Goal: Transaction & Acquisition: Book appointment/travel/reservation

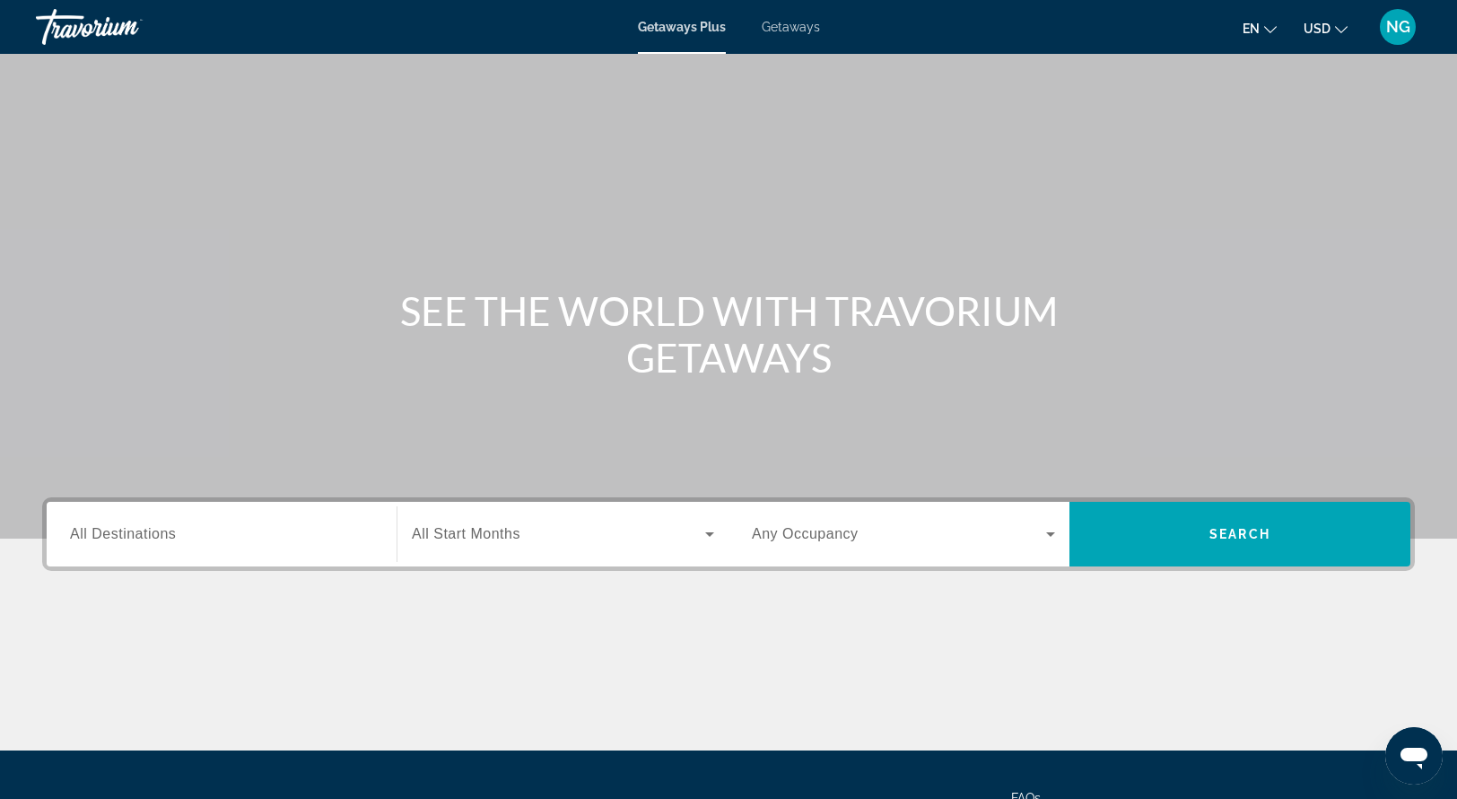
click at [683, 27] on span "Getaways Plus" at bounding box center [682, 27] width 88 height 14
click at [129, 526] on span "All Destinations" at bounding box center [123, 533] width 106 height 15
click at [129, 525] on input "Destination All Destinations" at bounding box center [221, 535] width 303 height 22
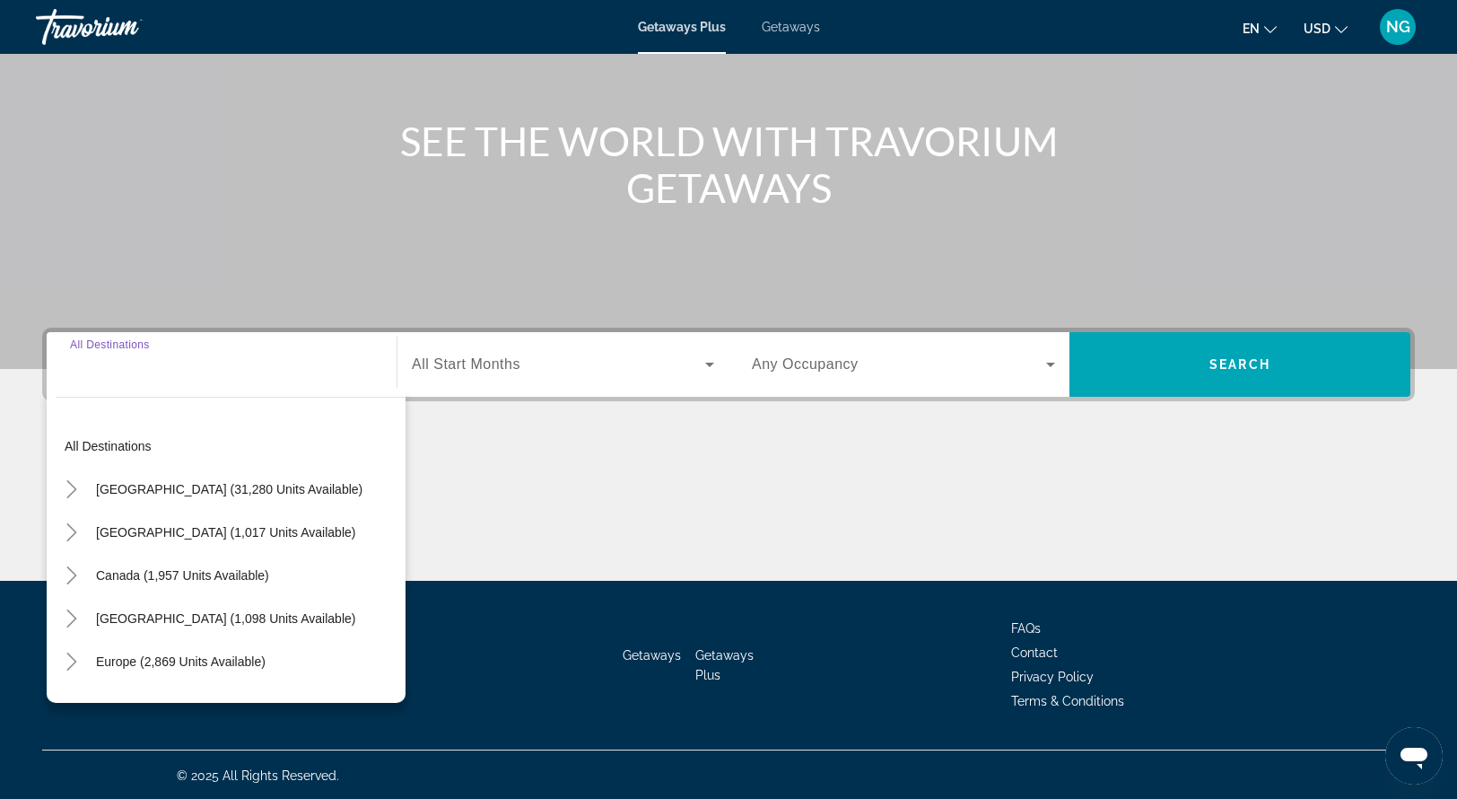
scroll to position [171, 0]
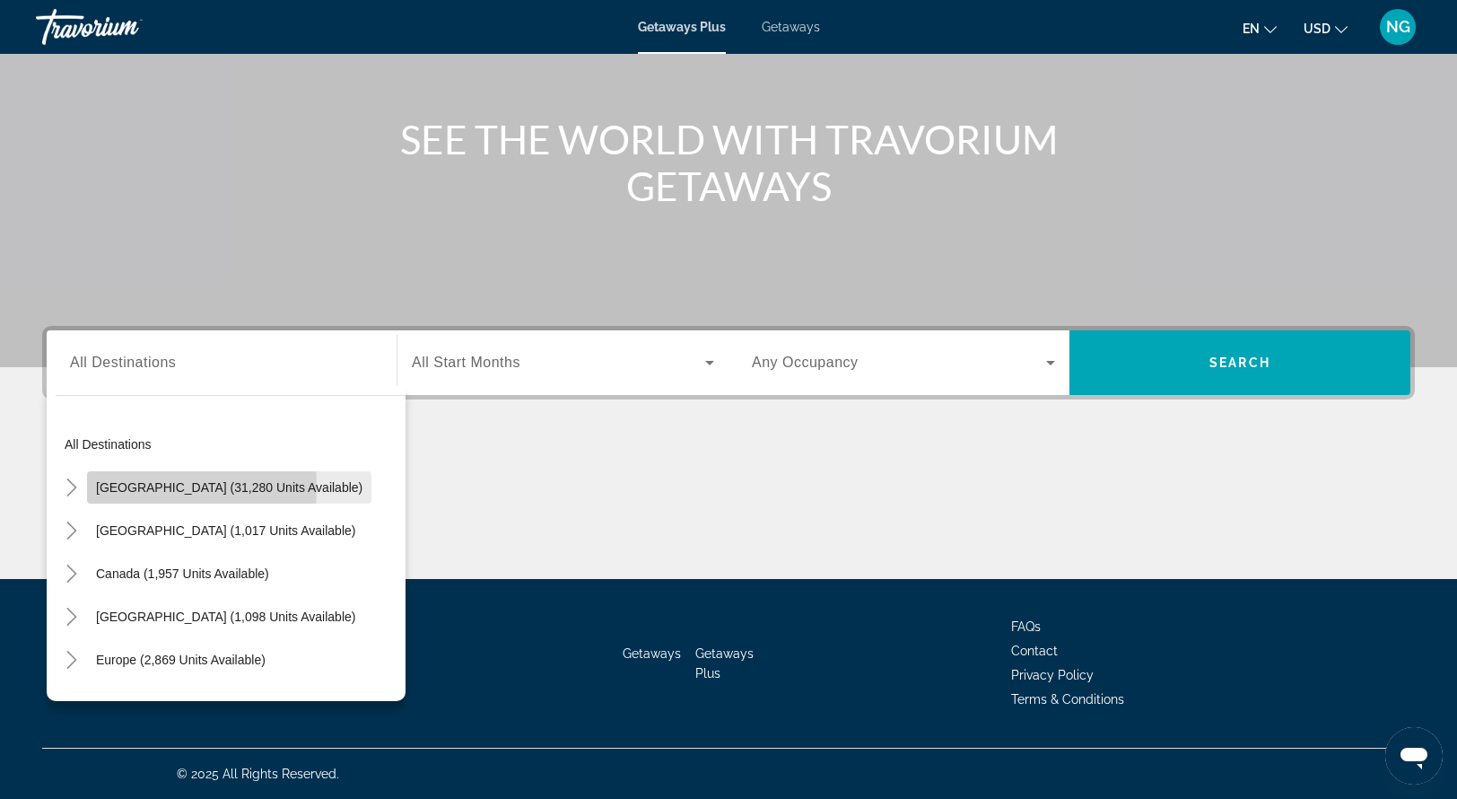
click at [87, 486] on span "Search widget" at bounding box center [229, 487] width 284 height 43
type input "**********"
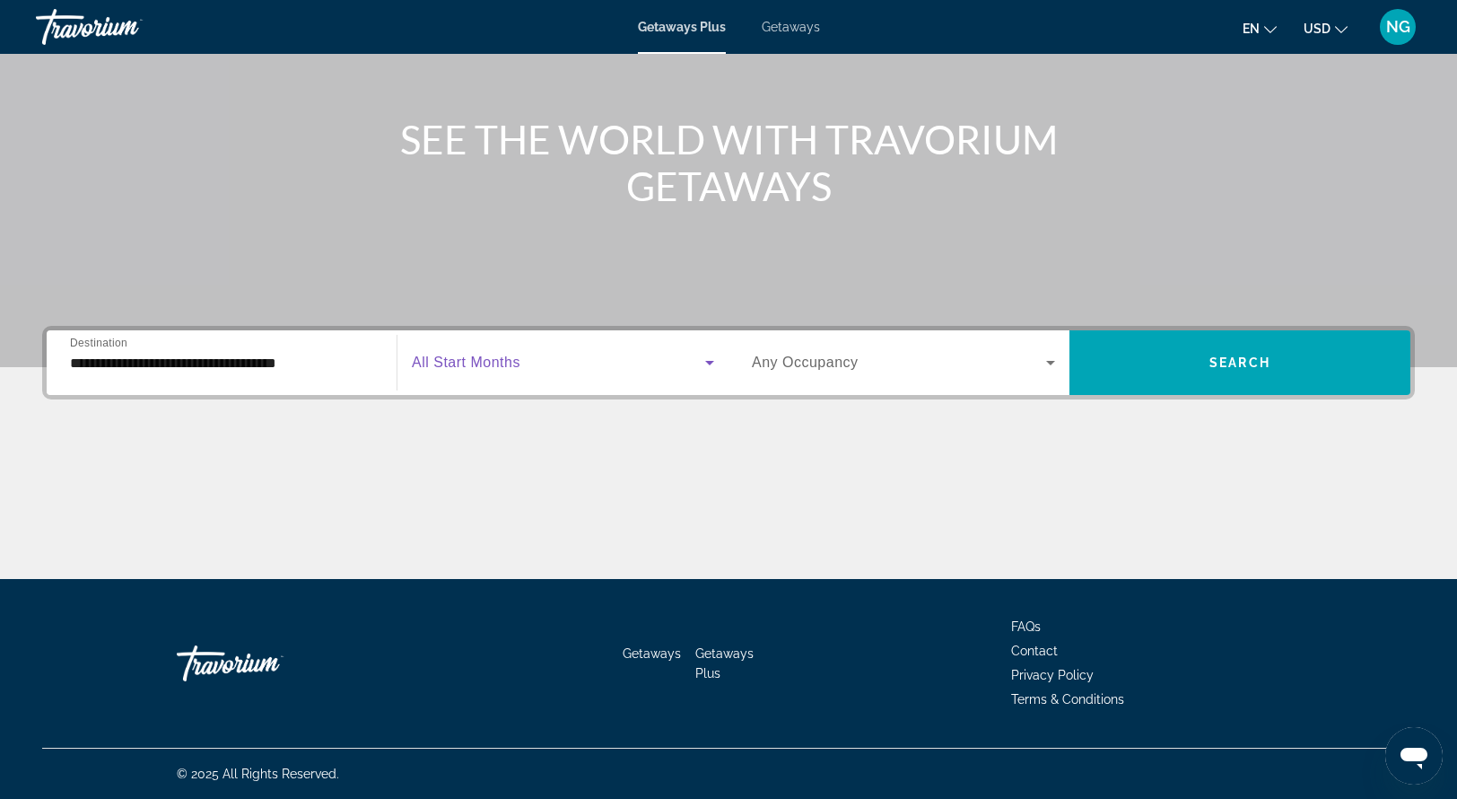
click at [709, 360] on icon "Search widget" at bounding box center [710, 363] width 22 height 22
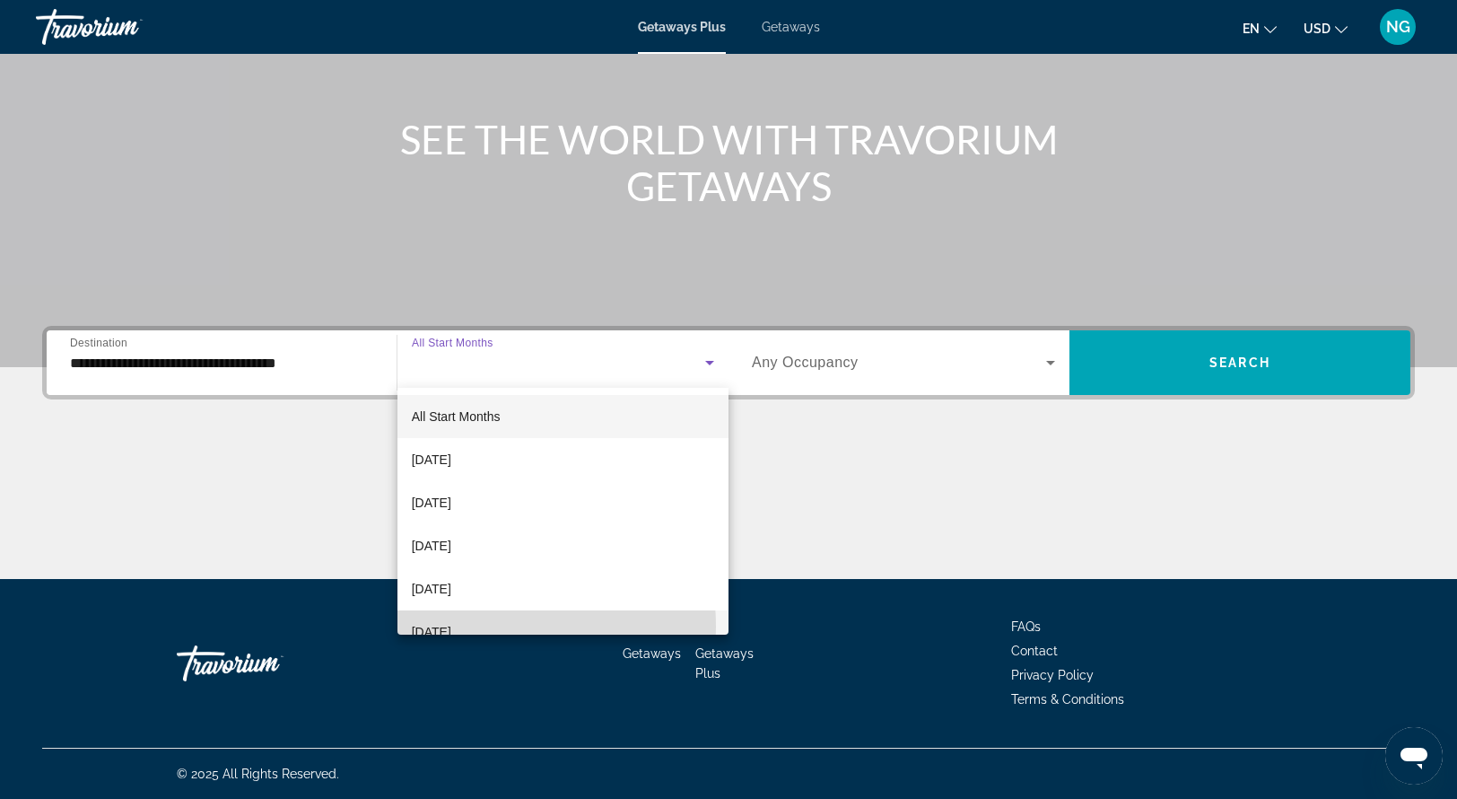
click at [451, 626] on span "[DATE]" at bounding box center [431, 632] width 39 height 22
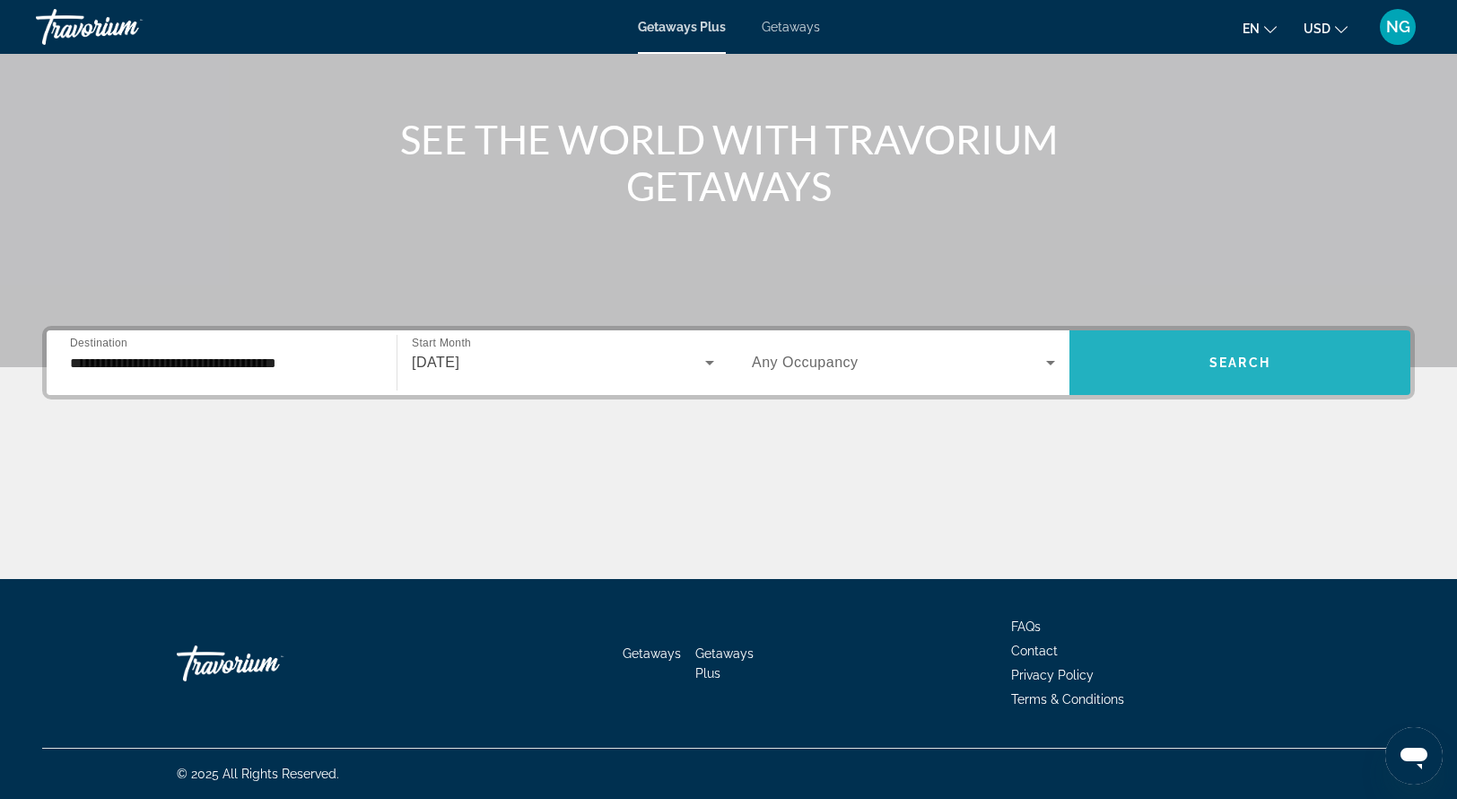
click at [1294, 363] on span "Search widget" at bounding box center [1240, 362] width 341 height 43
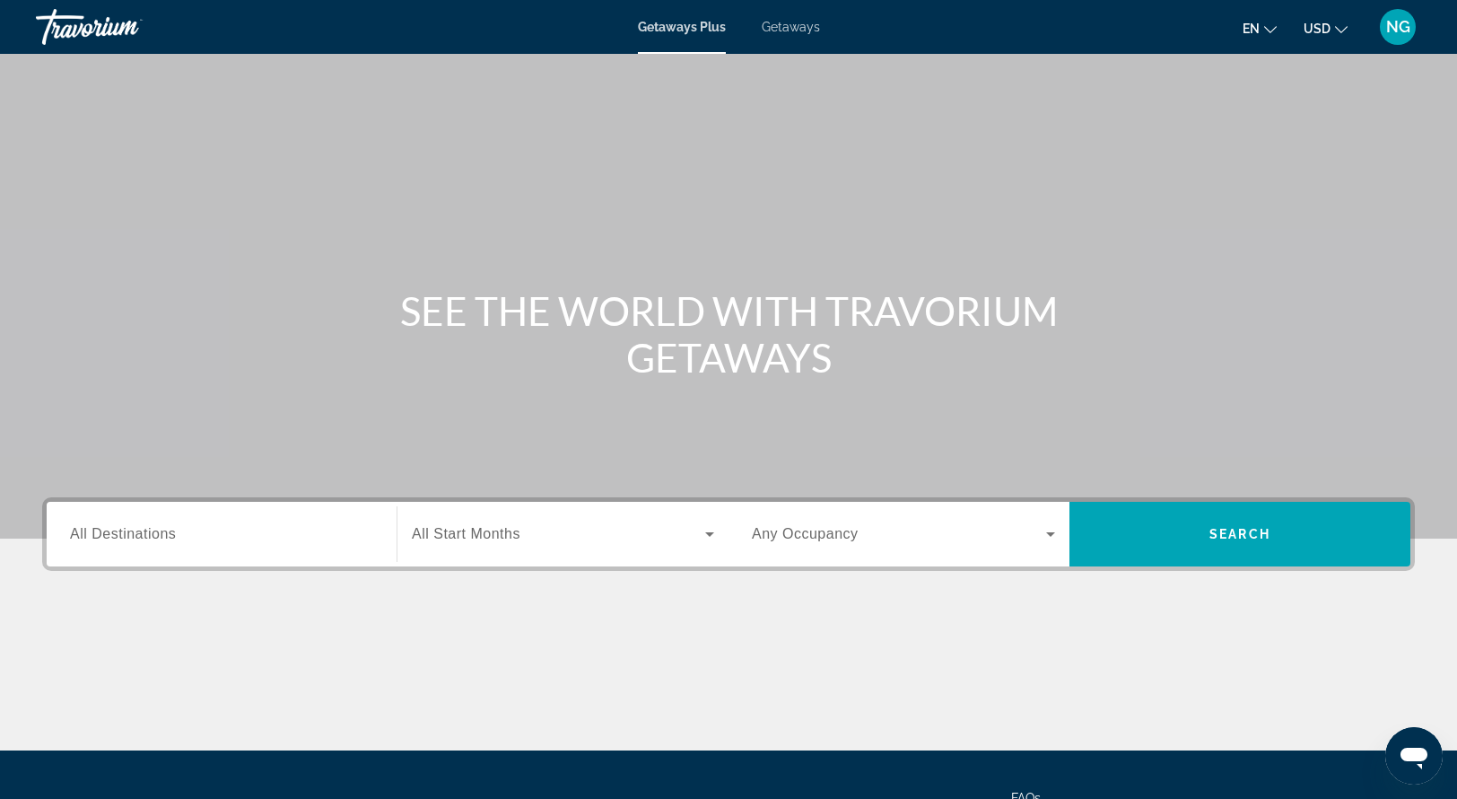
click at [127, 541] on label "Destination All Destinations" at bounding box center [123, 534] width 106 height 16
click at [127, 541] on input "Destination All Destinations" at bounding box center [221, 535] width 303 height 22
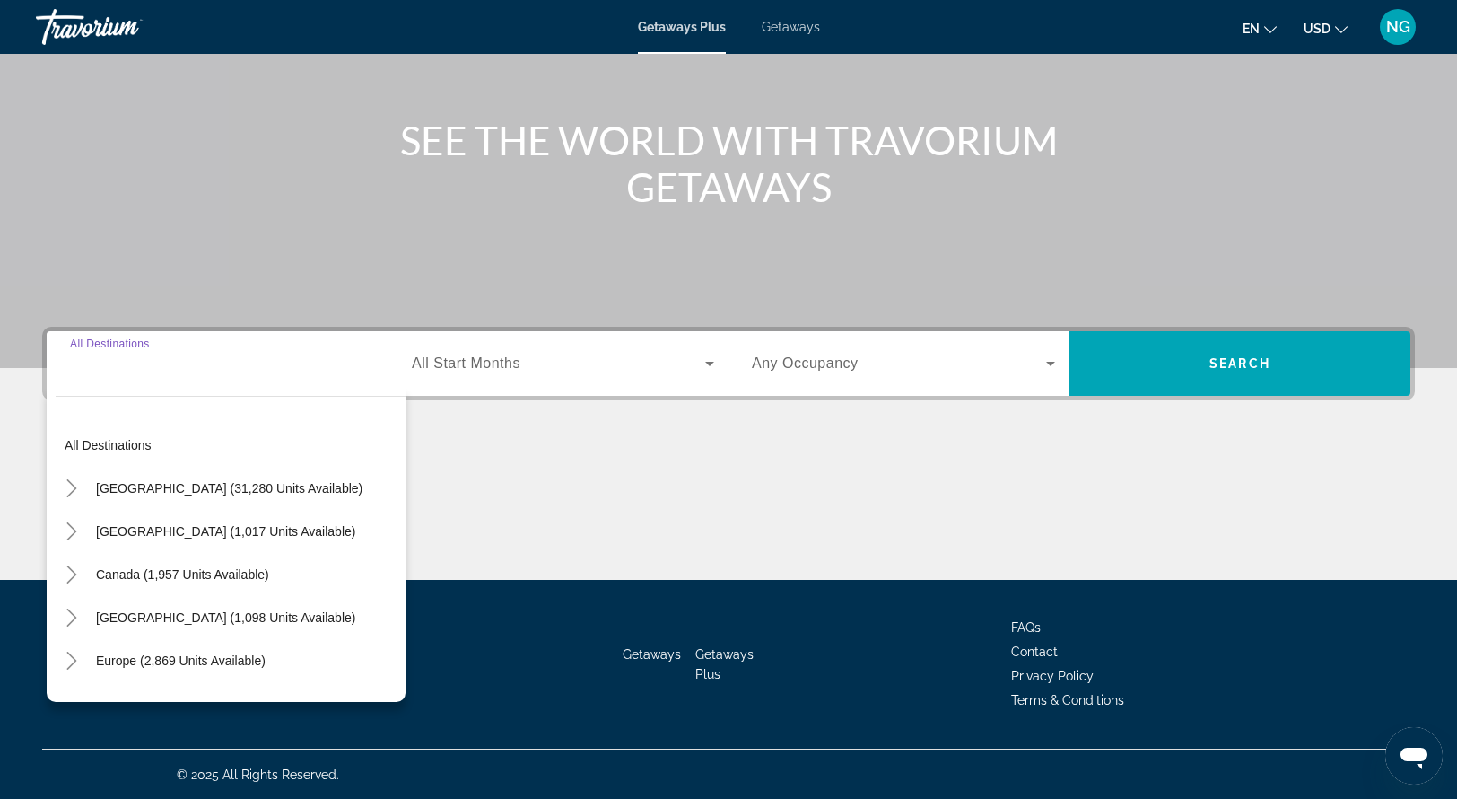
scroll to position [171, 0]
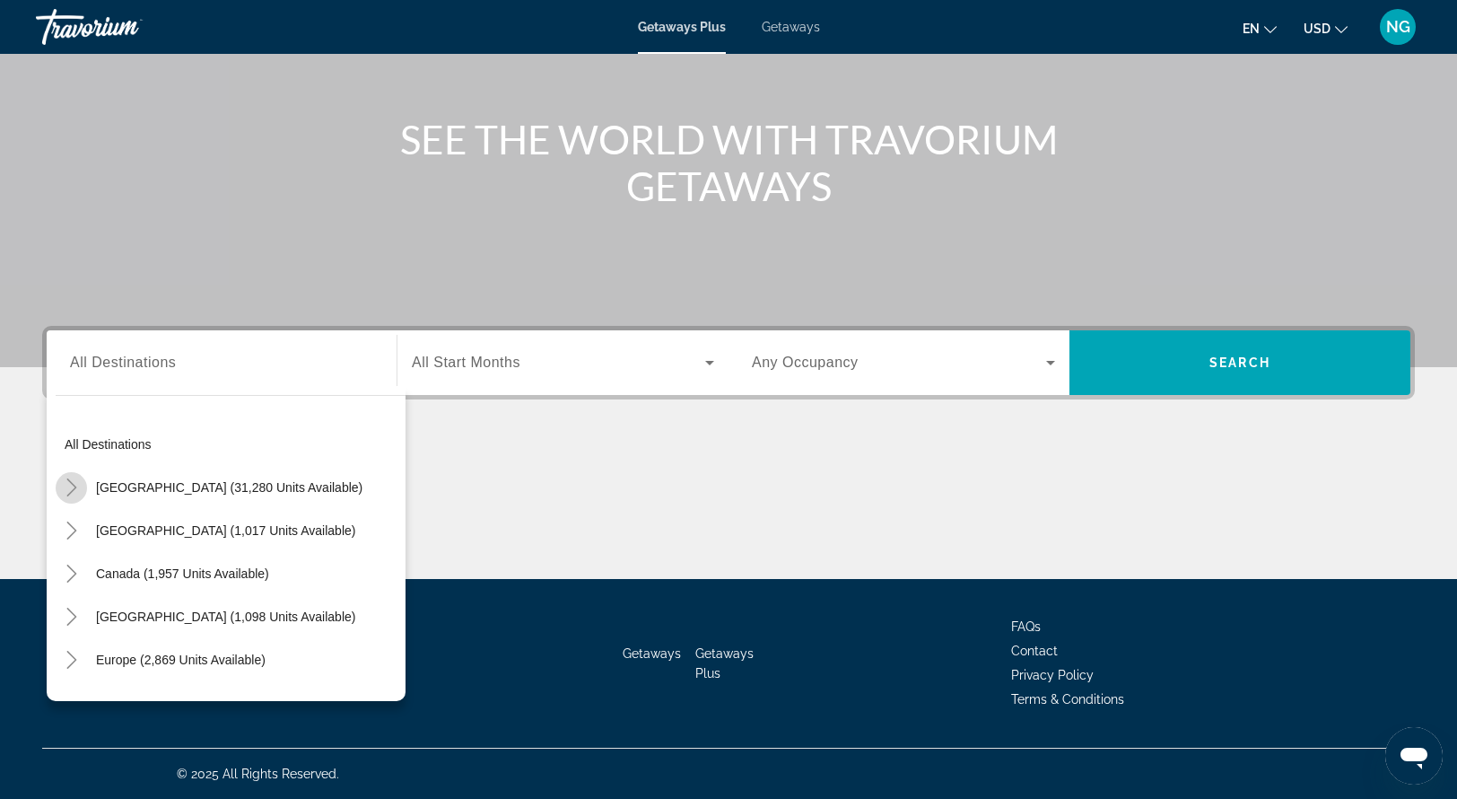
click at [71, 489] on icon "Toggle United States (31,280 units available)" at bounding box center [72, 487] width 18 height 18
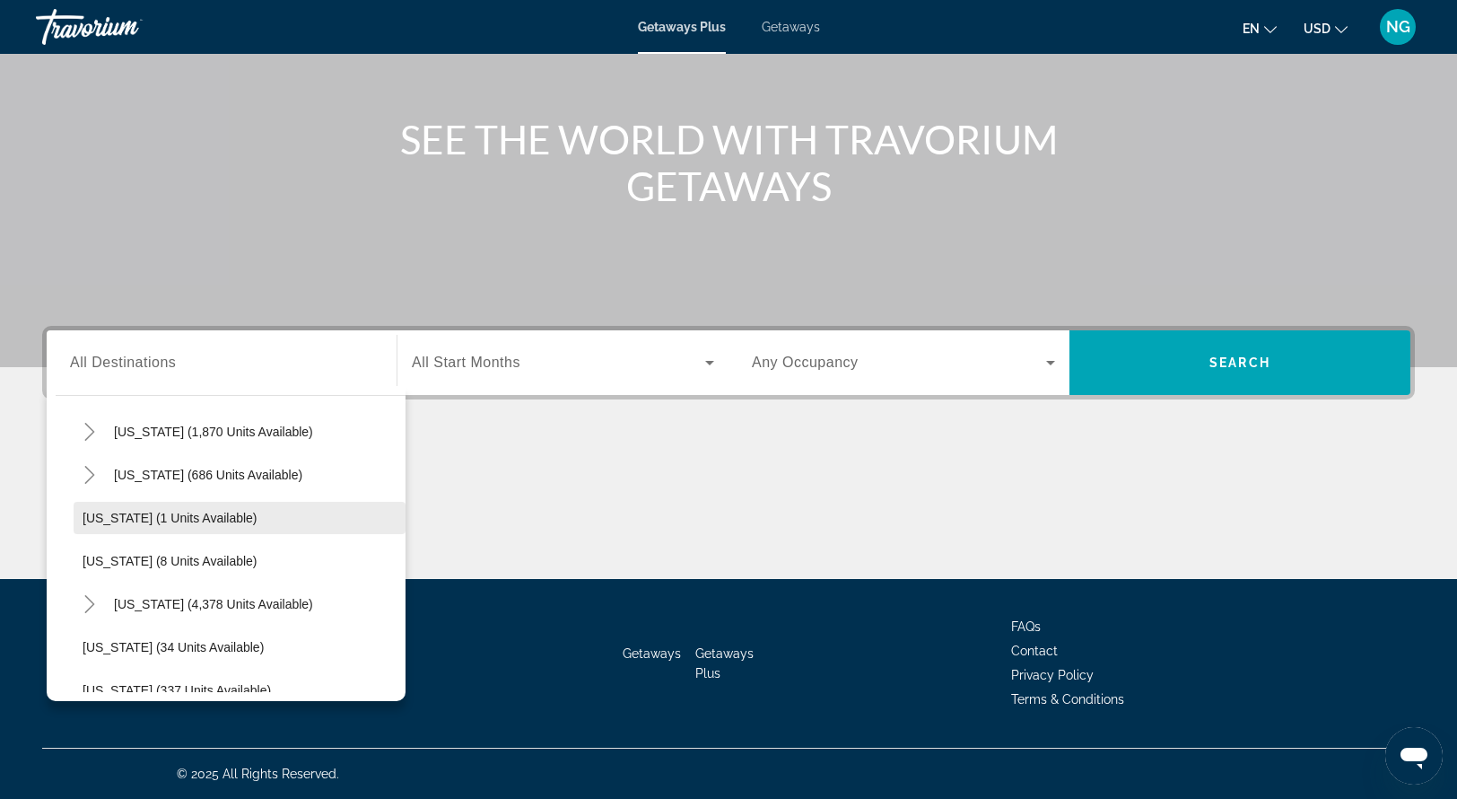
scroll to position [187, 0]
click at [90, 594] on icon "Toggle Florida (4,378 units available)" at bounding box center [90, 602] width 18 height 18
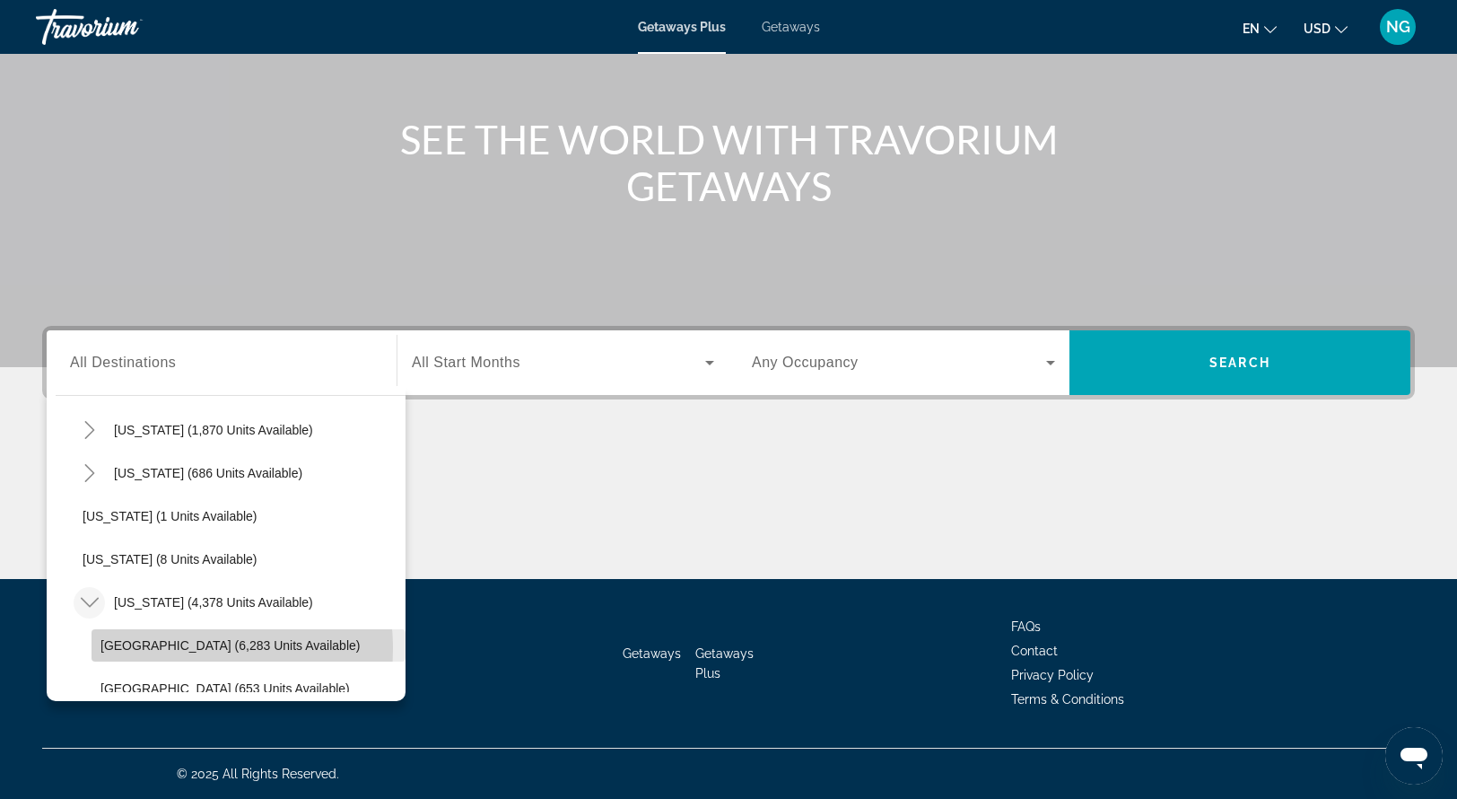
click at [157, 647] on span "Orlando & Disney Area (6,283 units available)" at bounding box center [230, 645] width 259 height 14
type input "**********"
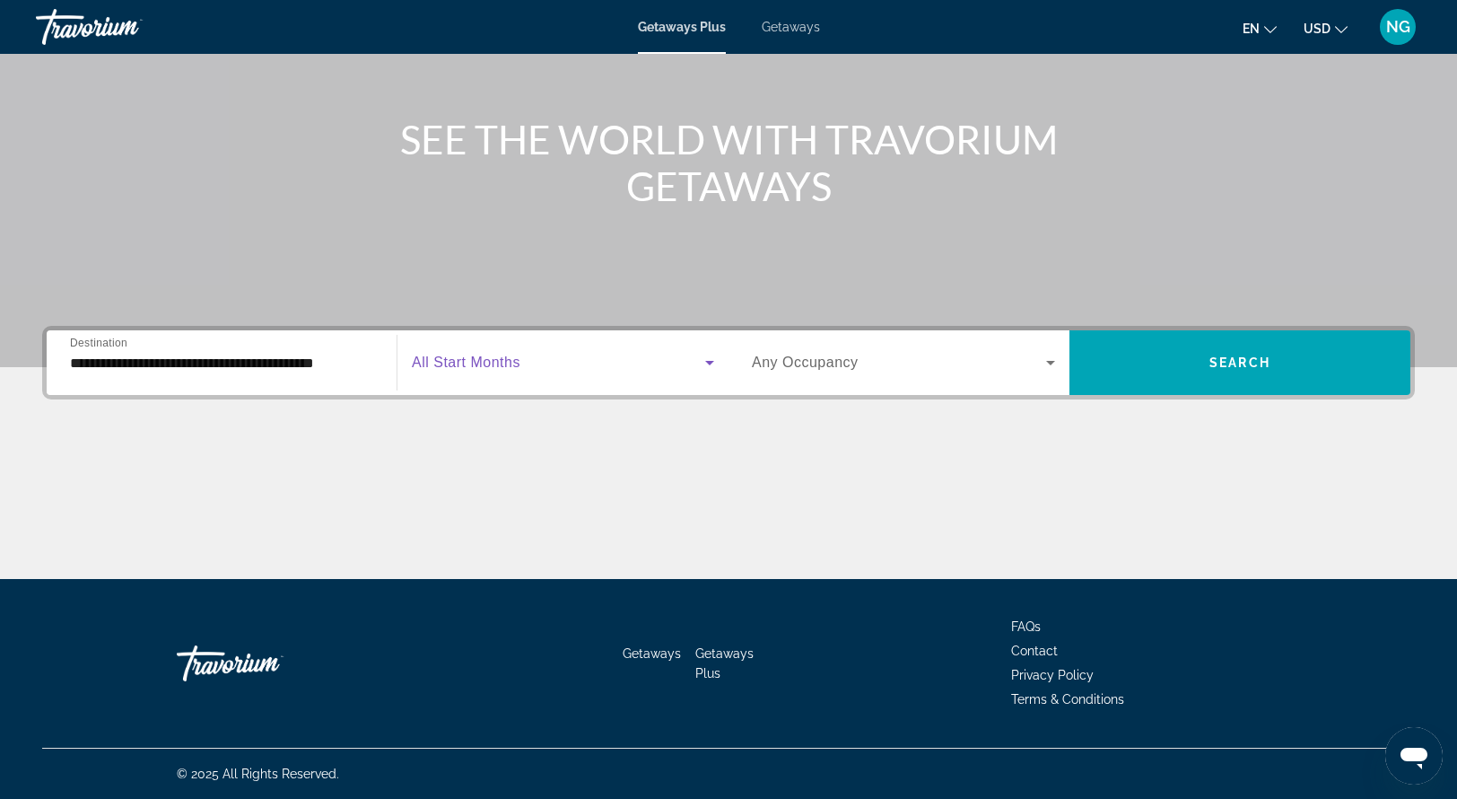
click at [711, 356] on icon "Search widget" at bounding box center [710, 363] width 22 height 22
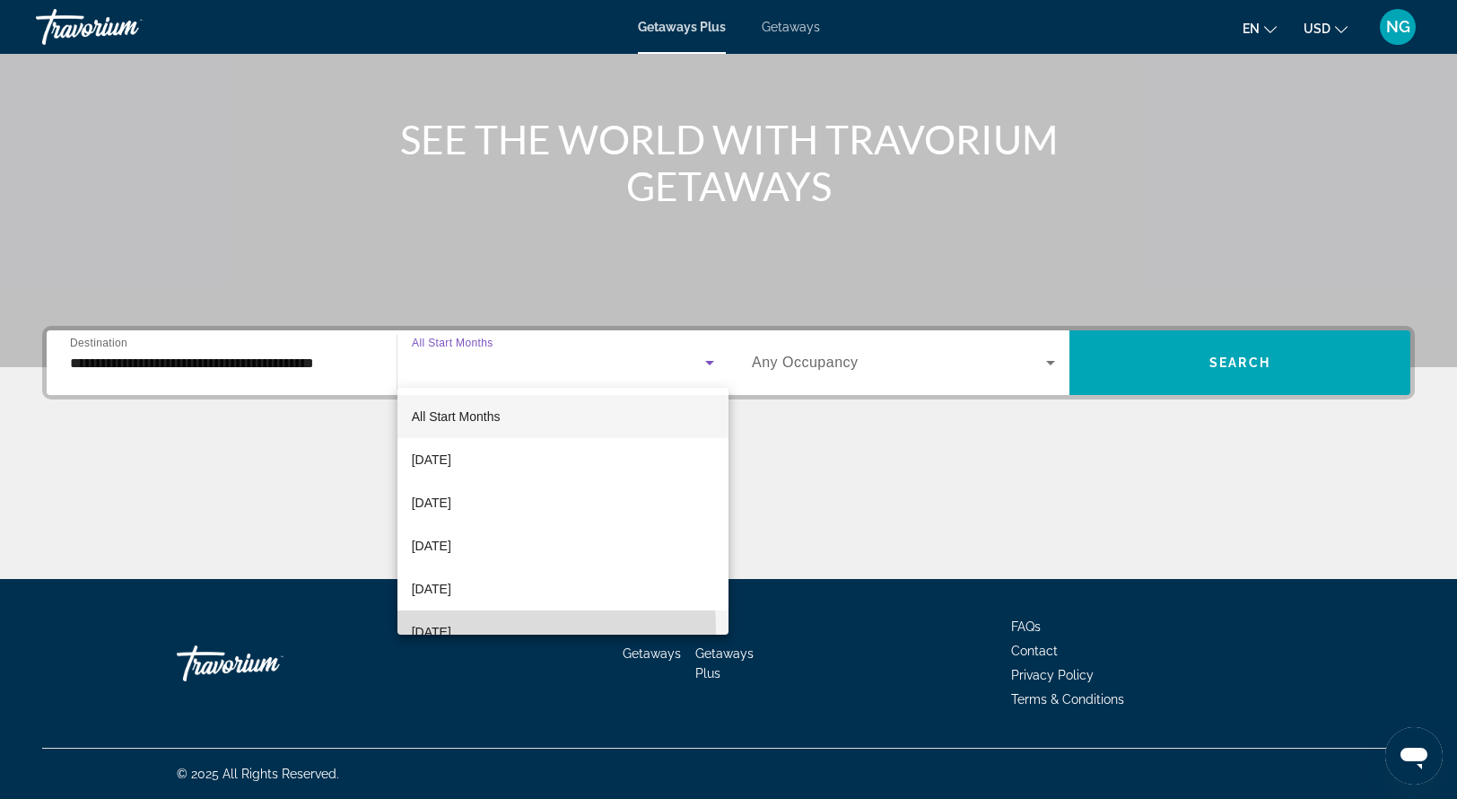
click at [451, 629] on span "February 2026" at bounding box center [431, 632] width 39 height 22
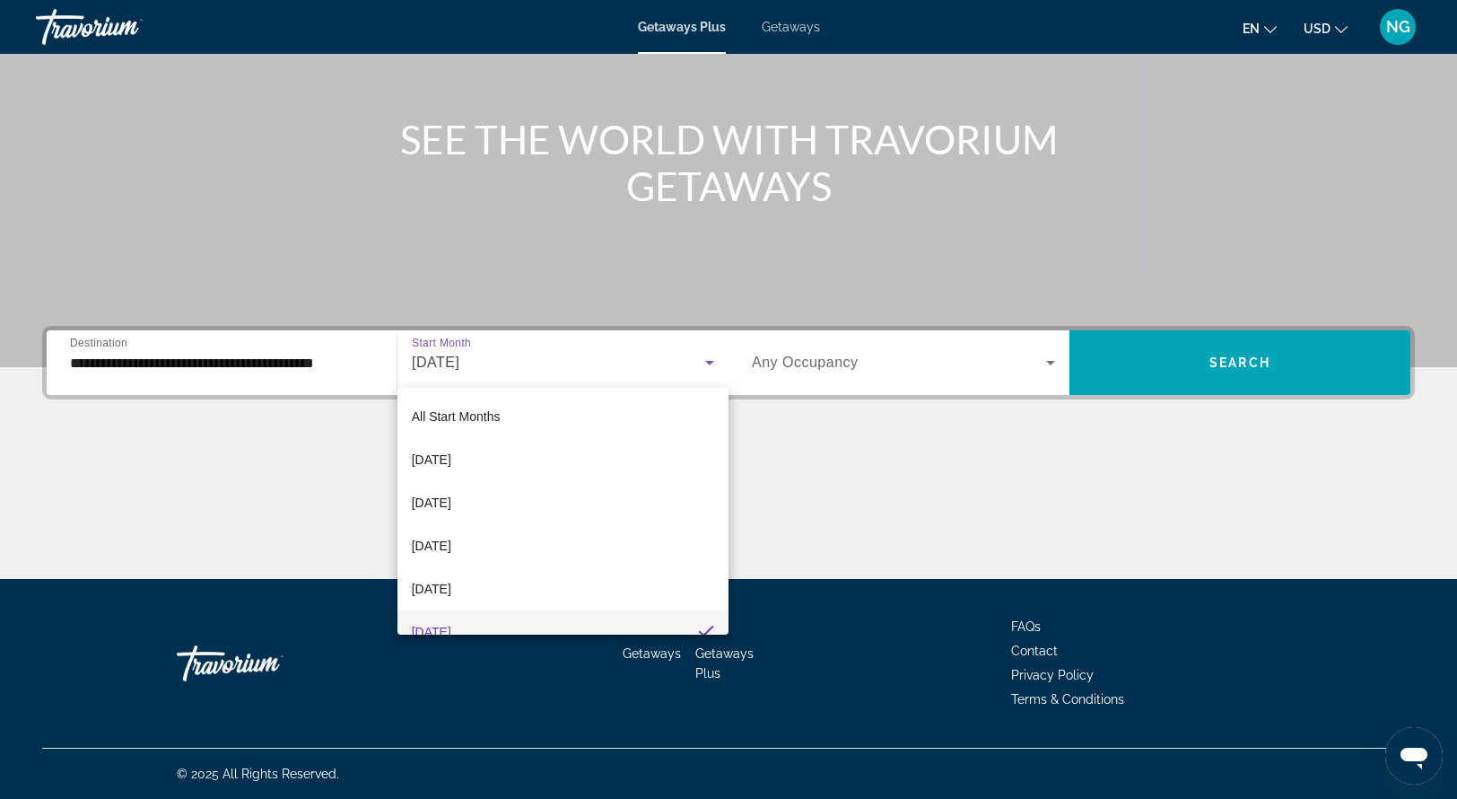
scroll to position [18, 0]
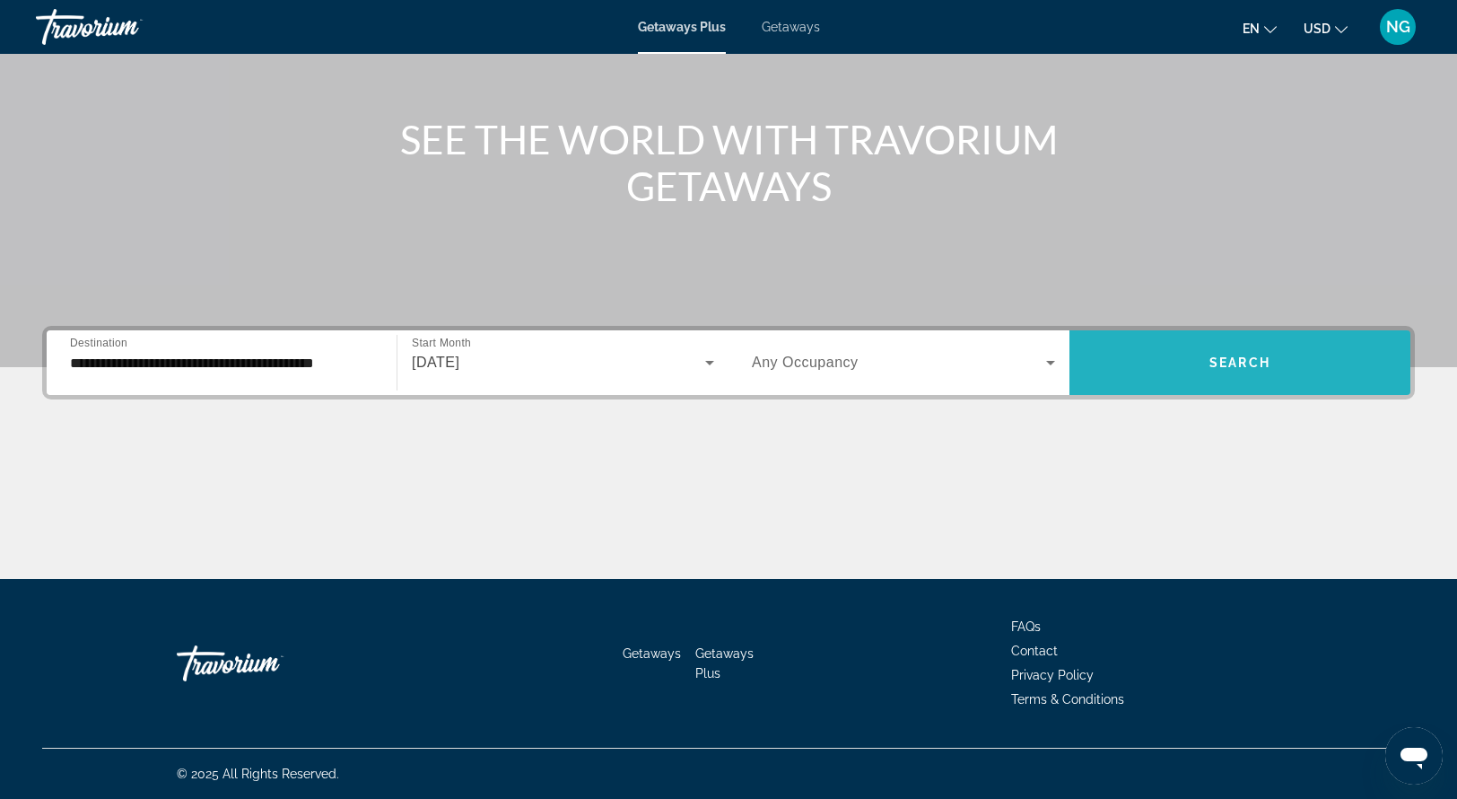
click at [1256, 366] on span "Search" at bounding box center [1240, 362] width 61 height 14
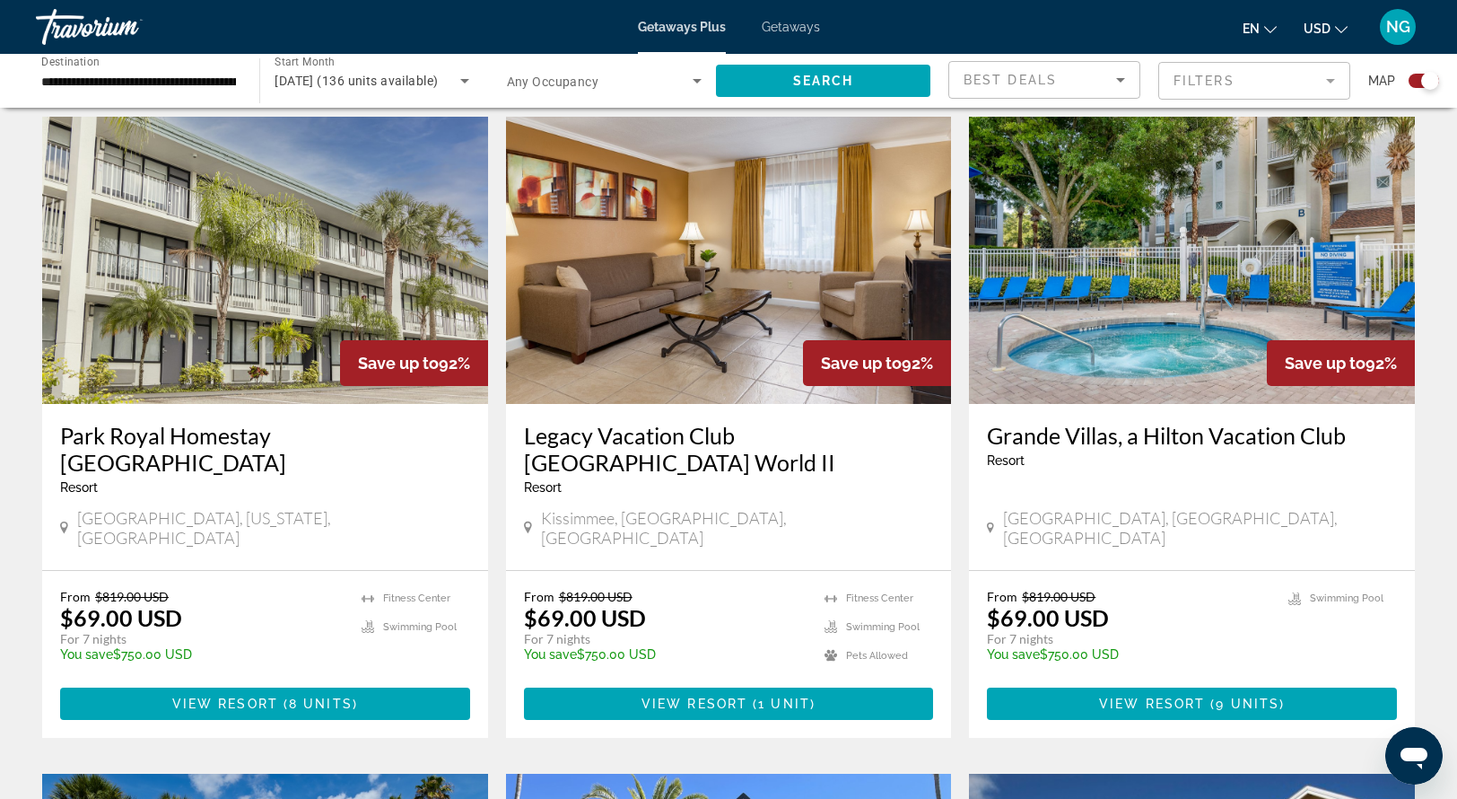
scroll to position [612, 0]
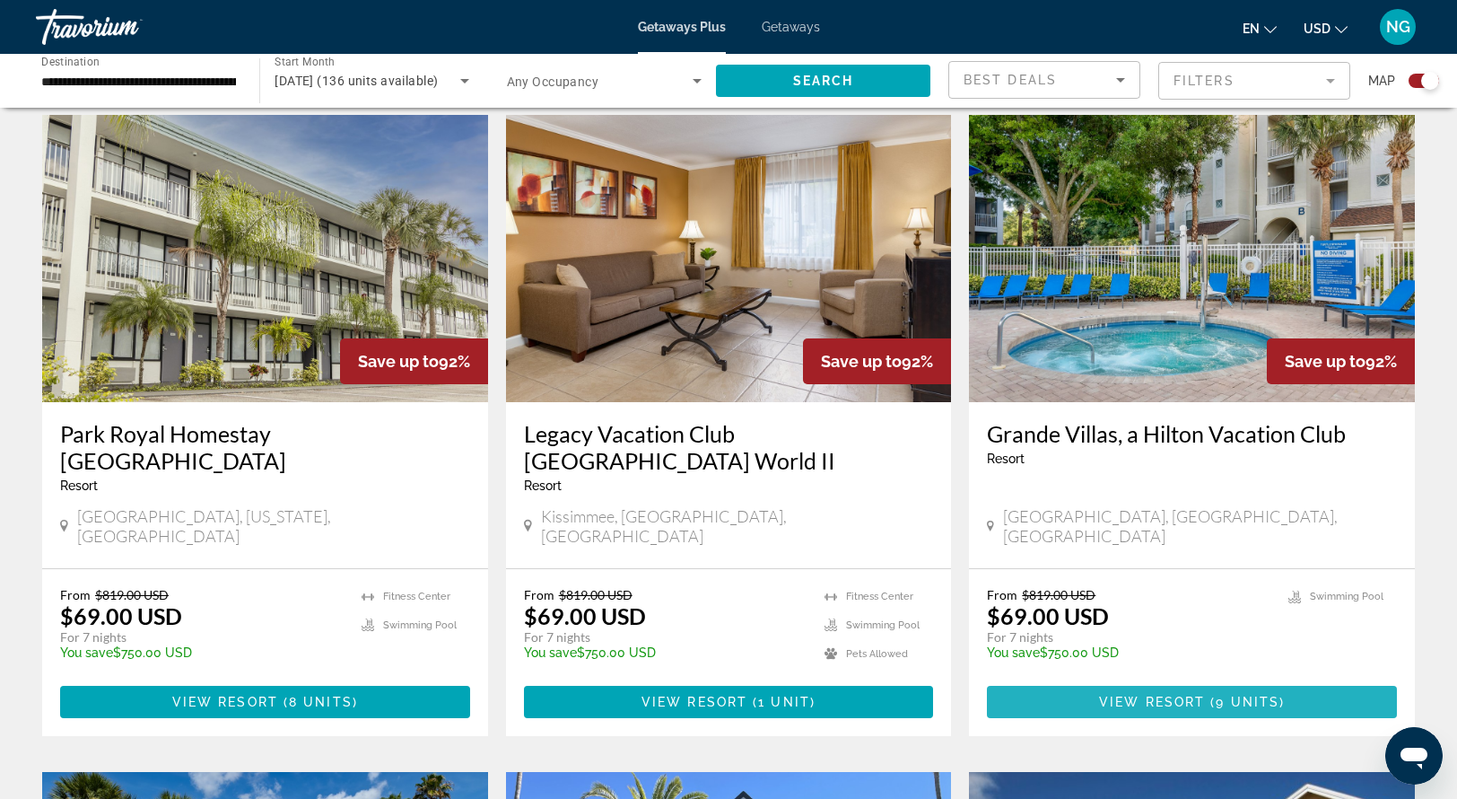
click at [1155, 695] on span "View Resort" at bounding box center [1152, 702] width 106 height 14
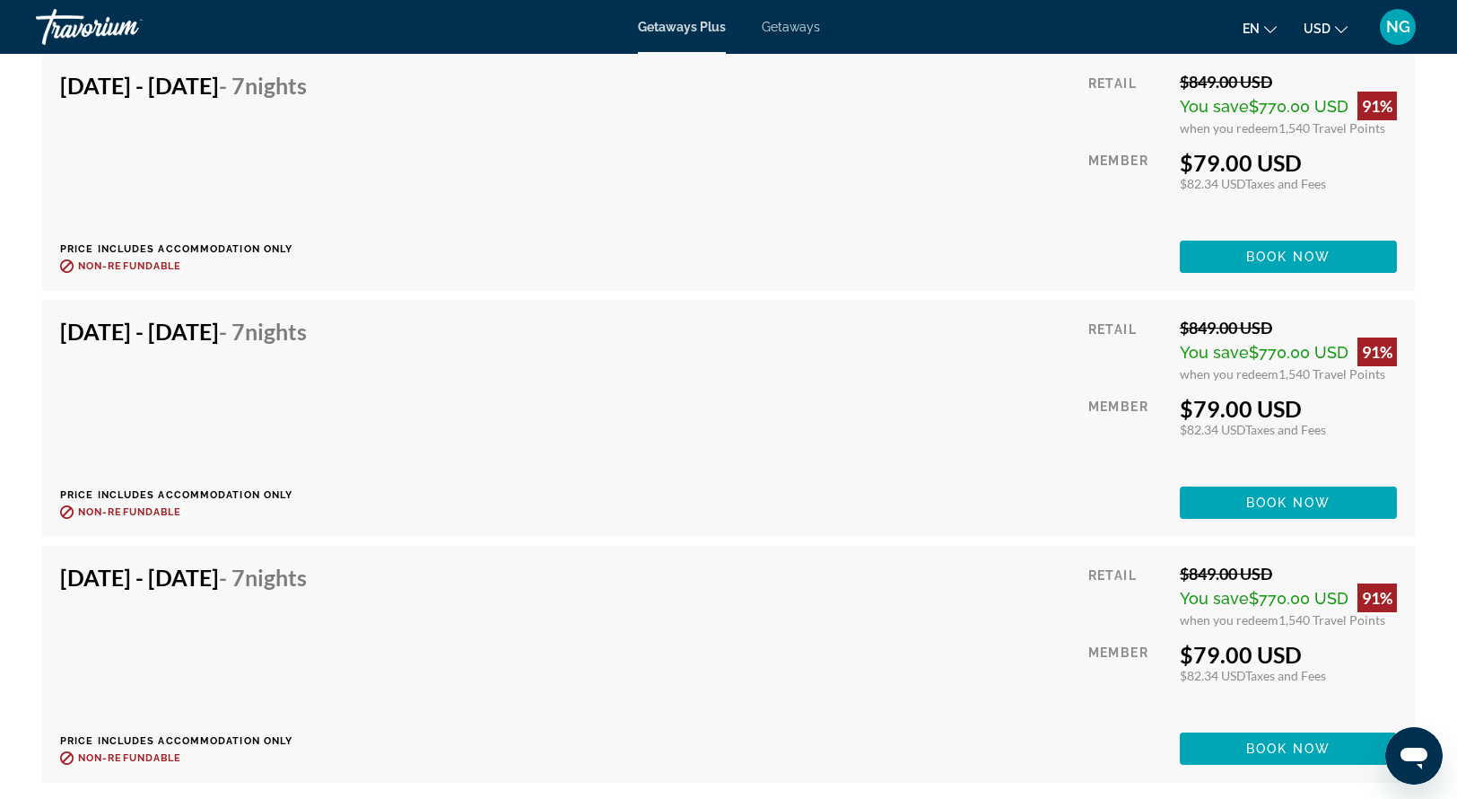
scroll to position [3764, 0]
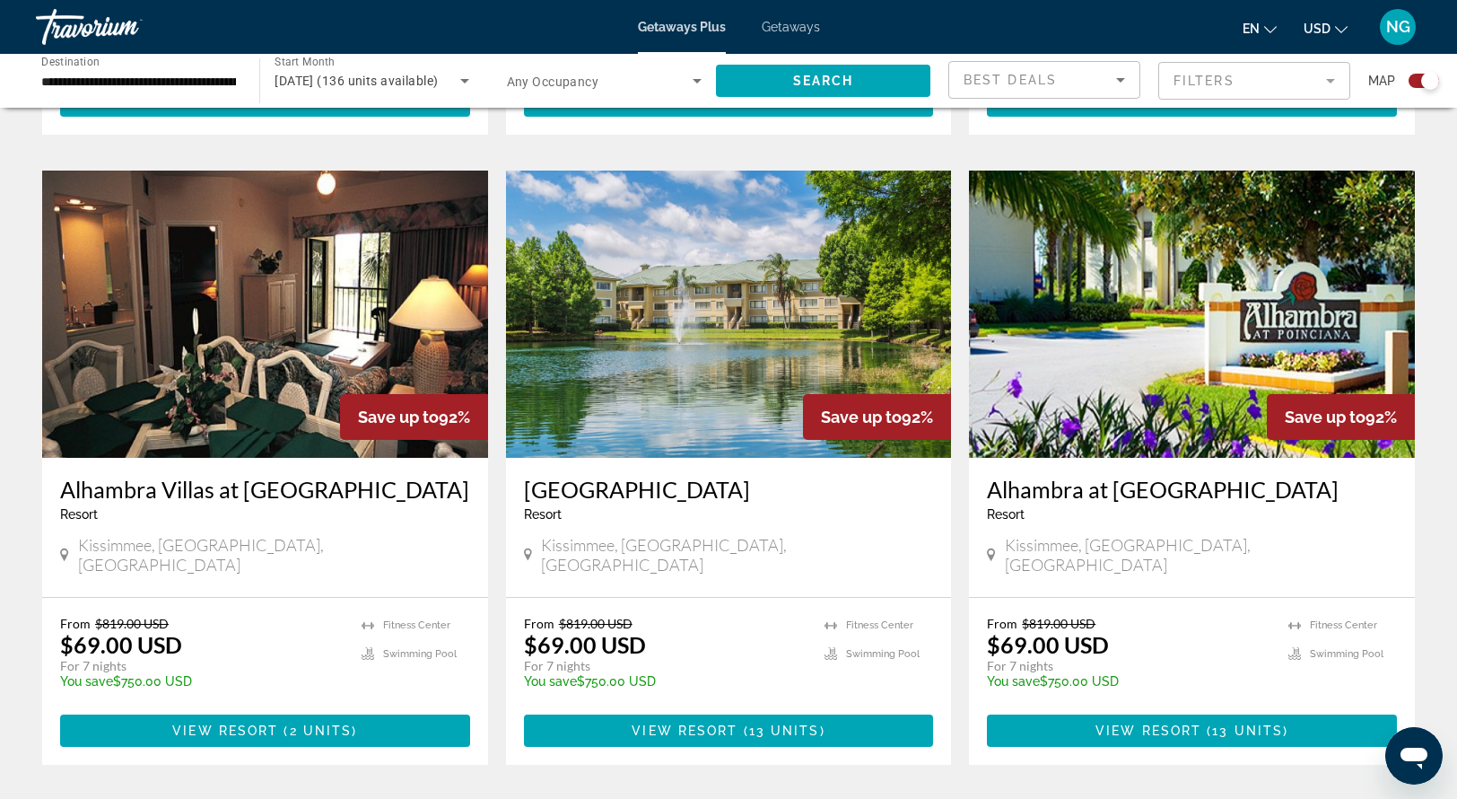
scroll to position [2527, 0]
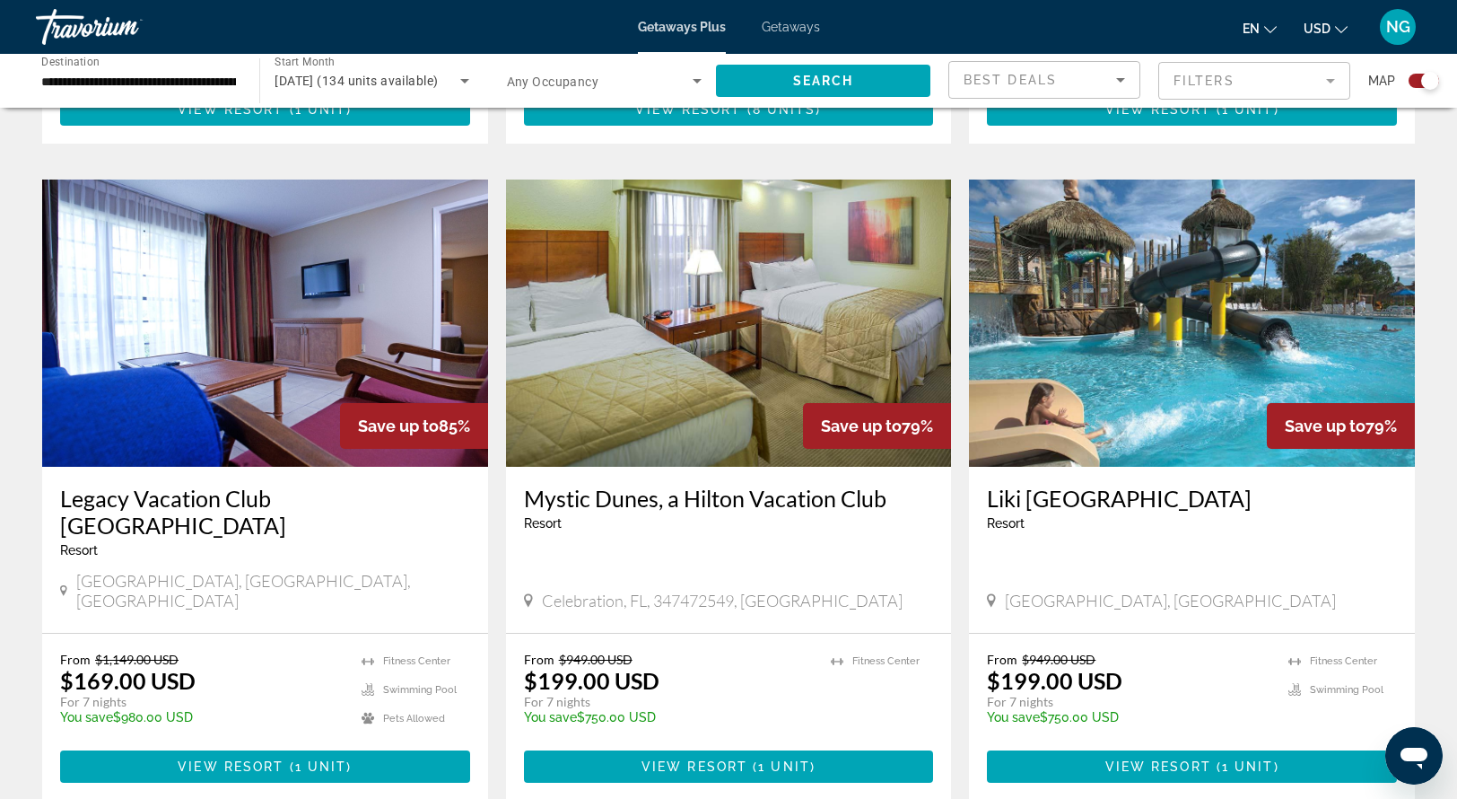
scroll to position [1862, 0]
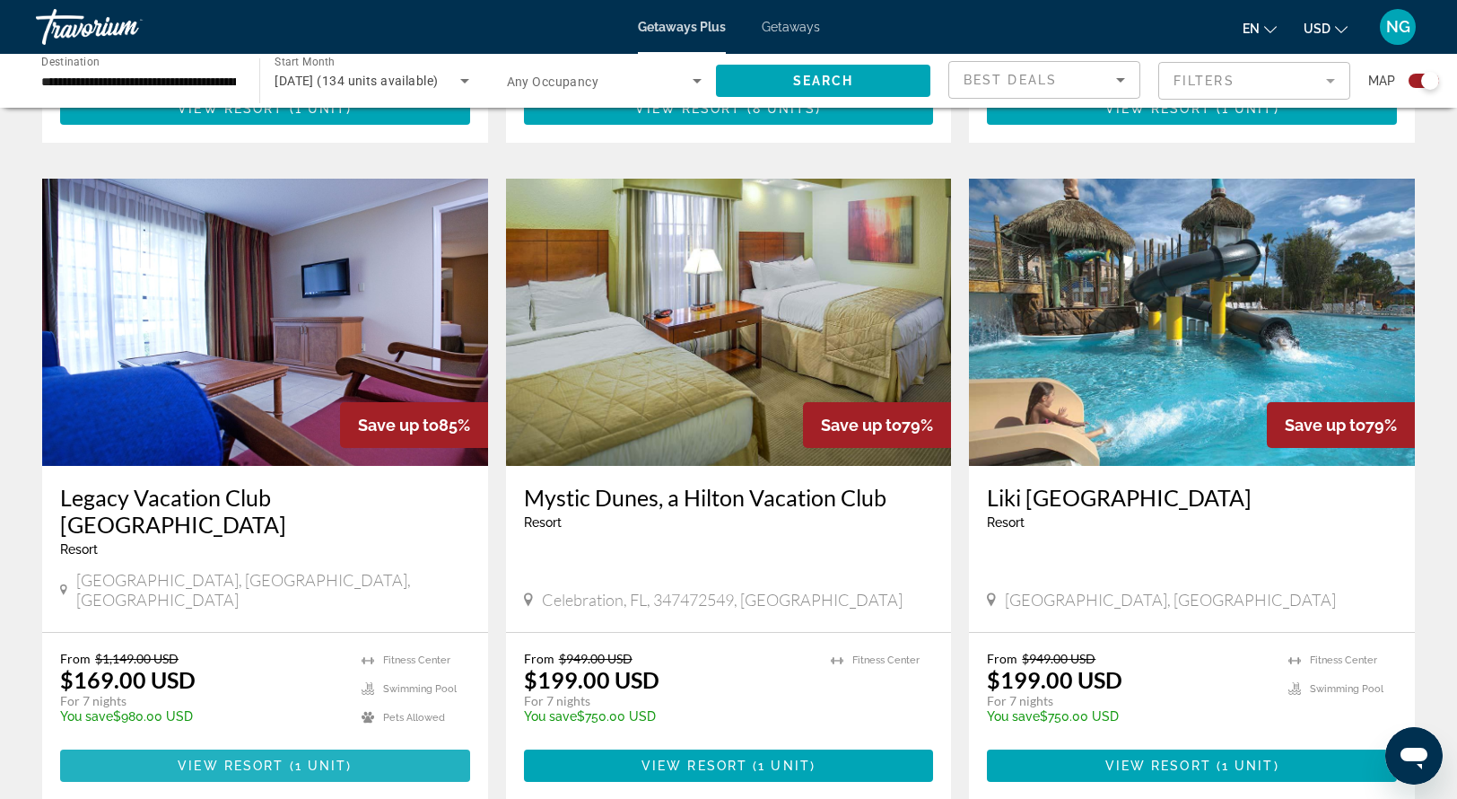
click at [249, 758] on span "View Resort" at bounding box center [231, 765] width 106 height 14
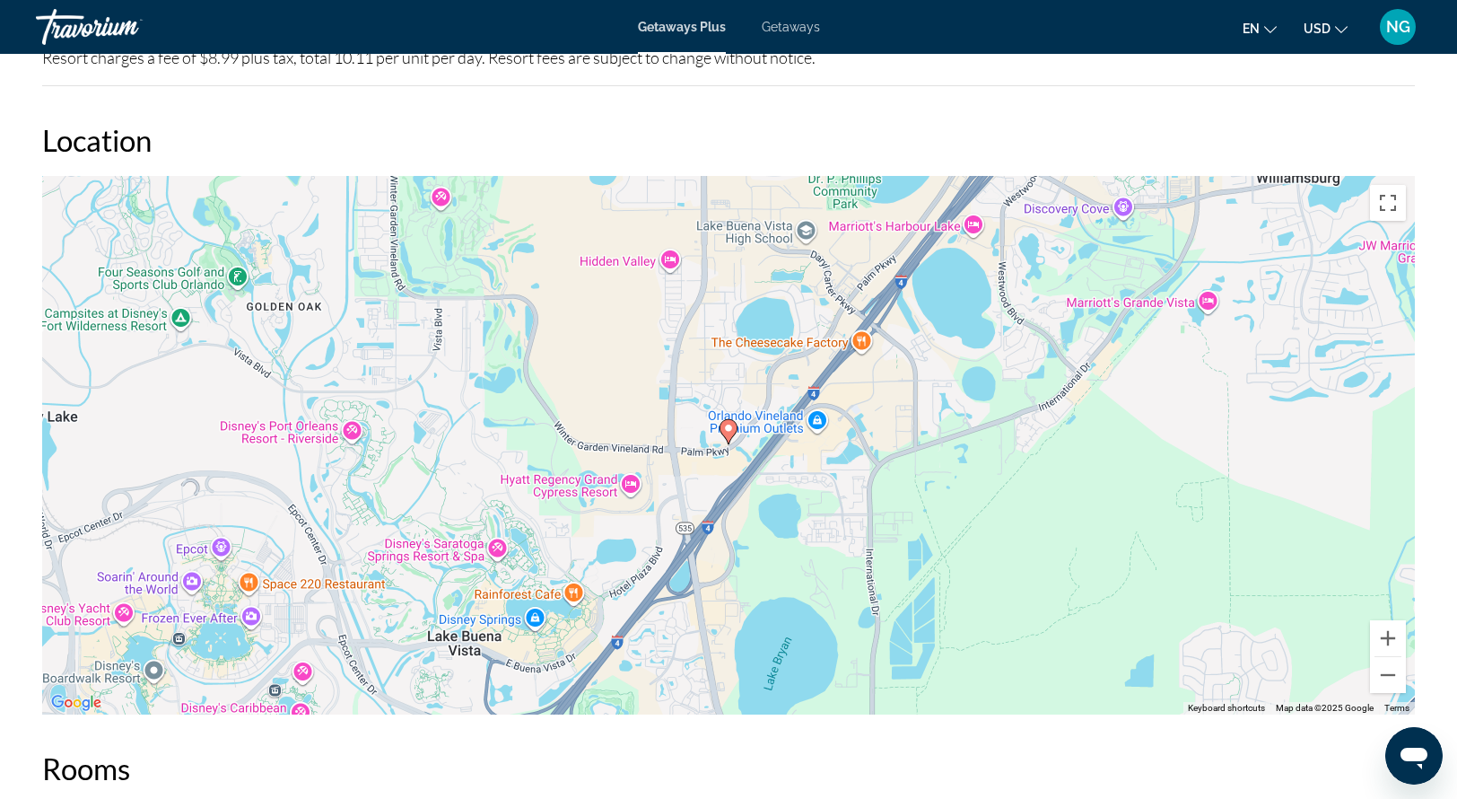
scroll to position [2713, 0]
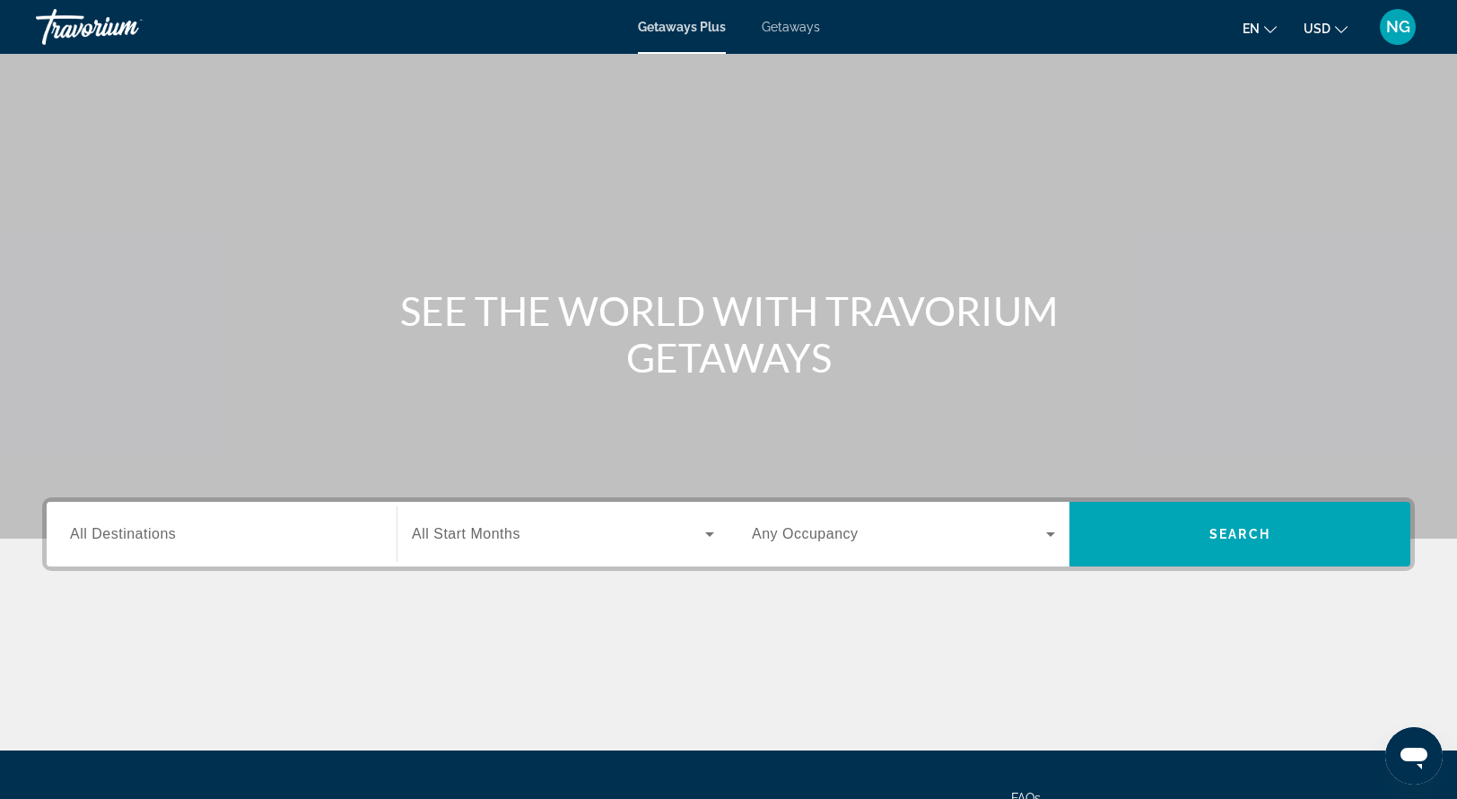
click at [795, 28] on span "Getaways" at bounding box center [791, 27] width 58 height 14
click at [167, 538] on span "All Destinations" at bounding box center [123, 533] width 106 height 15
click at [167, 538] on input "Destination All Destinations" at bounding box center [221, 535] width 303 height 22
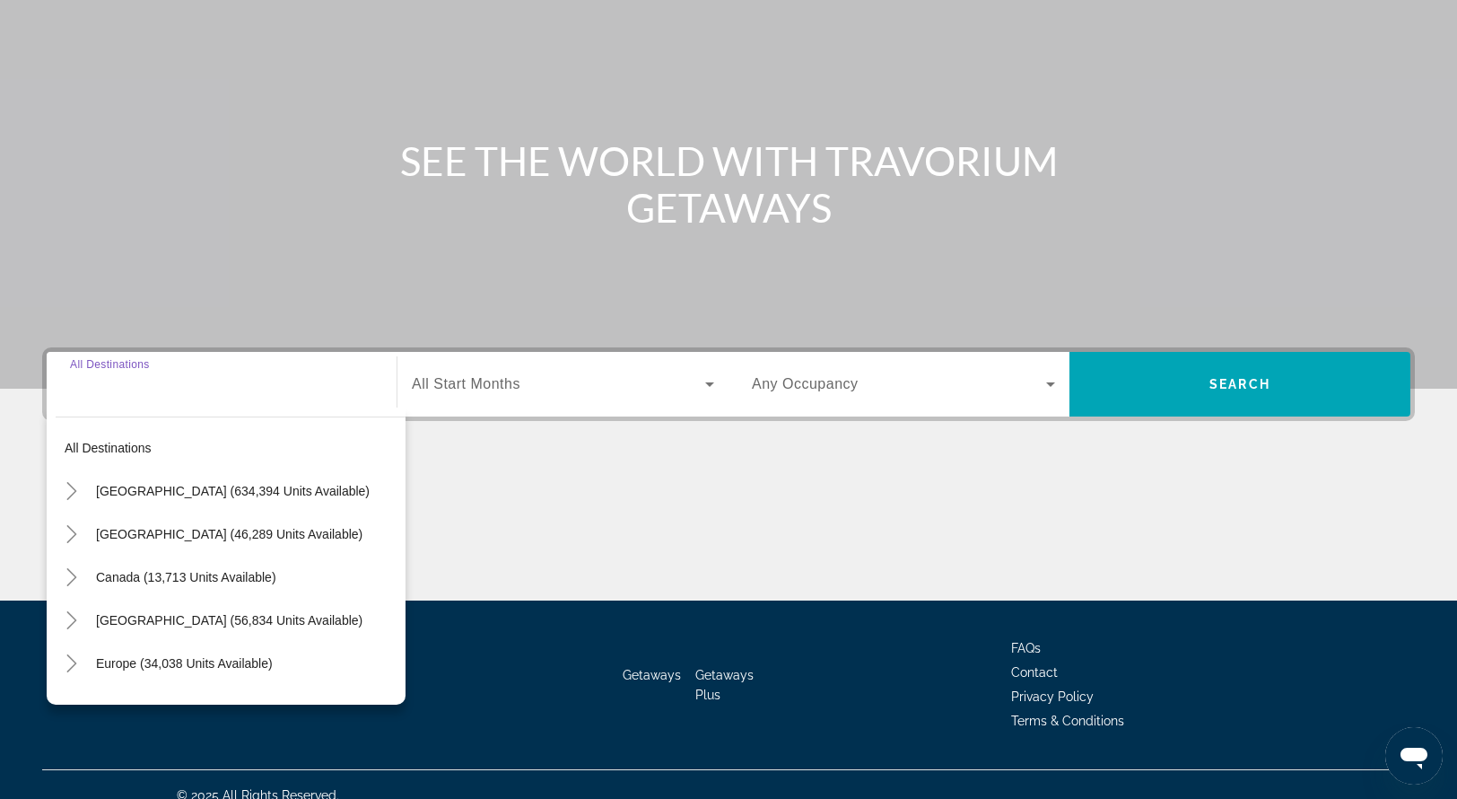
scroll to position [171, 0]
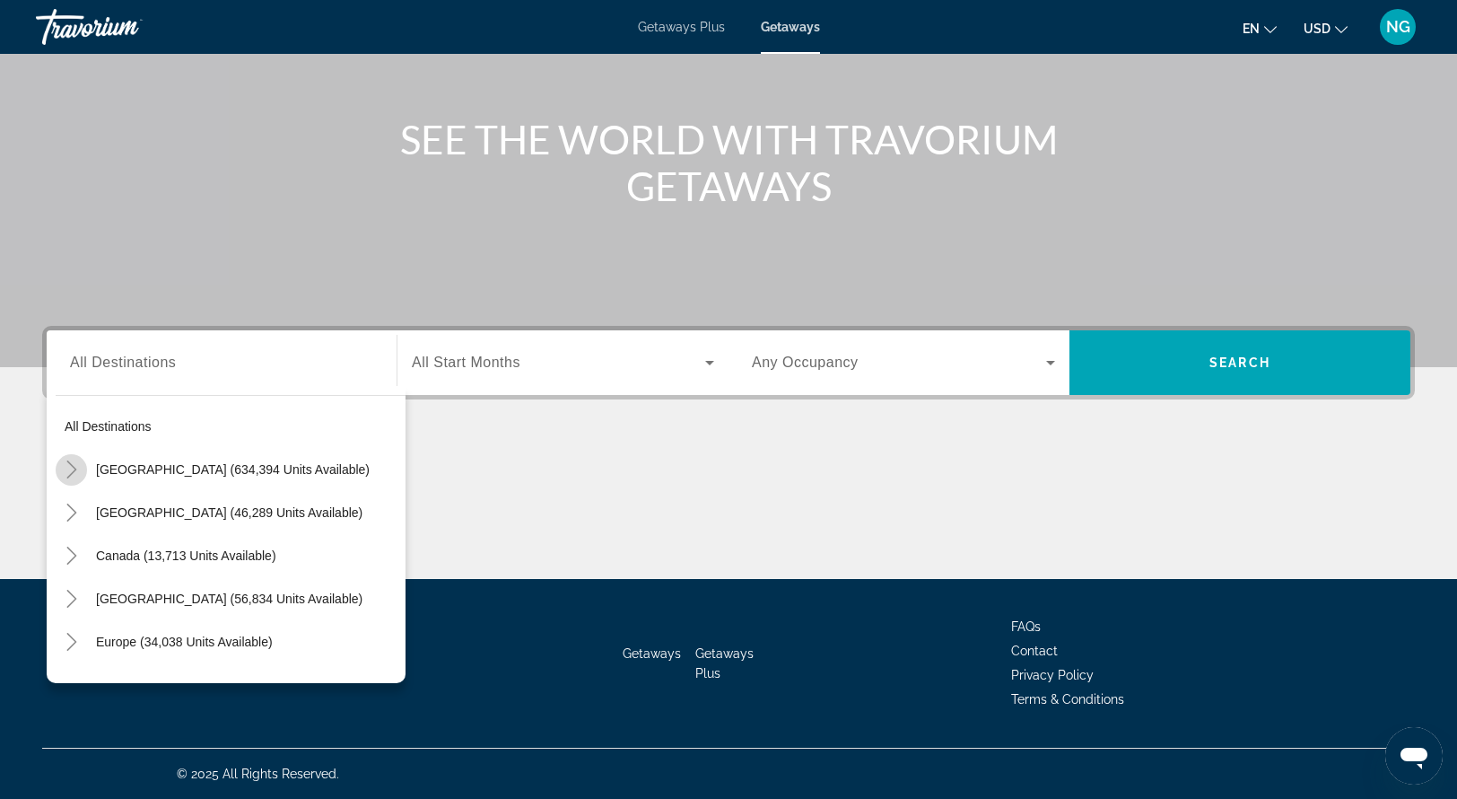
click at [69, 471] on icon "Toggle United States (634,394 units available)" at bounding box center [72, 469] width 18 height 18
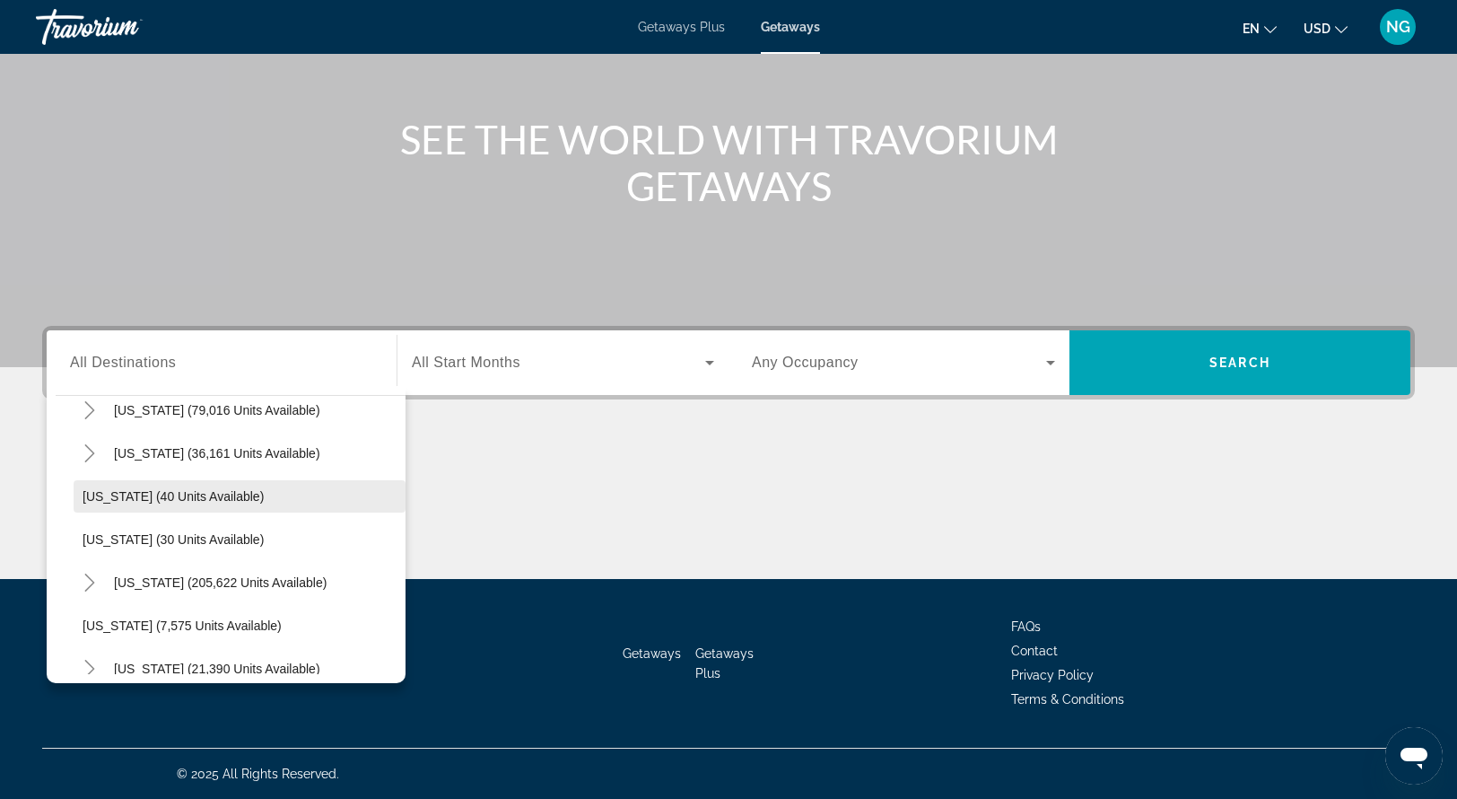
scroll to position [206, 0]
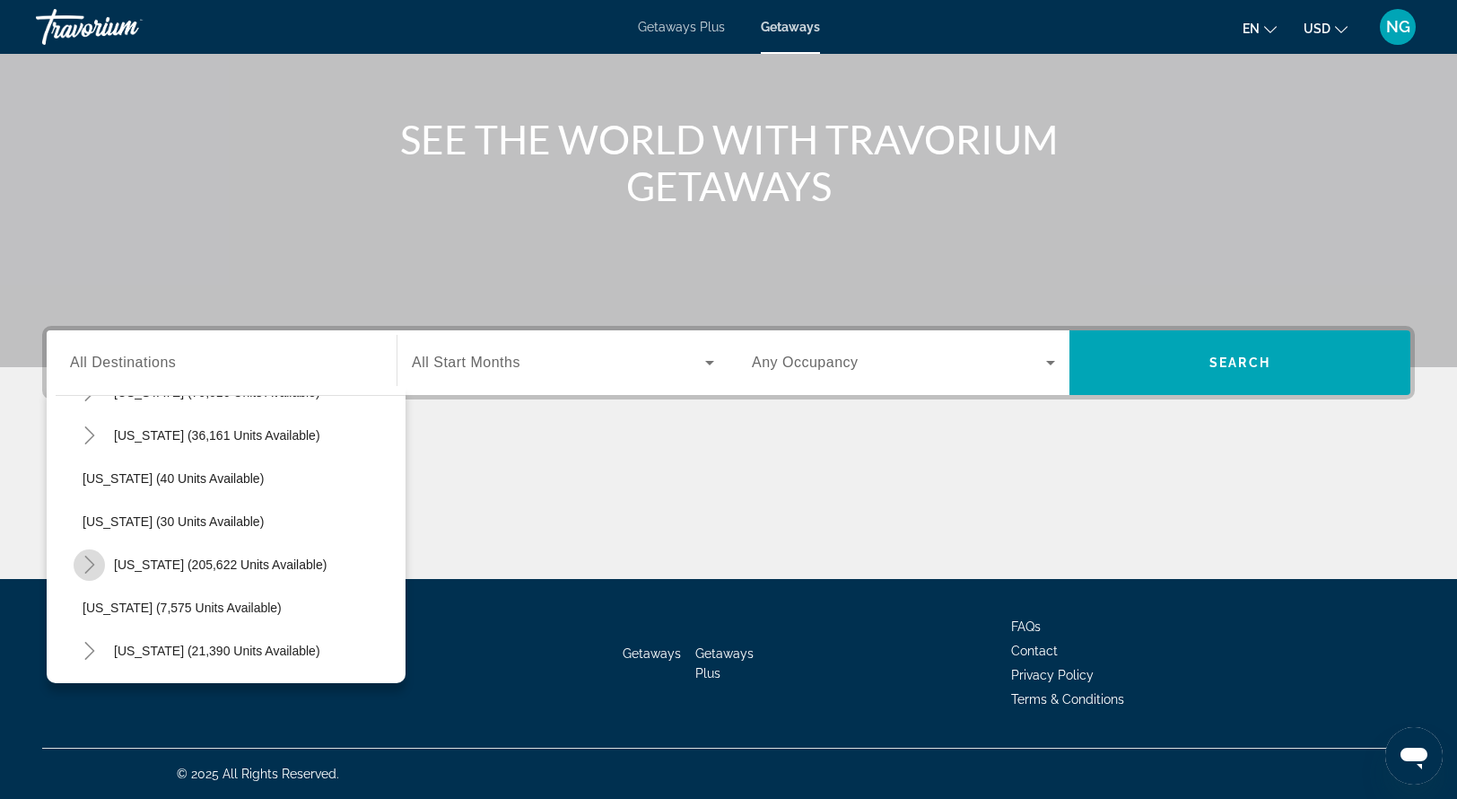
click at [90, 563] on icon "Toggle Florida (205,622 units available)" at bounding box center [90, 565] width 18 height 18
click at [163, 601] on span "[GEOGRAPHIC_DATA] (94,269 units available)" at bounding box center [234, 607] width 267 height 14
type input "**********"
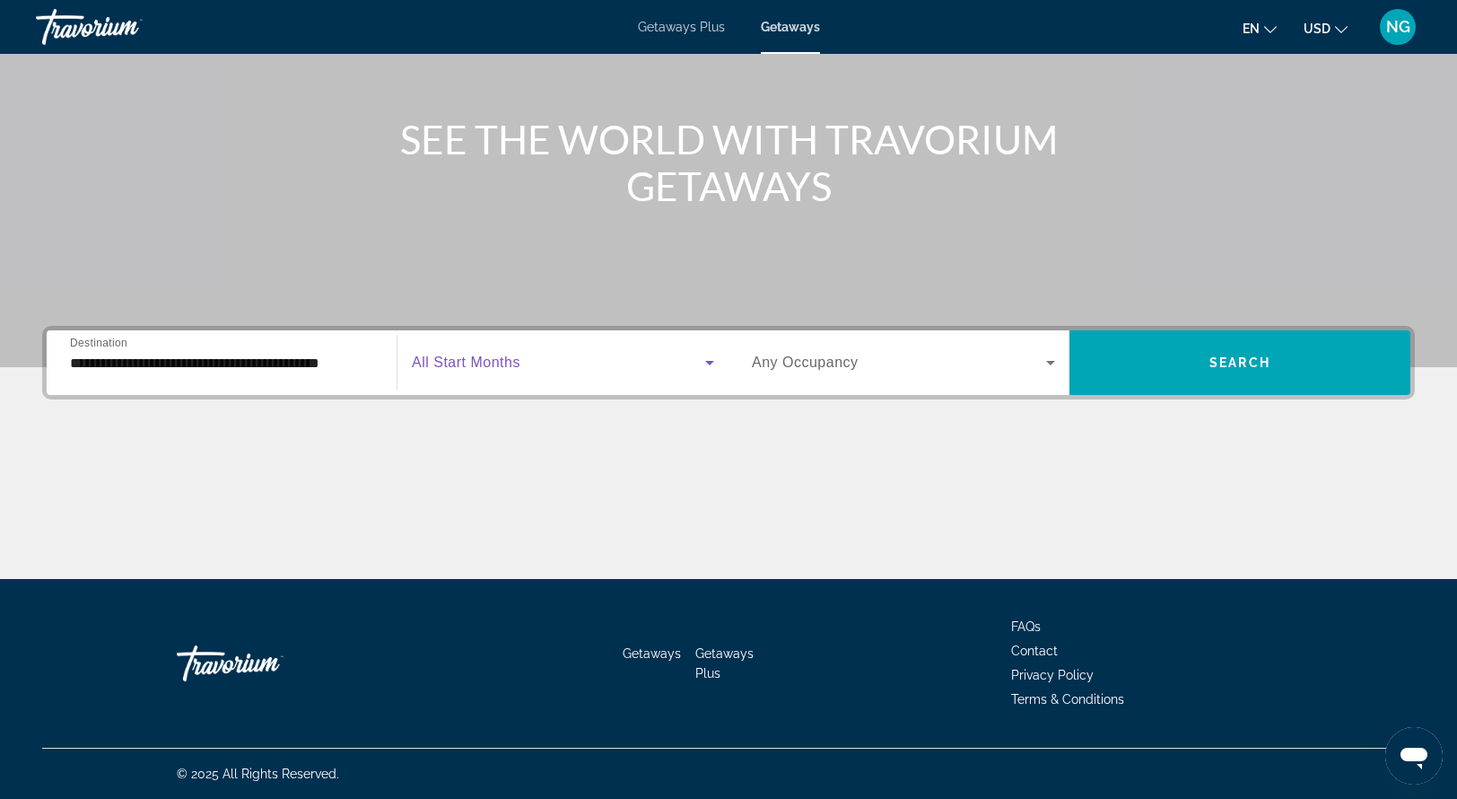
click at [710, 363] on icon "Search widget" at bounding box center [709, 363] width 9 height 4
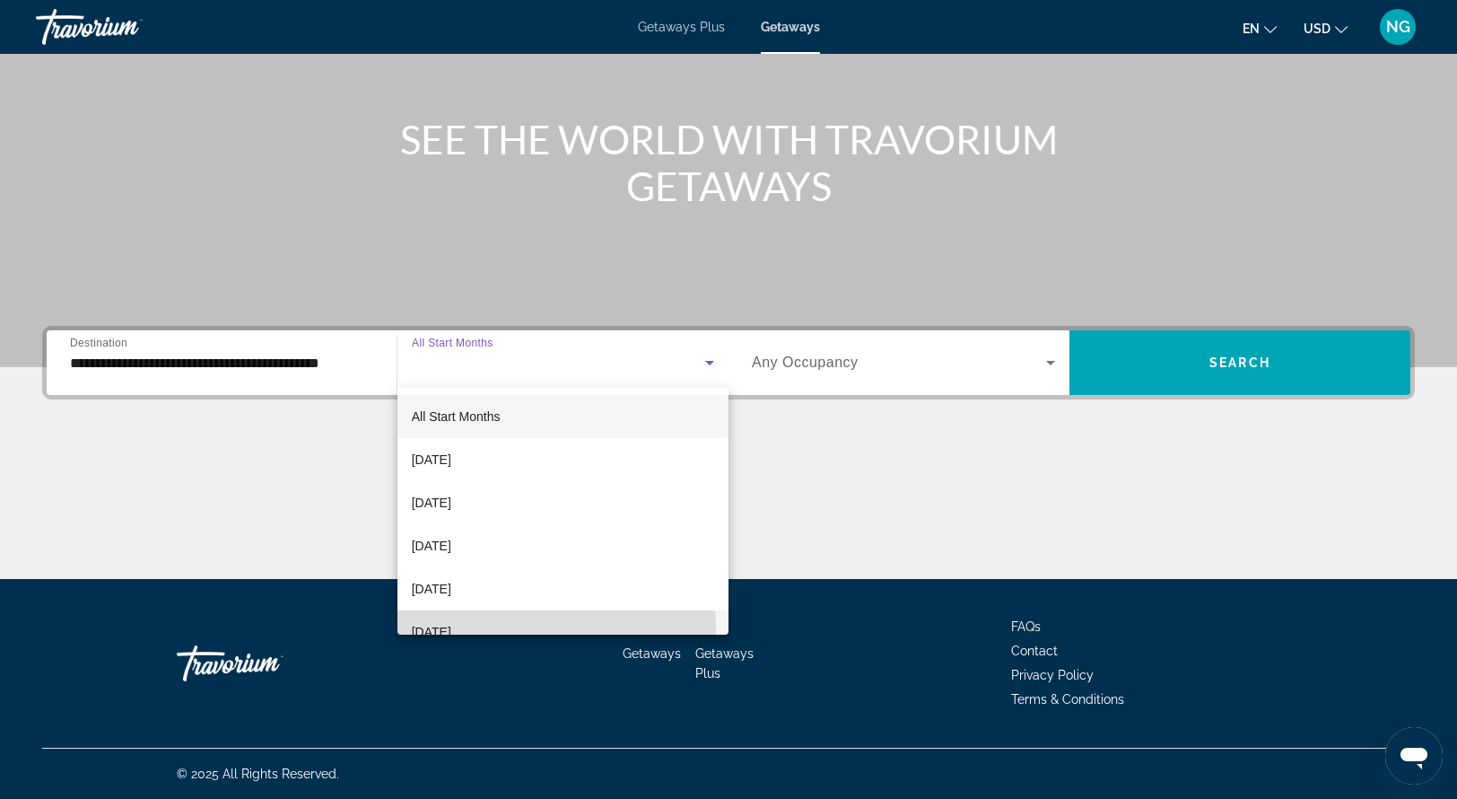
click at [451, 630] on span "[DATE]" at bounding box center [431, 632] width 39 height 22
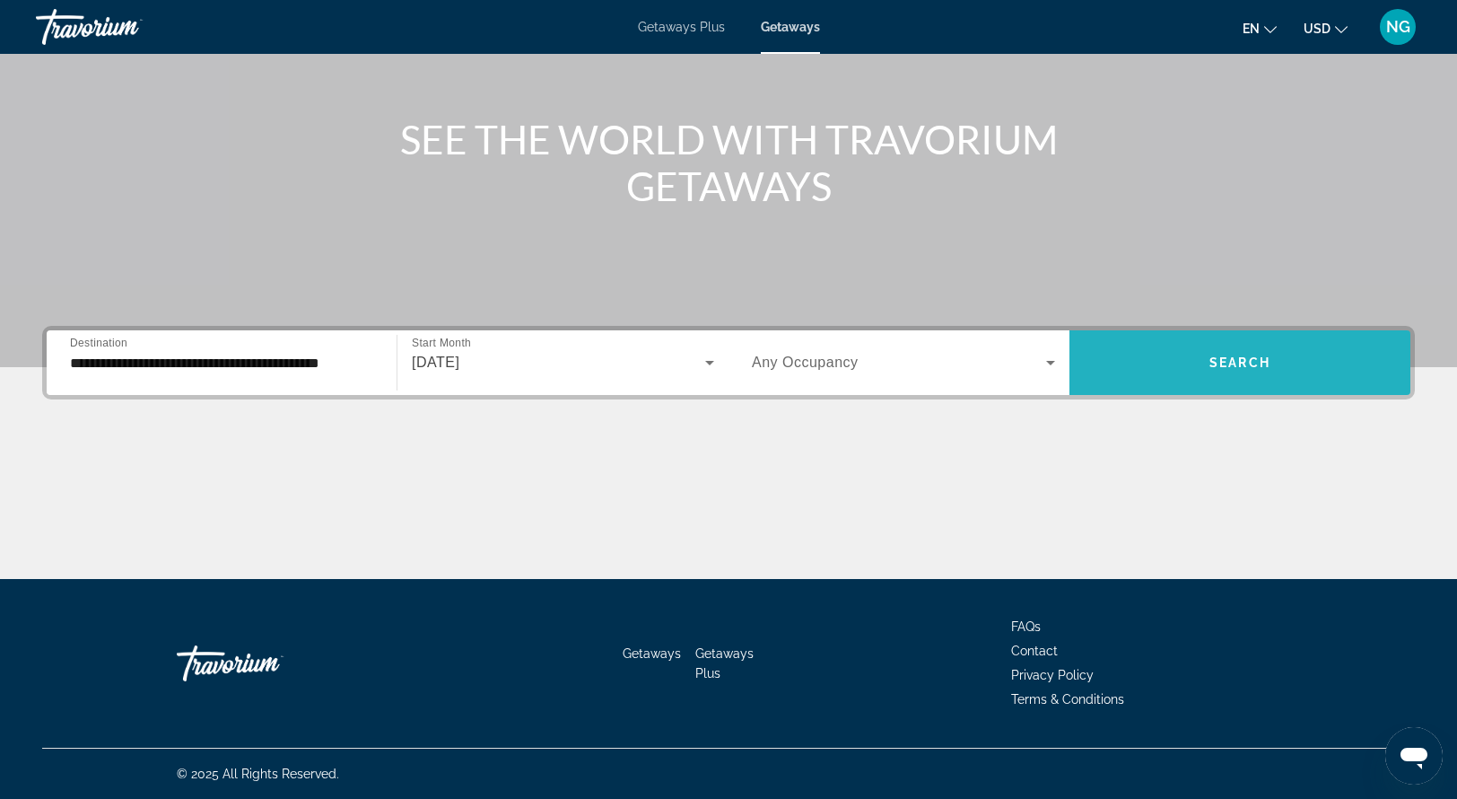
click at [1162, 378] on span "Search widget" at bounding box center [1240, 362] width 341 height 43
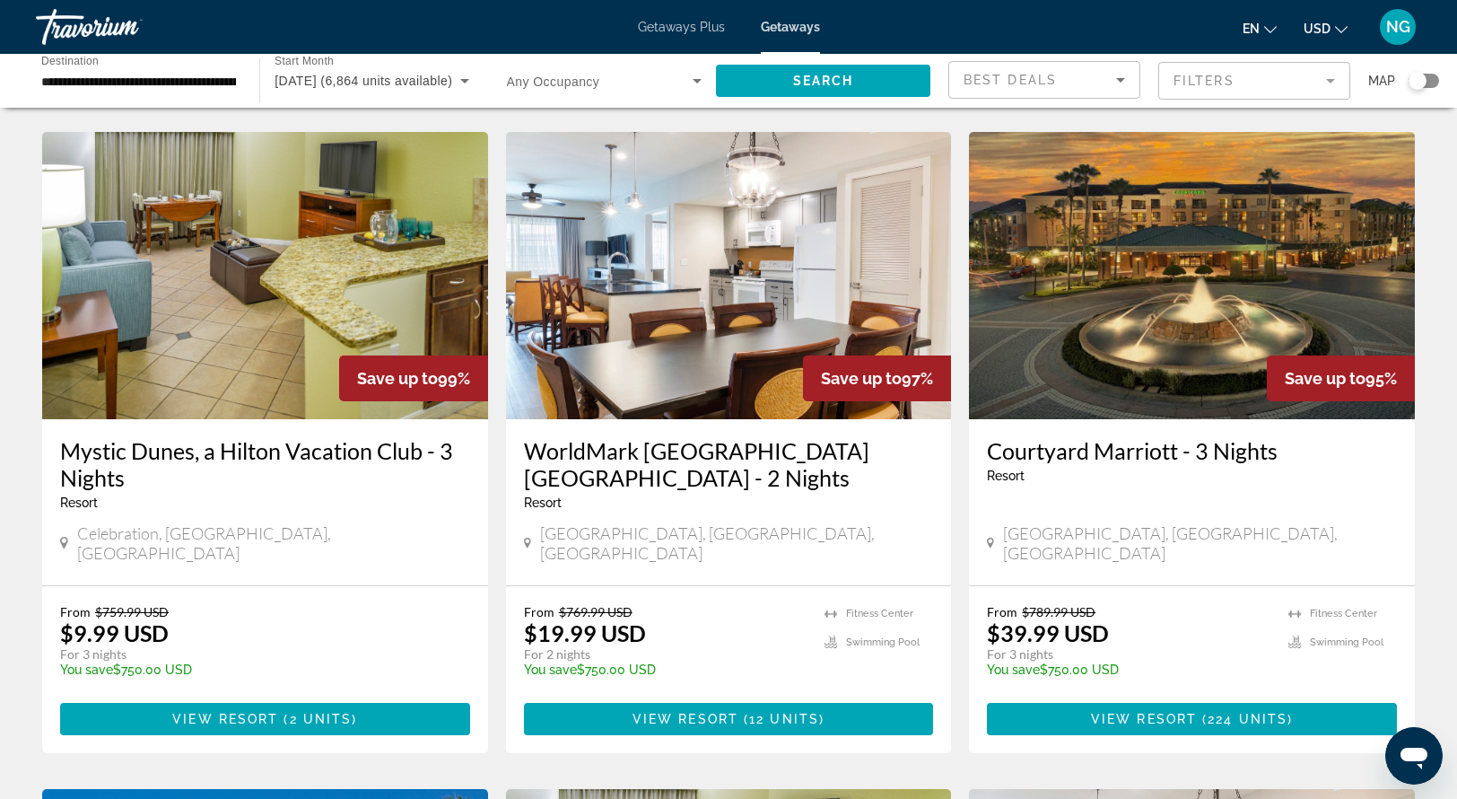
scroll to position [1353, 0]
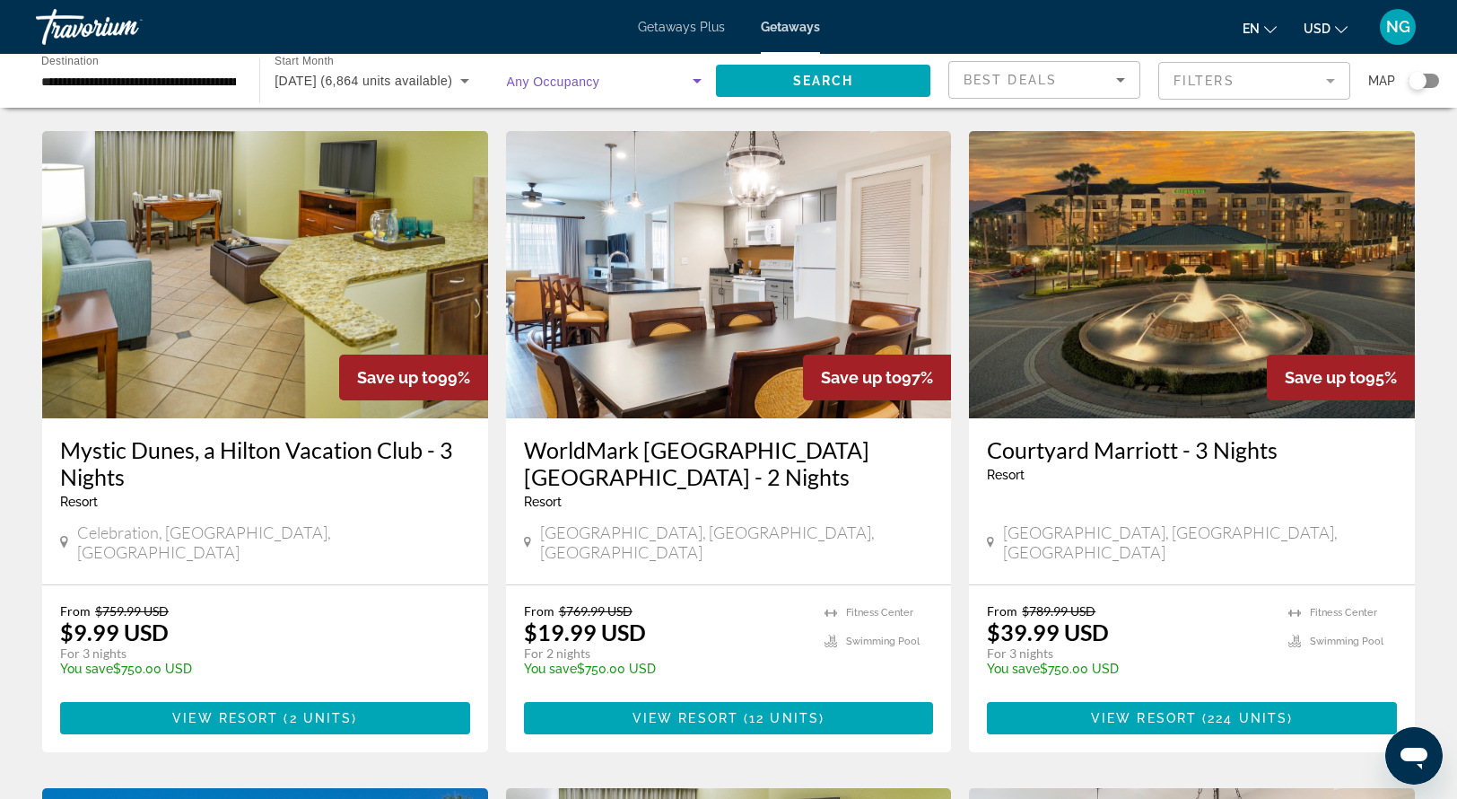
click at [695, 83] on icon "Search widget" at bounding box center [698, 81] width 22 height 22
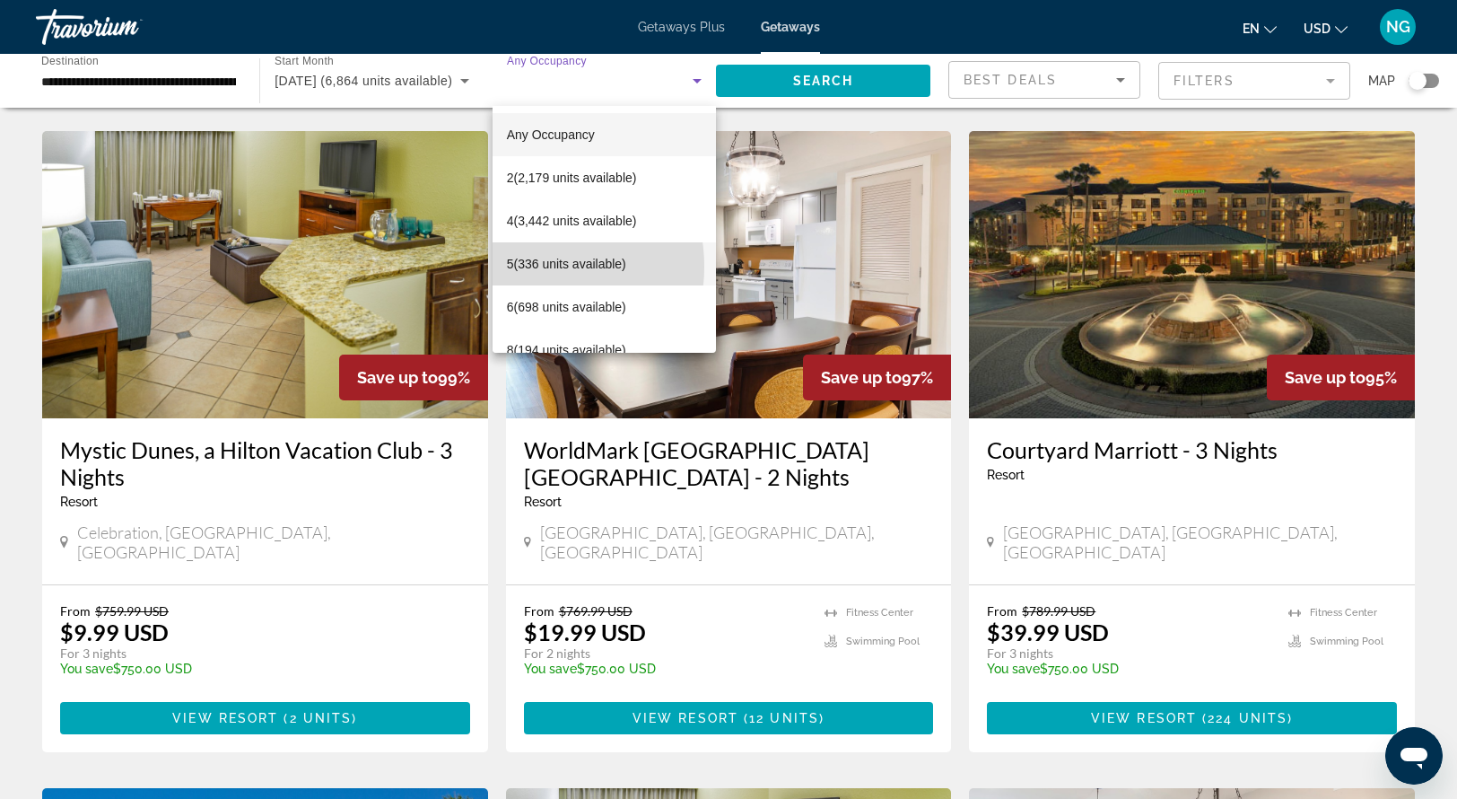
click at [527, 267] on span "5 (336 units available)" at bounding box center [566, 264] width 119 height 22
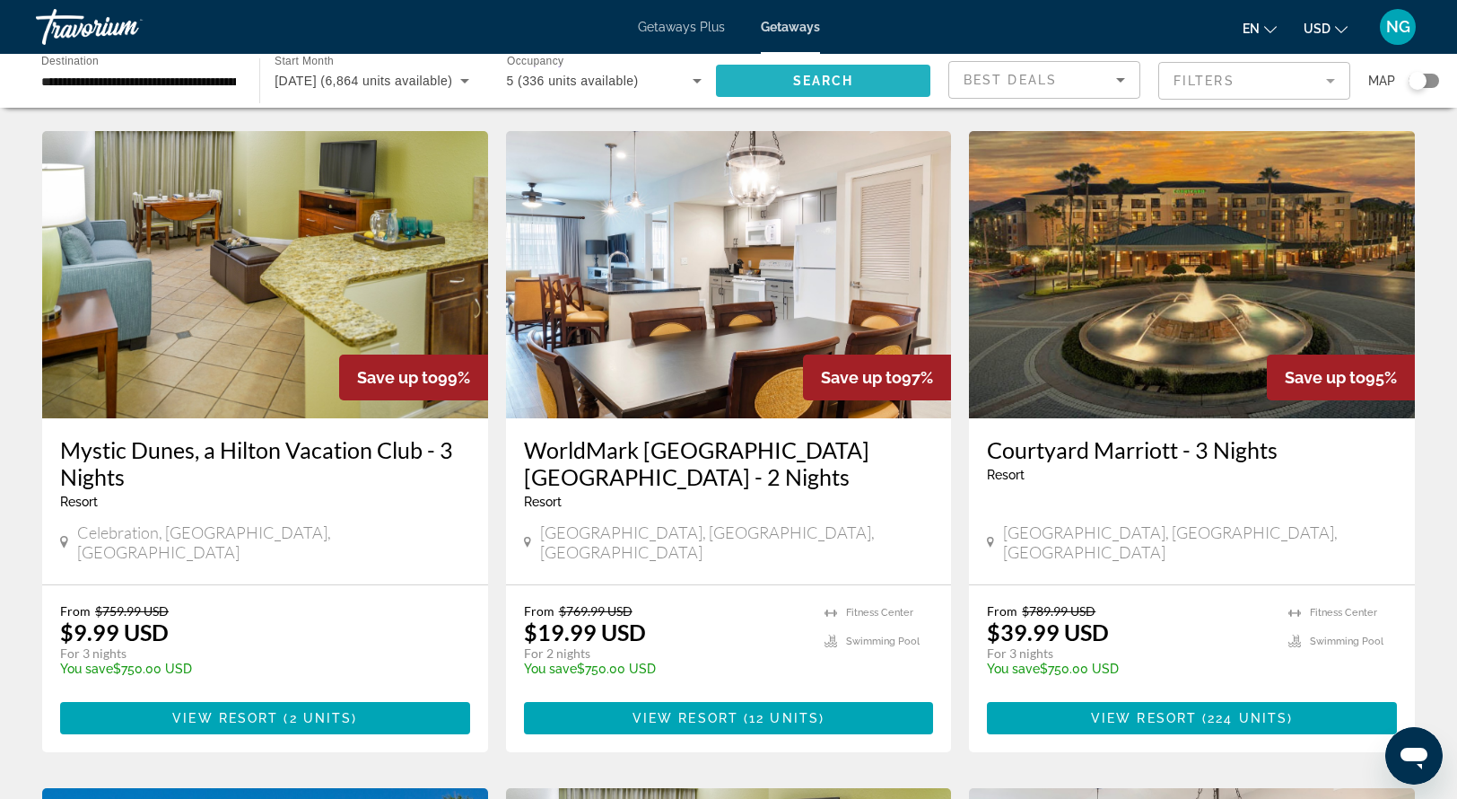
click at [770, 88] on span "Search widget" at bounding box center [823, 80] width 214 height 43
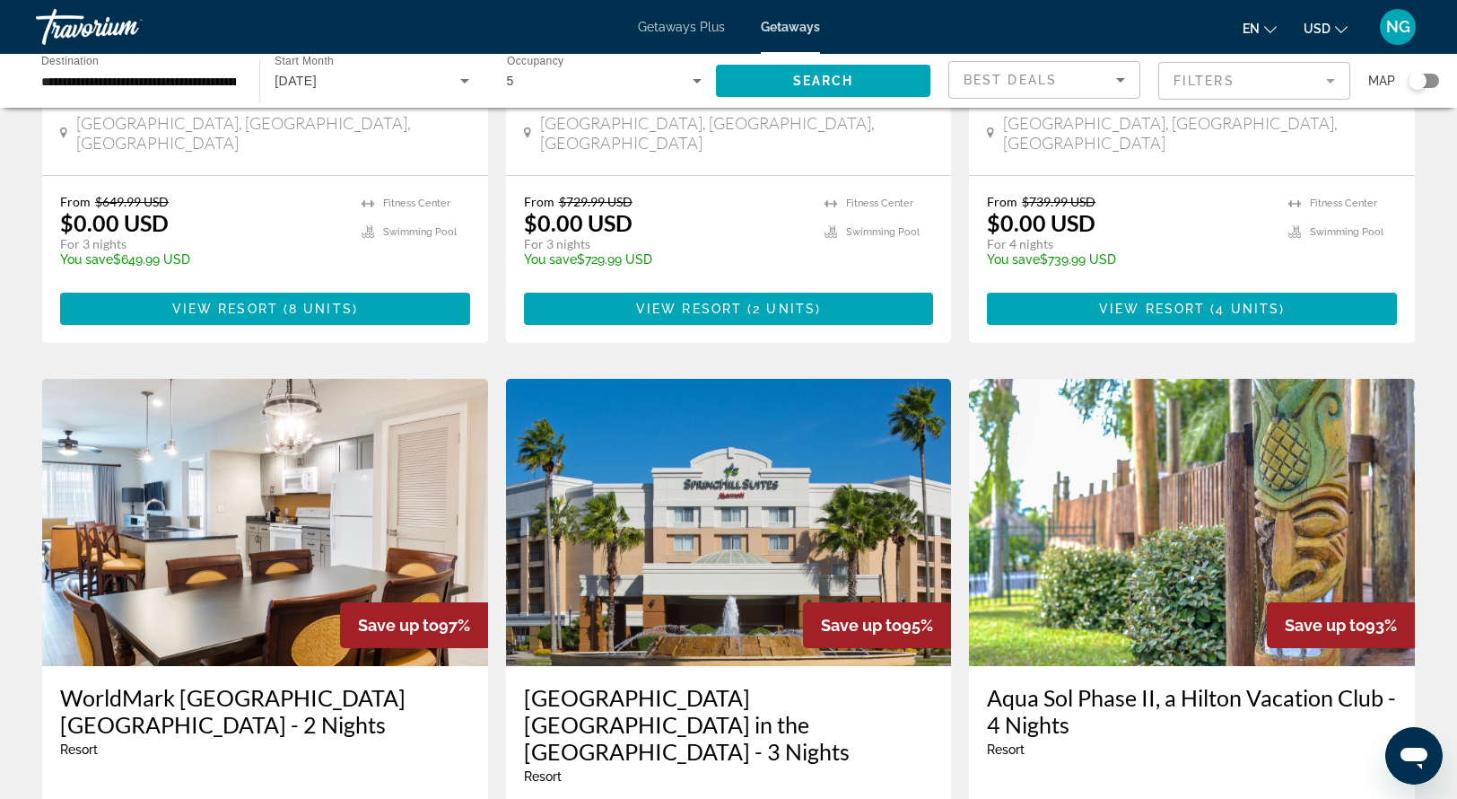
scroll to position [444, 0]
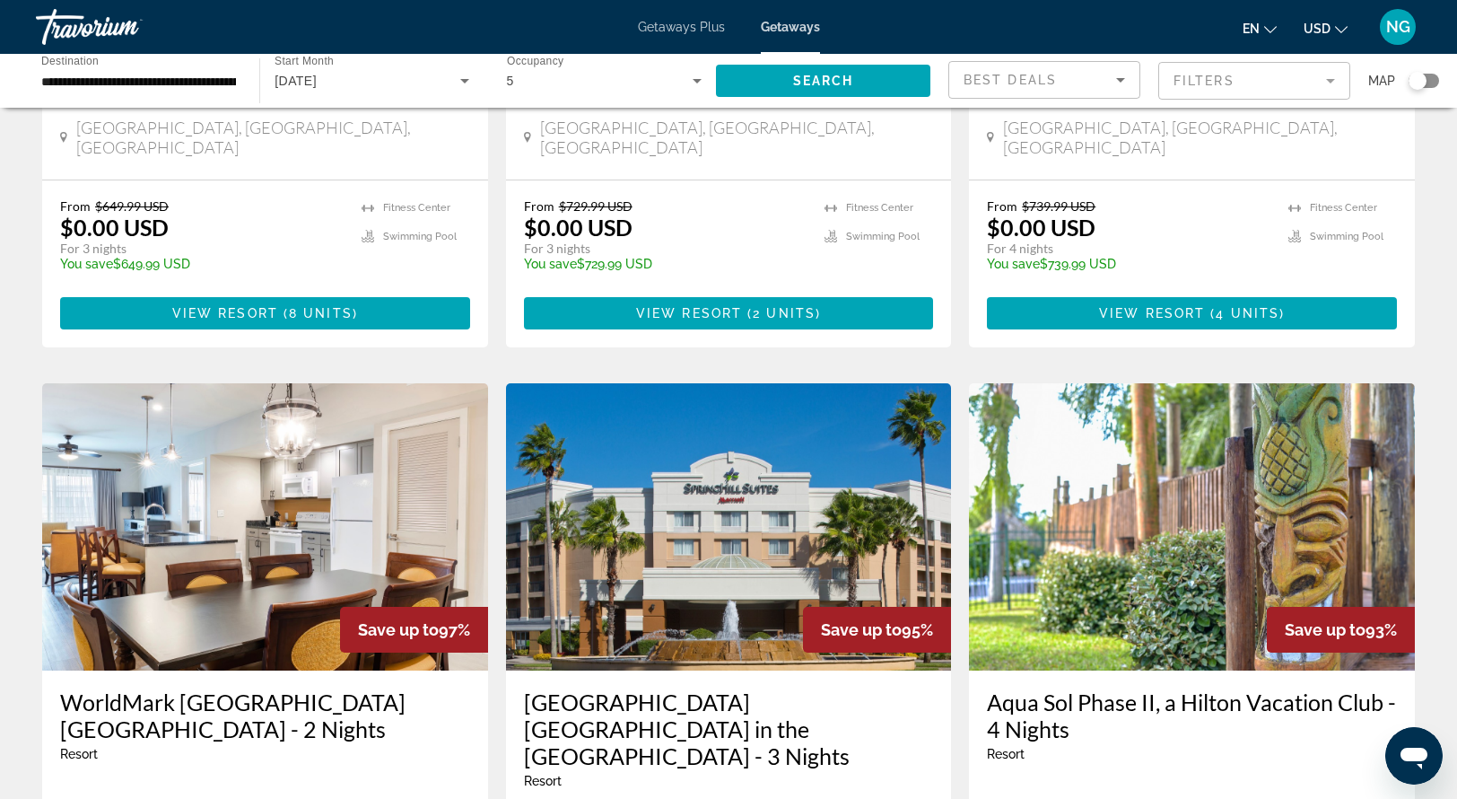
click at [1418, 81] on div "Search widget" at bounding box center [1418, 81] width 18 height 18
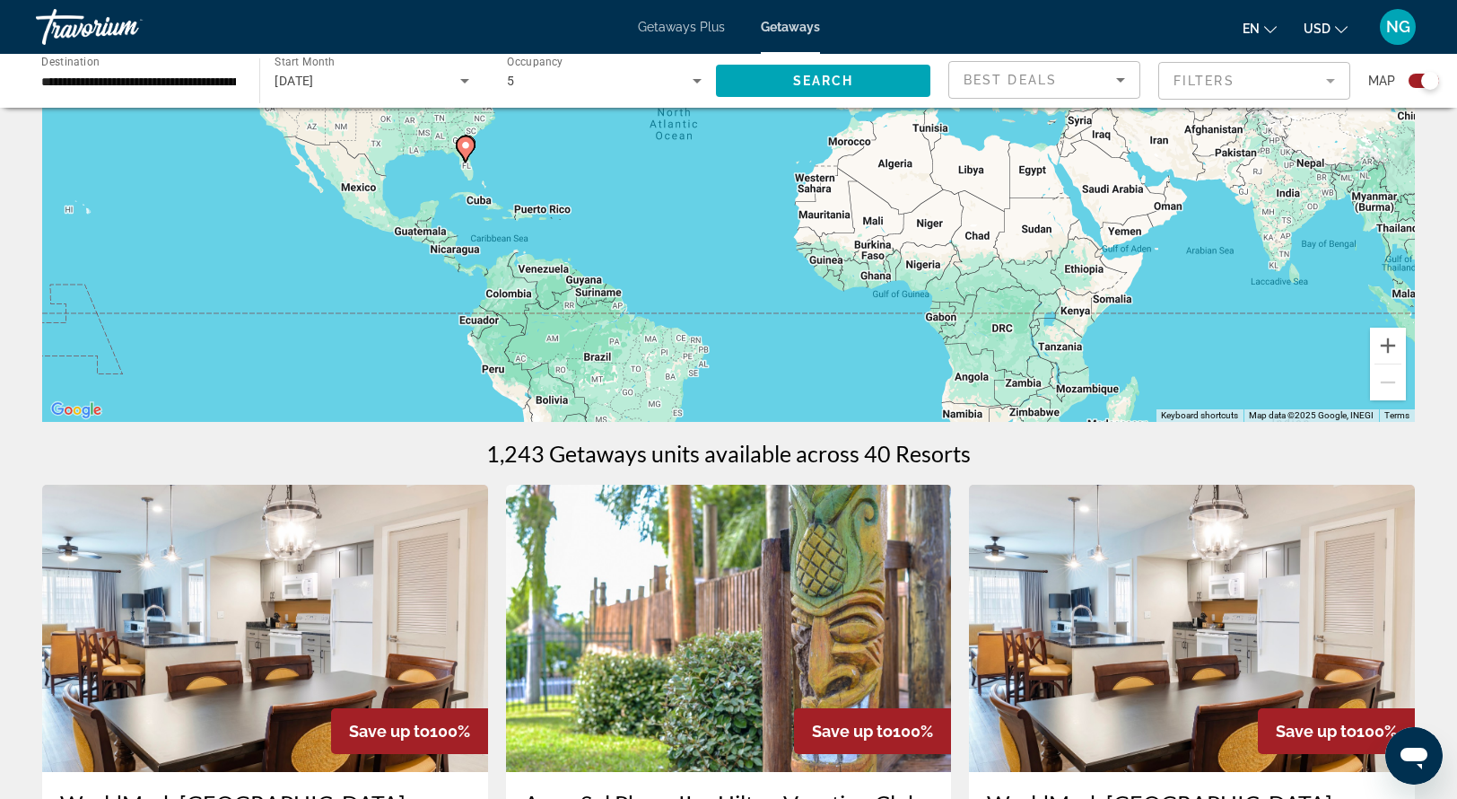
scroll to position [0, 0]
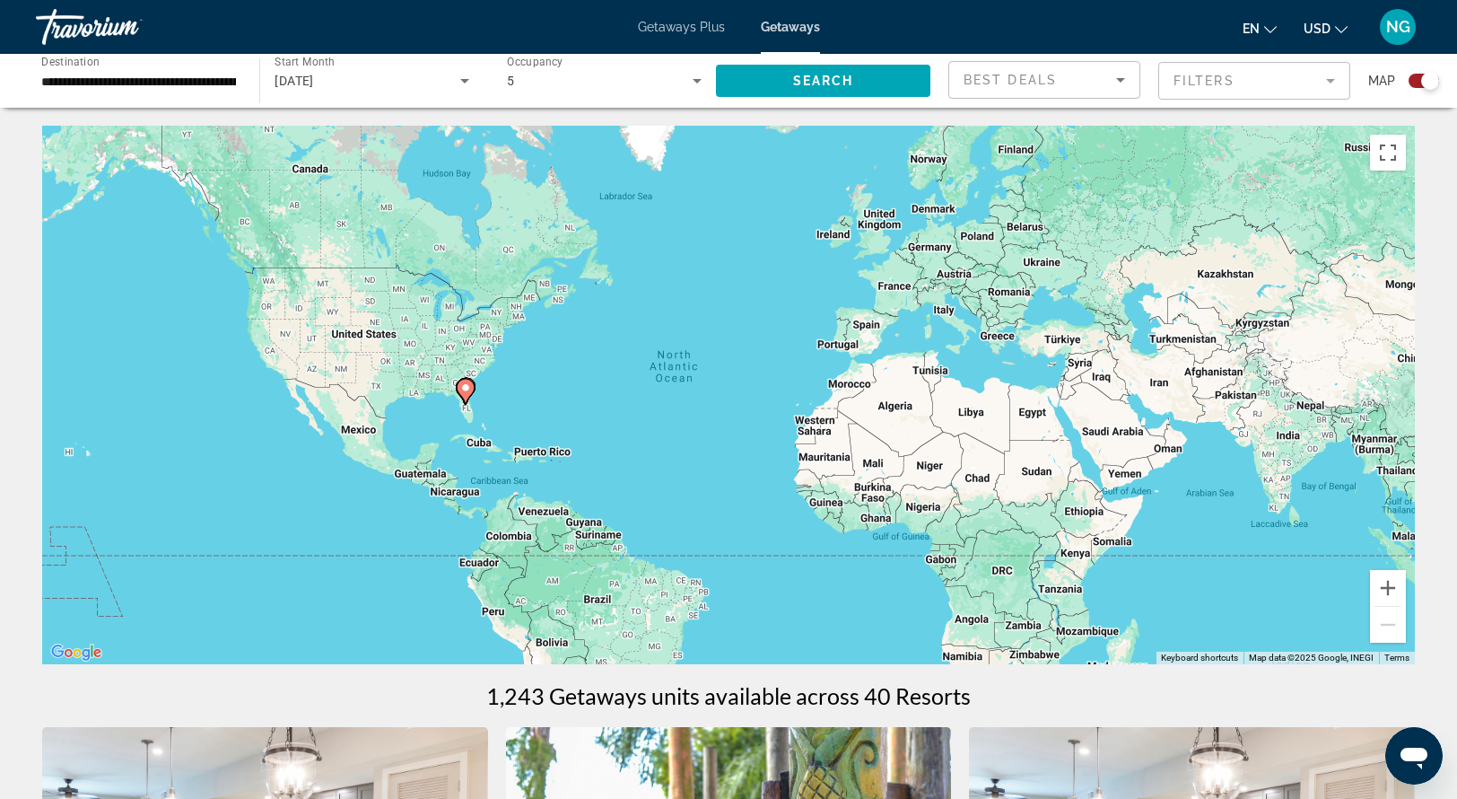
click at [468, 389] on image "Main content" at bounding box center [465, 387] width 11 height 11
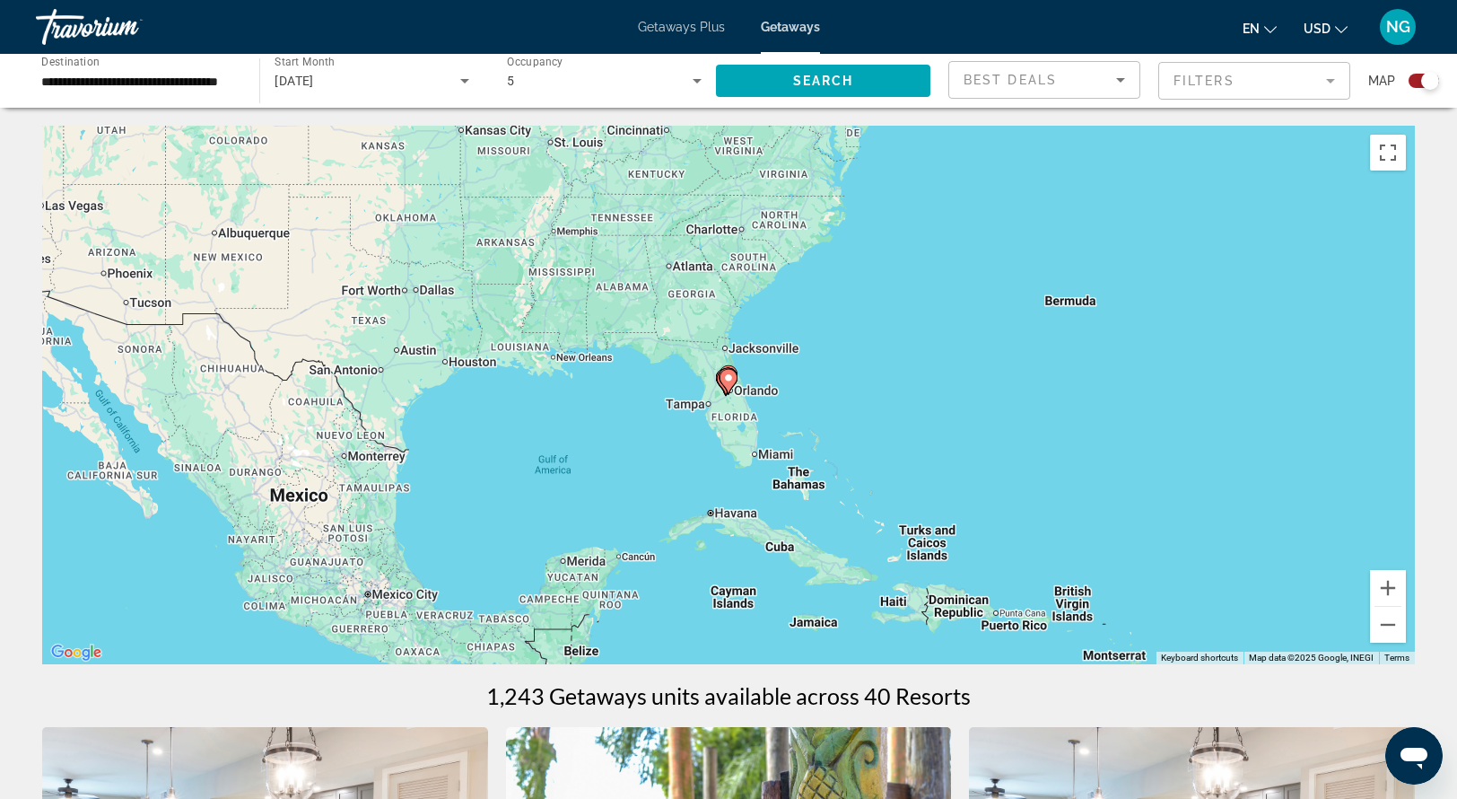
click at [732, 389] on gmp-advanced-marker "Main content" at bounding box center [729, 381] width 18 height 27
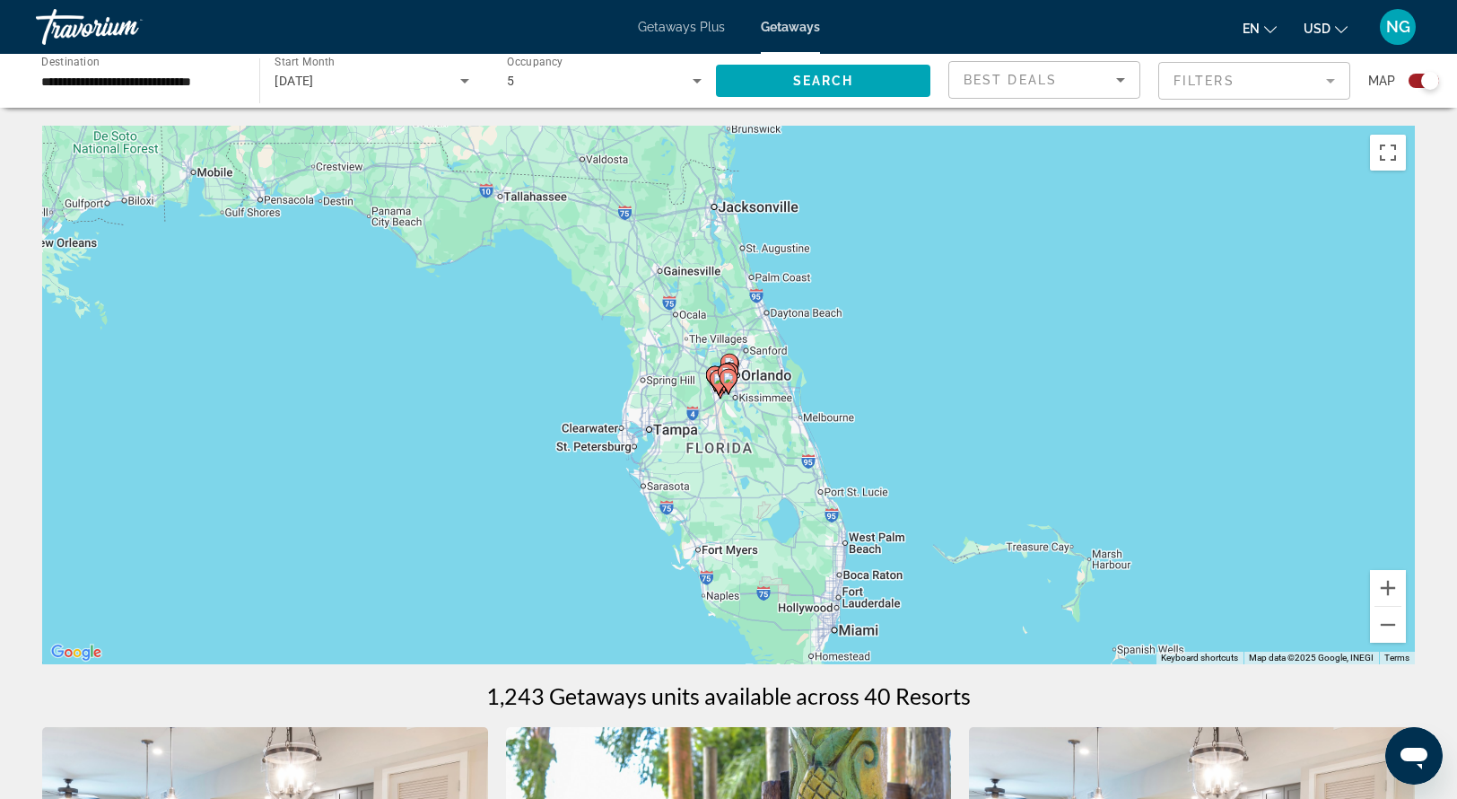
click at [723, 383] on icon "Main content" at bounding box center [729, 381] width 16 height 23
type input "**********"
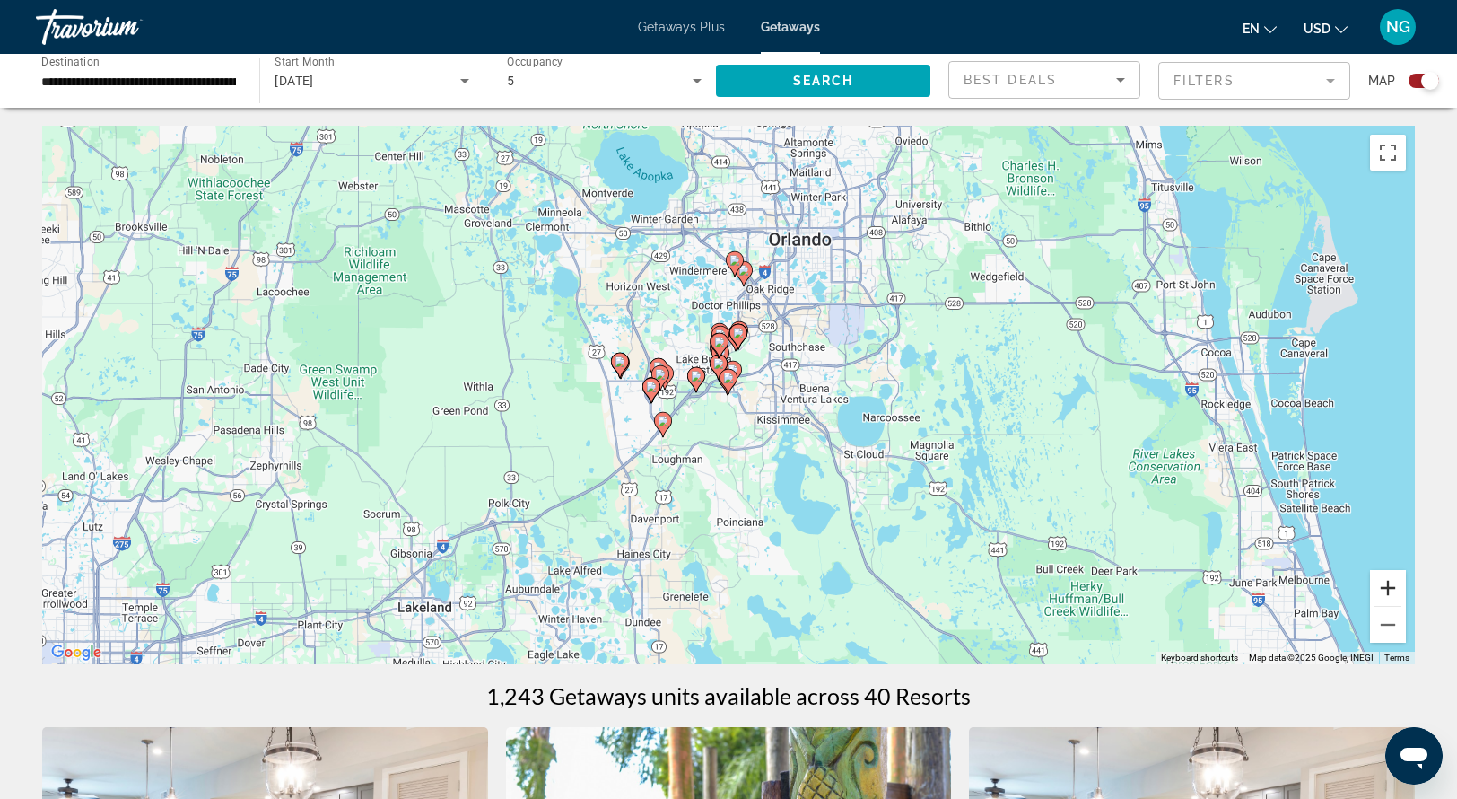
click at [1391, 580] on button "Zoom in" at bounding box center [1388, 588] width 36 height 36
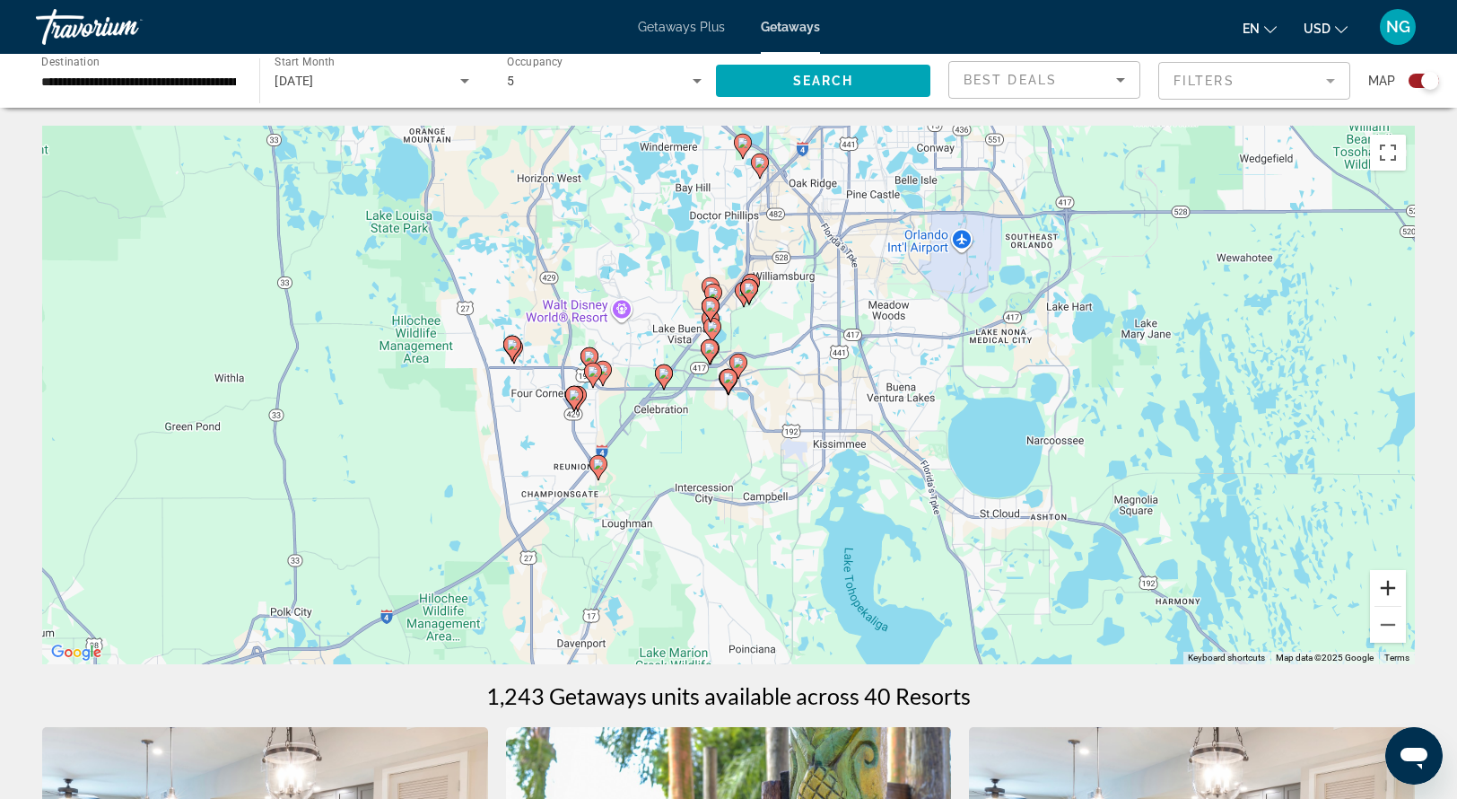
click at [1391, 580] on button "Zoom in" at bounding box center [1388, 588] width 36 height 36
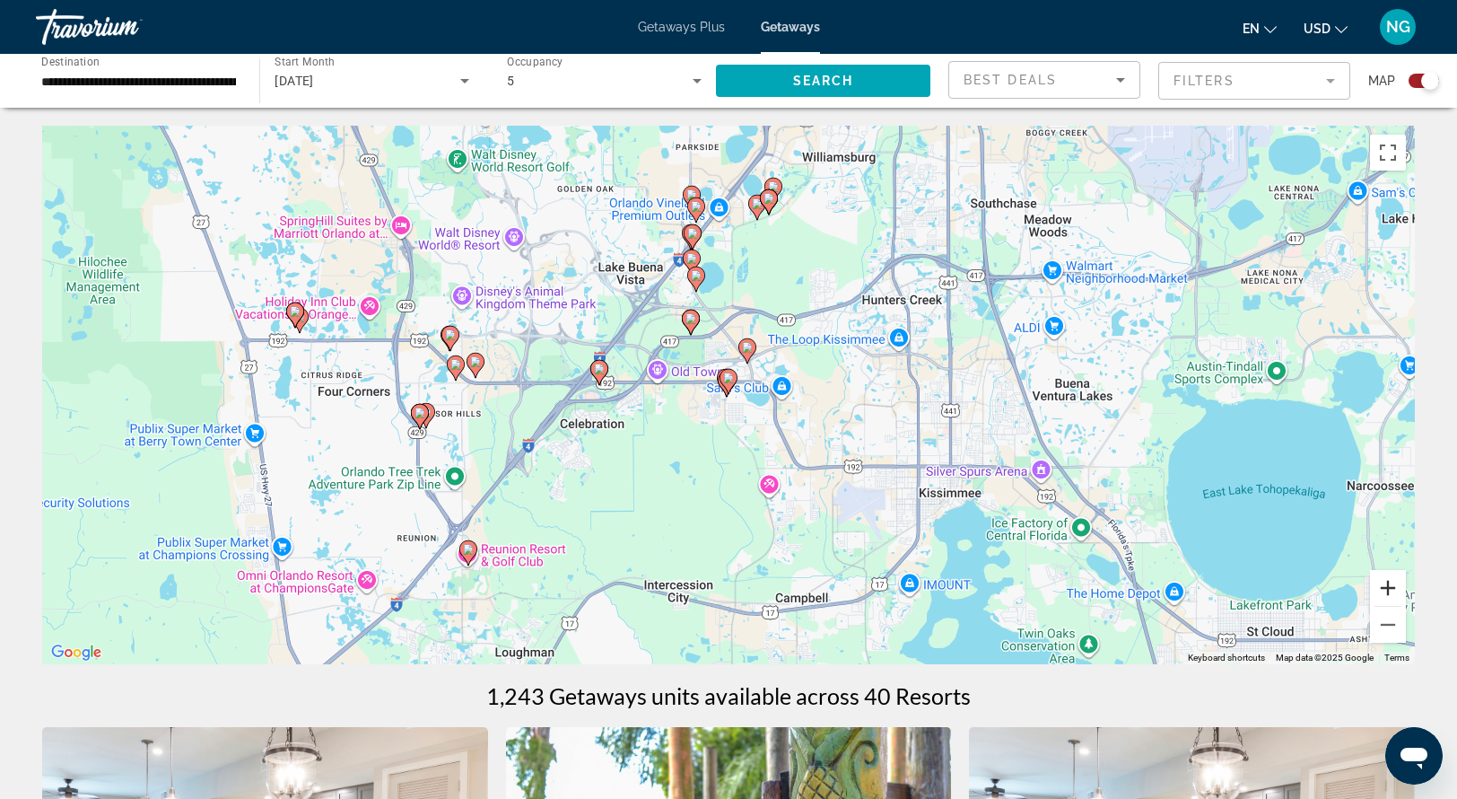
click at [1391, 580] on button "Zoom in" at bounding box center [1388, 588] width 36 height 36
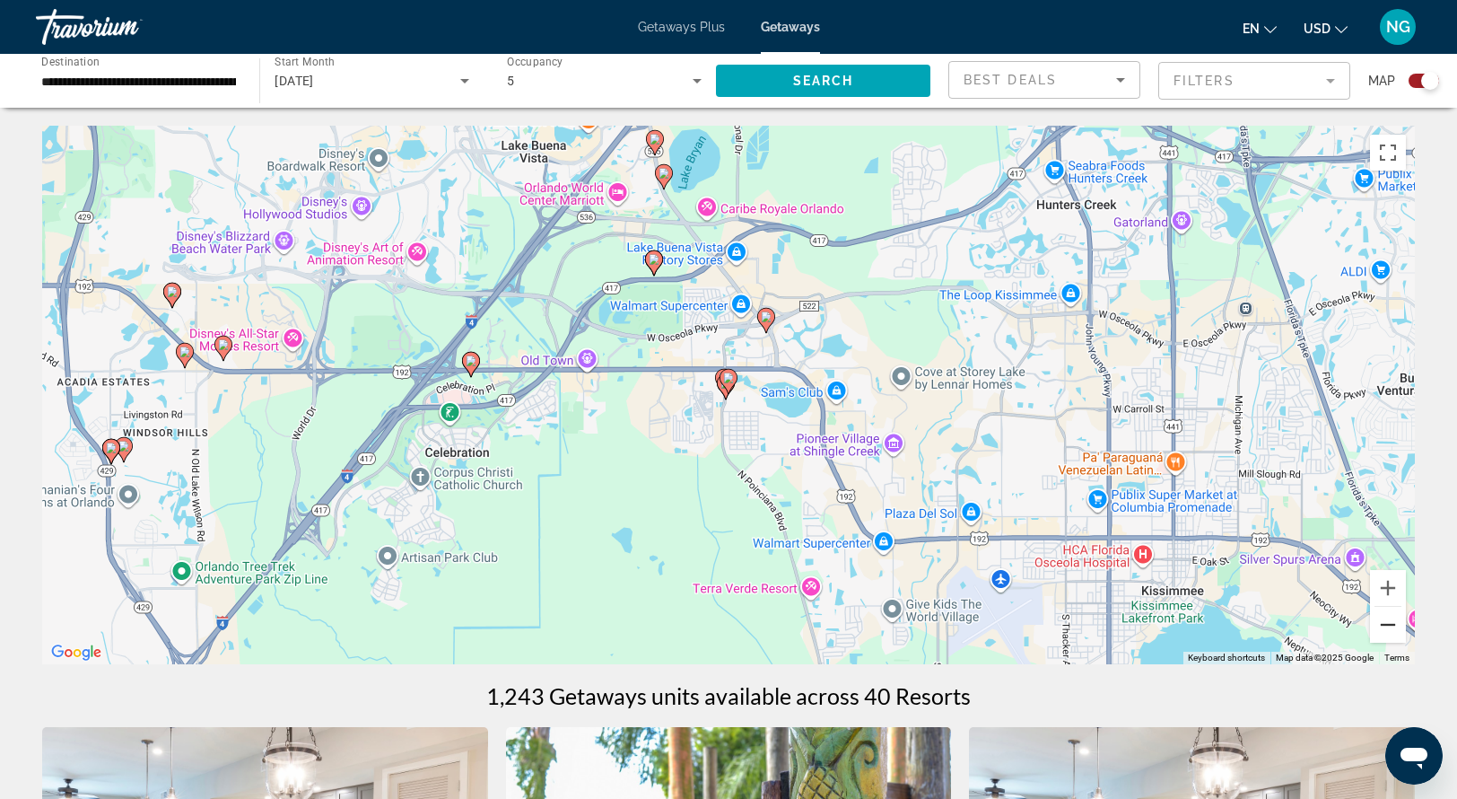
click at [1391, 627] on button "Zoom out" at bounding box center [1388, 625] width 36 height 36
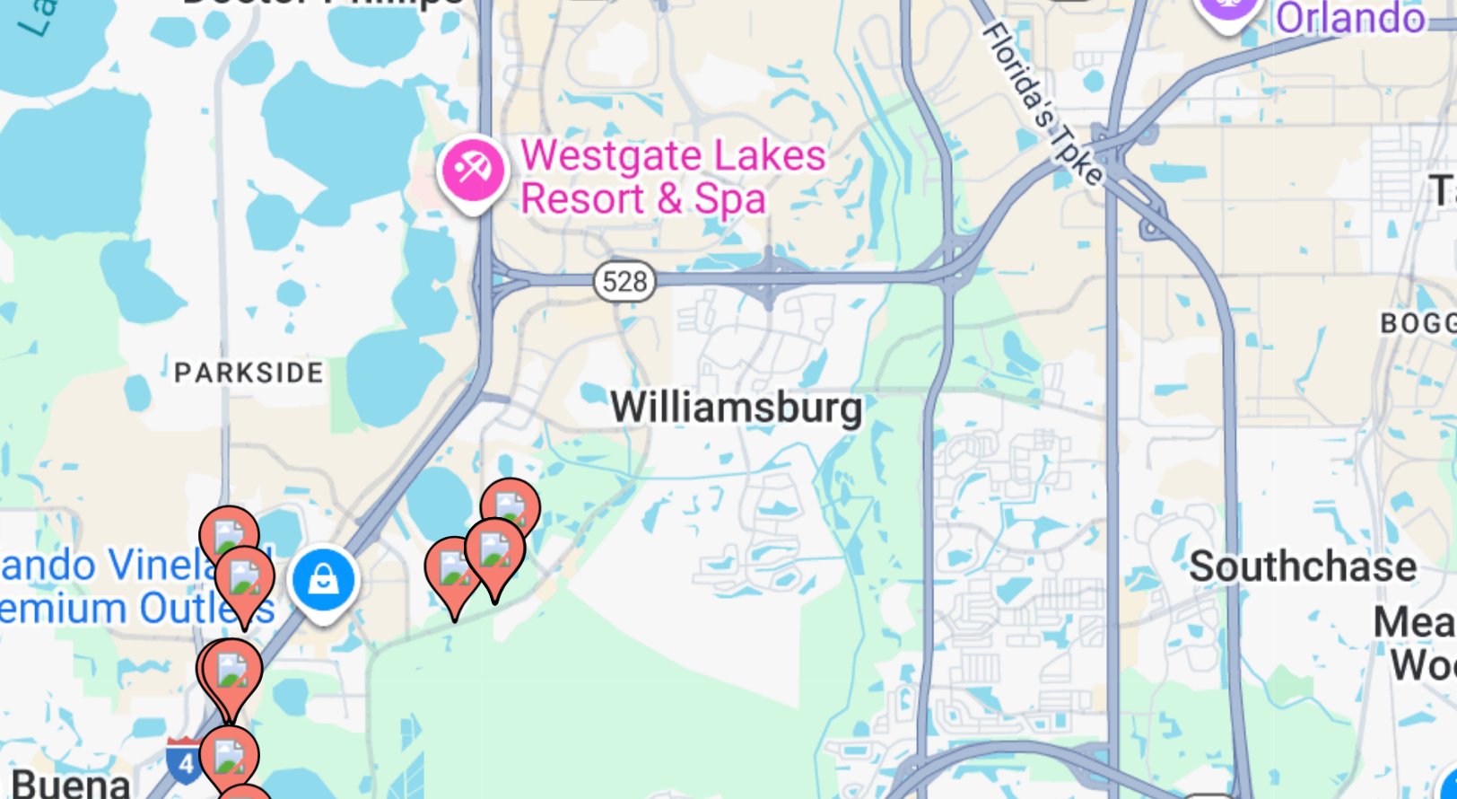
click at [667, 370] on image "Main content" at bounding box center [666, 371] width 11 height 11
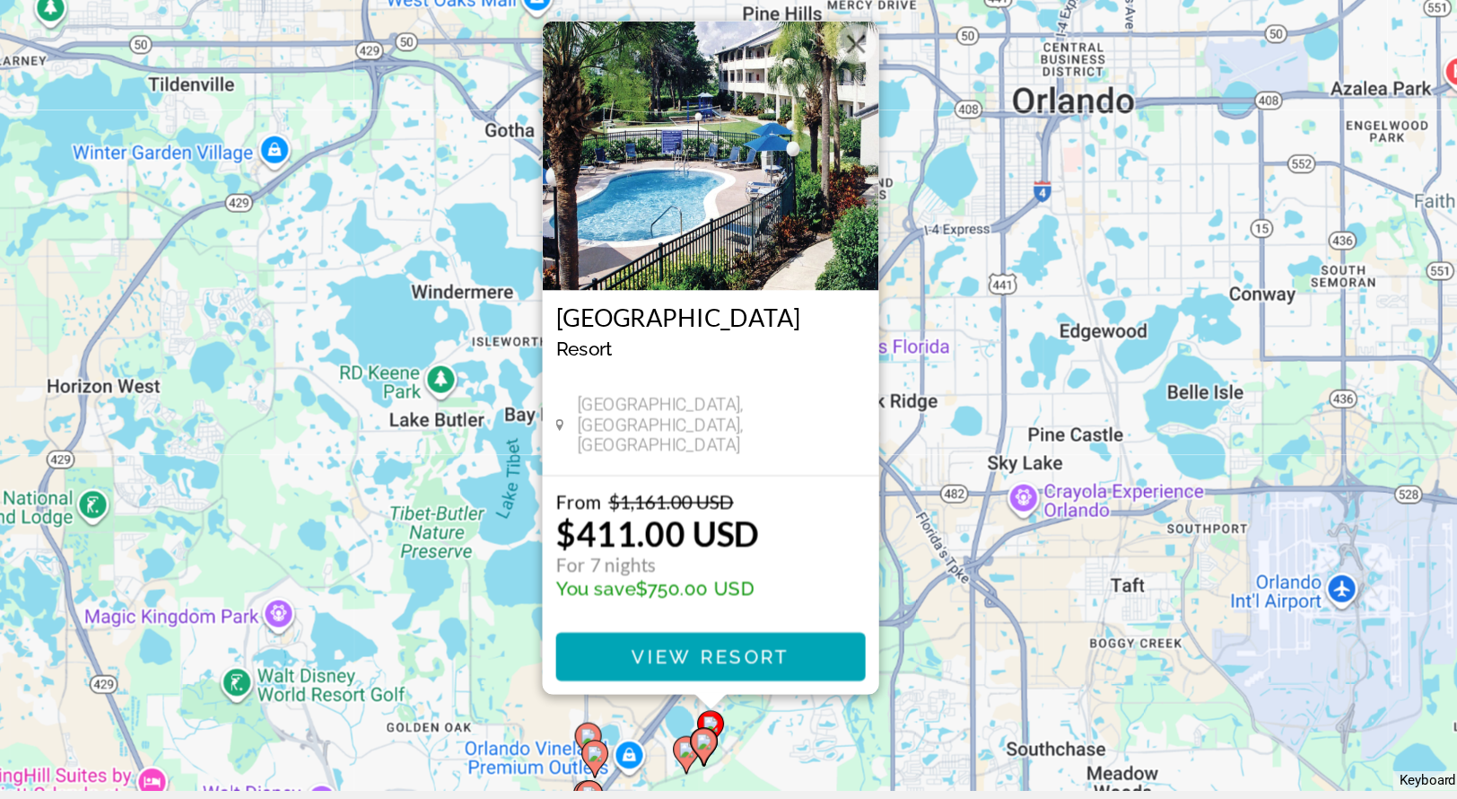
click at [860, 407] on div "To activate drag with keyboard, press Alt + Enter. Once in keyboard drag state,…" at bounding box center [728, 395] width 1373 height 538
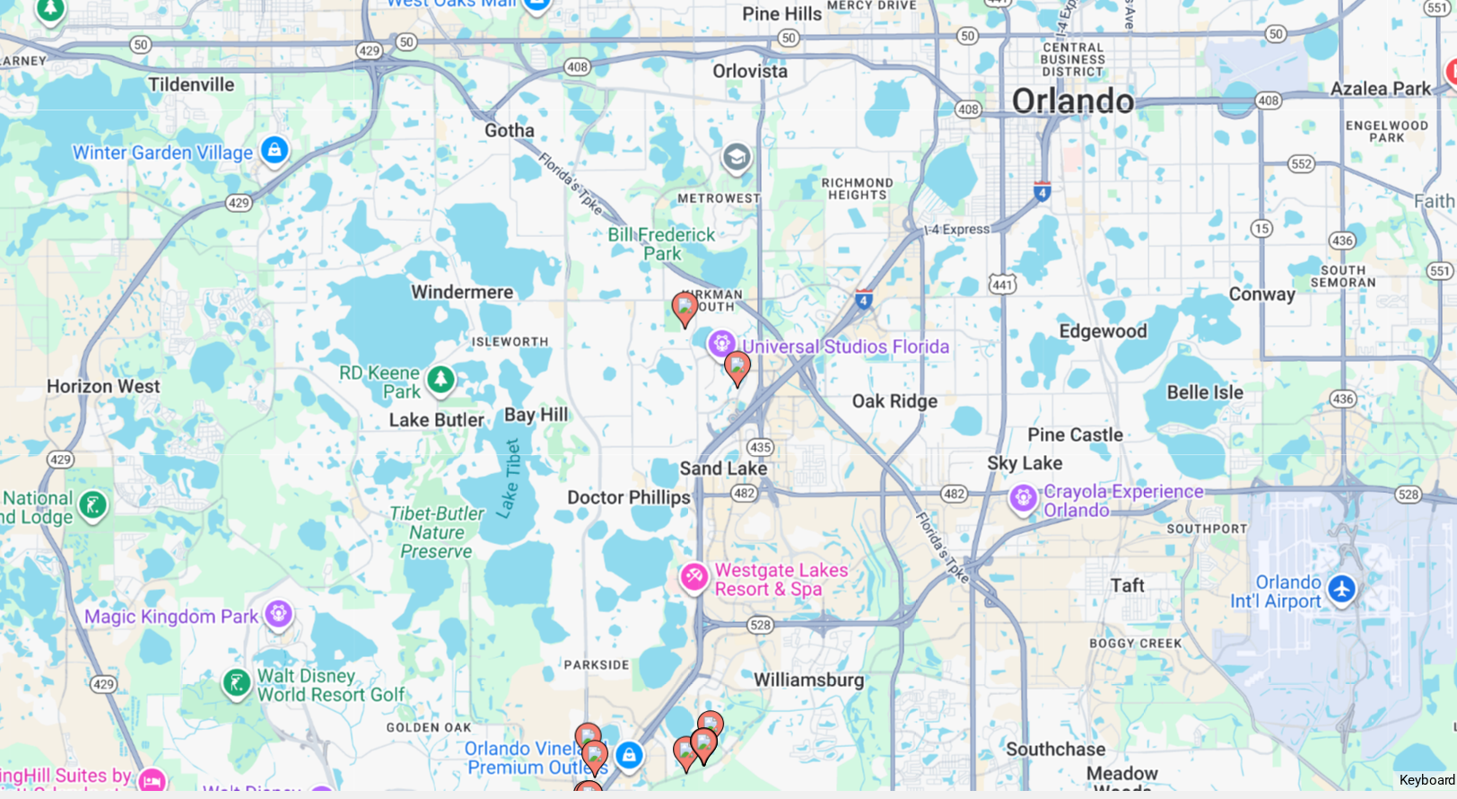
click at [722, 632] on image "Main content" at bounding box center [724, 631] width 11 height 11
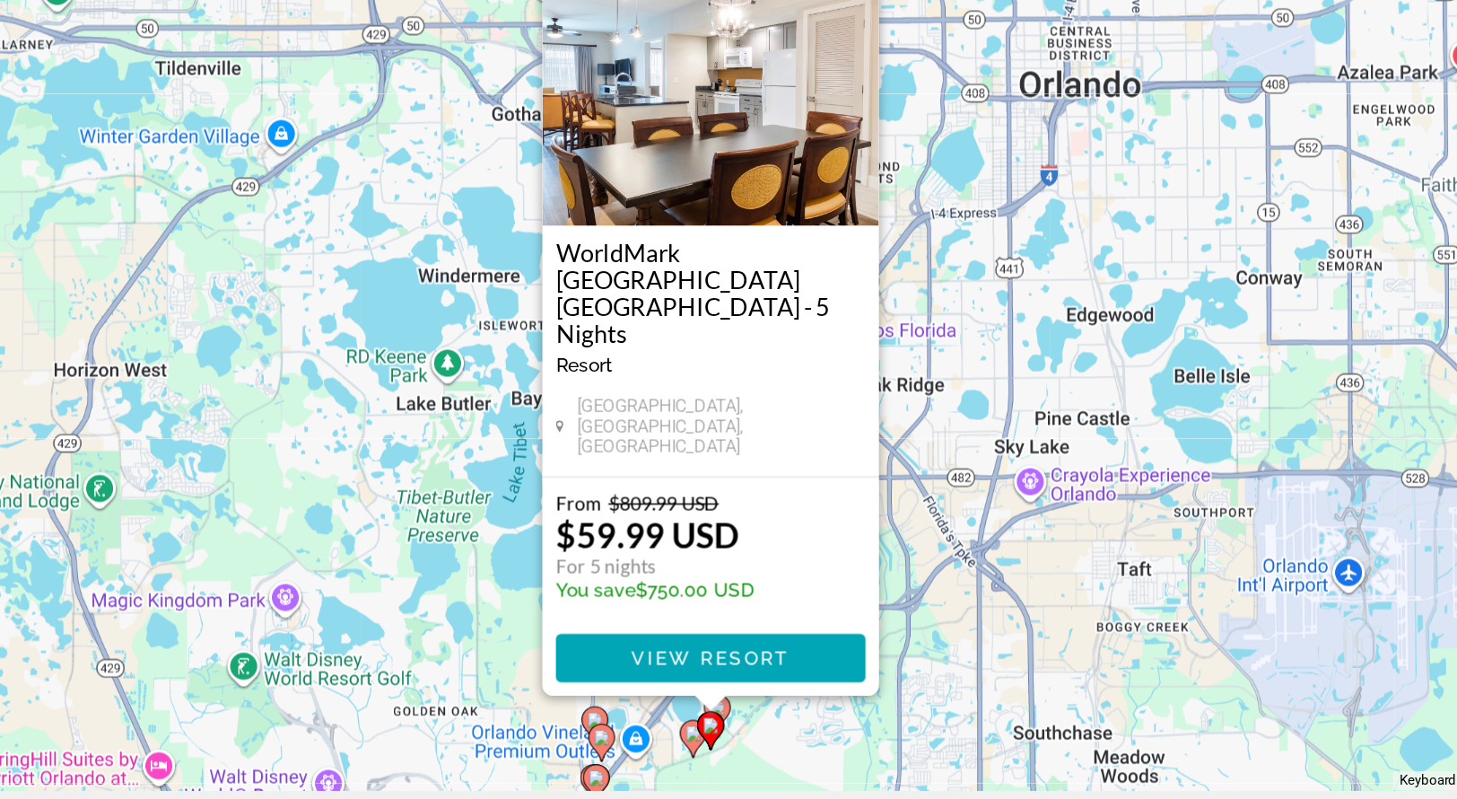
click at [713, 359] on h3 "WorldMark [GEOGRAPHIC_DATA] [GEOGRAPHIC_DATA] - 5 Nights" at bounding box center [729, 333] width 206 height 72
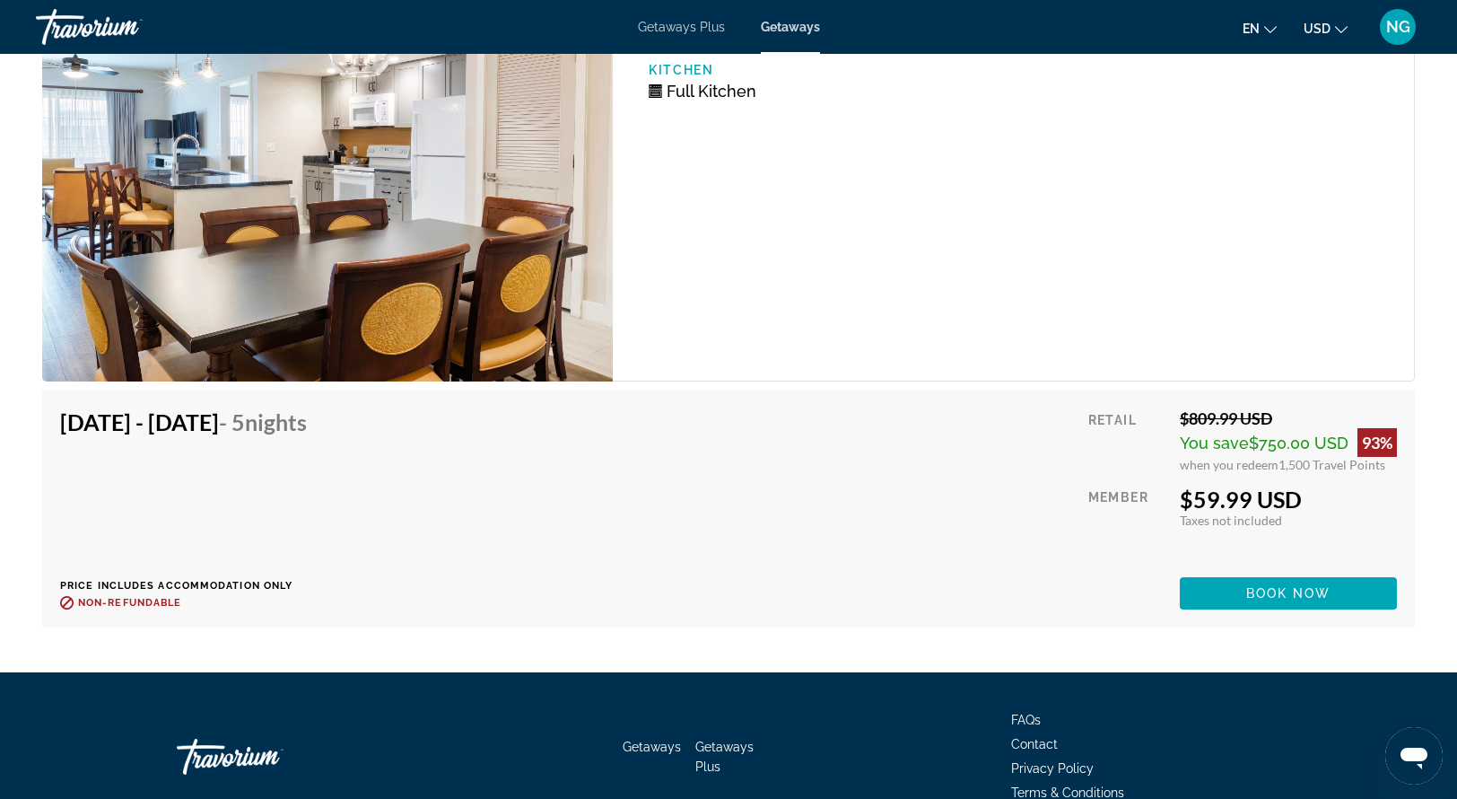
scroll to position [3514, 0]
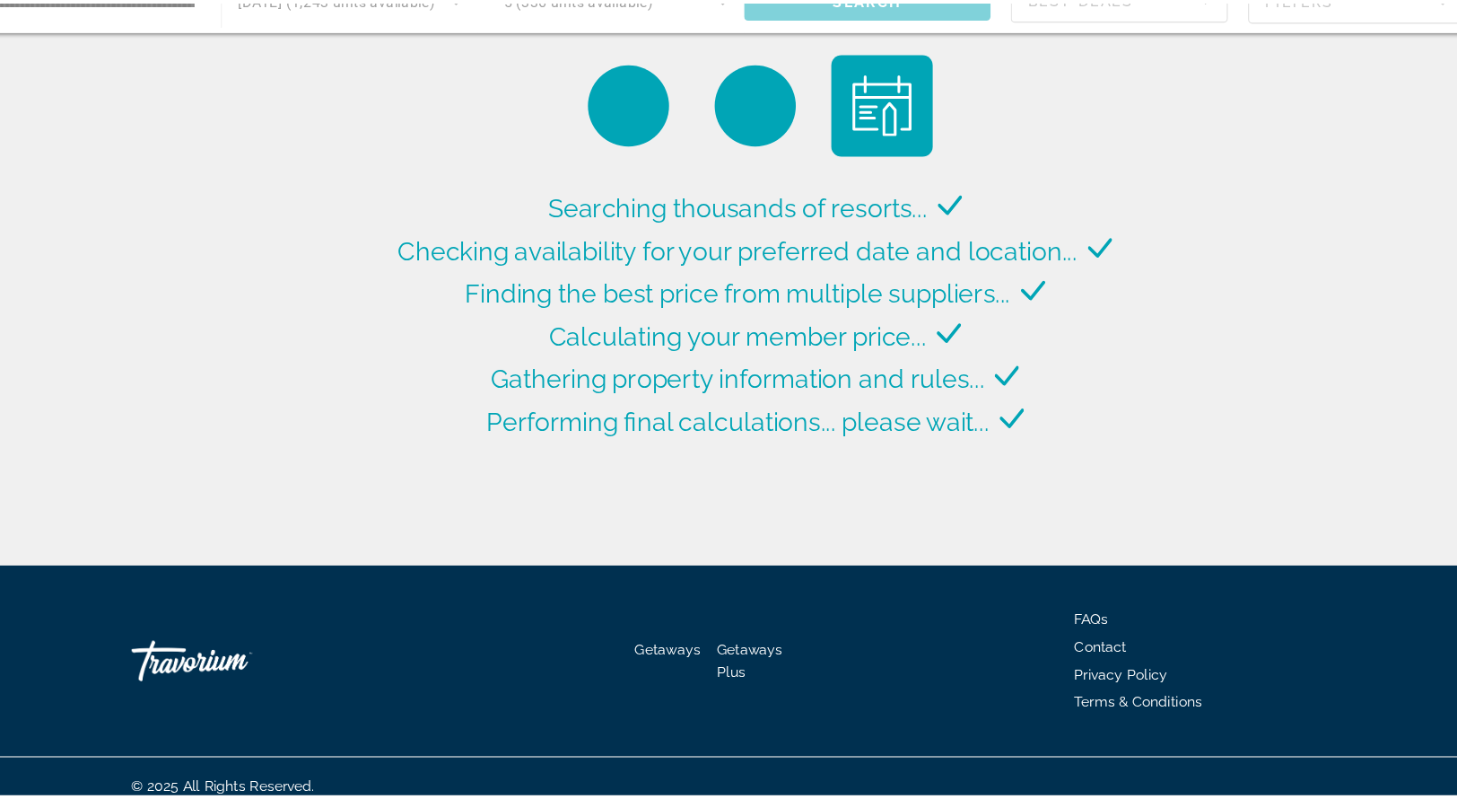
scroll to position [126, 0]
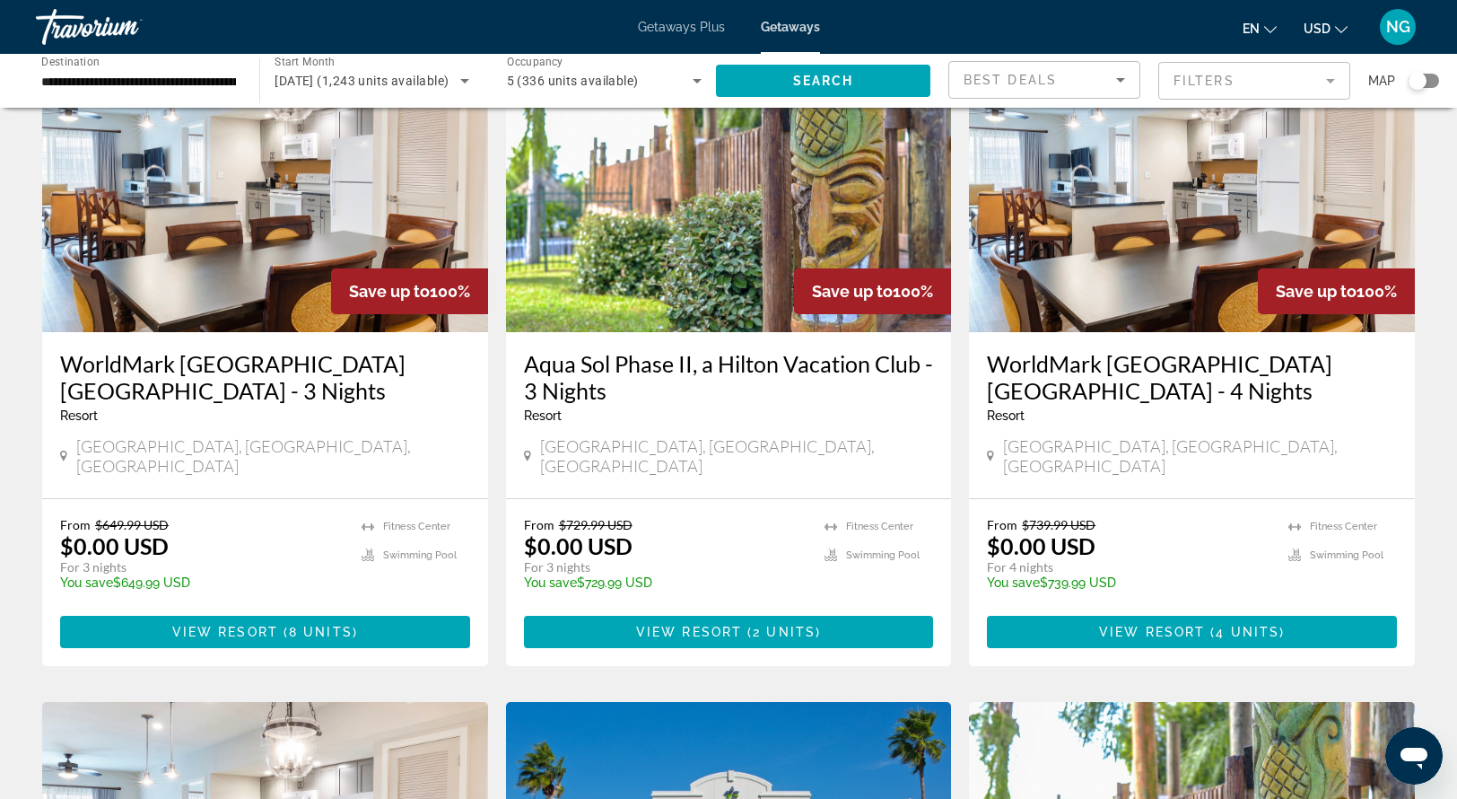
click at [358, 440] on div "[GEOGRAPHIC_DATA], [GEOGRAPHIC_DATA], [GEOGRAPHIC_DATA]" at bounding box center [265, 455] width 410 height 39
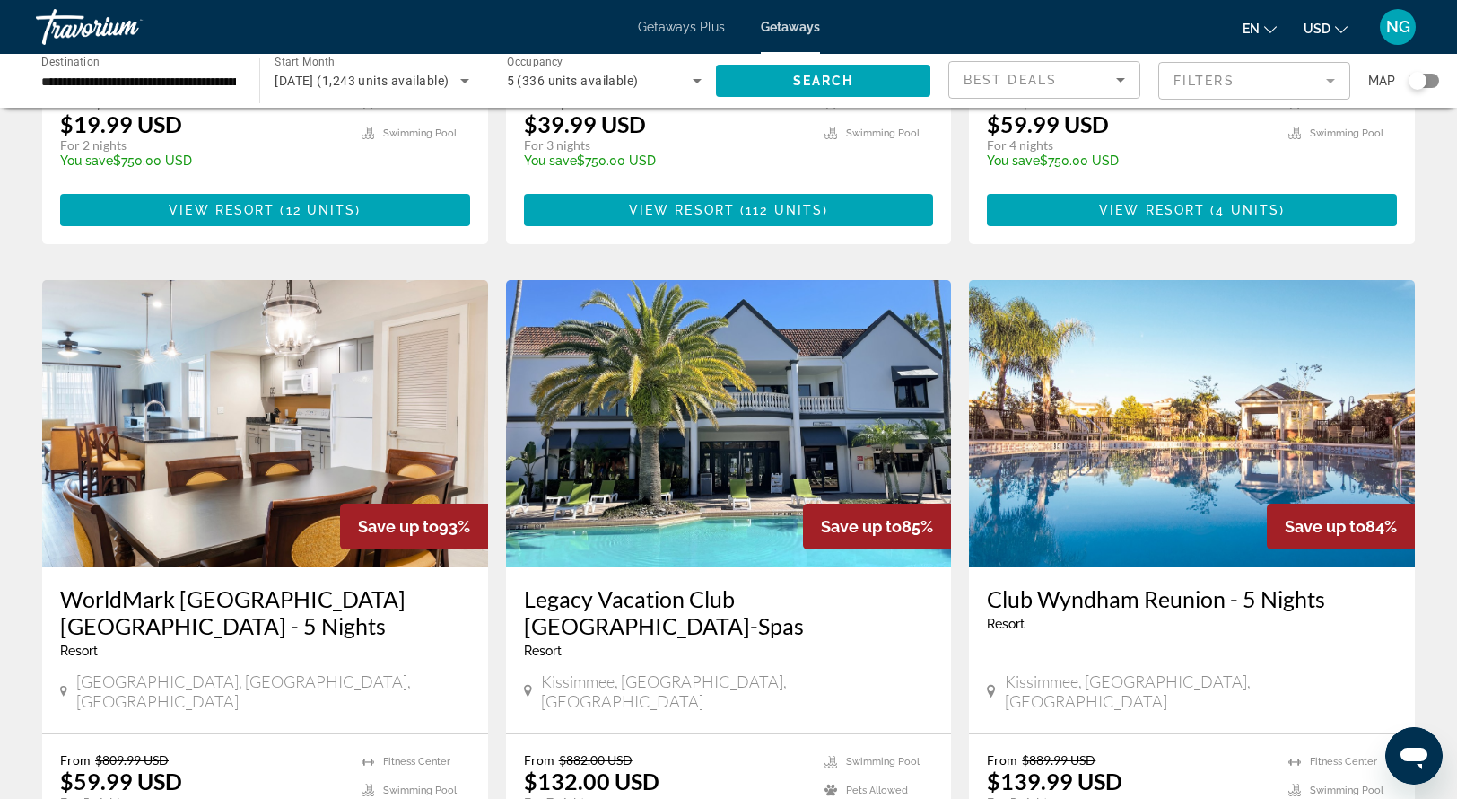
scroll to position [1249, 0]
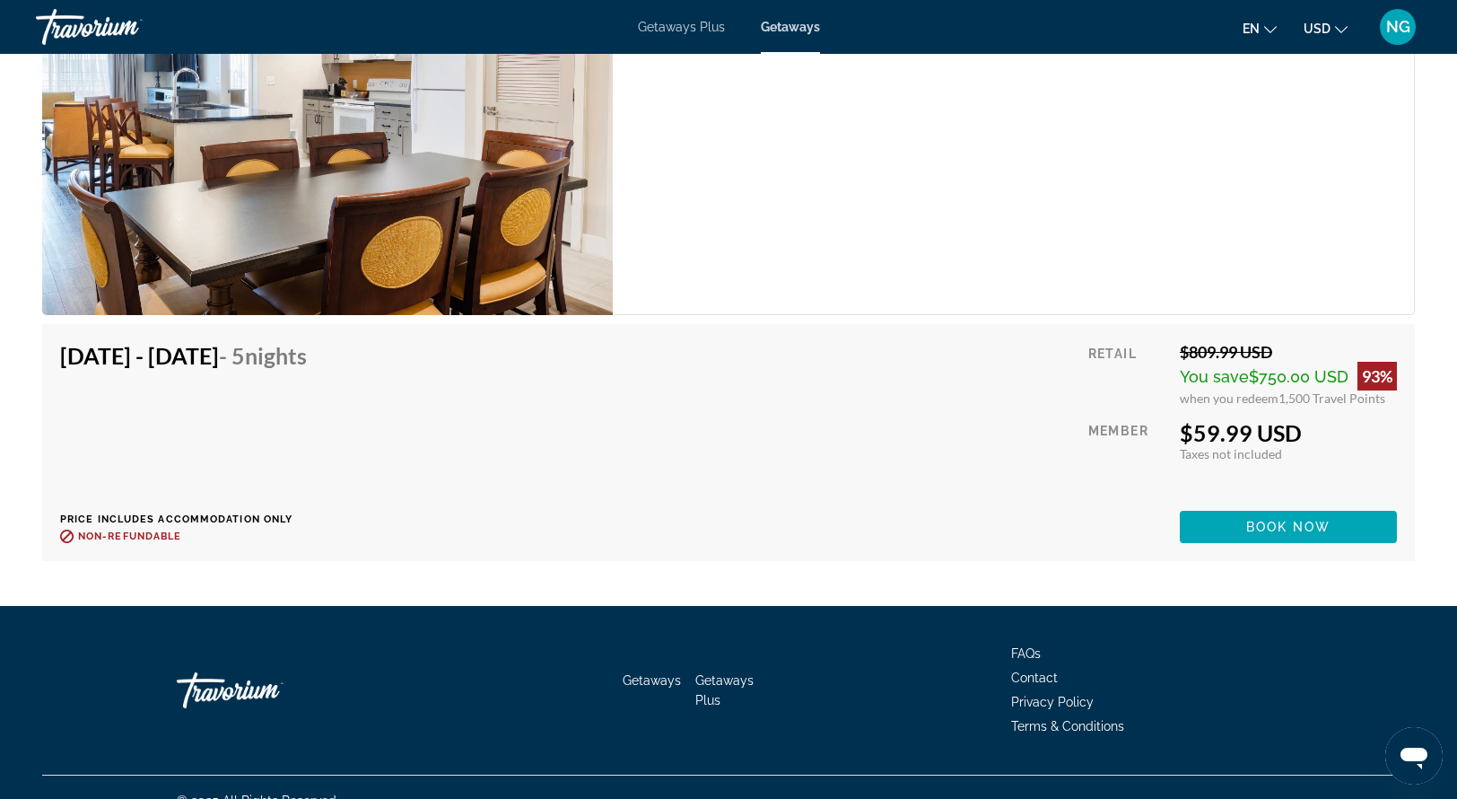
scroll to position [3584, 0]
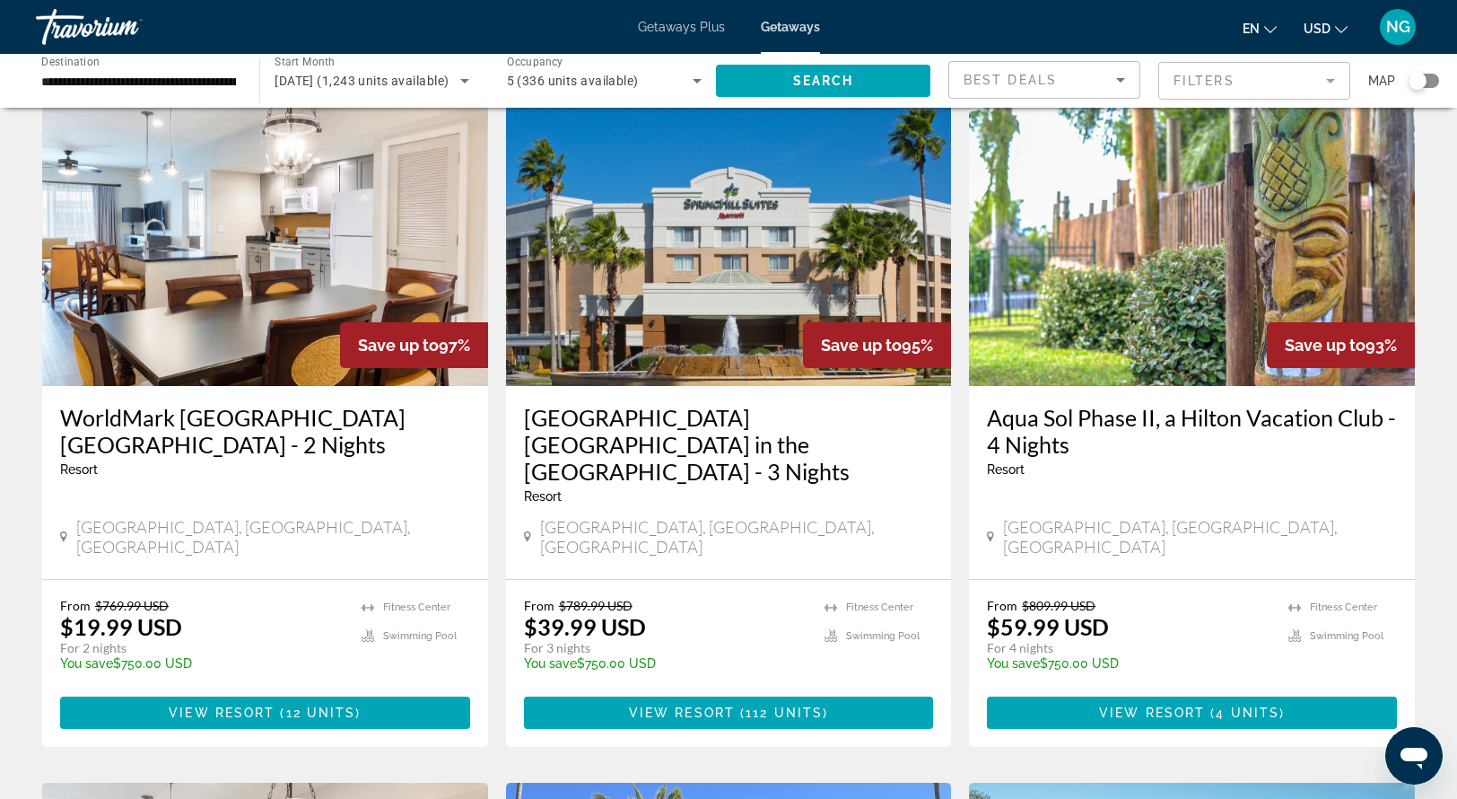
scroll to position [728, 0]
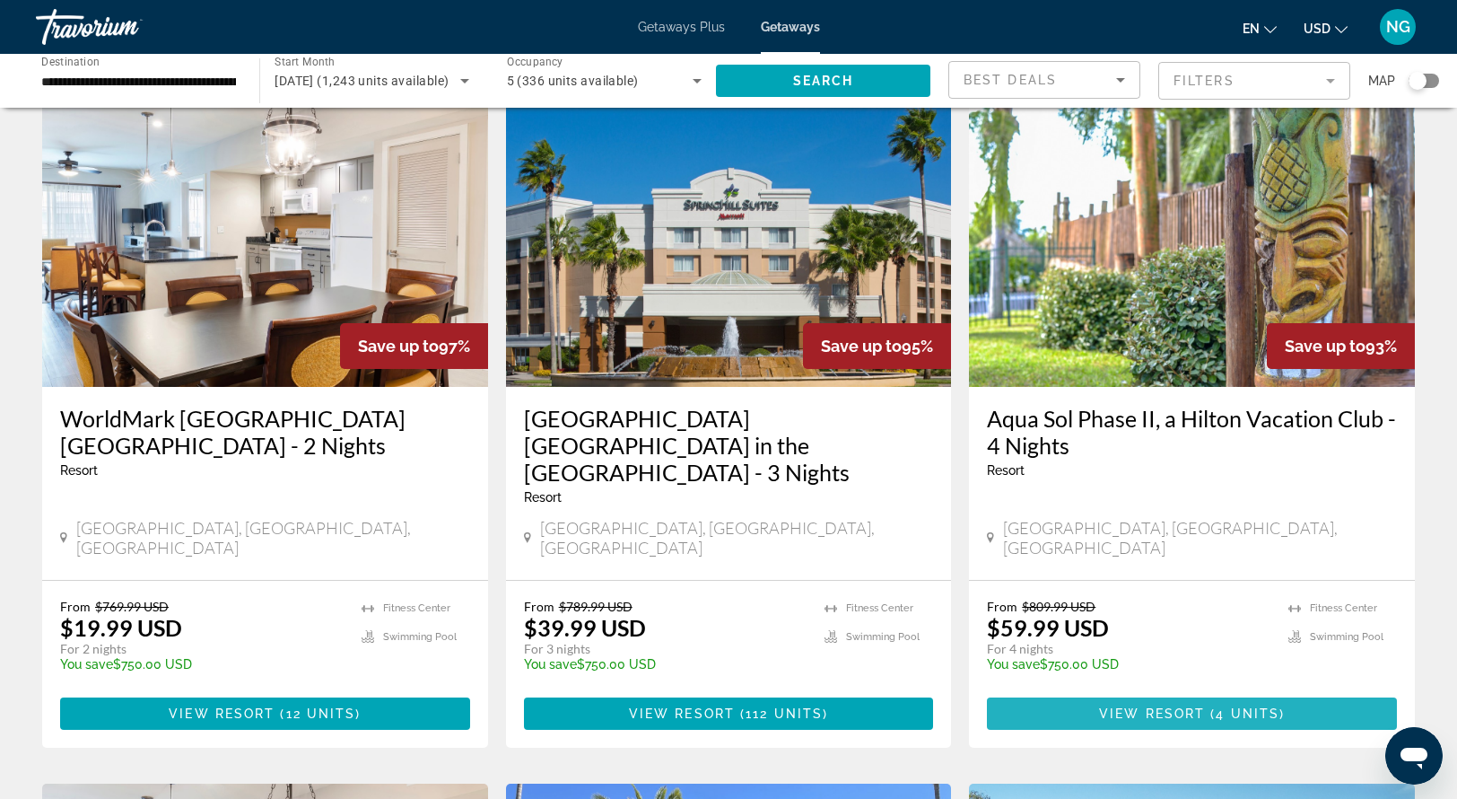
click at [1168, 706] on span "View Resort" at bounding box center [1152, 713] width 106 height 14
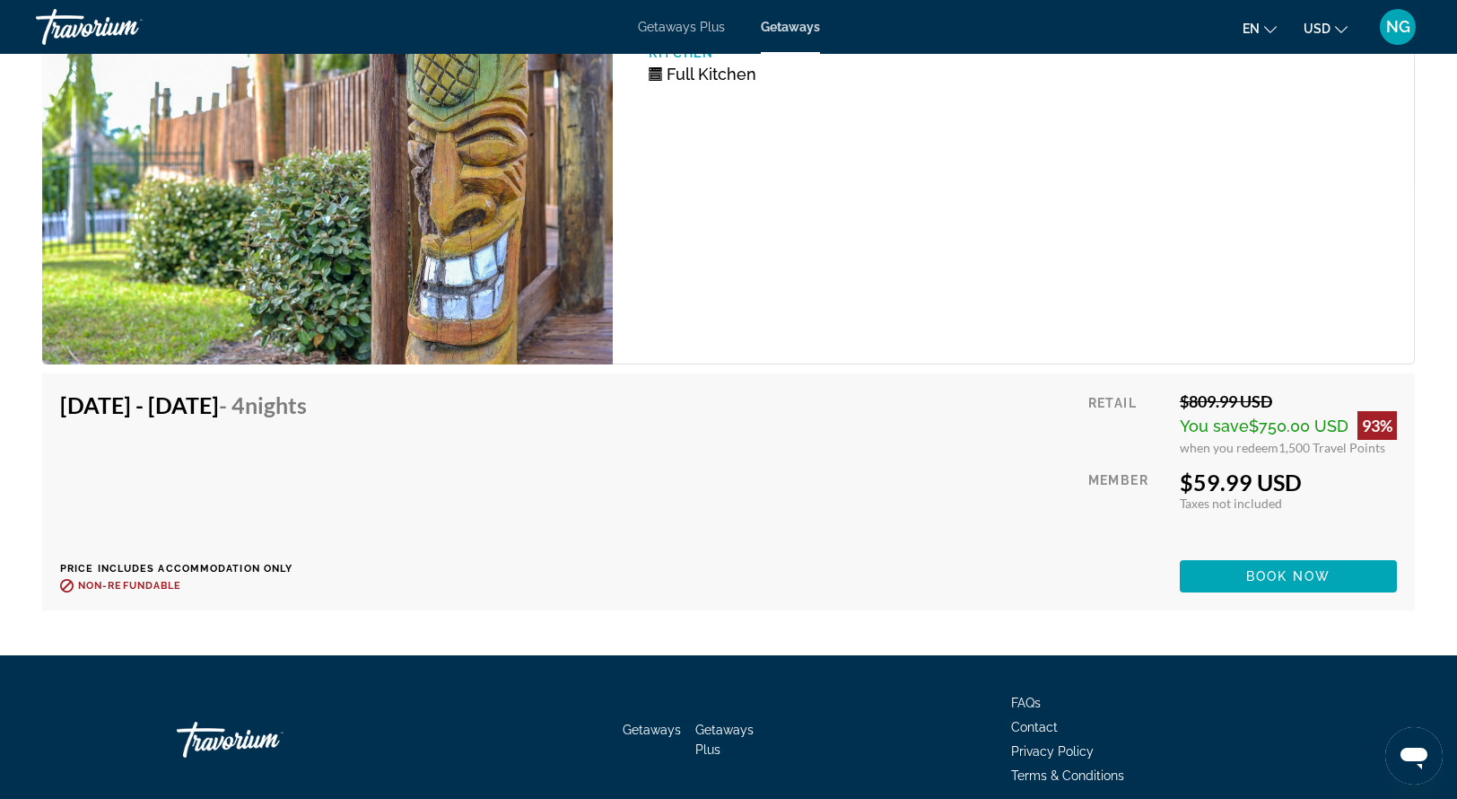
scroll to position [3234, 0]
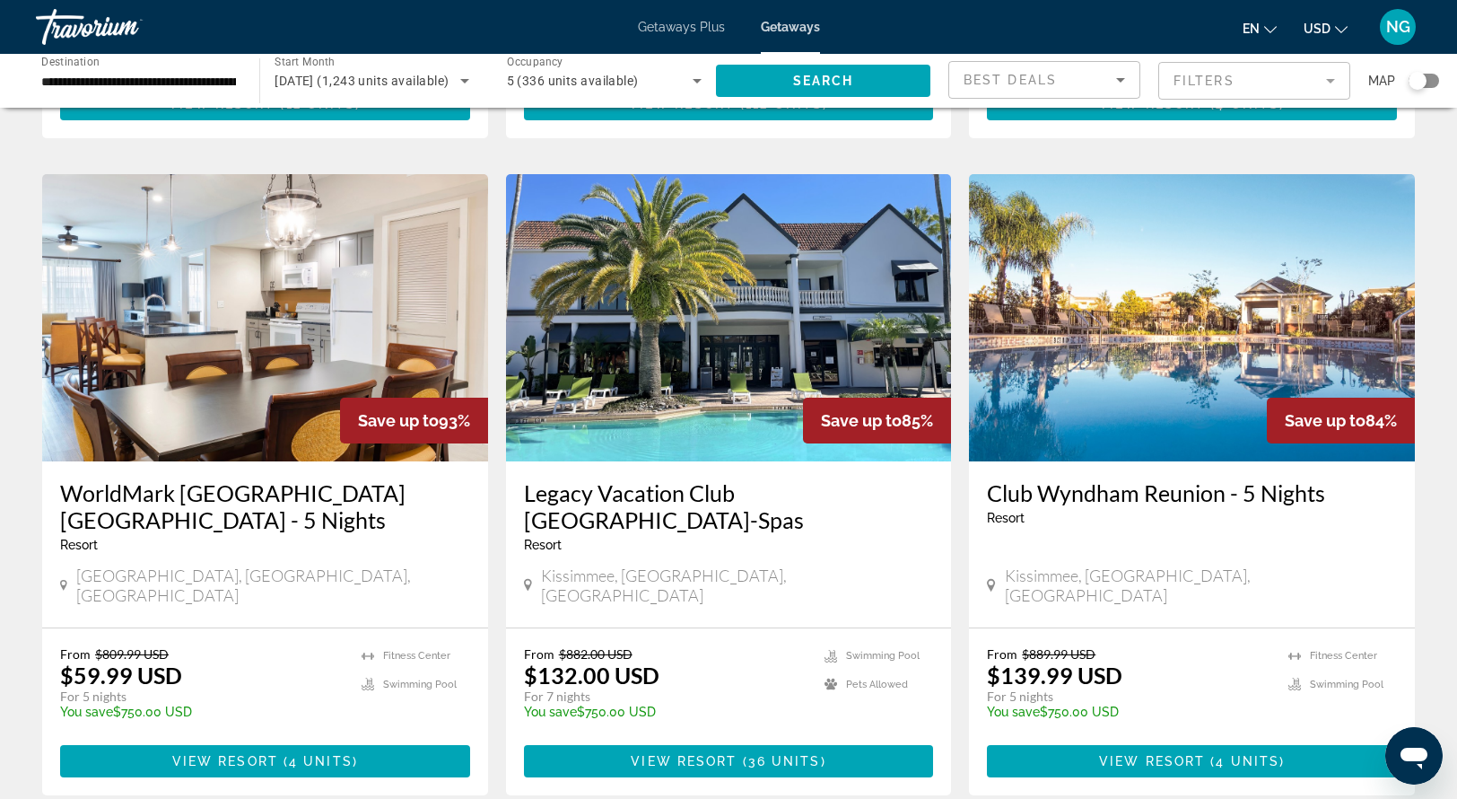
scroll to position [1339, 0]
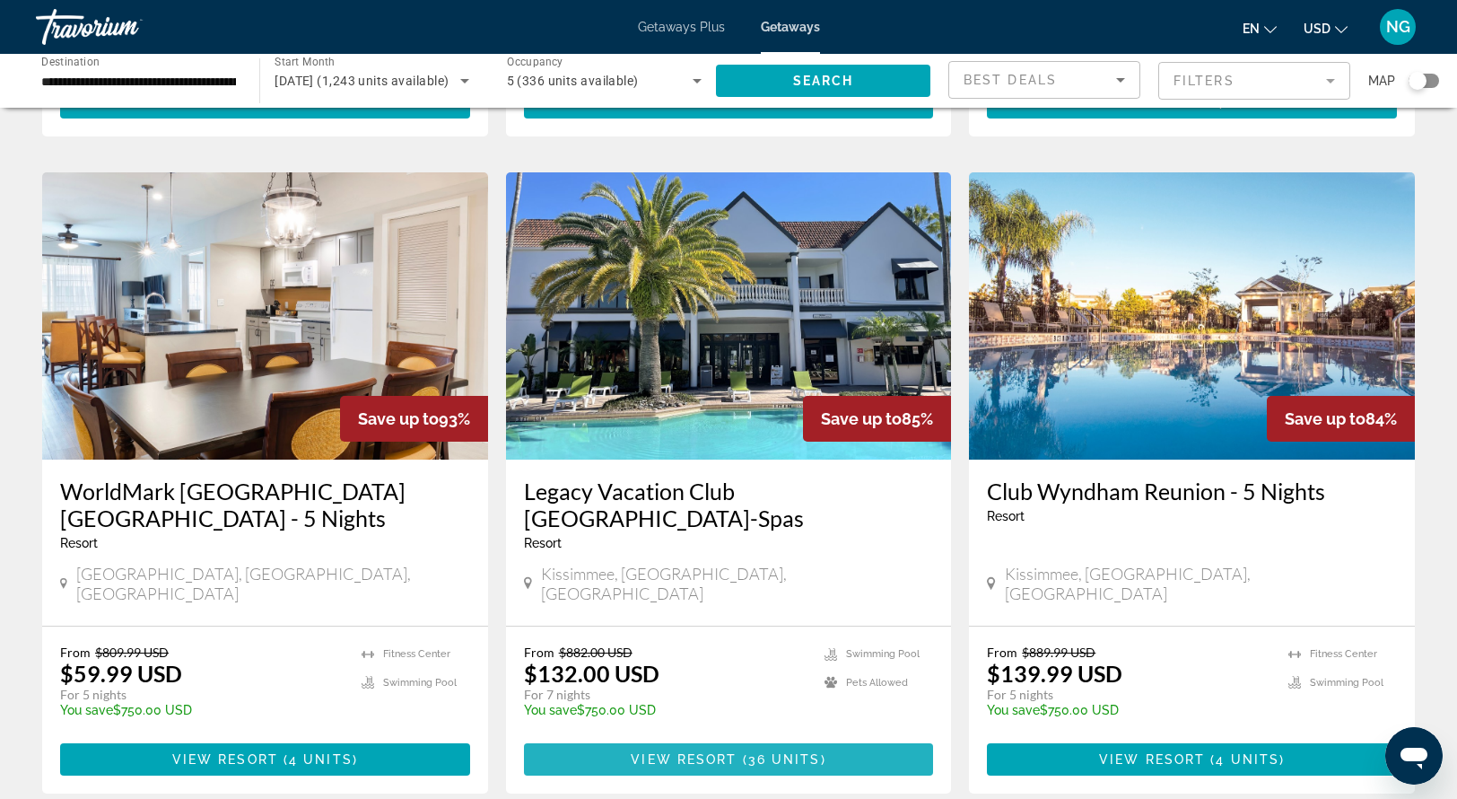
click at [721, 752] on span "View Resort" at bounding box center [684, 759] width 106 height 14
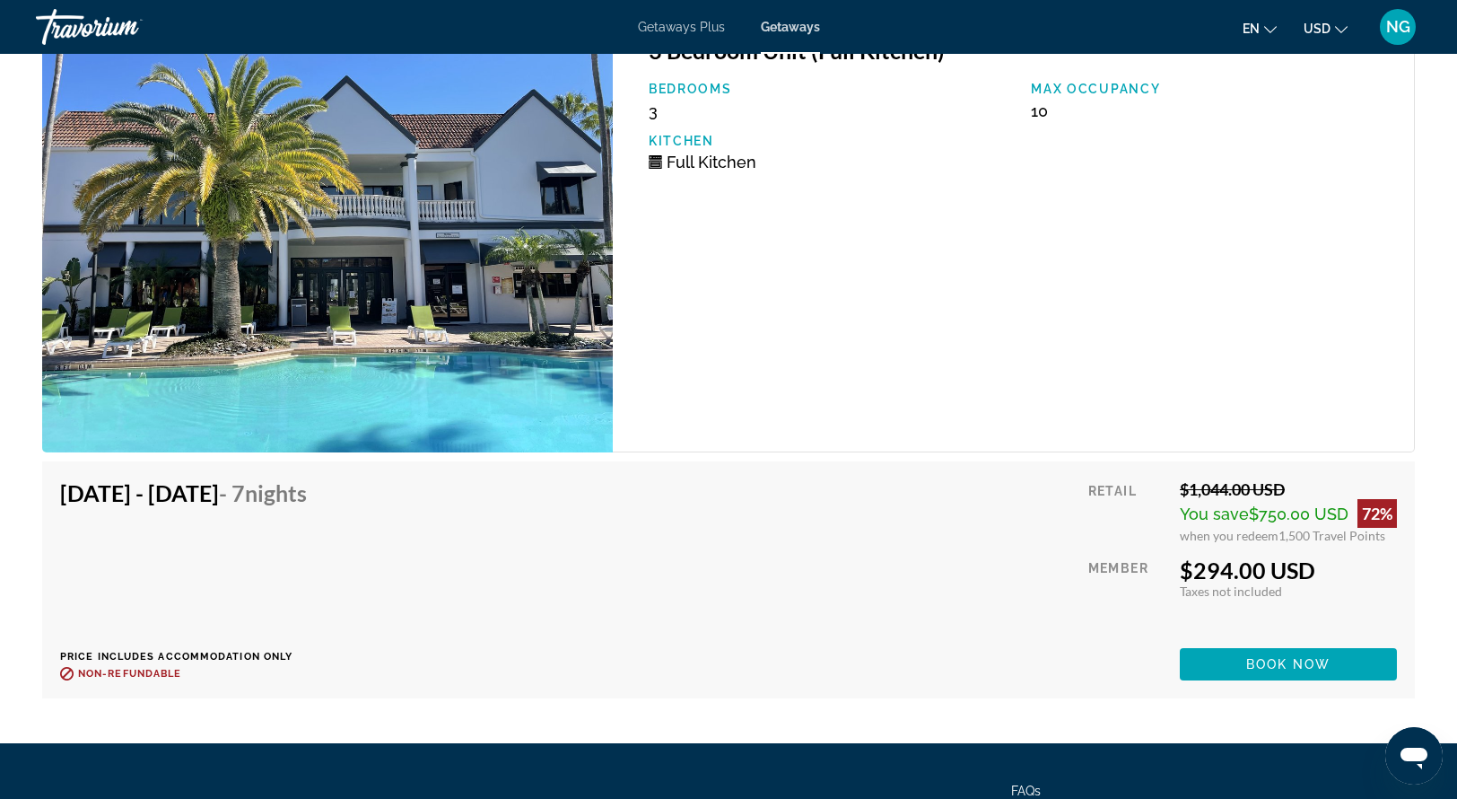
scroll to position [6156, 0]
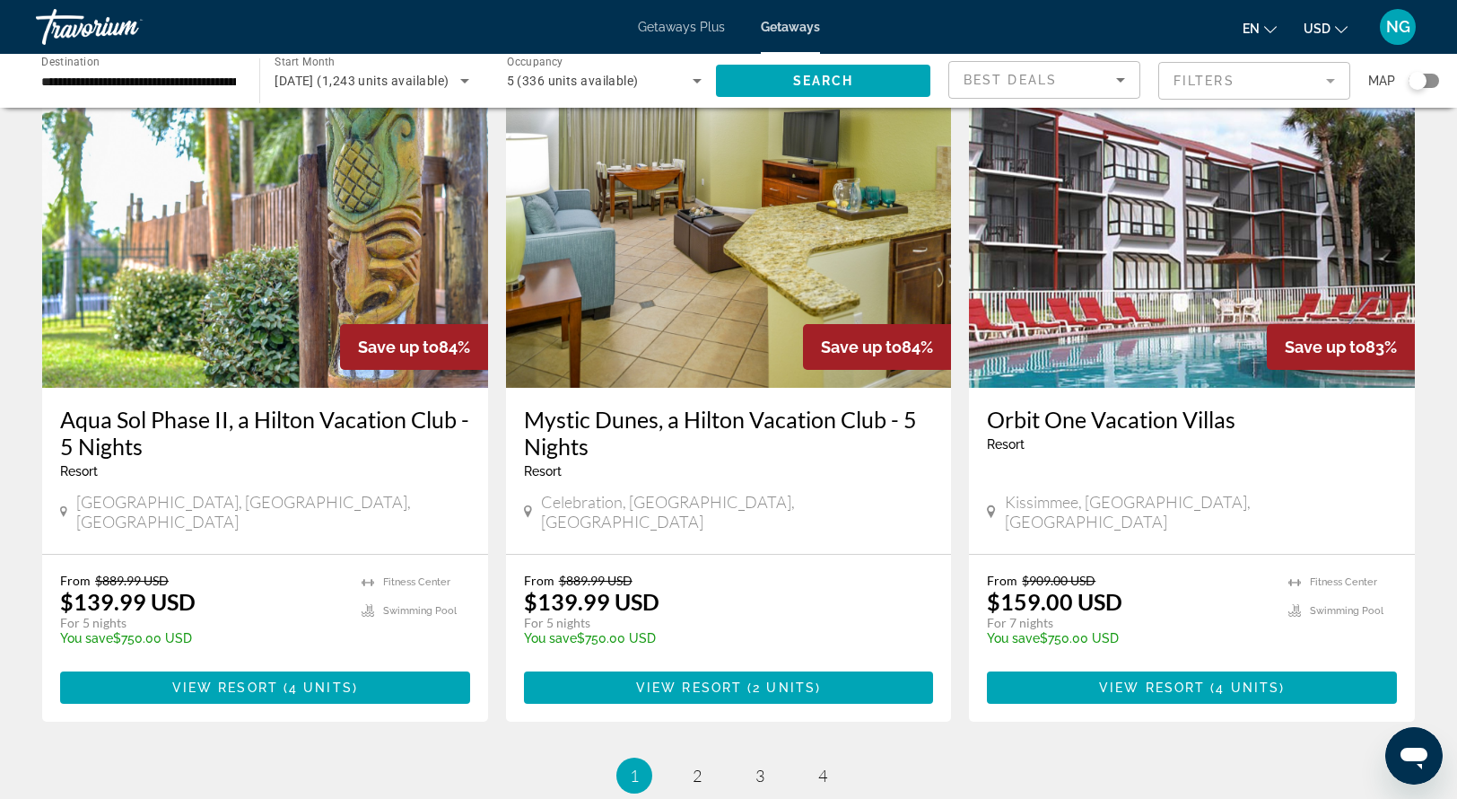
scroll to position [2070, 0]
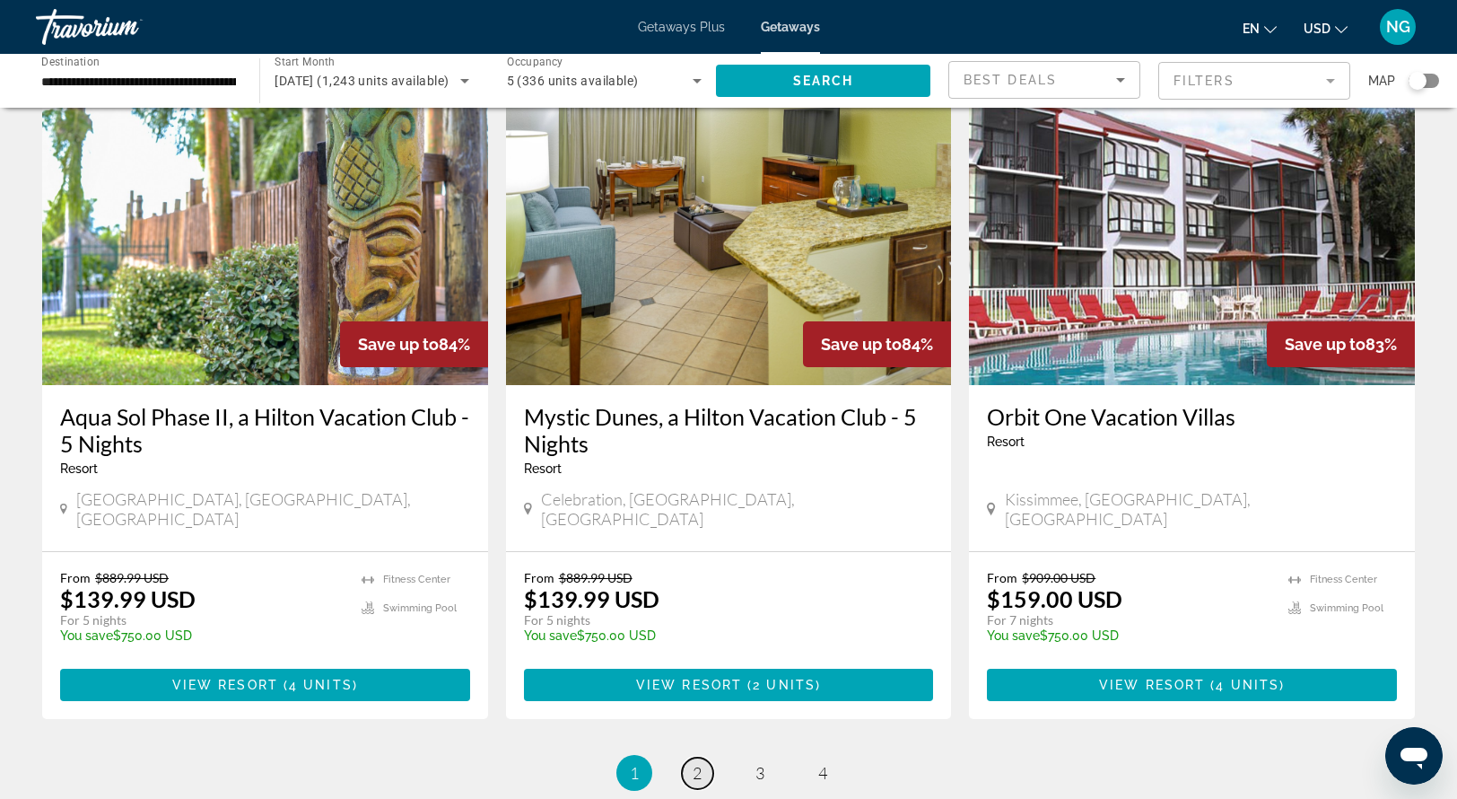
click at [696, 763] on span "2" at bounding box center [697, 773] width 9 height 20
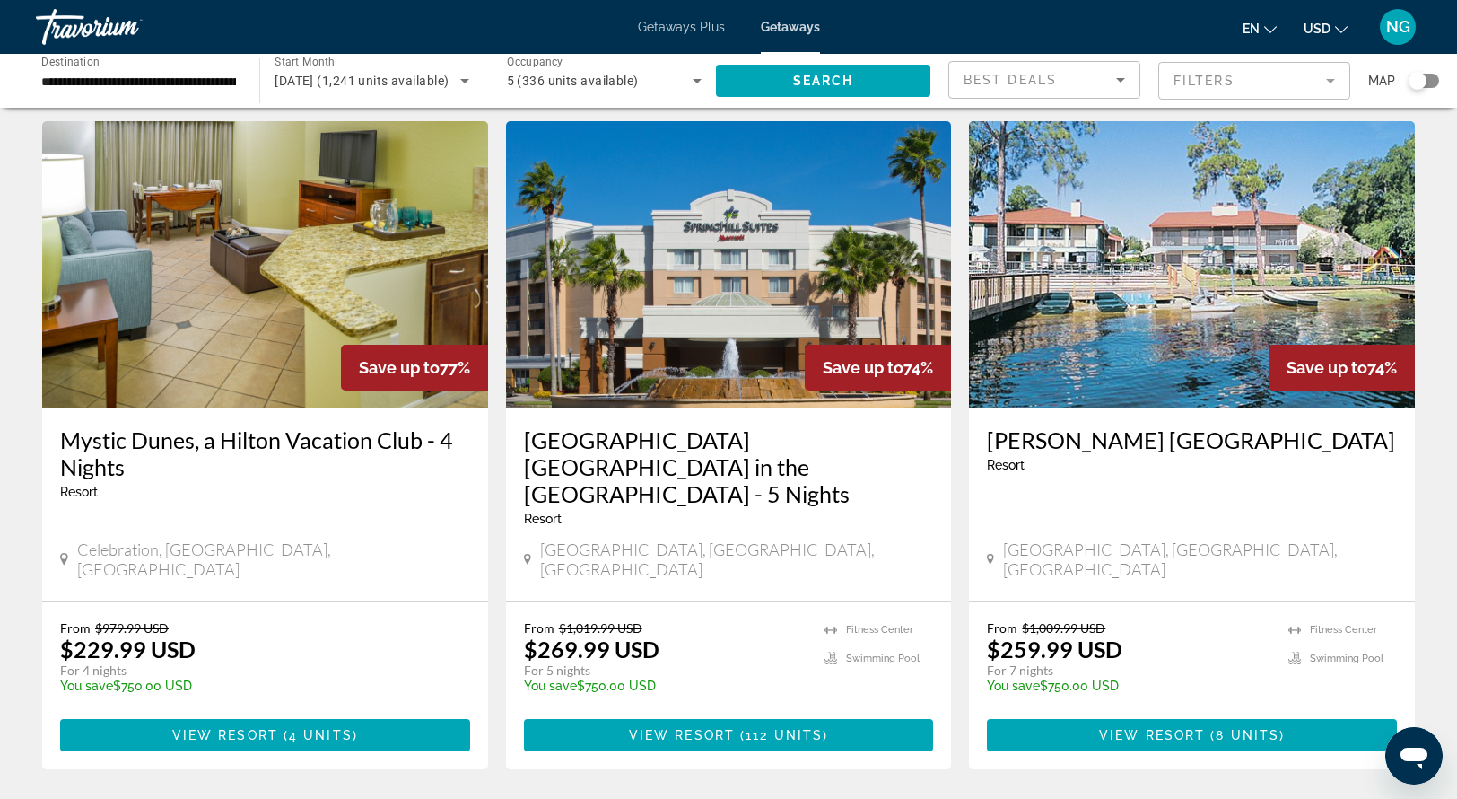
scroll to position [50, 0]
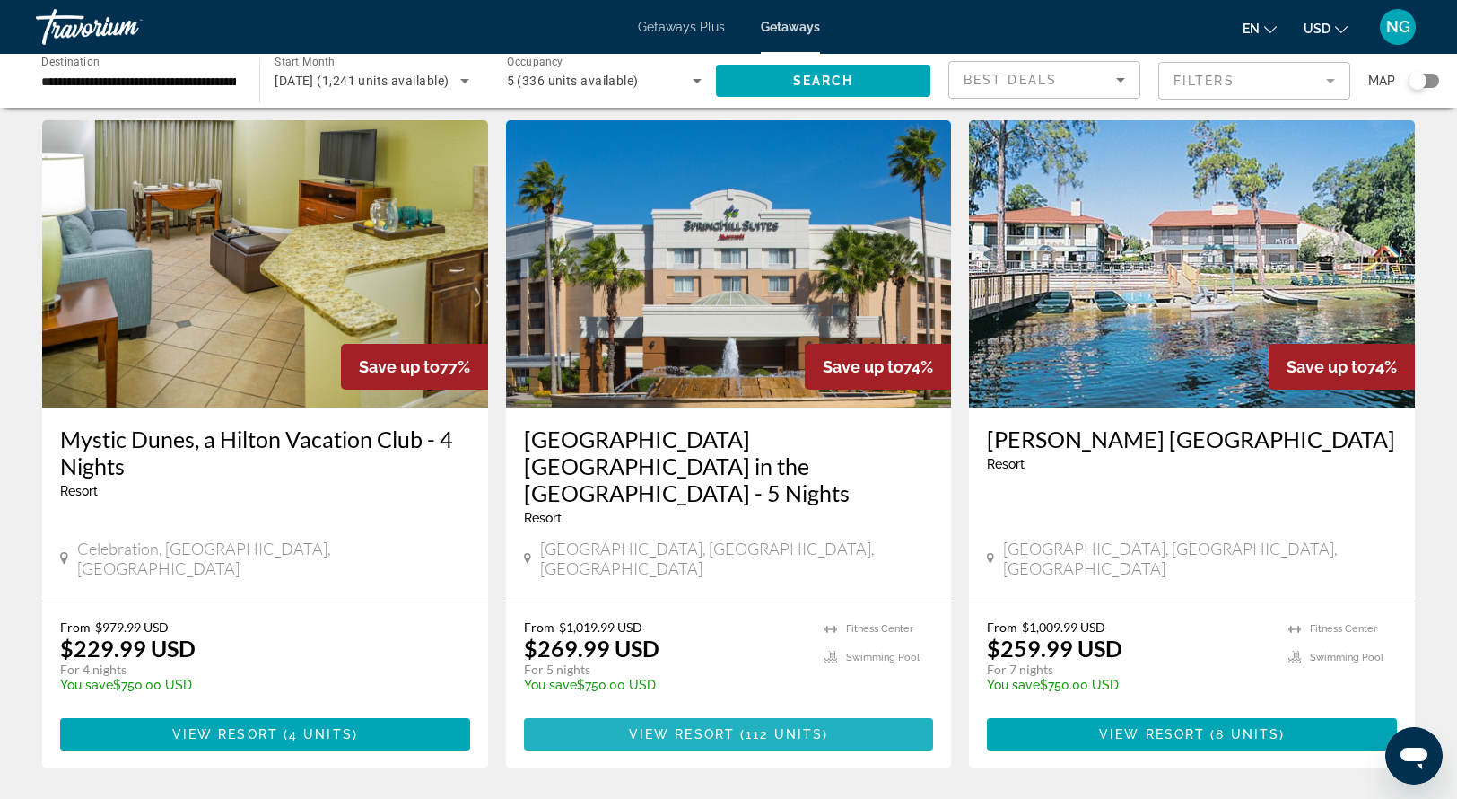
click at [630, 727] on span "View Resort" at bounding box center [682, 734] width 106 height 14
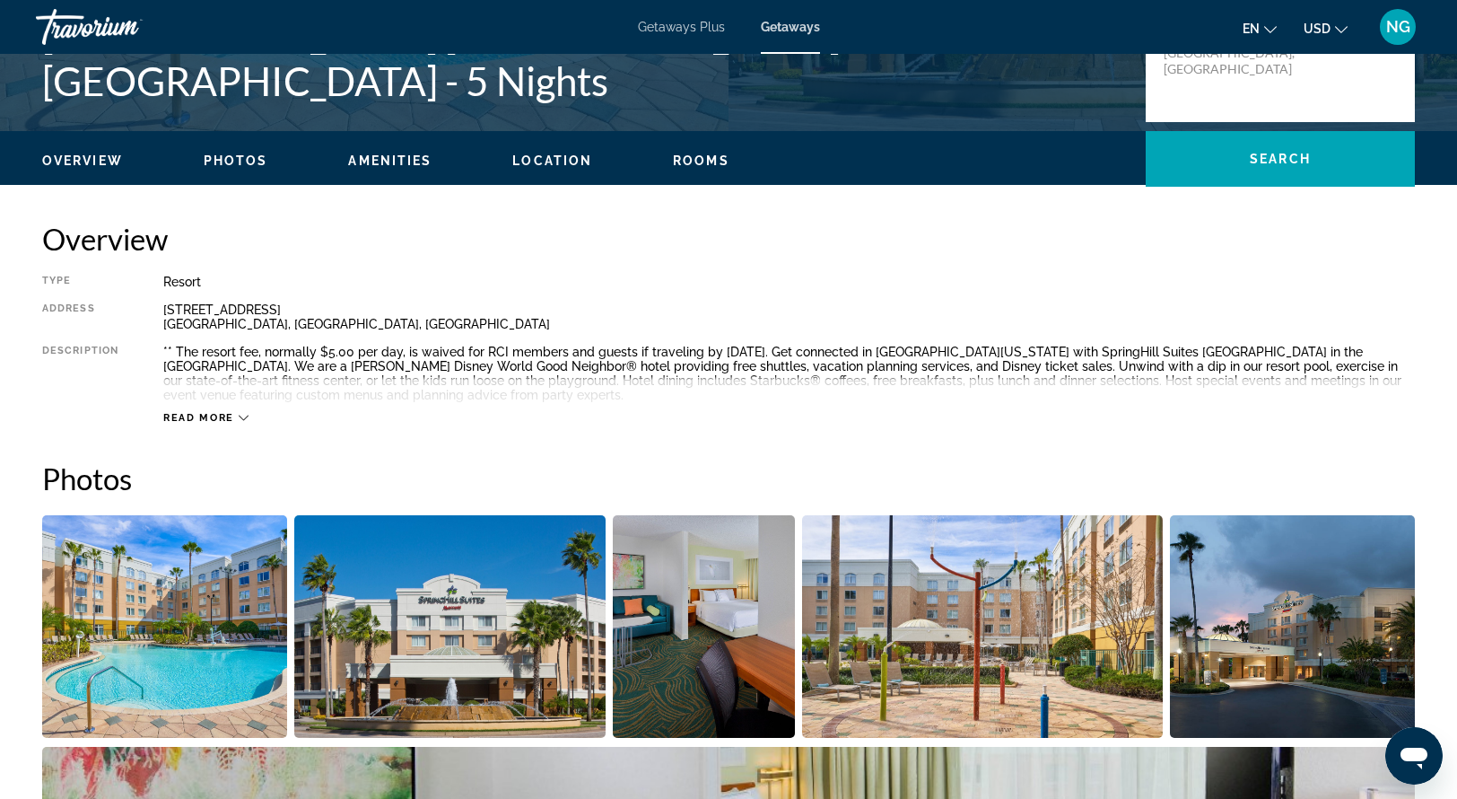
scroll to position [462, 0]
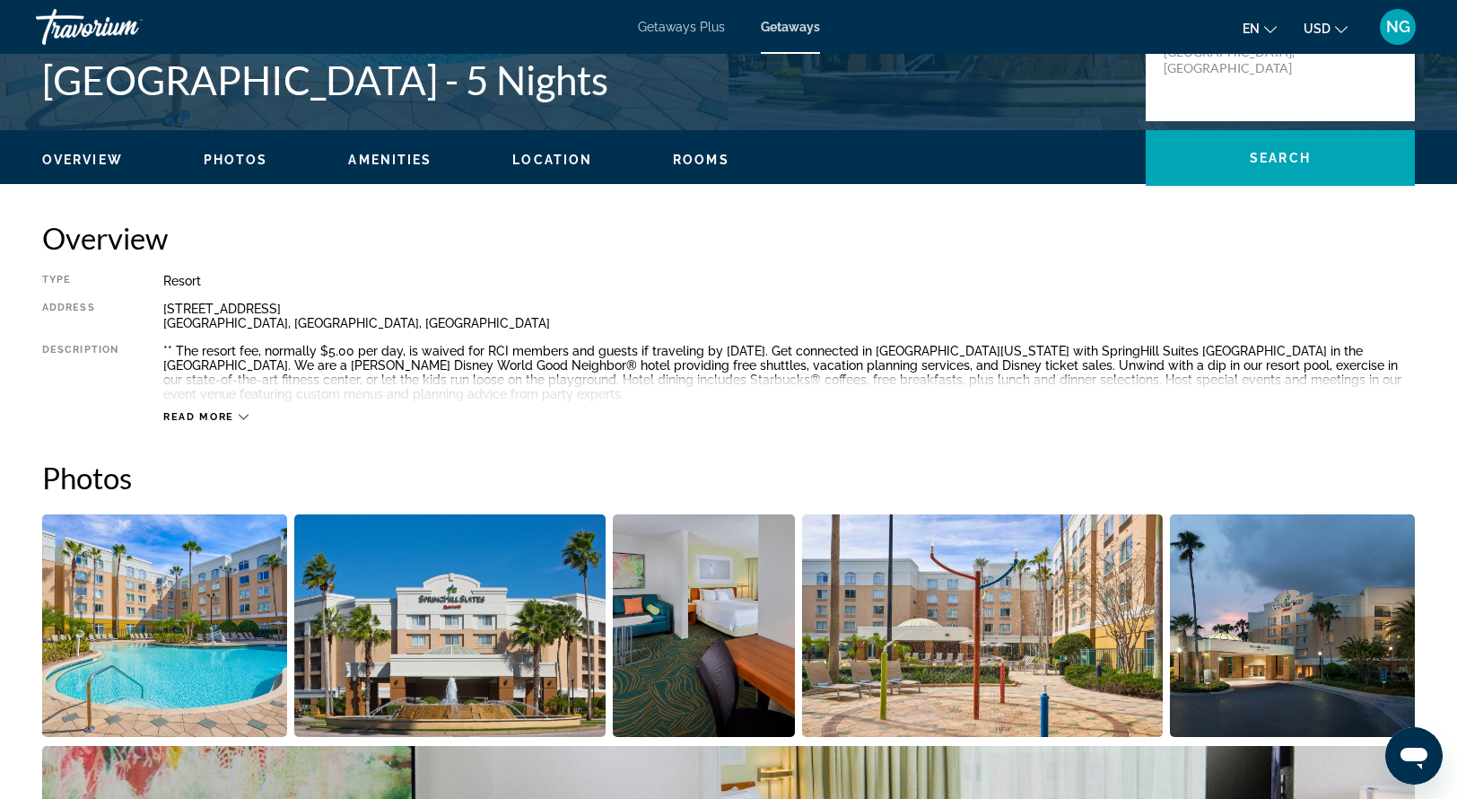
click at [241, 415] on icon "Main content" at bounding box center [244, 417] width 10 height 10
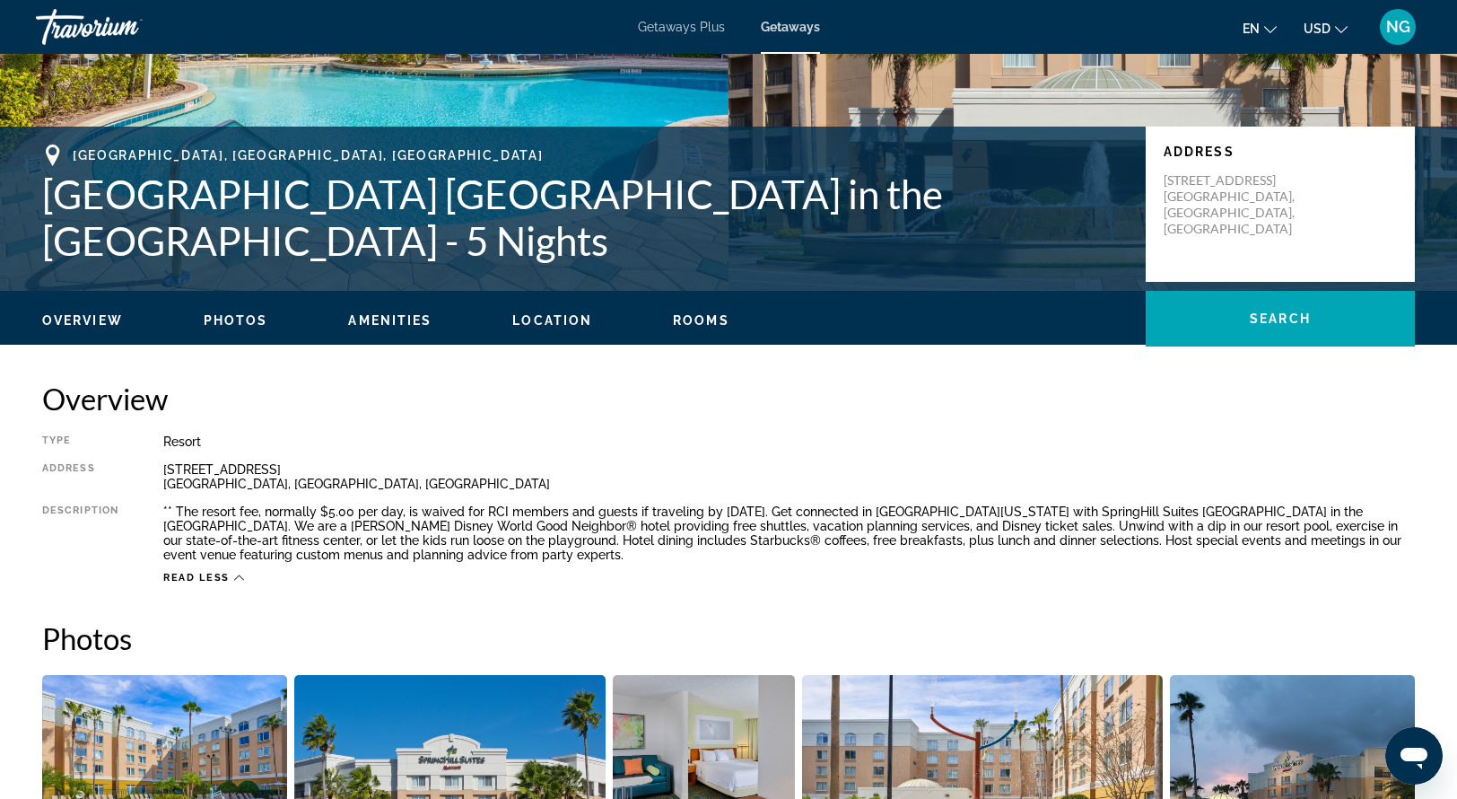
scroll to position [285, 0]
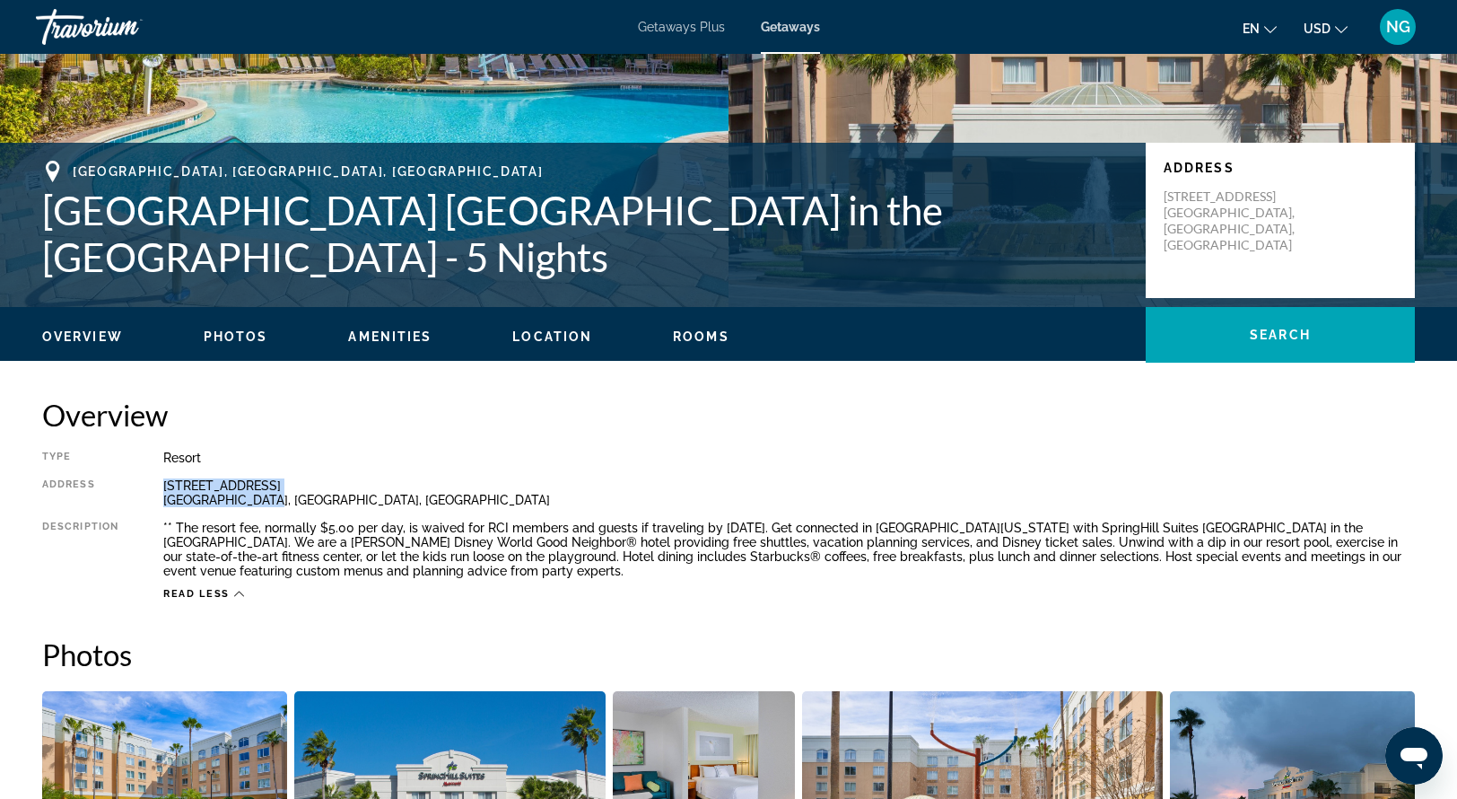
drag, startPoint x: 162, startPoint y: 479, endPoint x: 273, endPoint y: 493, distance: 111.2
click at [273, 493] on div "8615 Vineland Ave Orlando, FL, USA" at bounding box center [789, 492] width 1252 height 29
copy div "8615 Vineland Ave Orlando, FL, USA"
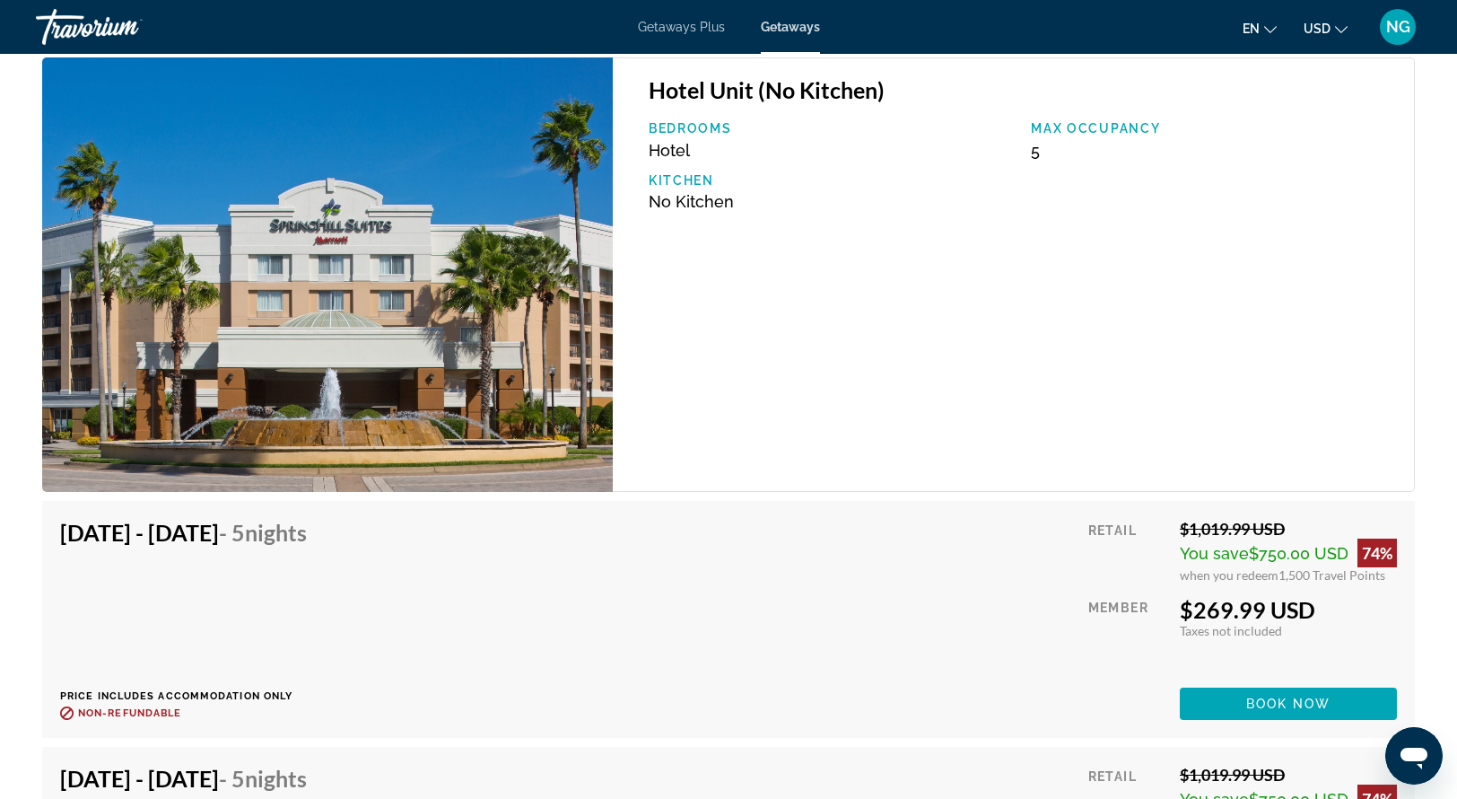
scroll to position [2606, 0]
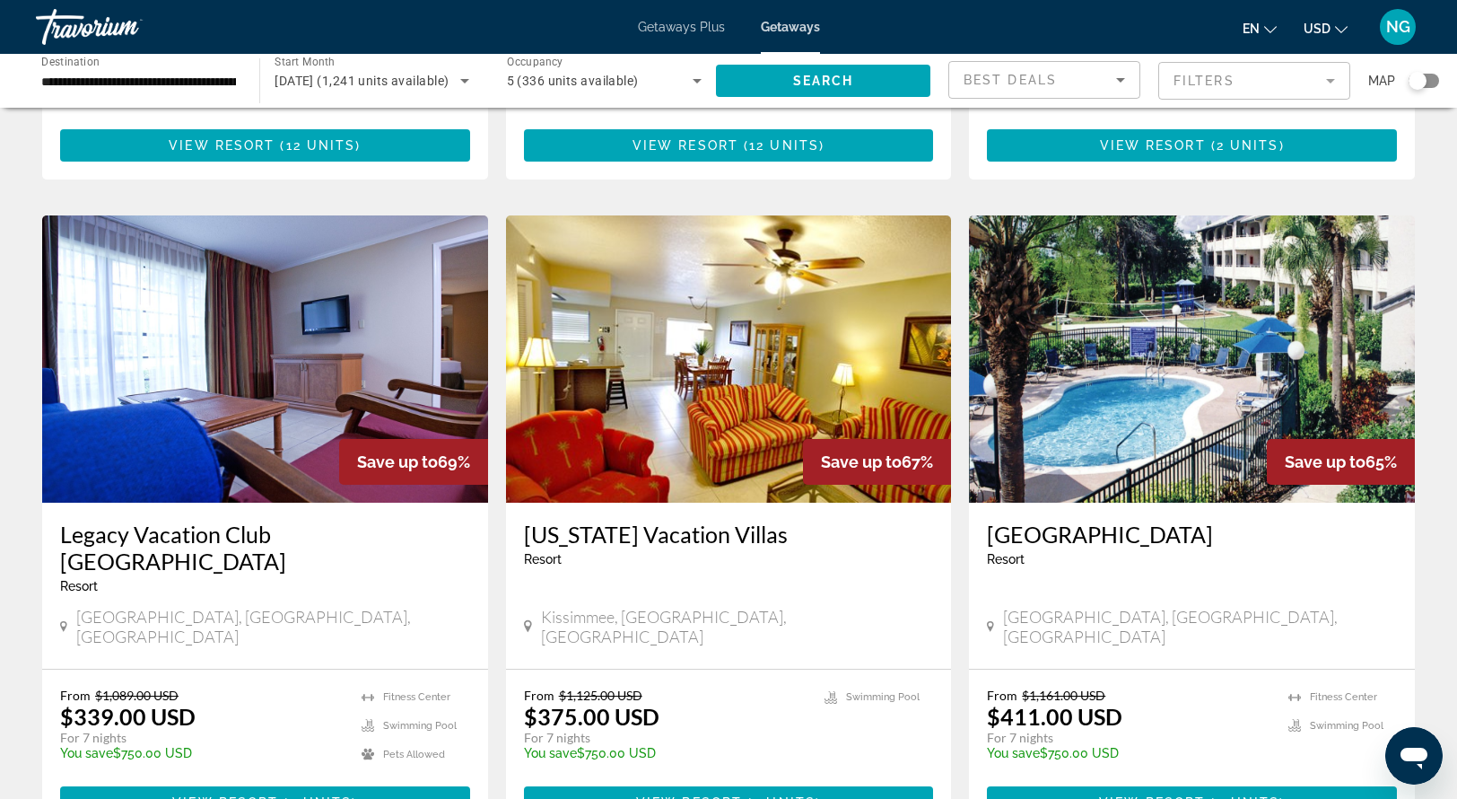
scroll to position [1976, 0]
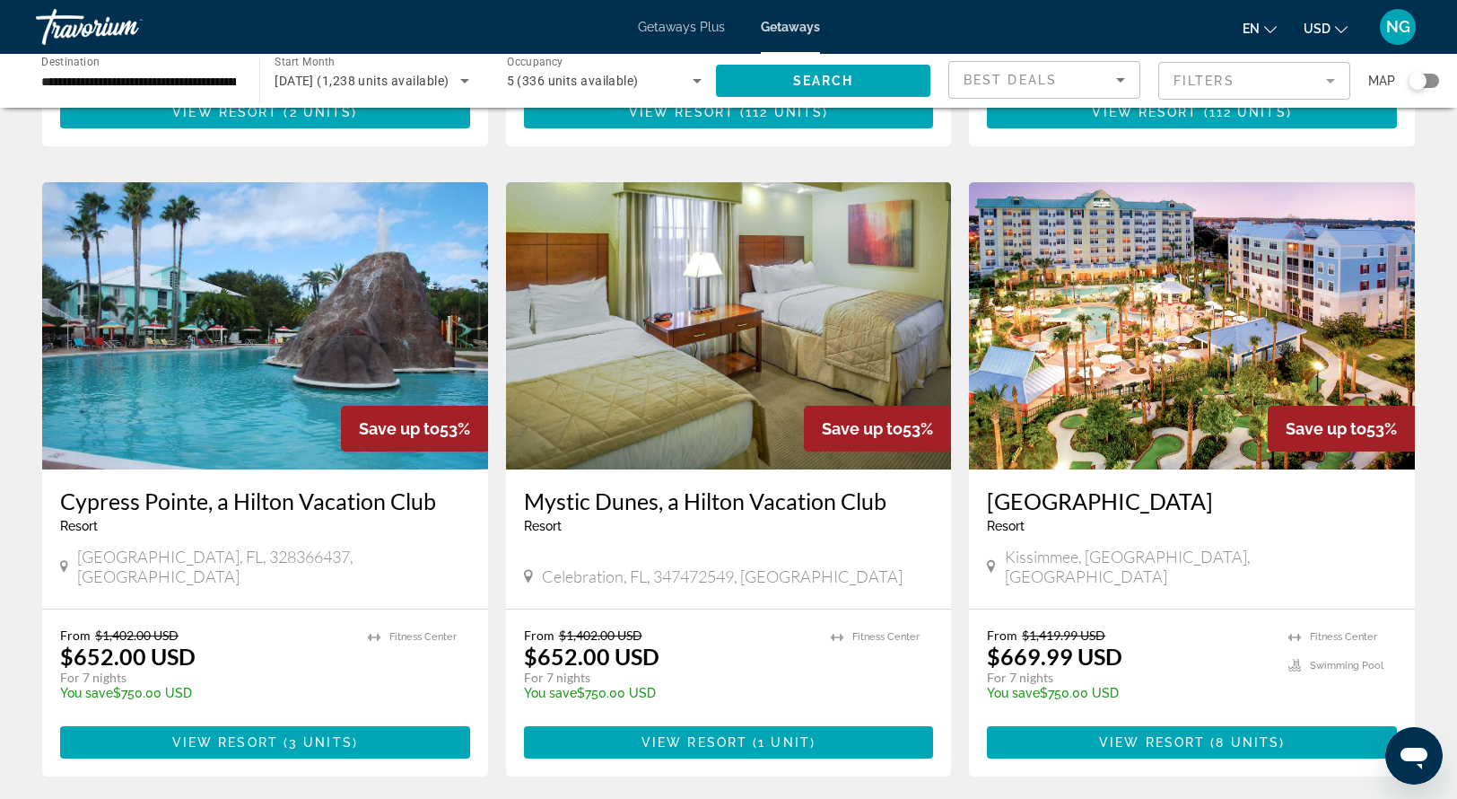
scroll to position [1960, 0]
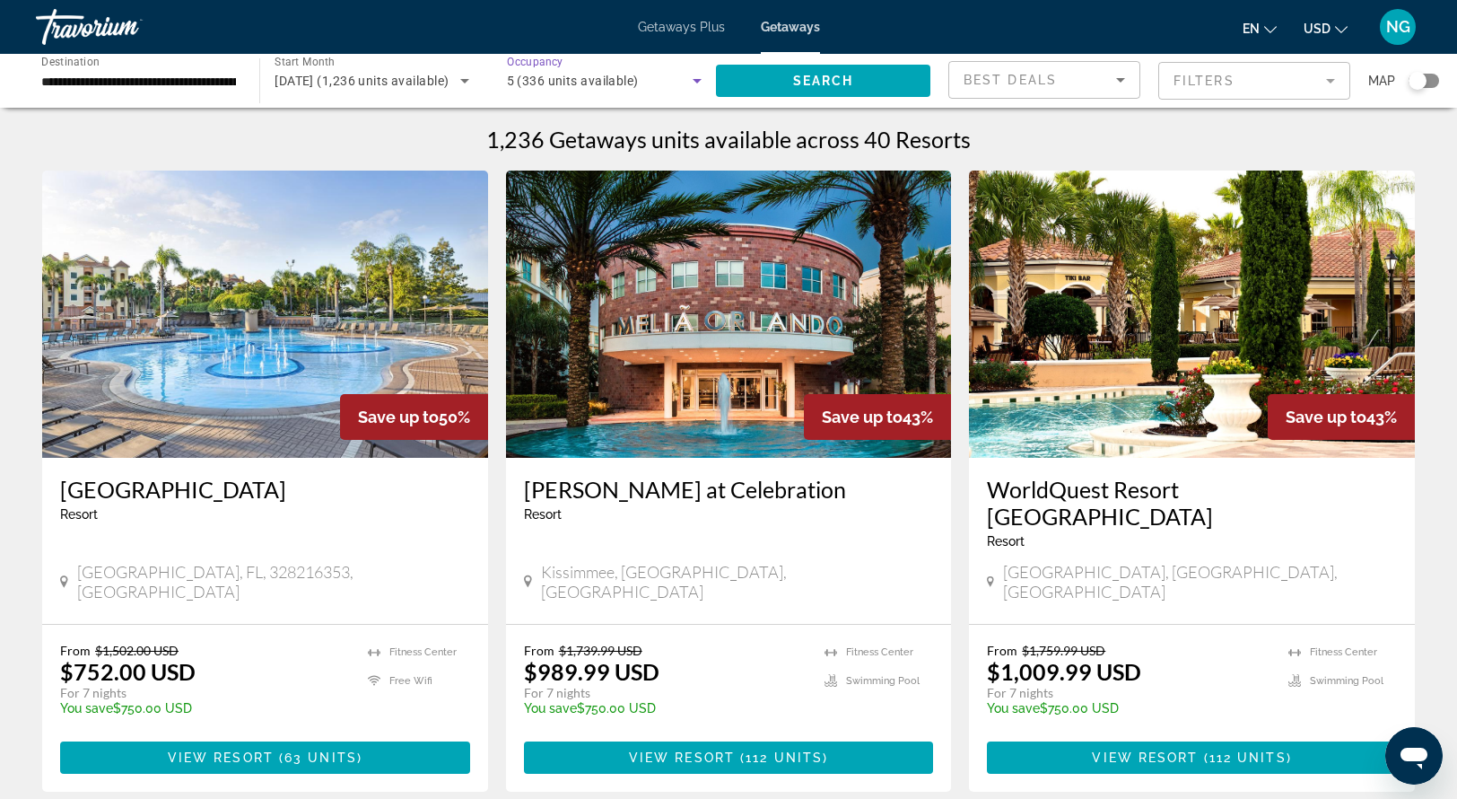
click at [696, 83] on icon "Search widget" at bounding box center [698, 81] width 22 height 22
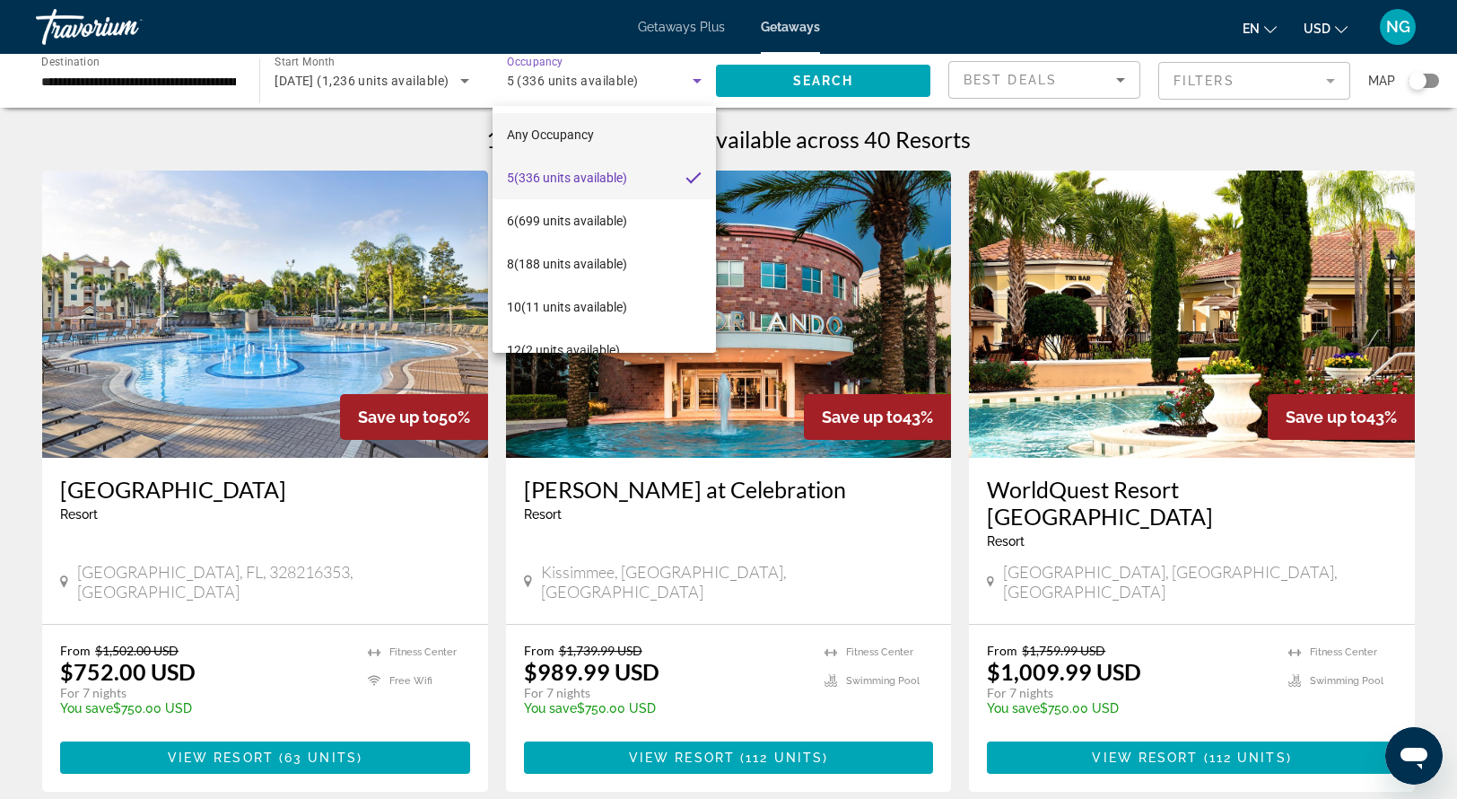
click at [580, 143] on span "Any Occupancy" at bounding box center [550, 135] width 87 height 22
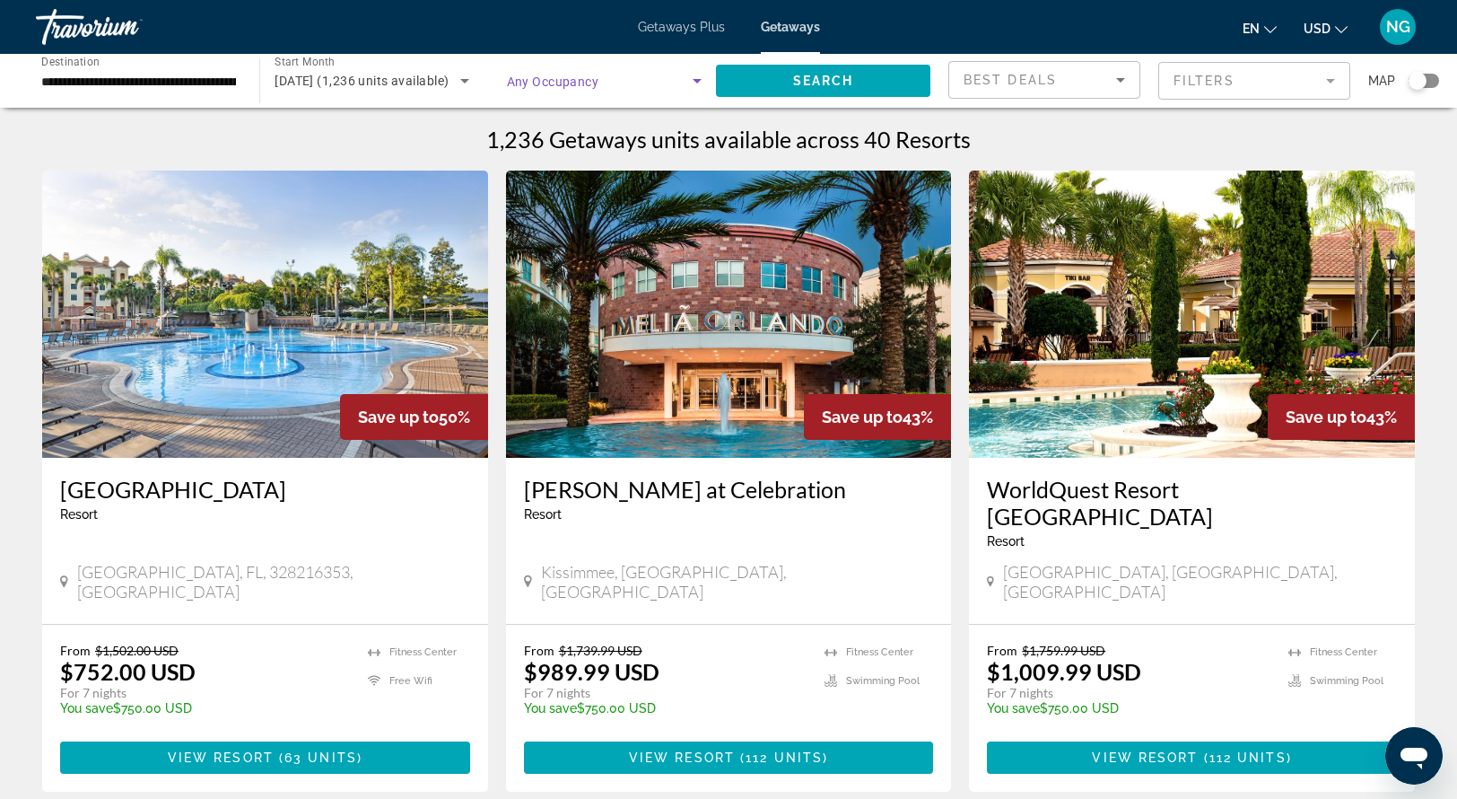
click at [696, 82] on icon "Search widget" at bounding box center [697, 81] width 9 height 4
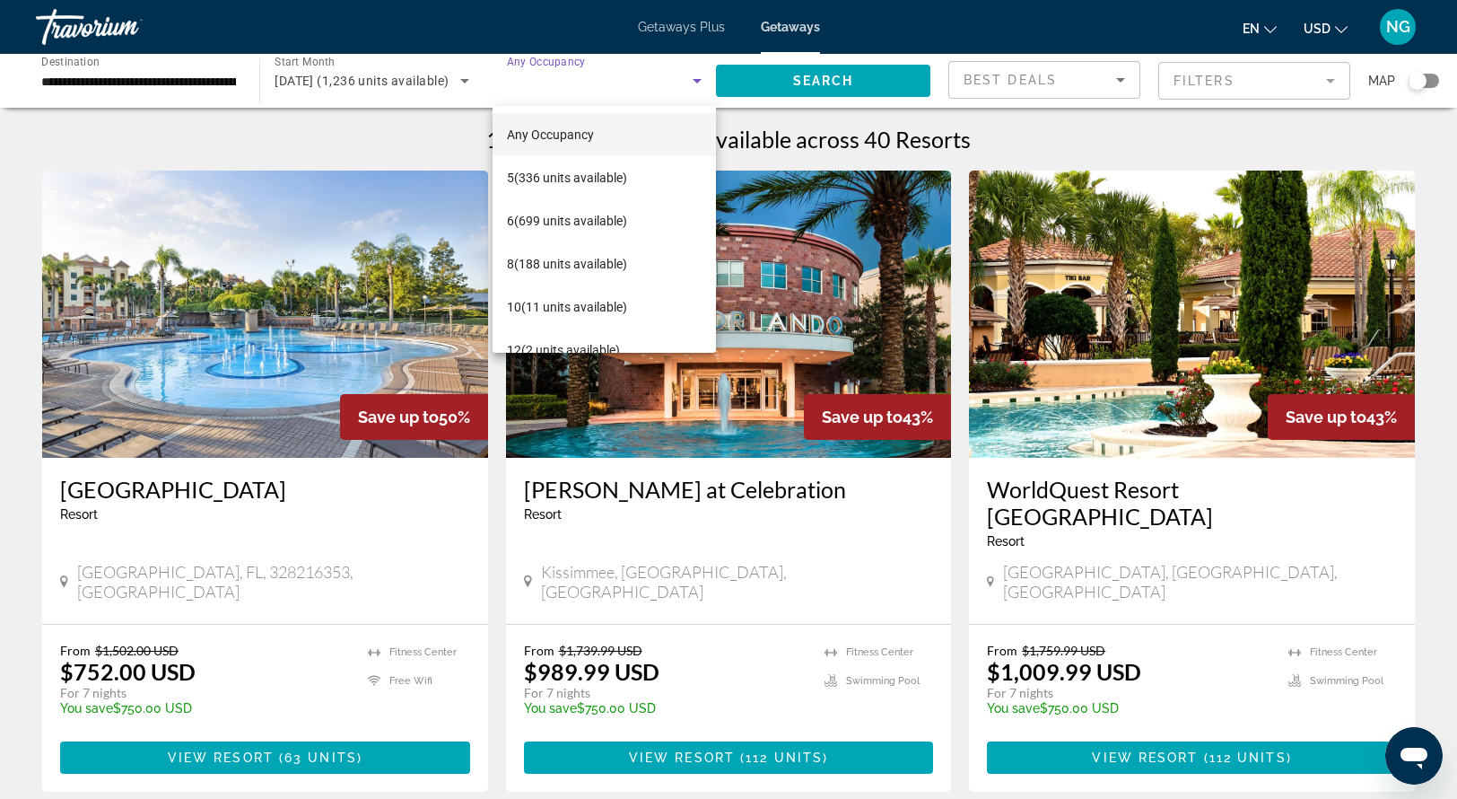
click at [696, 82] on div at bounding box center [728, 399] width 1457 height 799
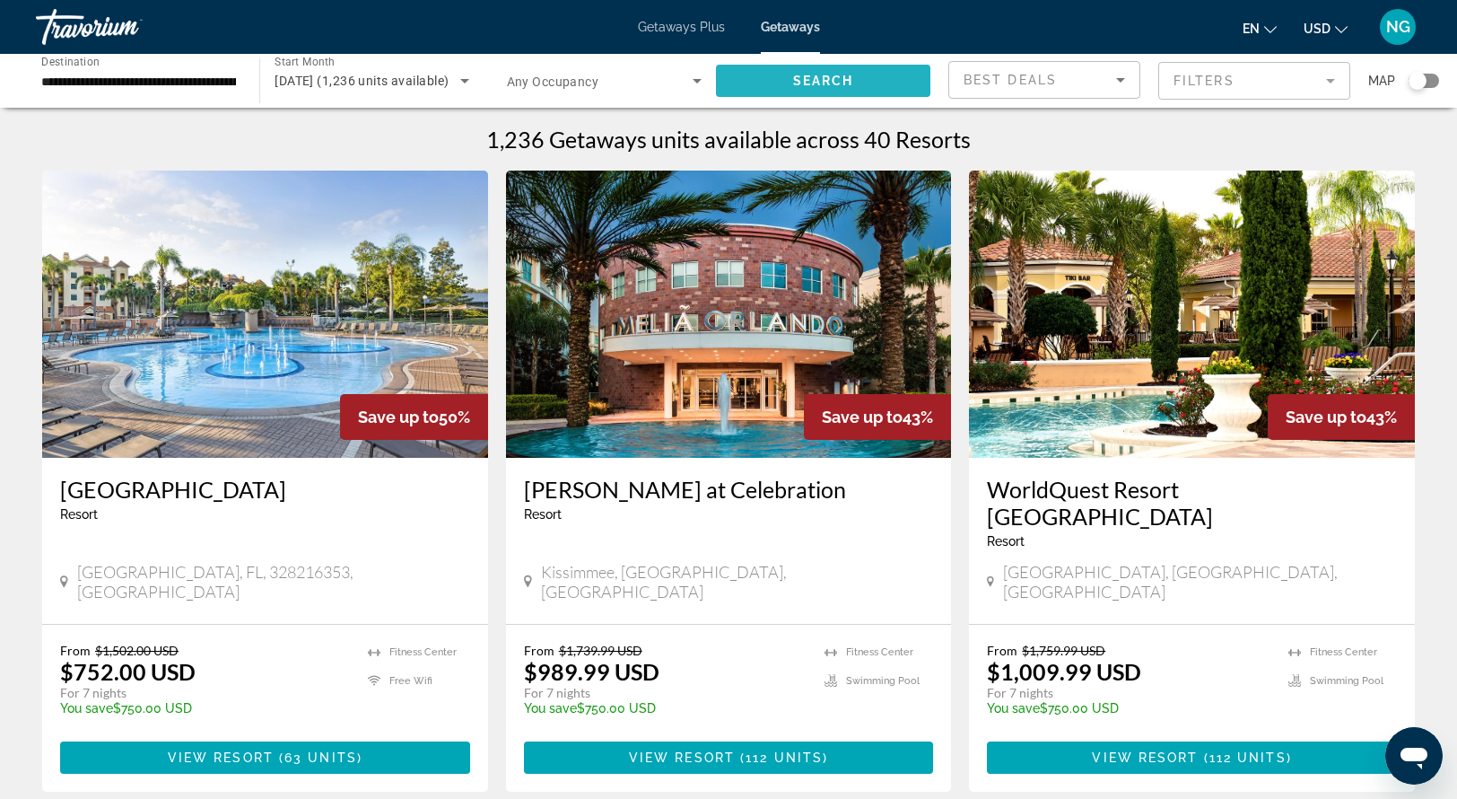
click at [791, 73] on span "Search widget" at bounding box center [823, 80] width 214 height 43
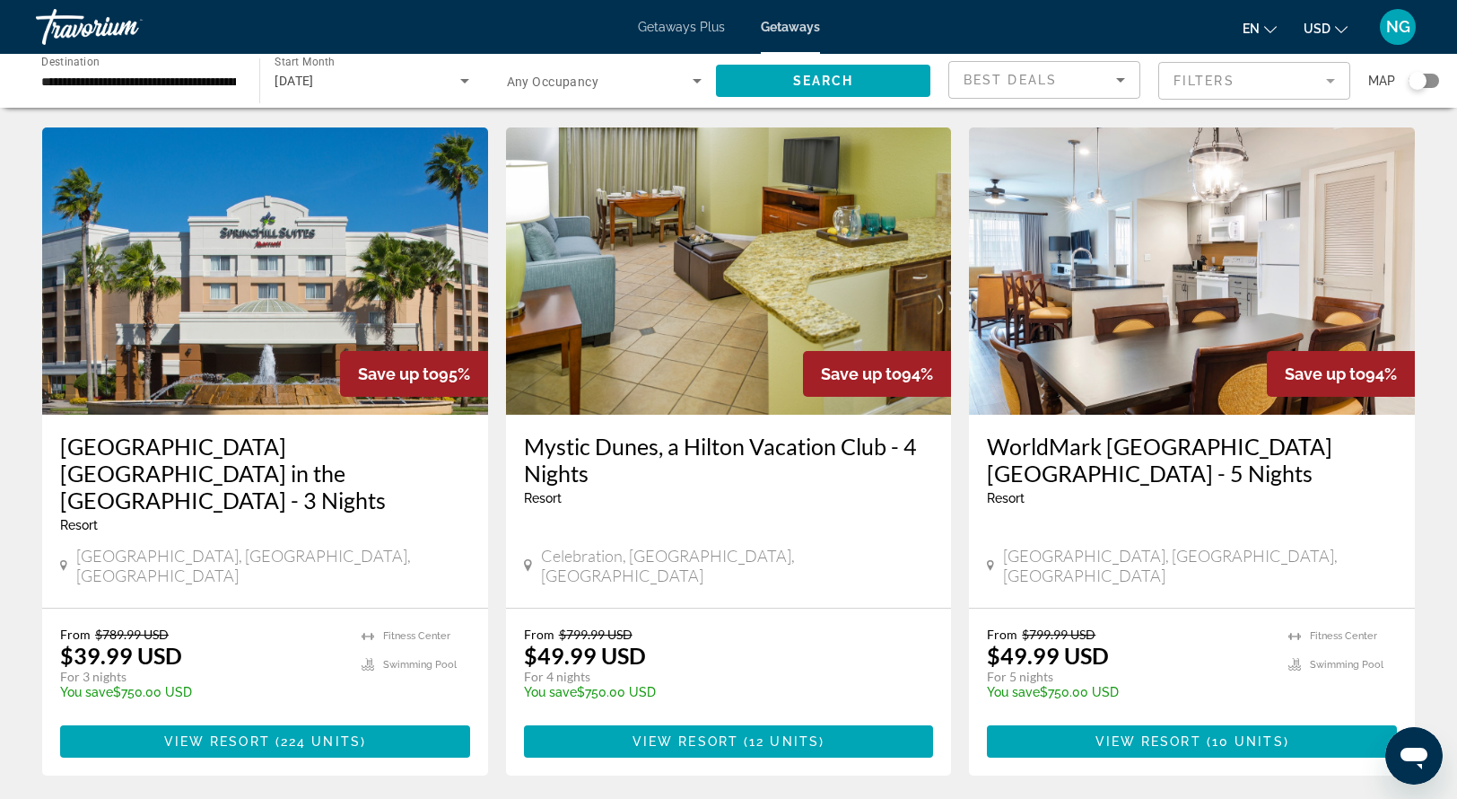
scroll to position [2014, 0]
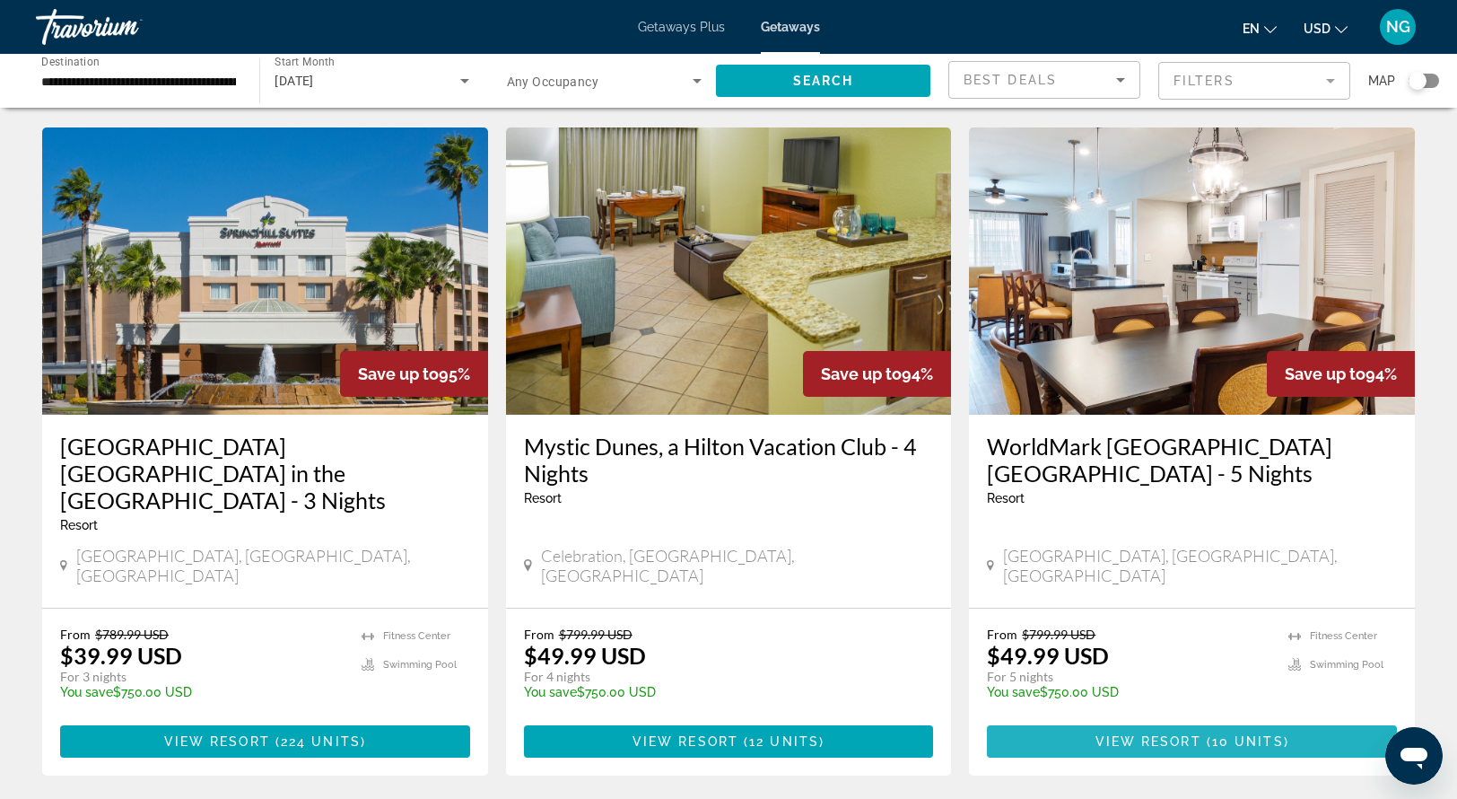
click at [1183, 734] on span "View Resort" at bounding box center [1149, 741] width 106 height 14
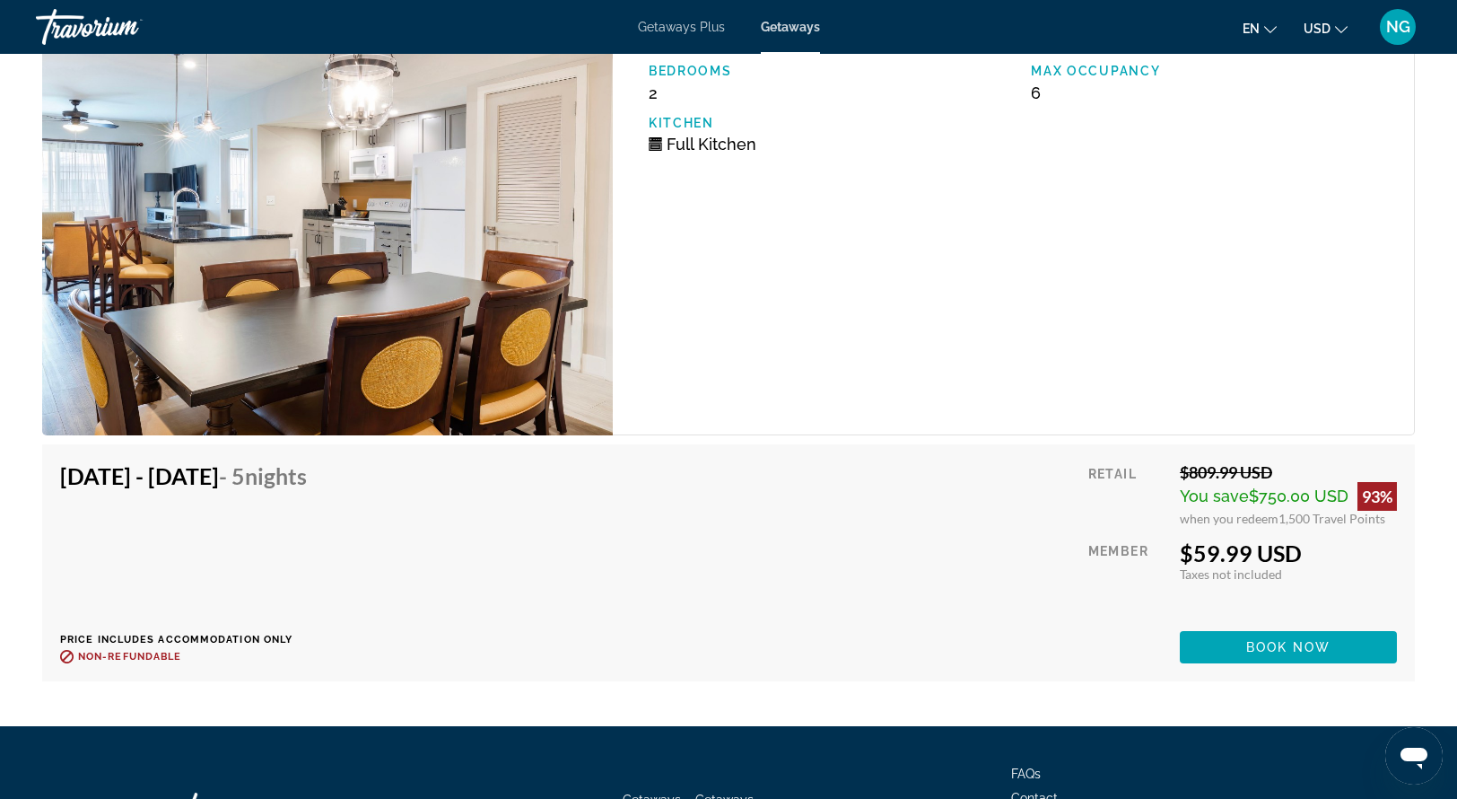
scroll to position [4560, 0]
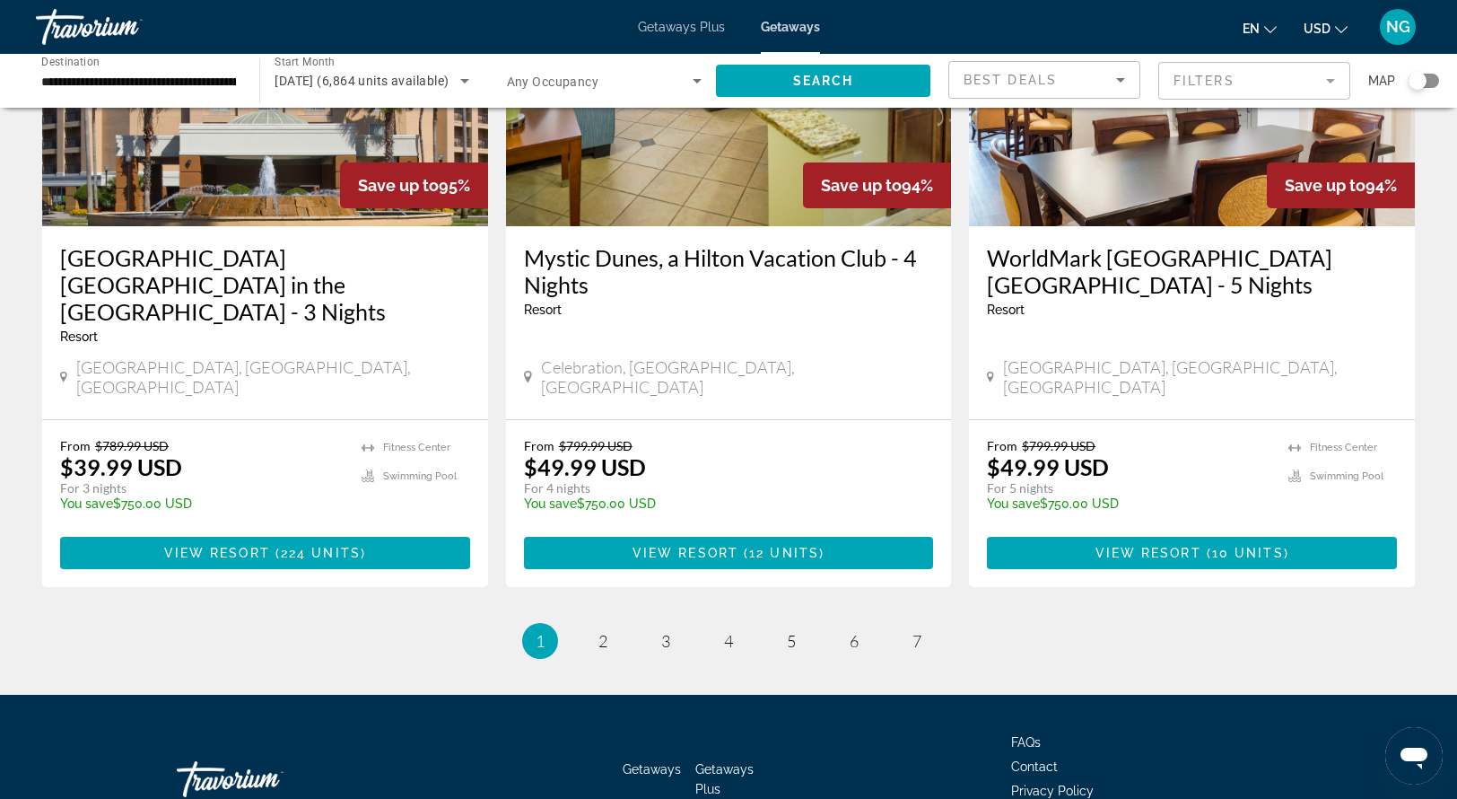
scroll to position [2211, 0]
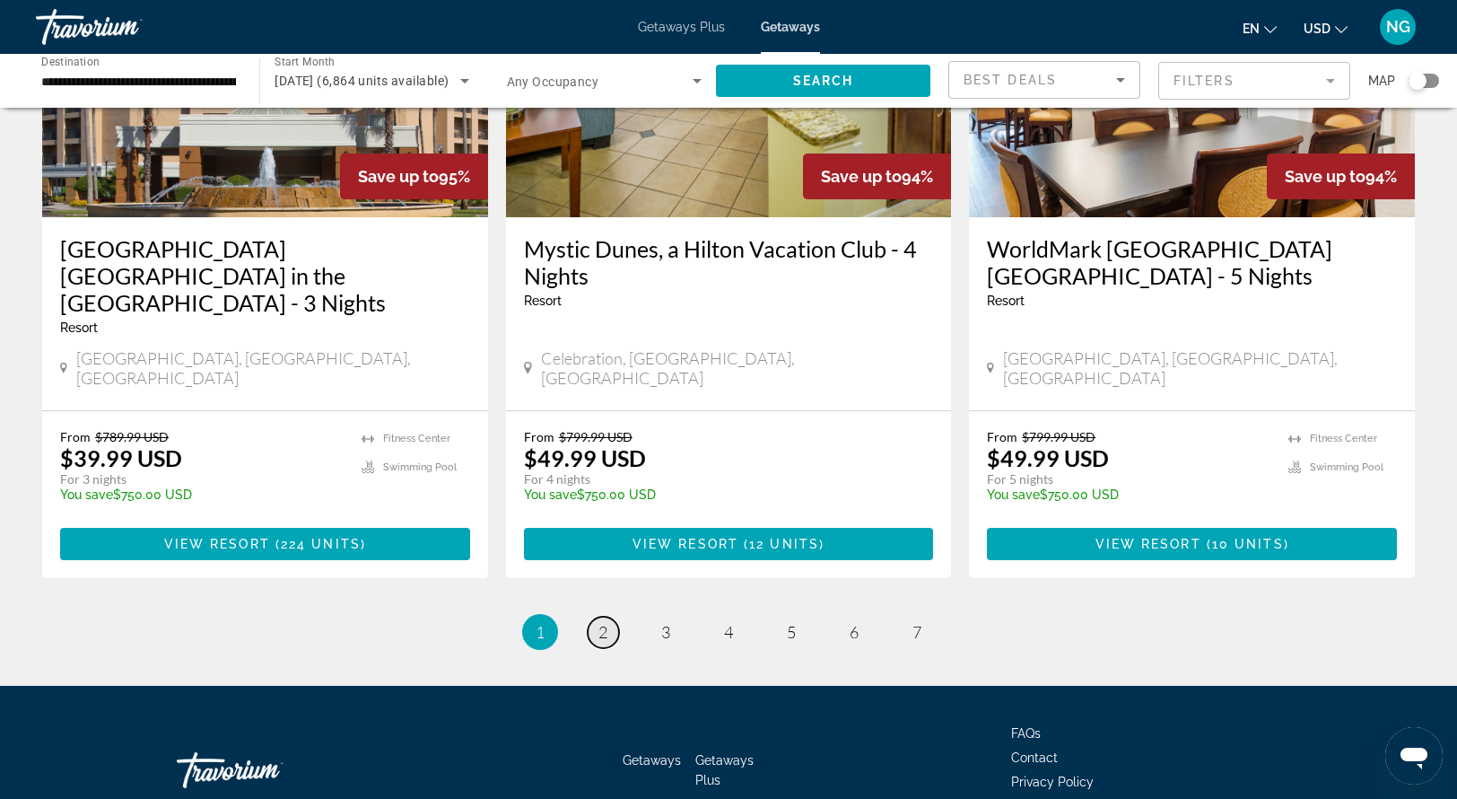
click at [601, 622] on span "2" at bounding box center [603, 632] width 9 height 20
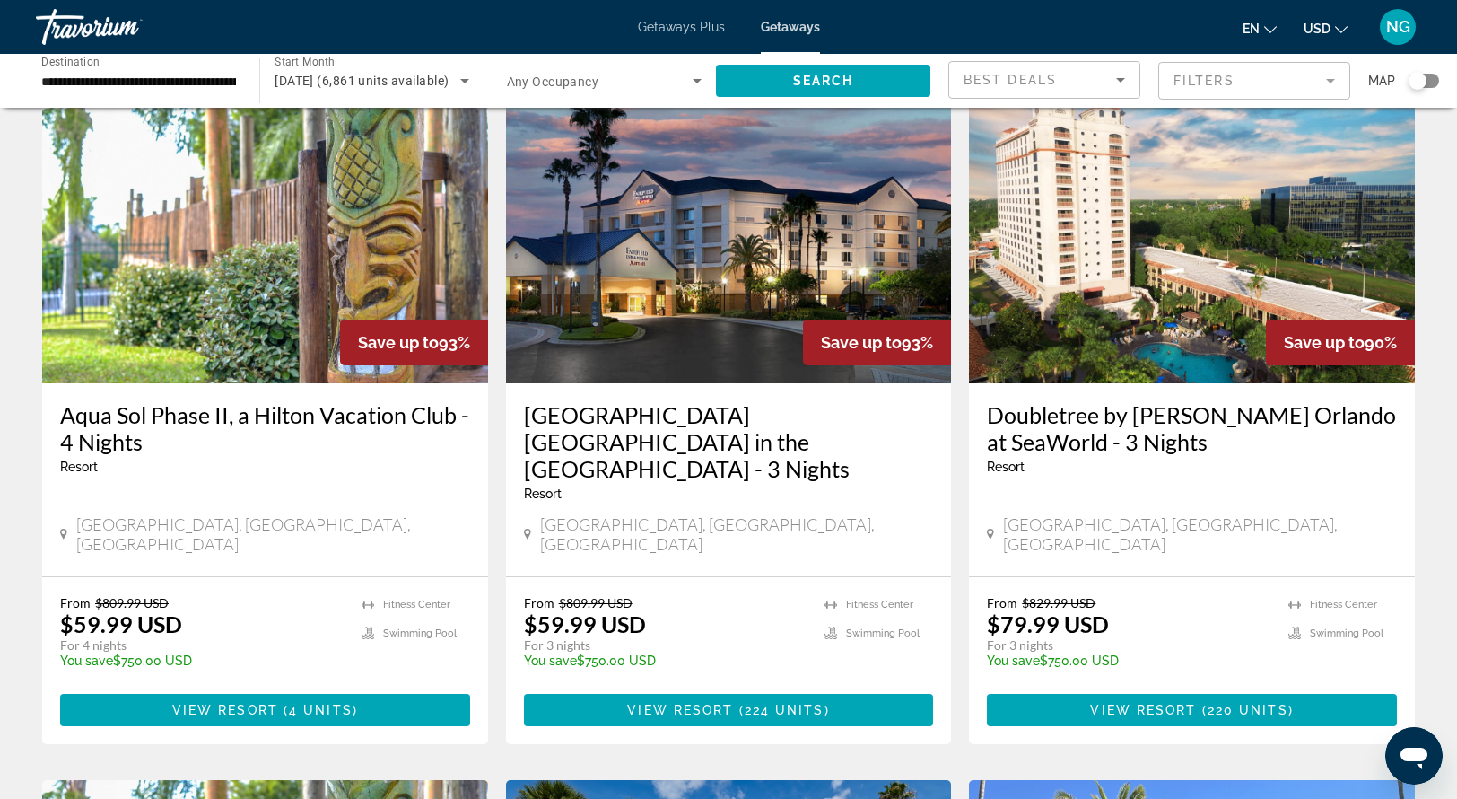
scroll to position [75, 0]
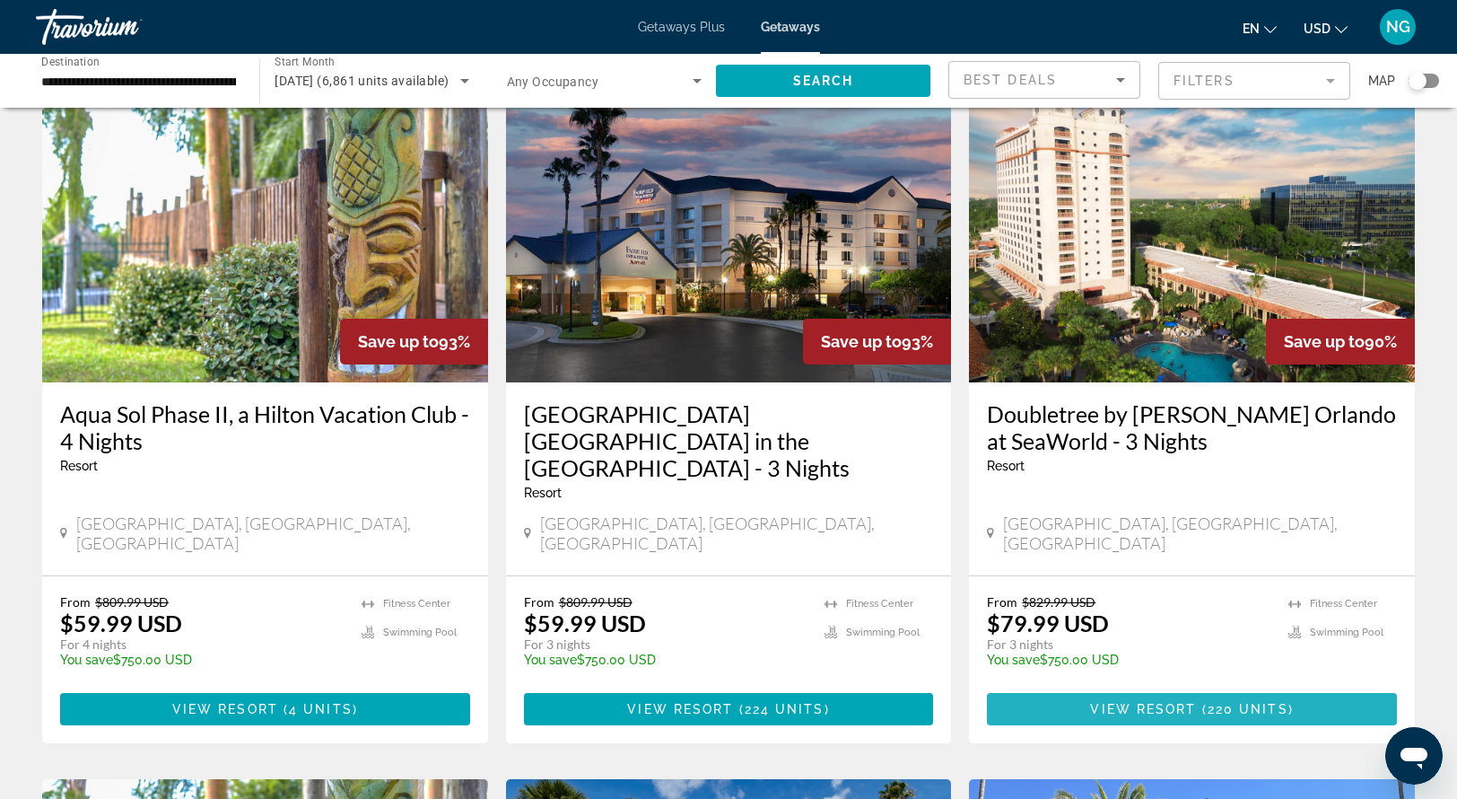
click at [1186, 702] on span "View Resort" at bounding box center [1143, 709] width 106 height 14
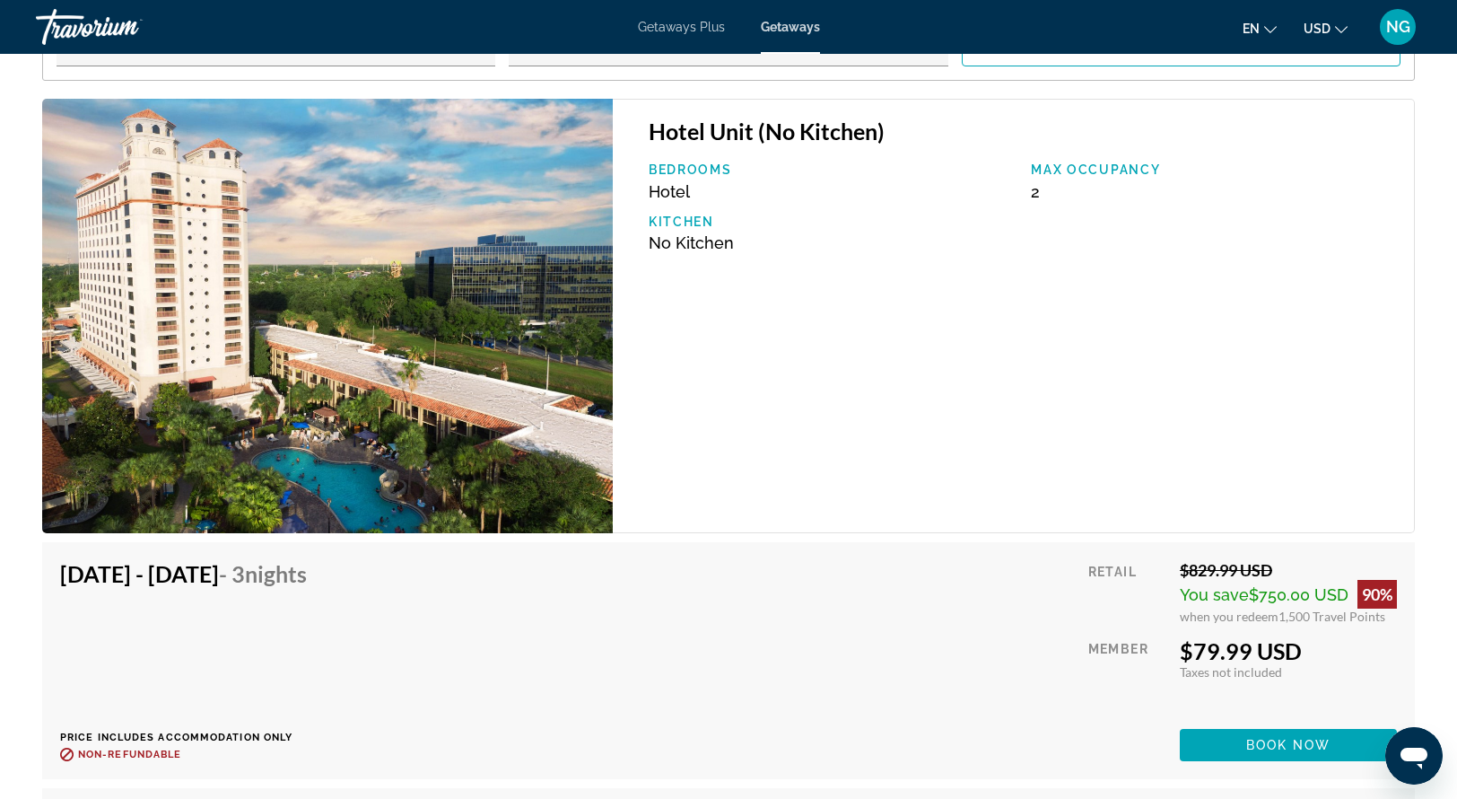
scroll to position [2703, 0]
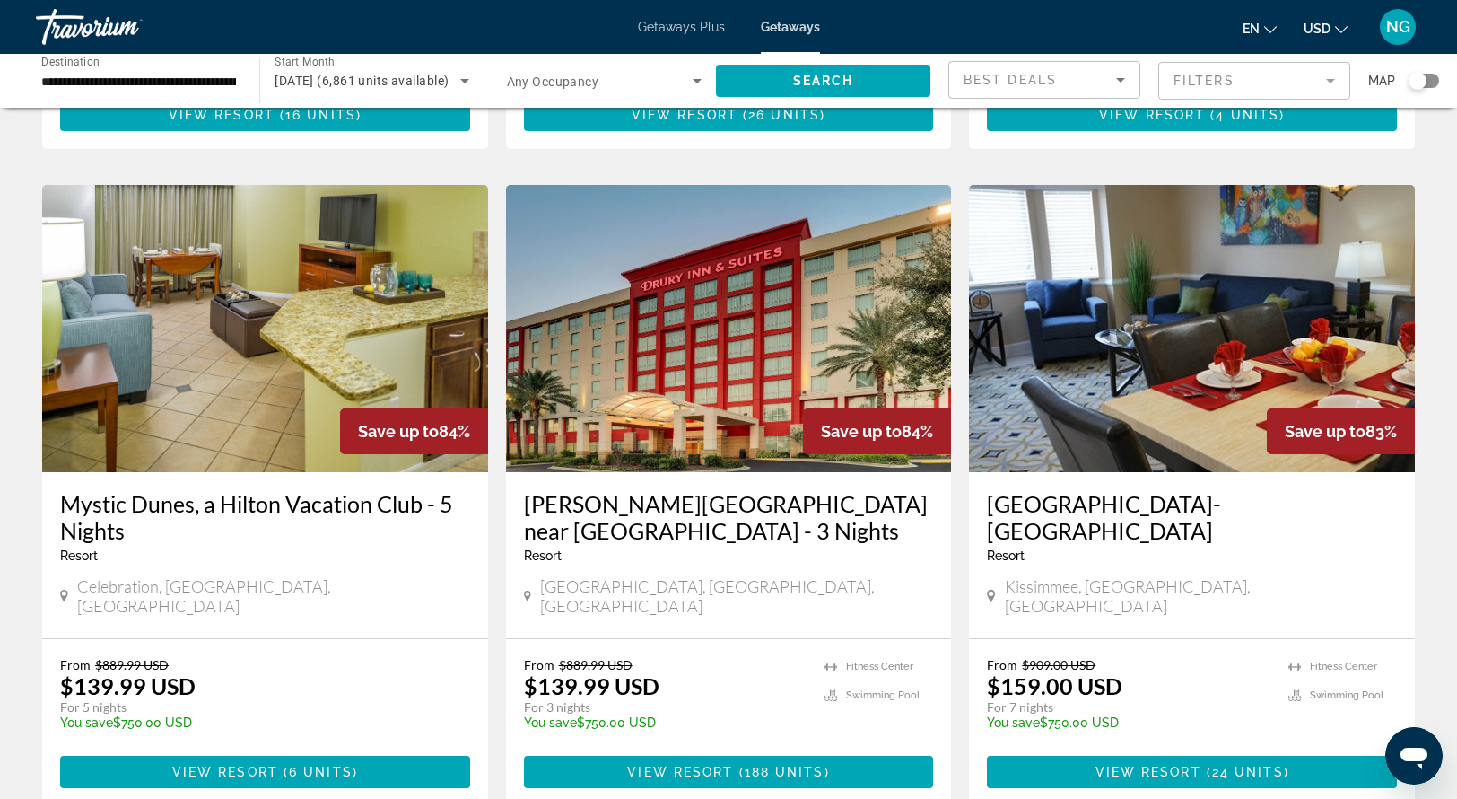
scroll to position [2005, 0]
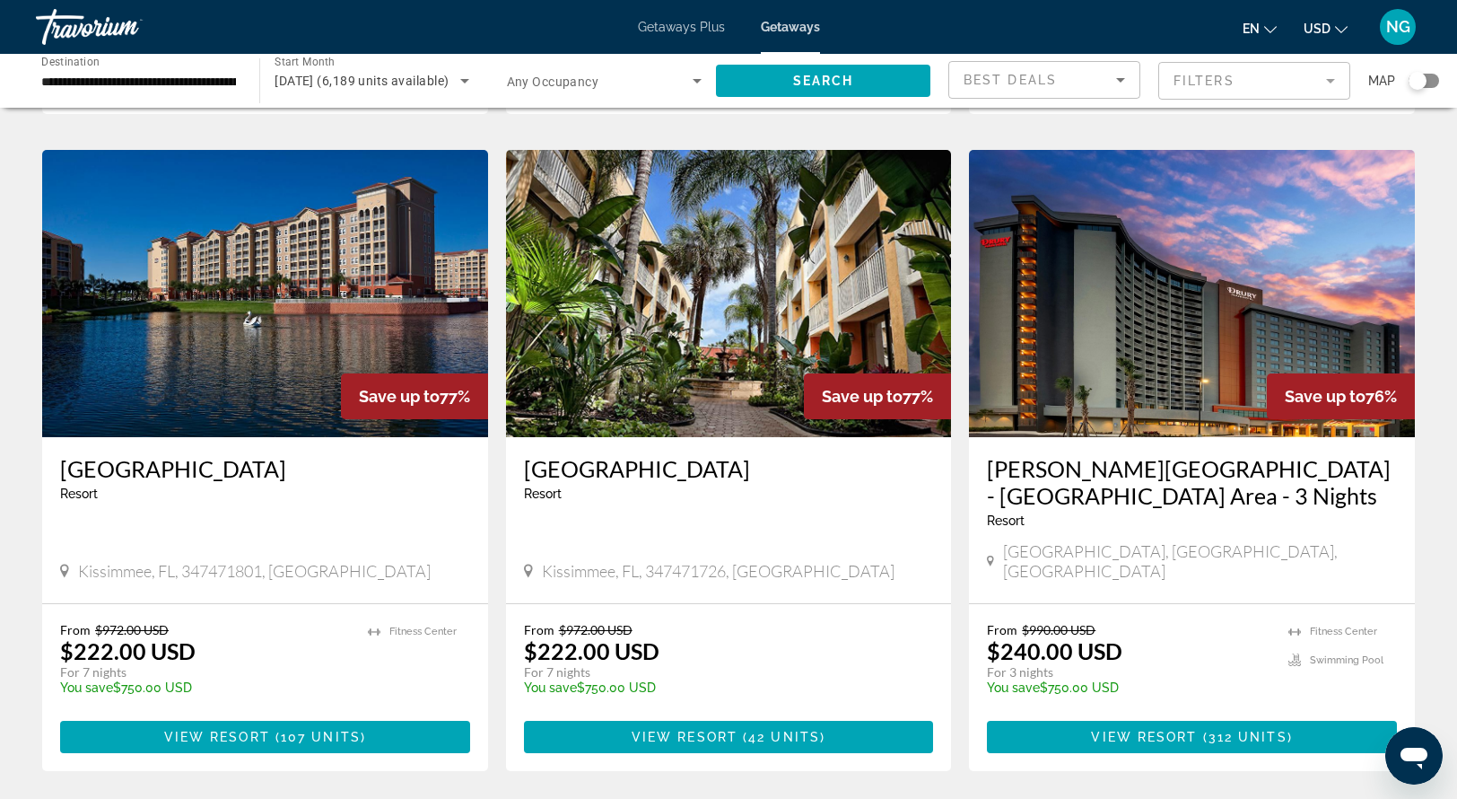
scroll to position [1939, 0]
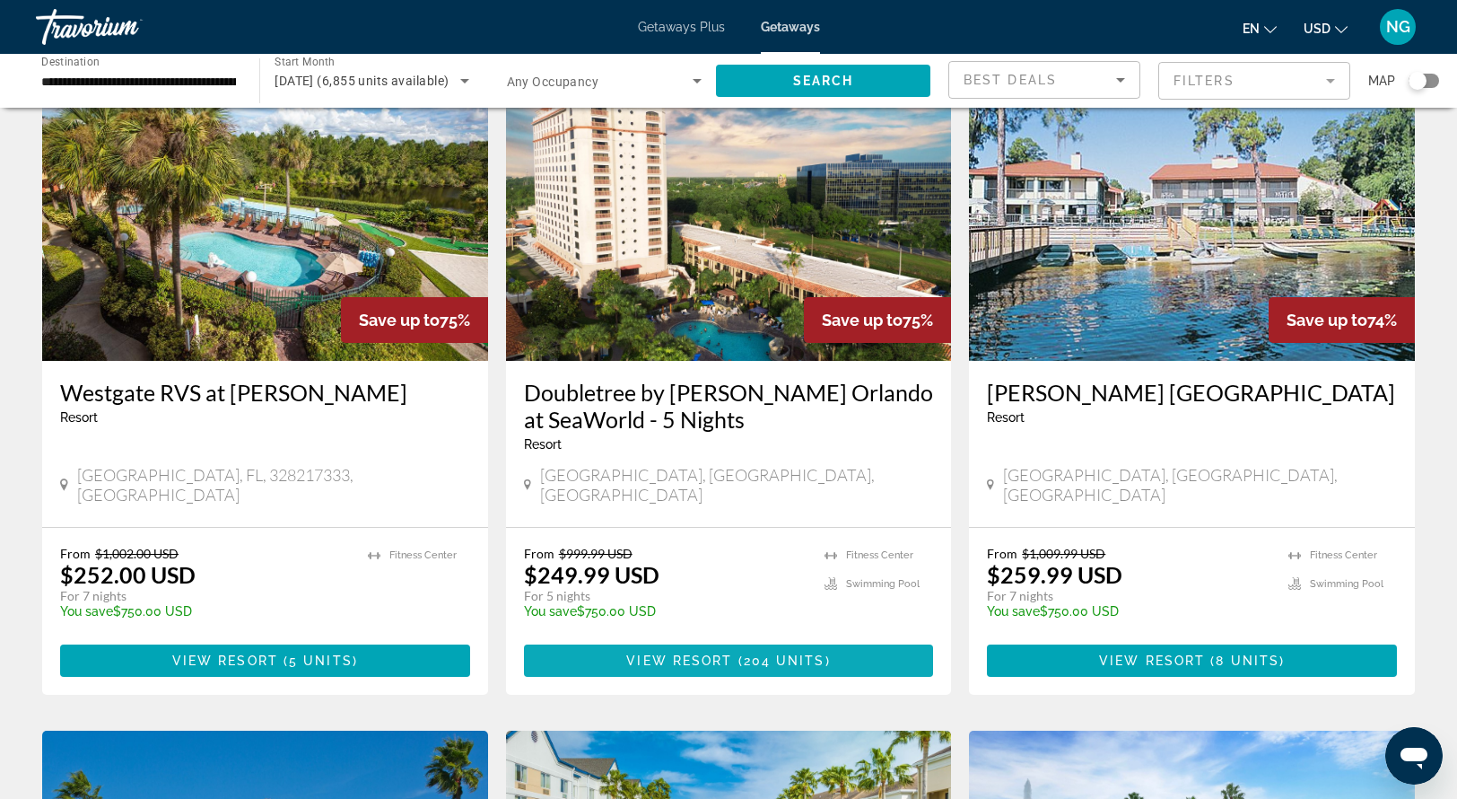
scroll to position [754, 0]
click at [740, 653] on span "( 204 units )" at bounding box center [781, 660] width 98 height 14
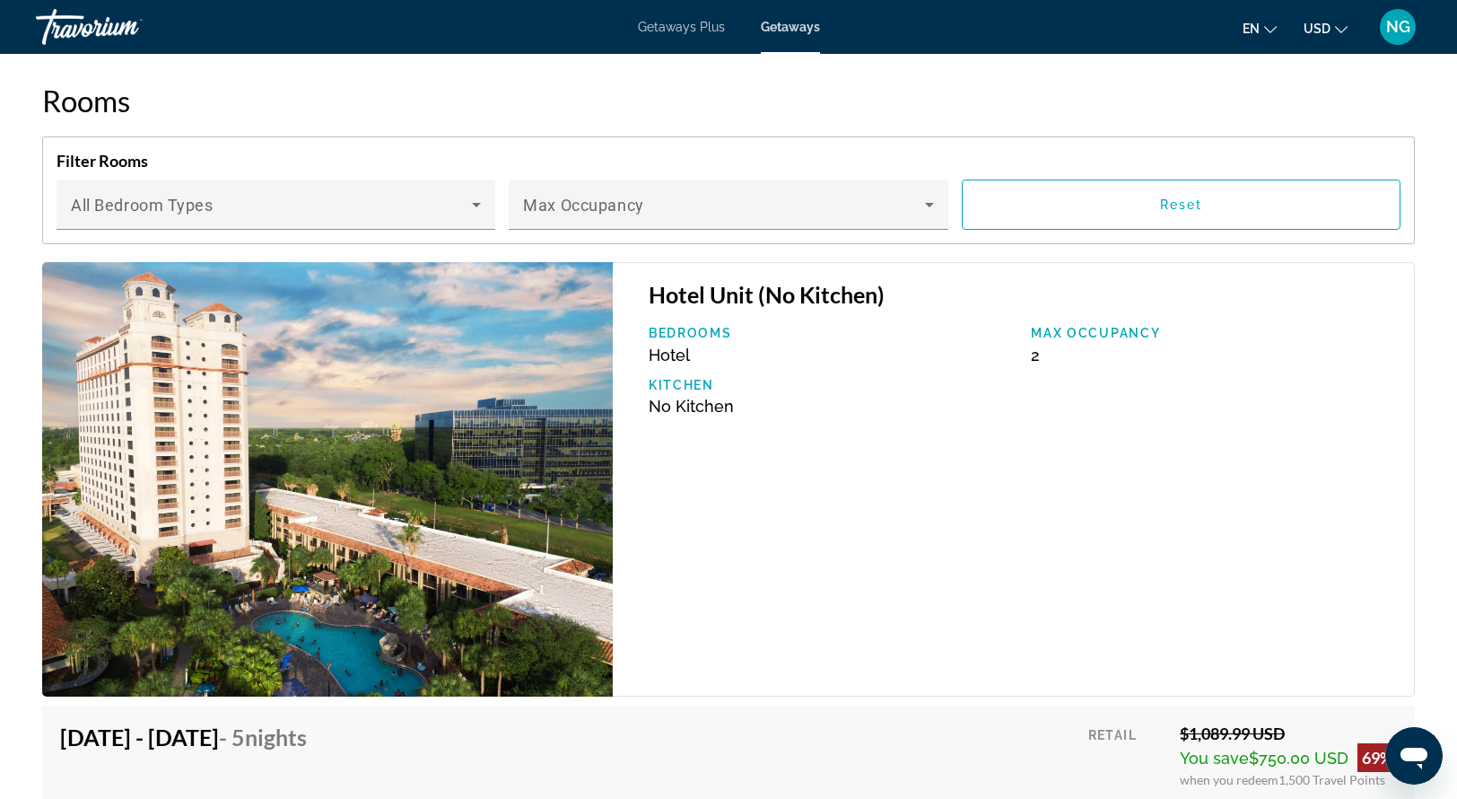
scroll to position [2561, 0]
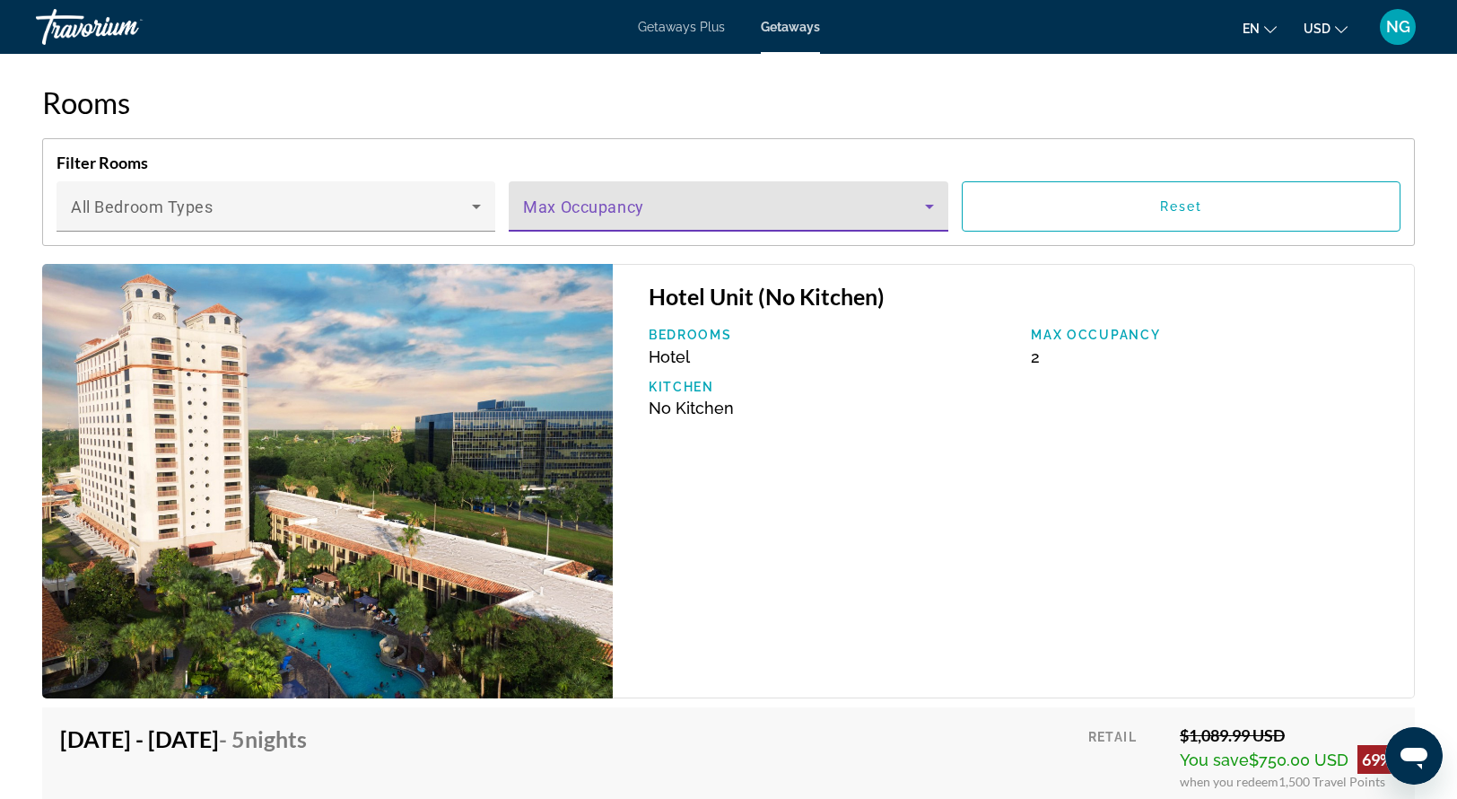
click at [928, 205] on icon "Main content" at bounding box center [929, 207] width 9 height 4
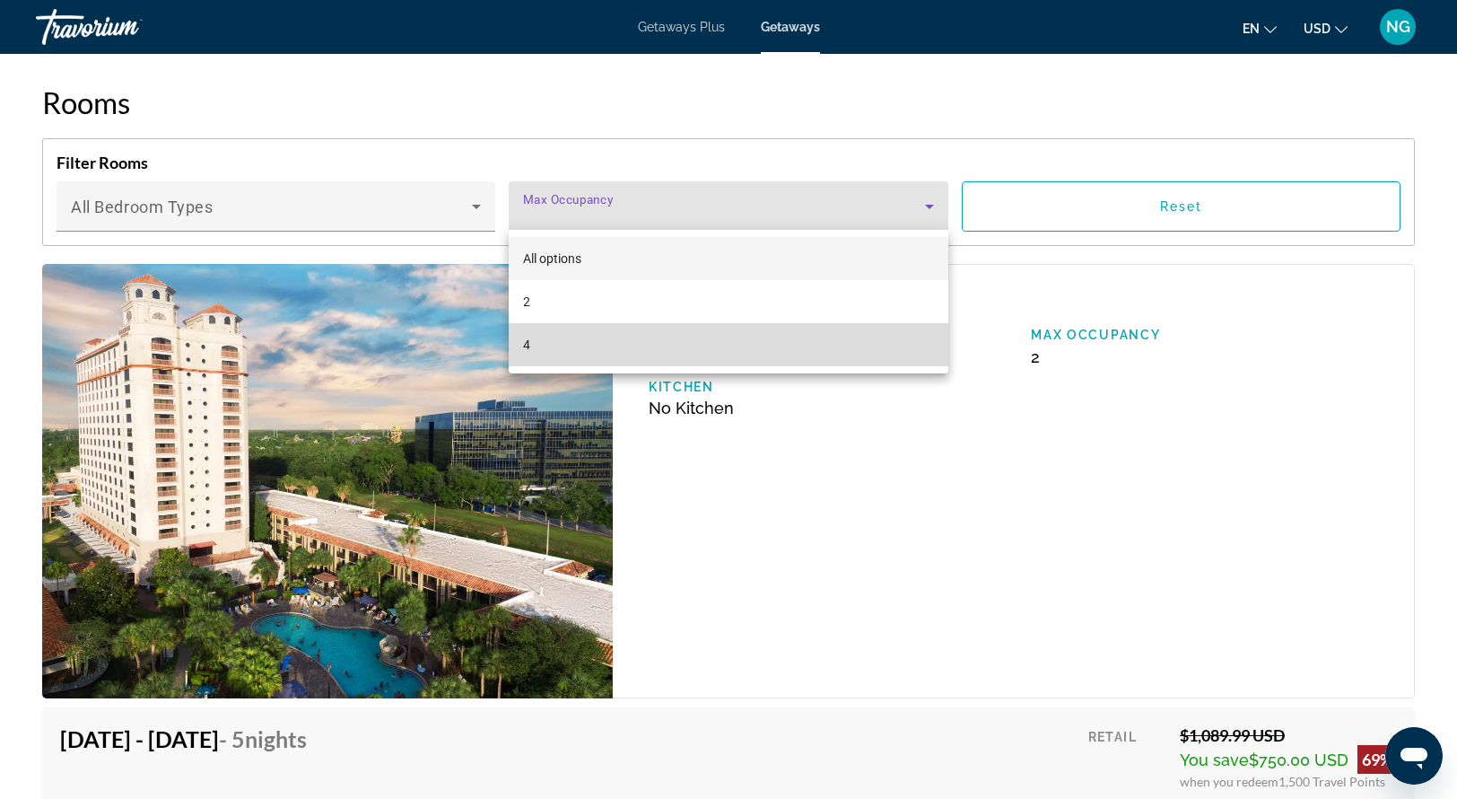
click at [517, 349] on mat-option "4" at bounding box center [728, 344] width 439 height 43
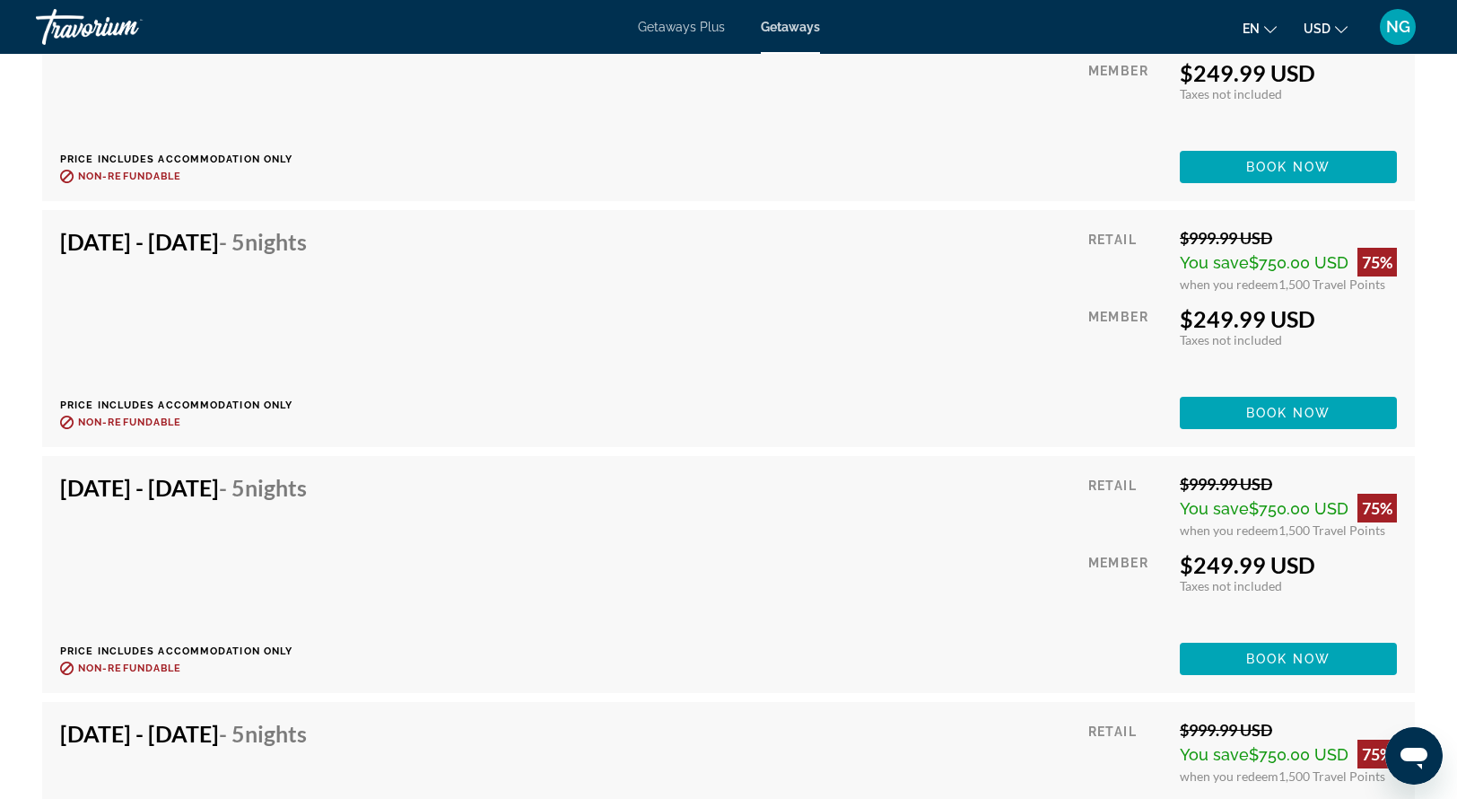
scroll to position [6009, 0]
click at [1409, 33] on span "NG" at bounding box center [1399, 27] width 24 height 18
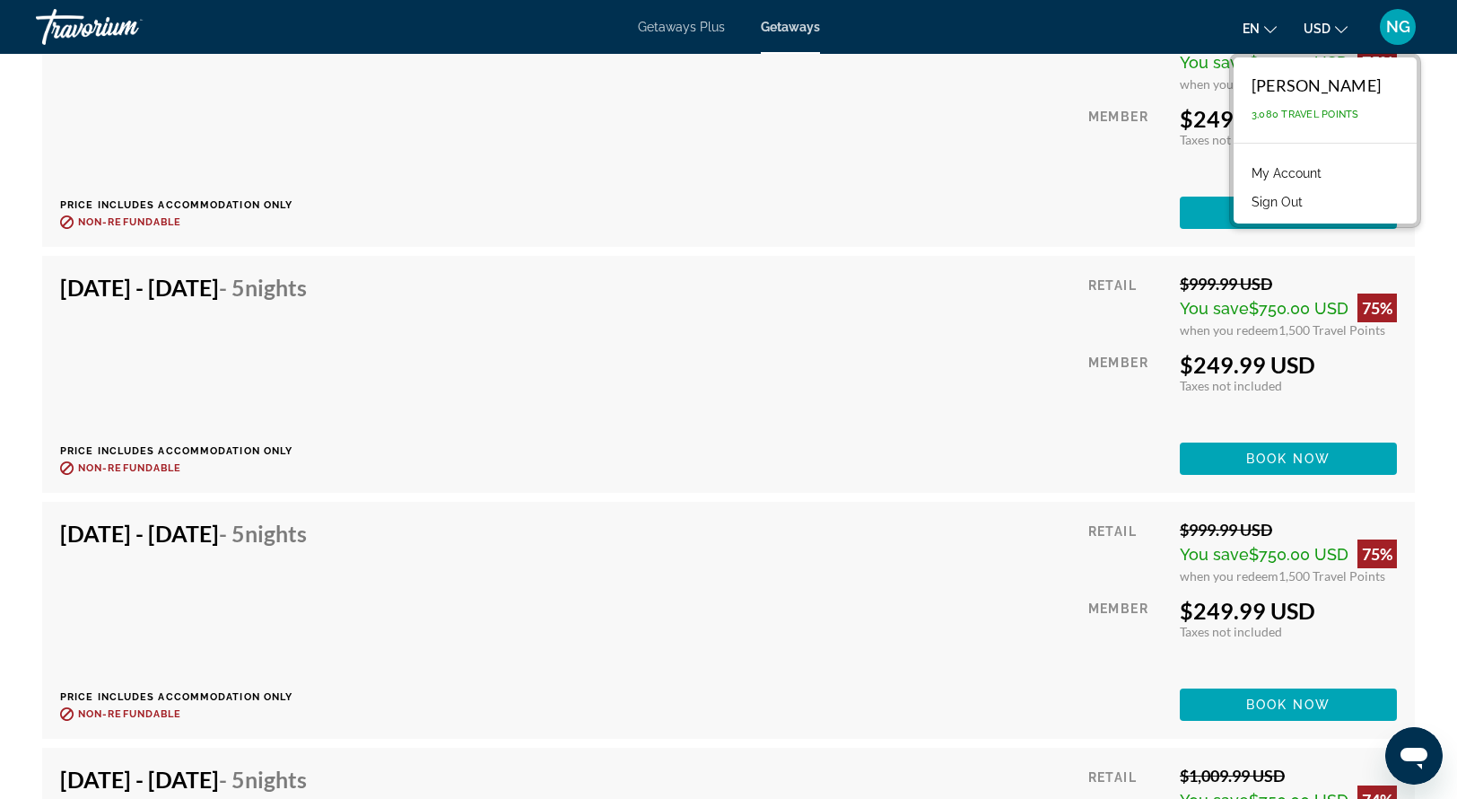
scroll to position [6210, 0]
click at [1296, 461] on span "Book now" at bounding box center [1289, 458] width 85 height 14
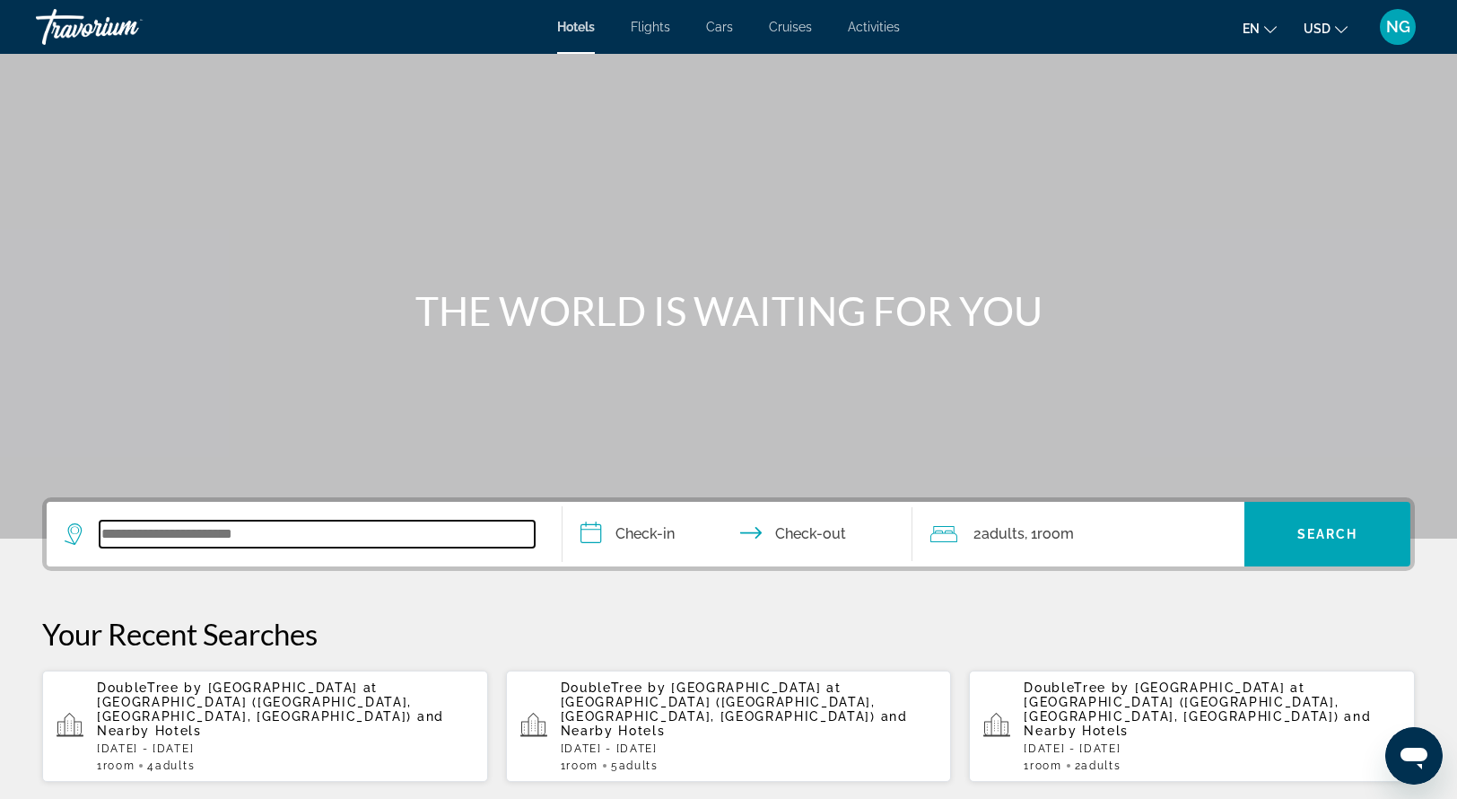
click at [217, 532] on input "Search widget" at bounding box center [317, 534] width 435 height 27
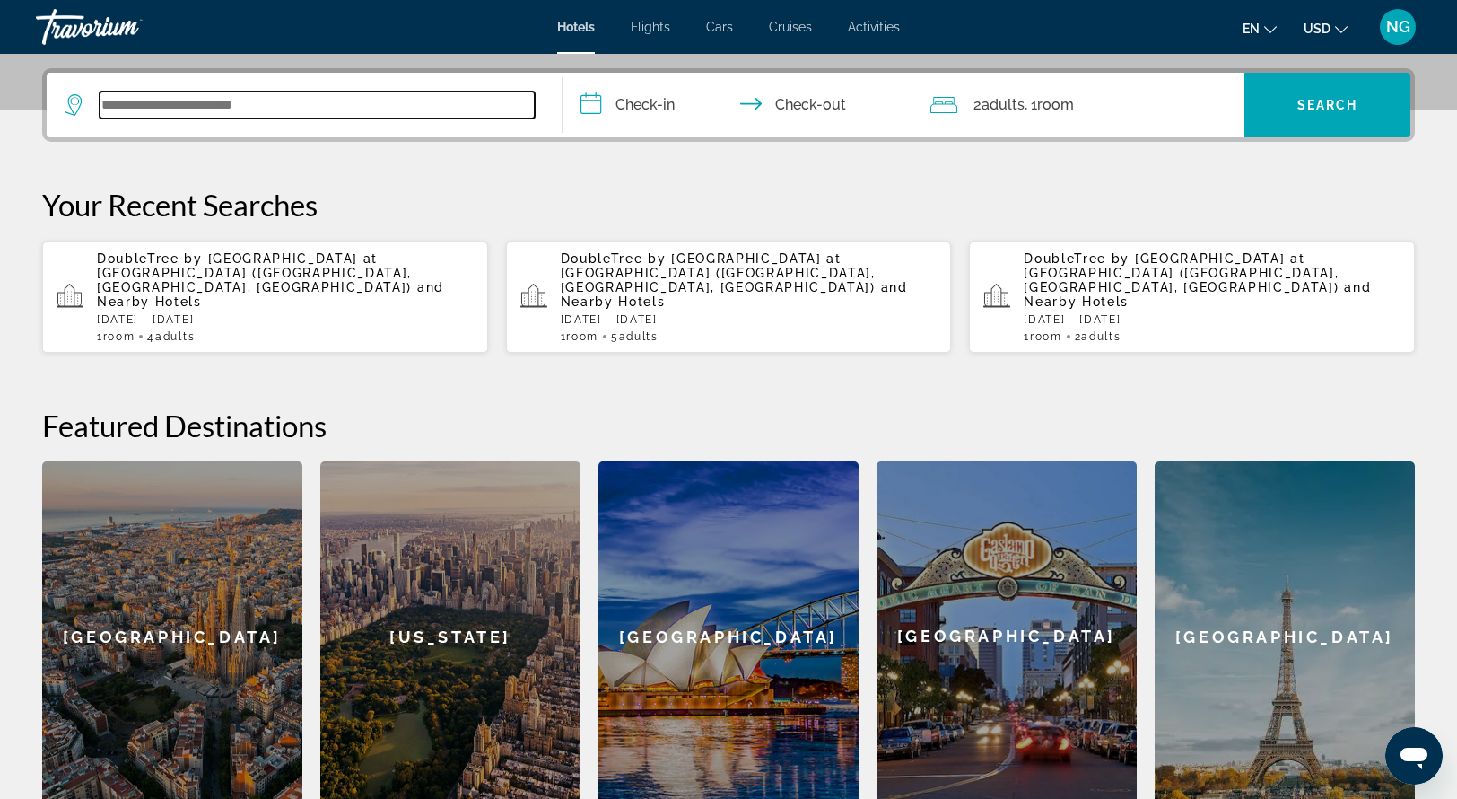
scroll to position [438, 0]
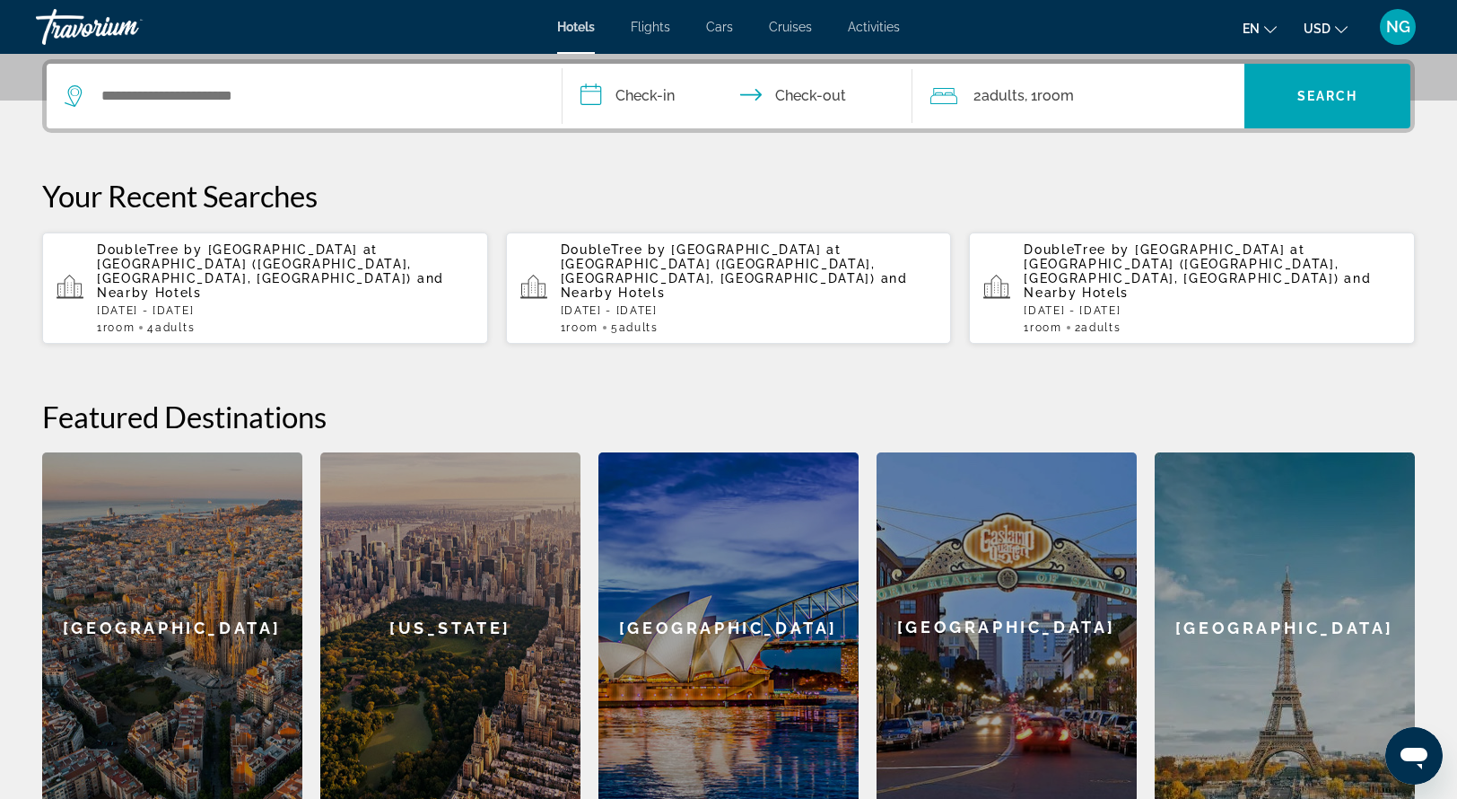
click at [257, 271] on span "and Nearby Hotels" at bounding box center [270, 285] width 347 height 29
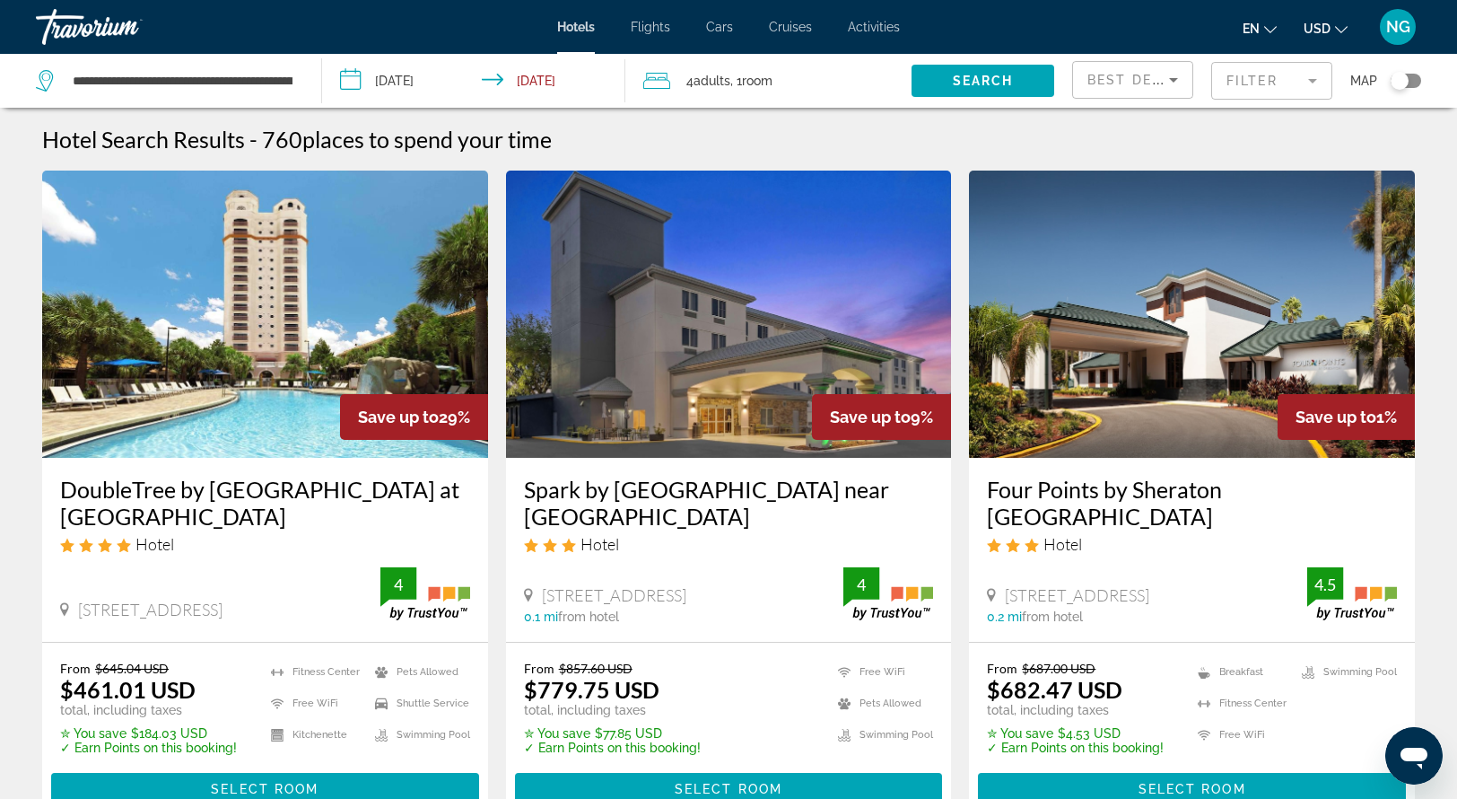
click at [368, 80] on input "**********" at bounding box center [477, 83] width 311 height 59
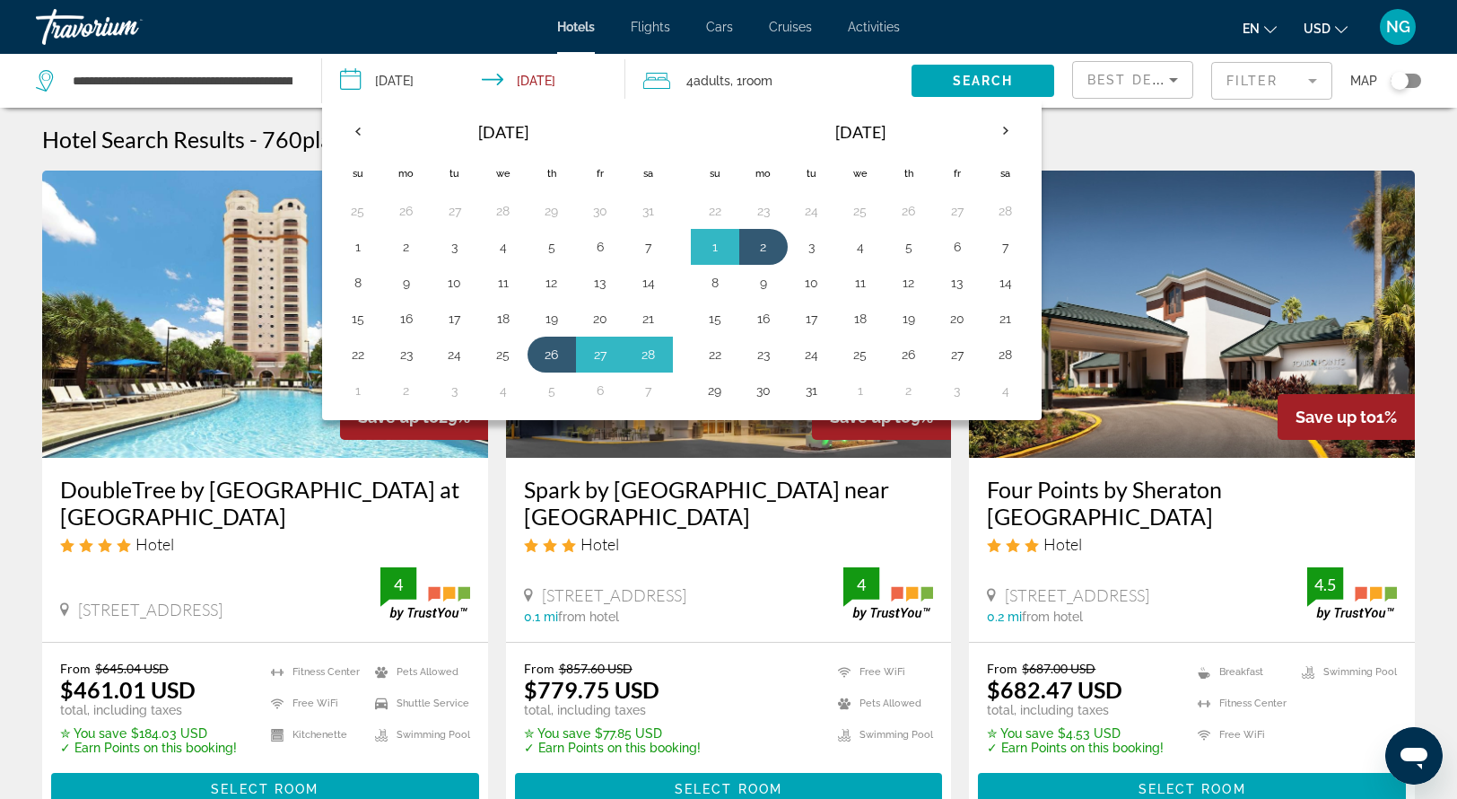
click at [1195, 138] on div "Hotel Search Results - 760 places to spend your time" at bounding box center [728, 139] width 1373 height 27
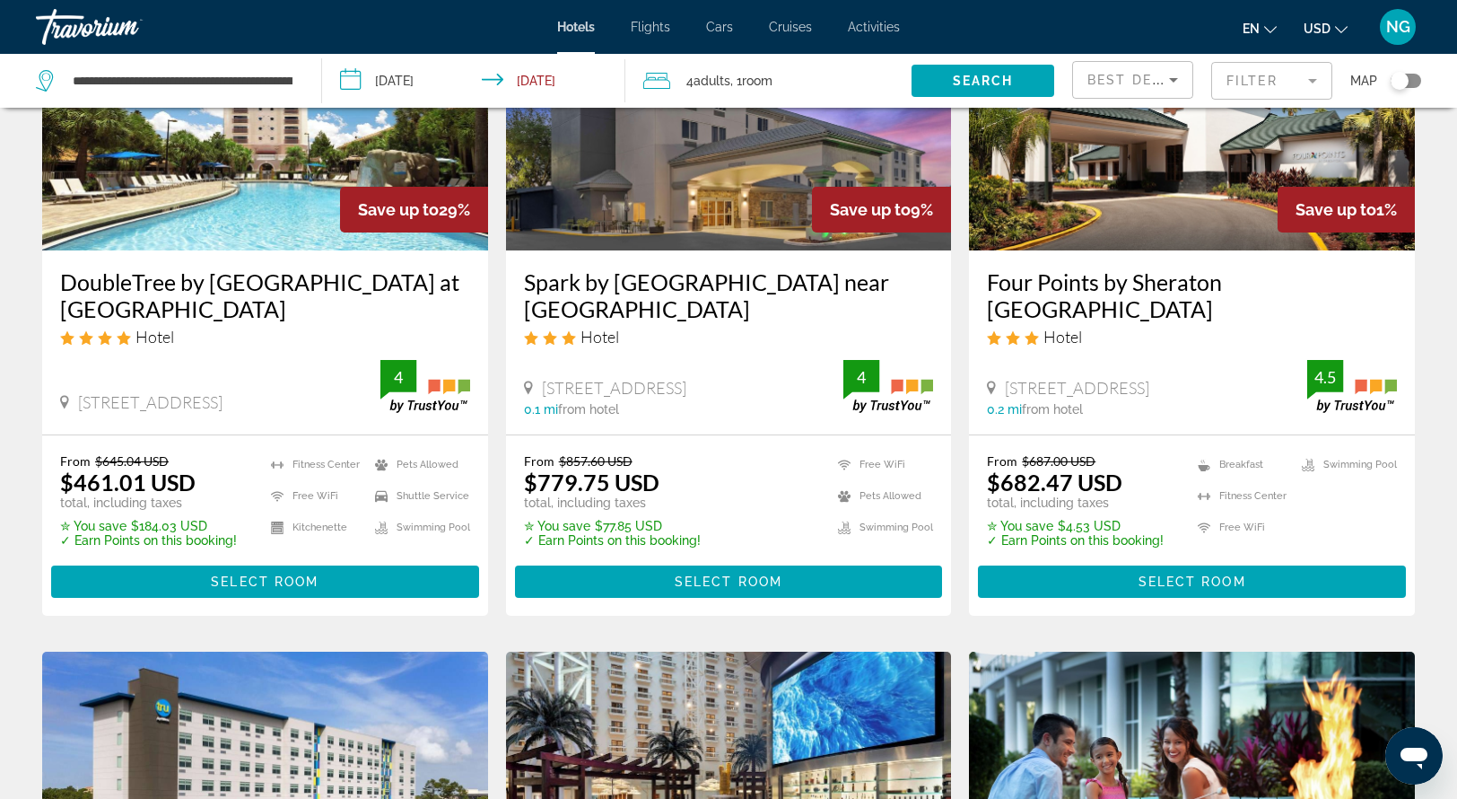
scroll to position [208, 0]
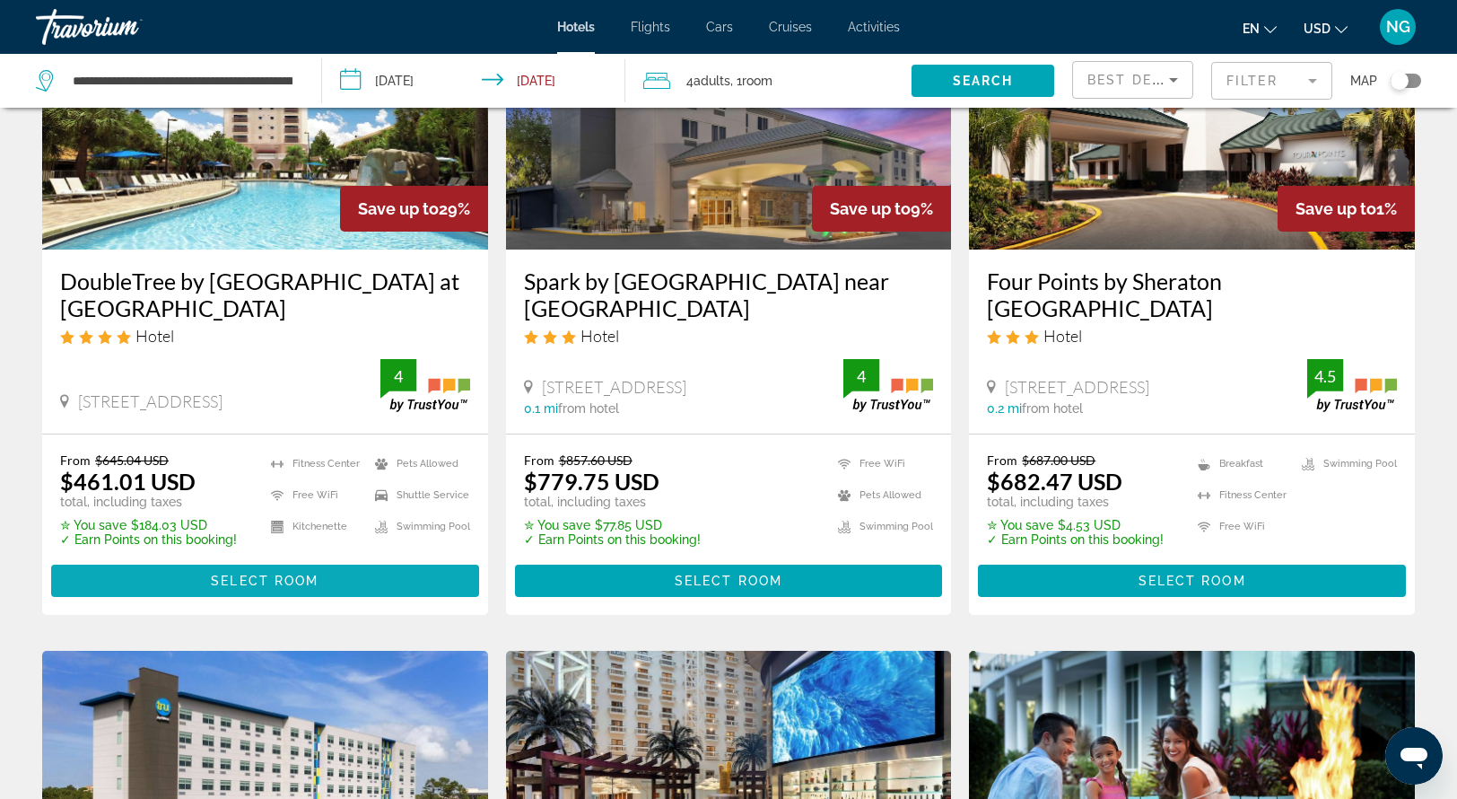
click at [271, 568] on span "Main content" at bounding box center [265, 580] width 428 height 43
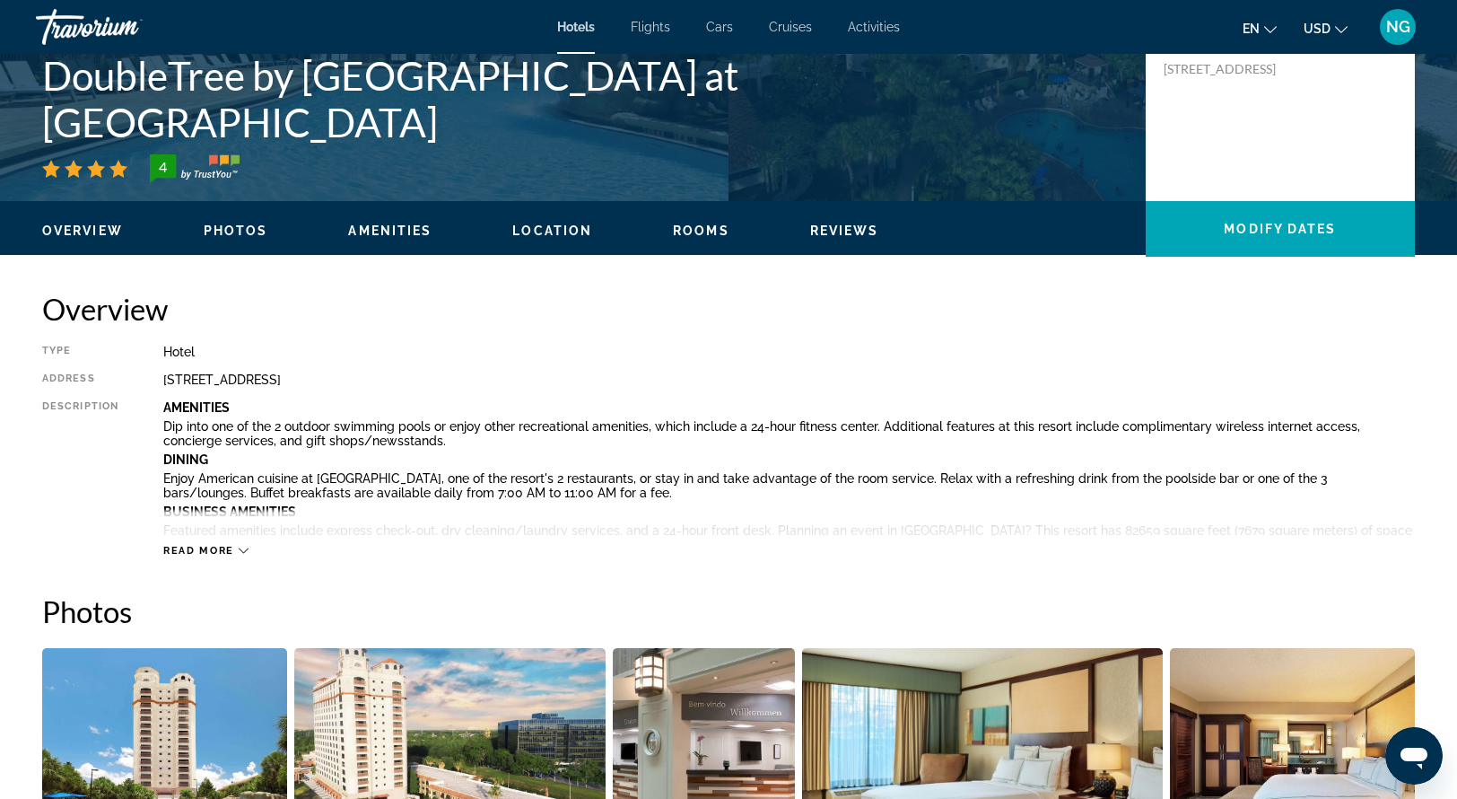
scroll to position [391, 0]
click at [239, 551] on icon "Main content" at bounding box center [244, 551] width 10 height 10
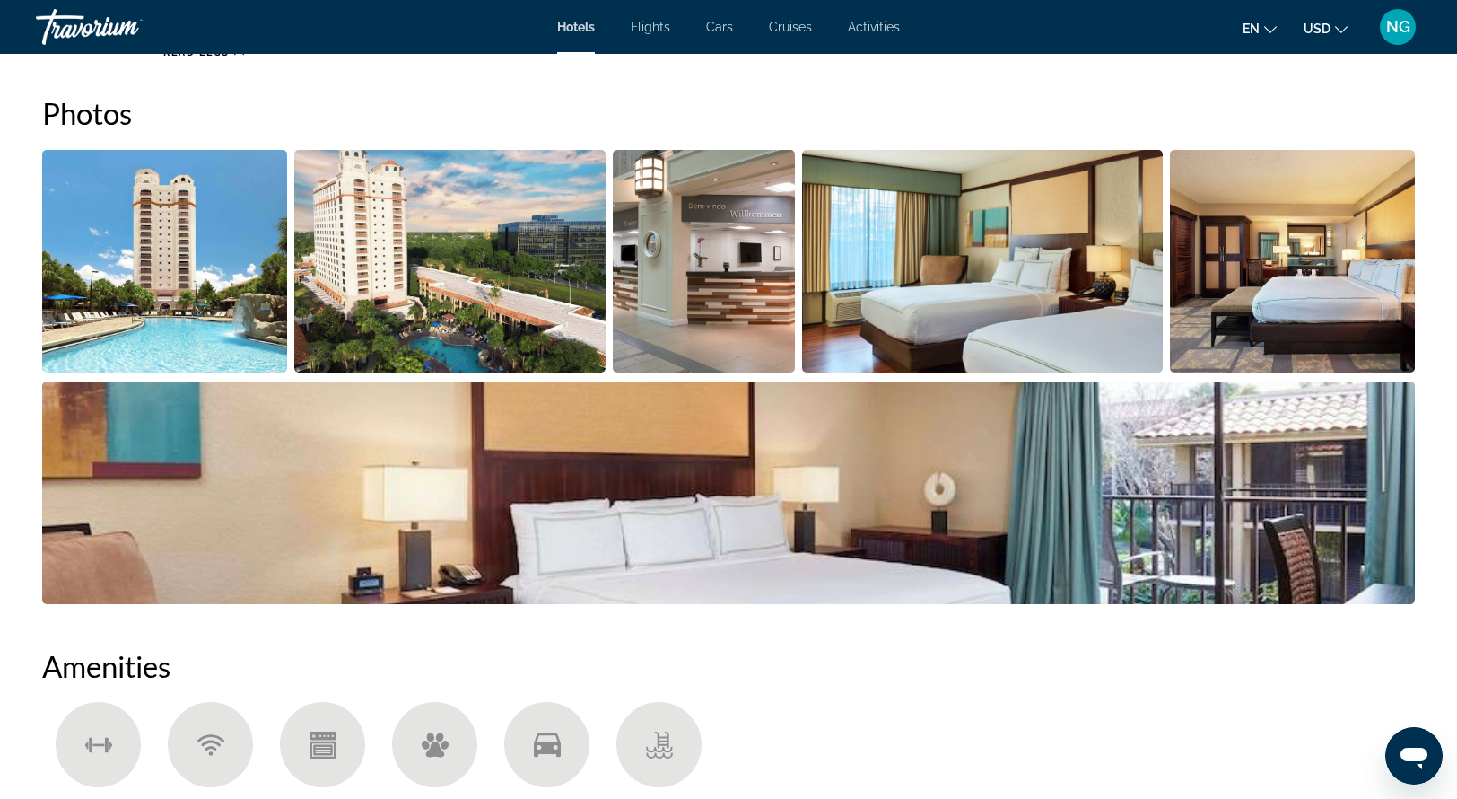
scroll to position [2028, 0]
click at [1275, 281] on img "Open full-screen image slider" at bounding box center [1292, 261] width 245 height 223
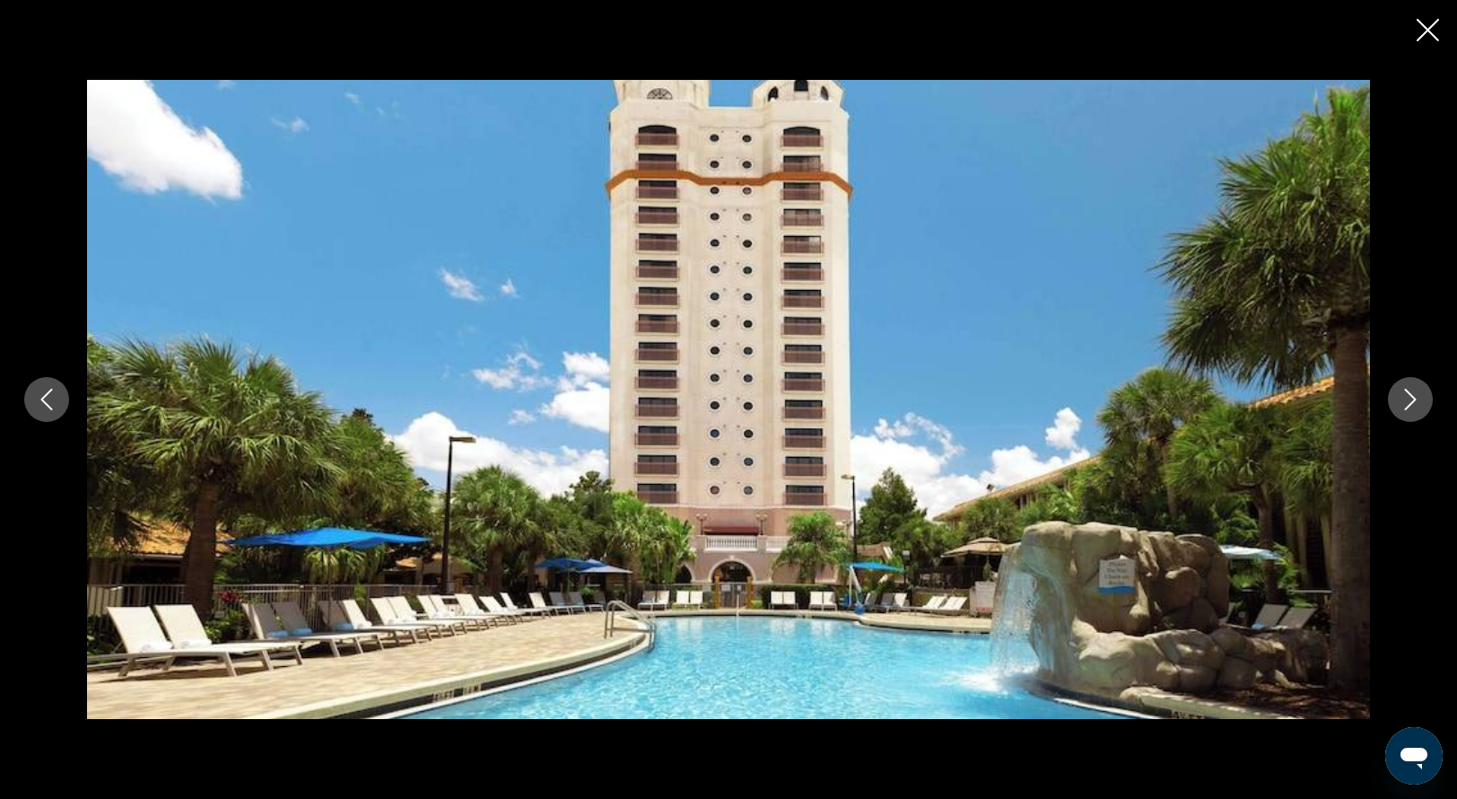
click at [1417, 397] on icon "Next image" at bounding box center [1411, 400] width 22 height 22
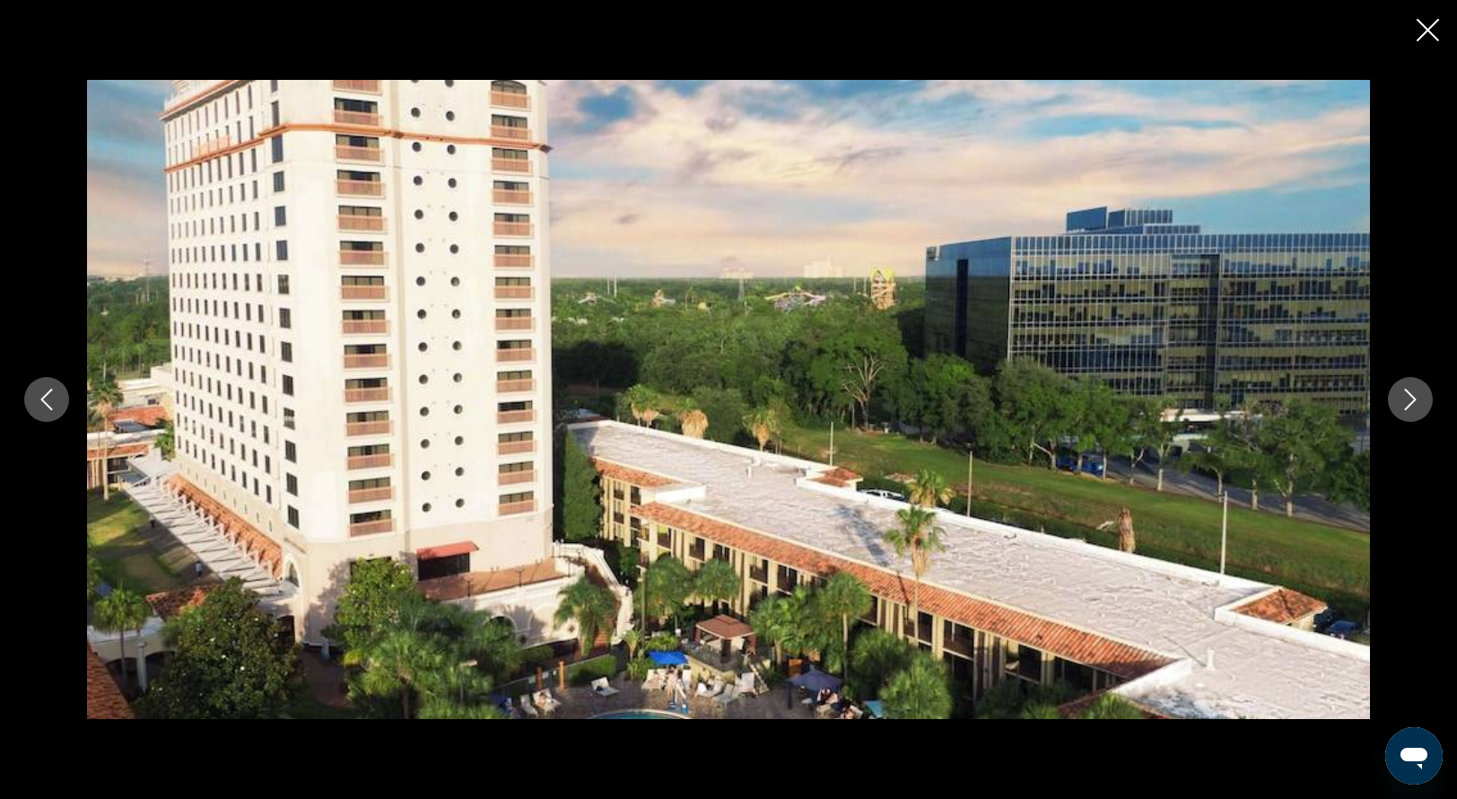
click at [1417, 397] on icon "Next image" at bounding box center [1411, 400] width 22 height 22
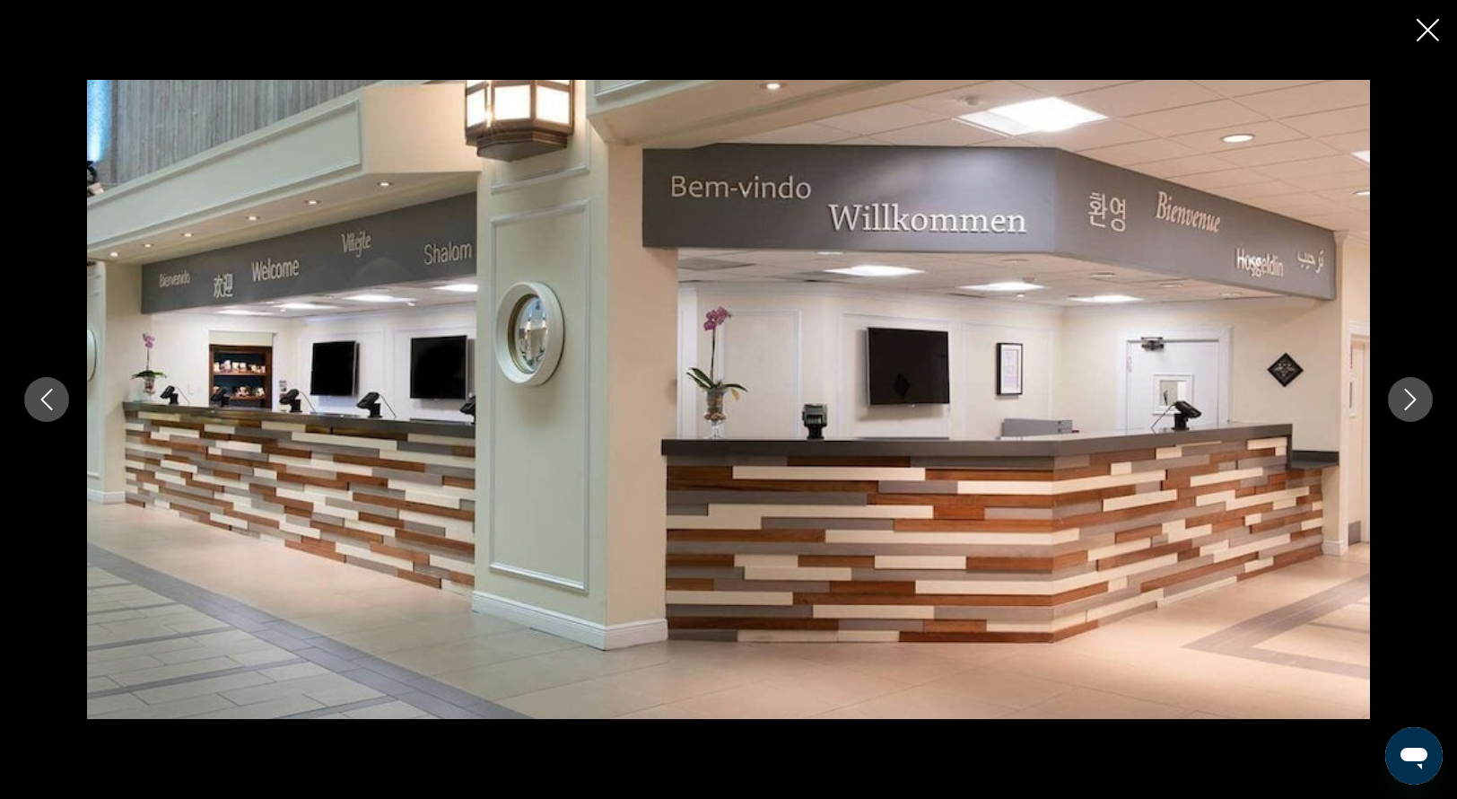
click at [1417, 397] on icon "Next image" at bounding box center [1411, 400] width 22 height 22
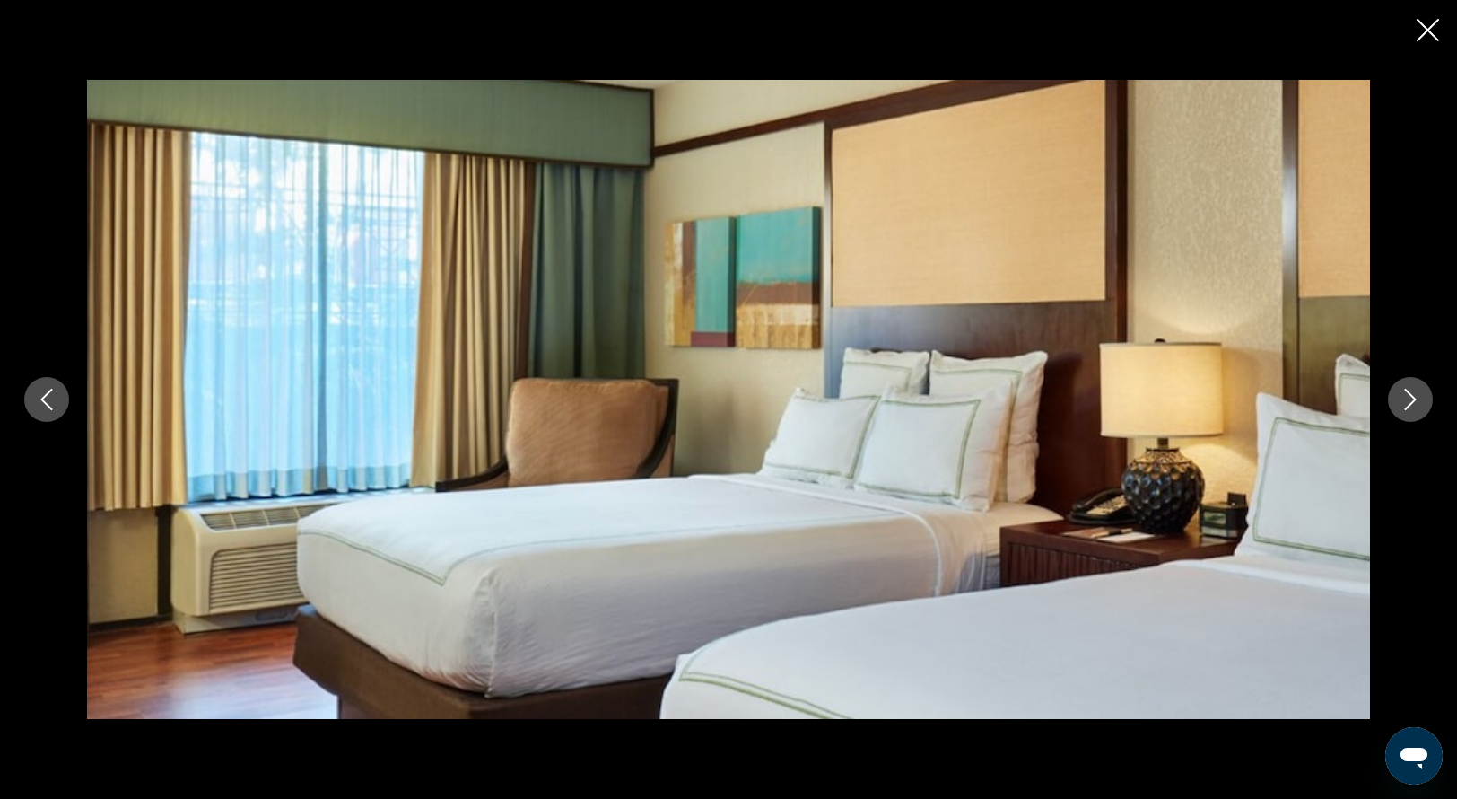
click at [1417, 397] on icon "Next image" at bounding box center [1411, 400] width 22 height 22
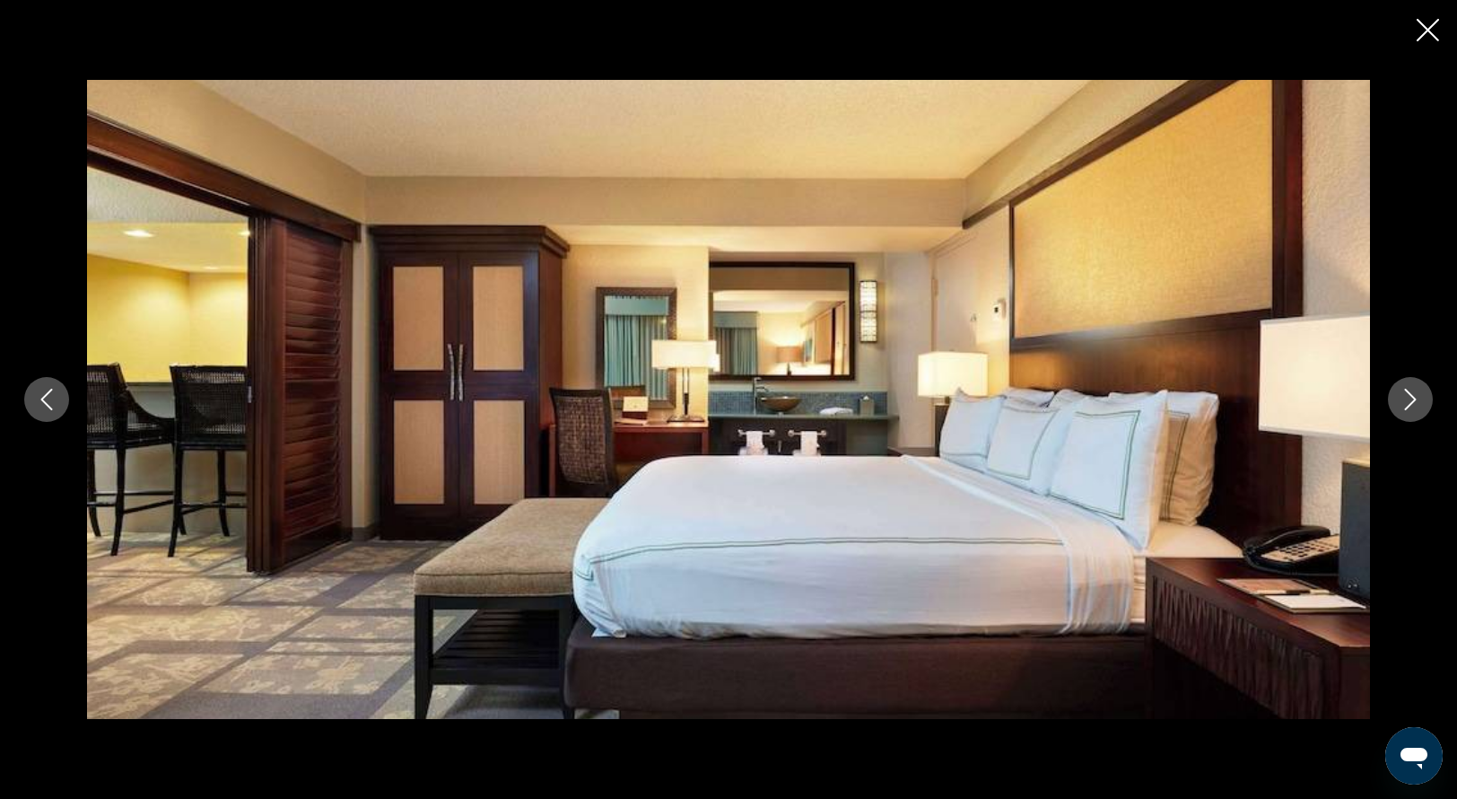
click at [1417, 397] on icon "Next image" at bounding box center [1411, 400] width 22 height 22
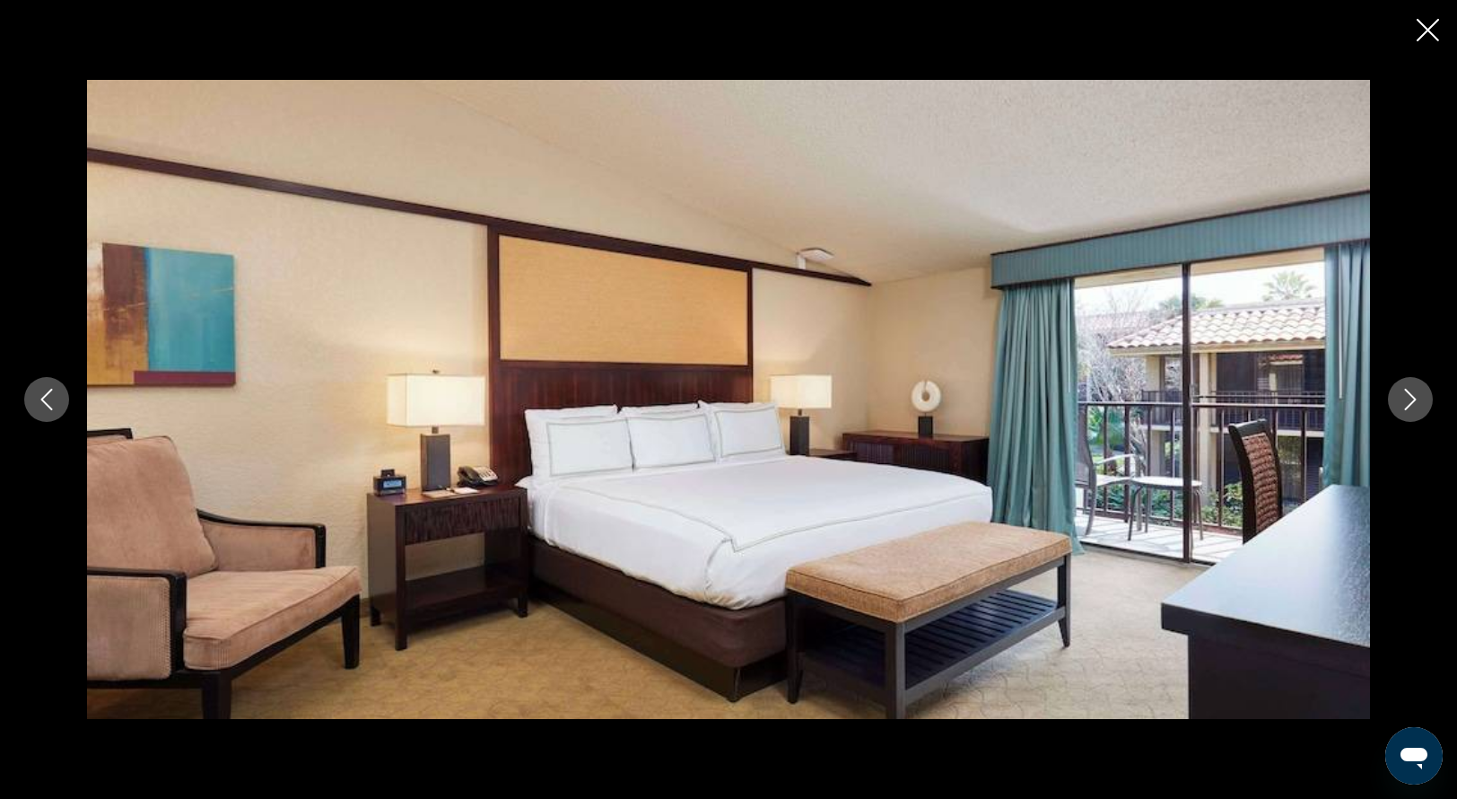
click at [1417, 397] on icon "Next image" at bounding box center [1411, 400] width 22 height 22
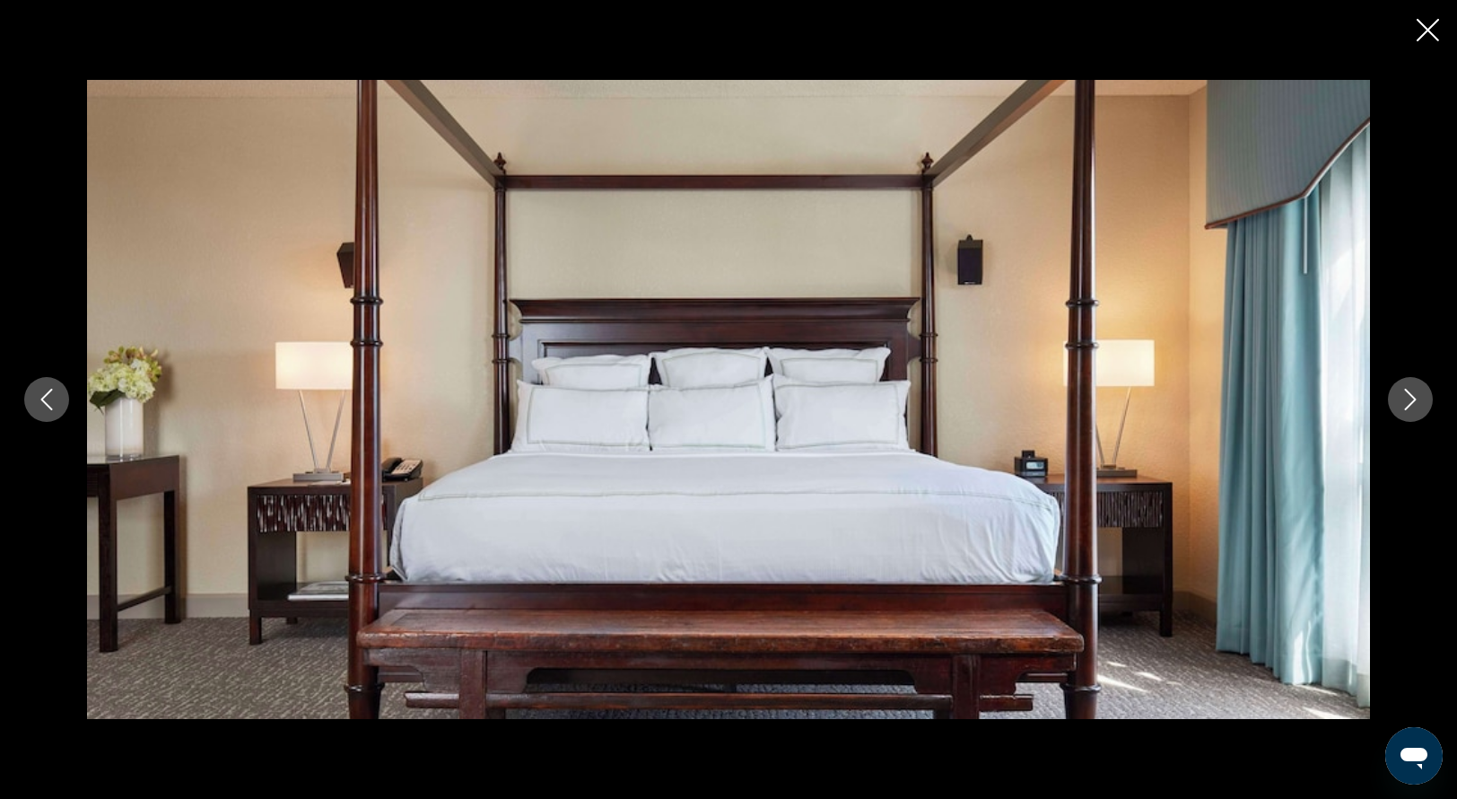
click at [1417, 397] on icon "Next image" at bounding box center [1411, 400] width 22 height 22
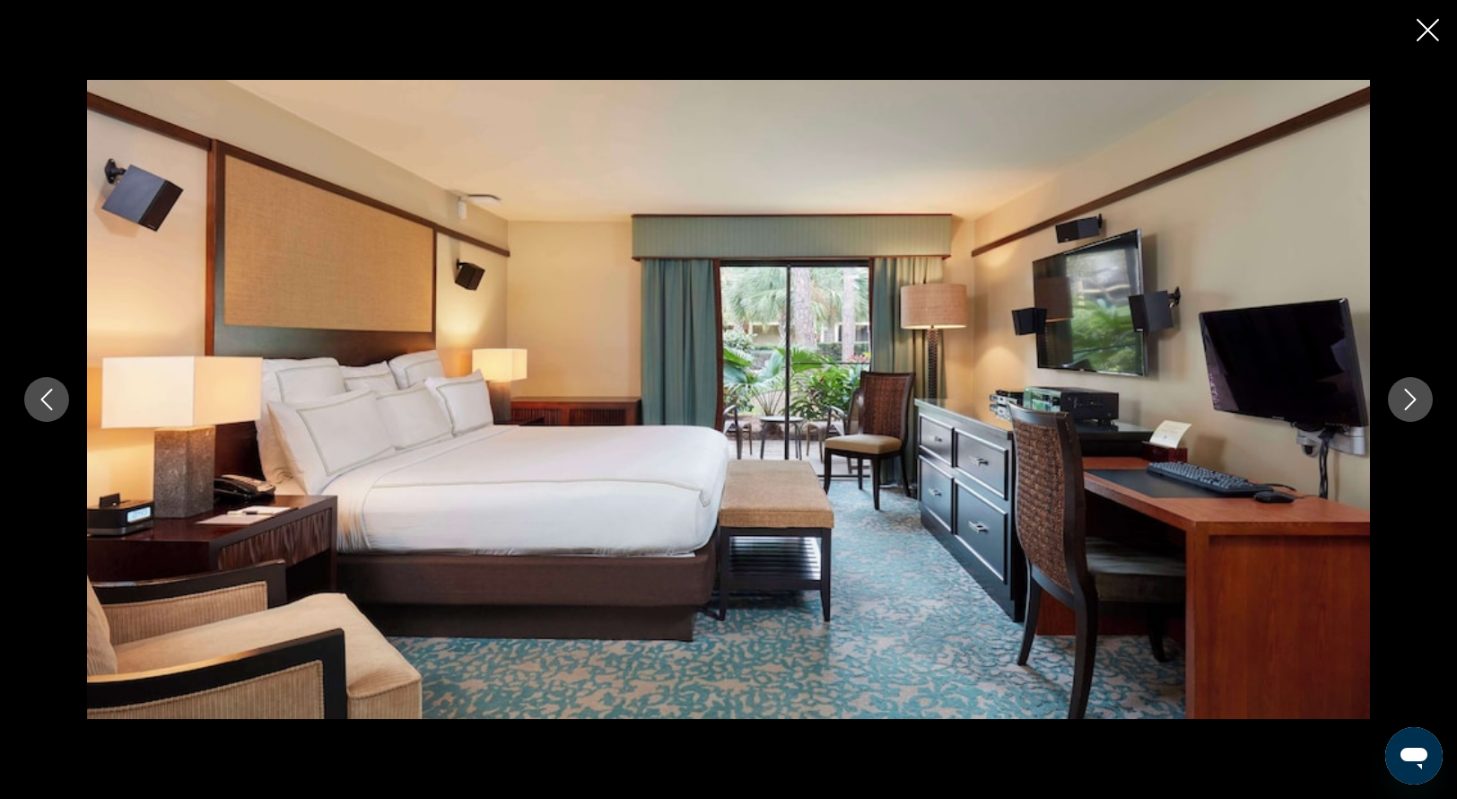
click at [1417, 397] on icon "Next image" at bounding box center [1411, 400] width 22 height 22
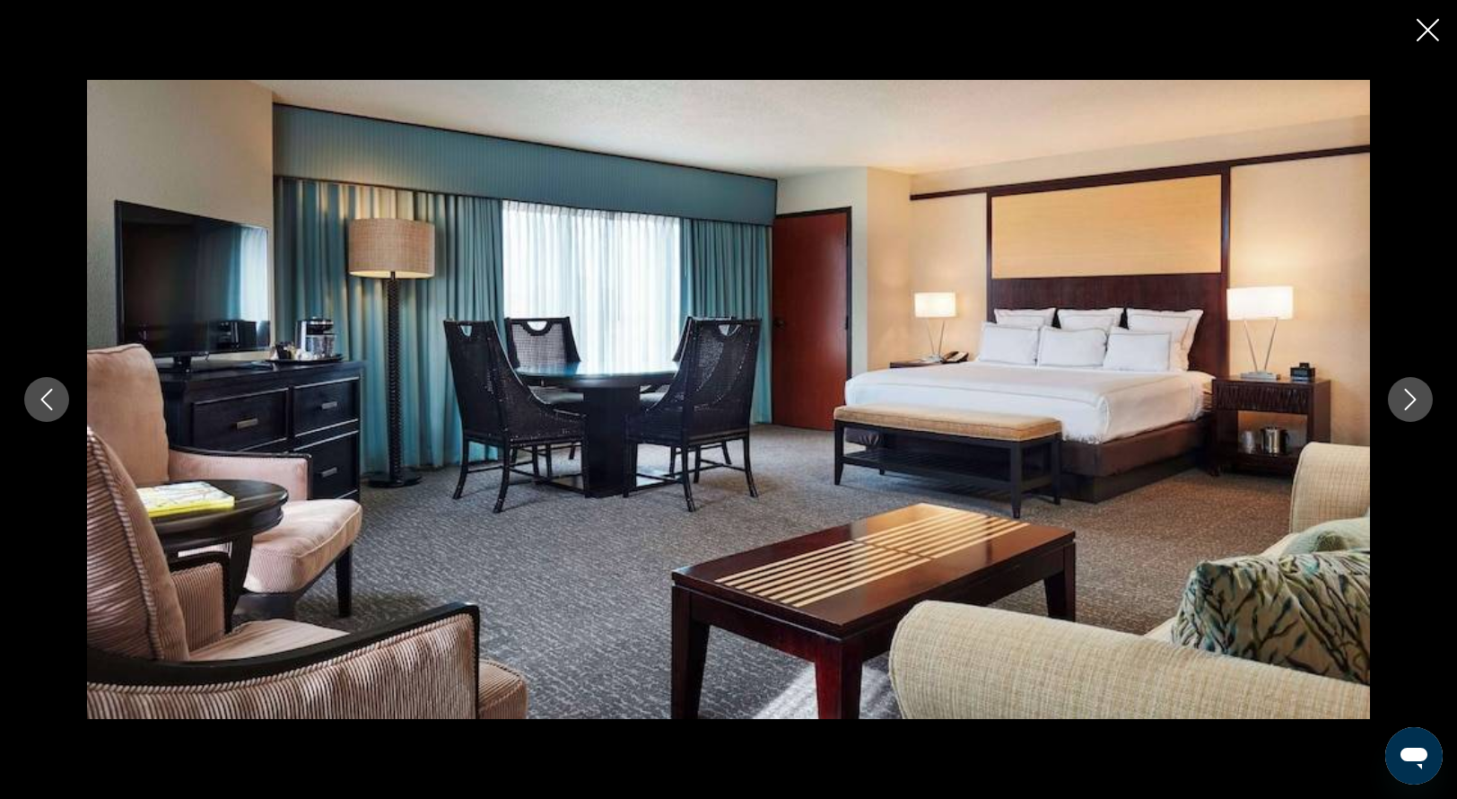
click at [1414, 407] on icon "Next image" at bounding box center [1411, 400] width 22 height 22
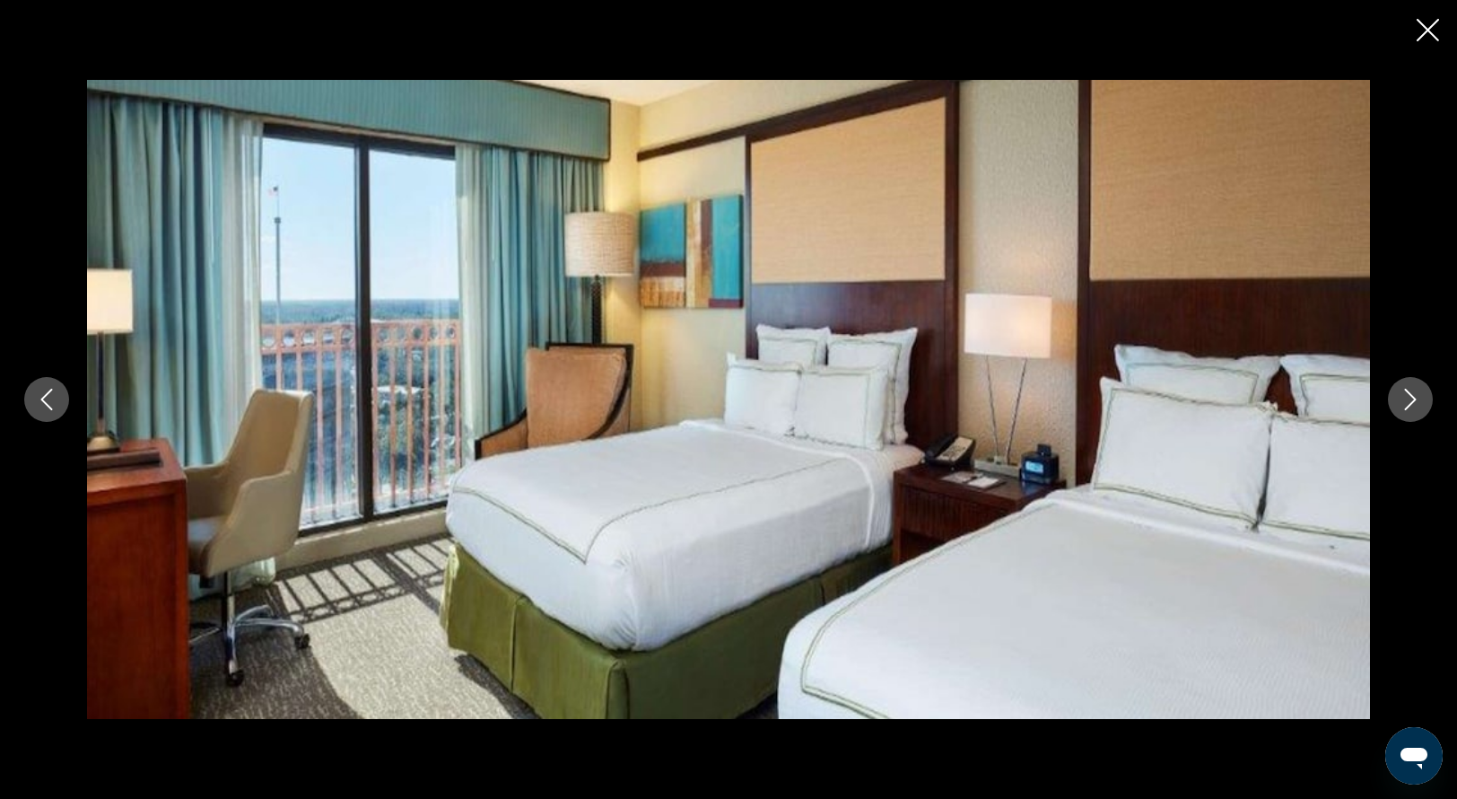
click at [1405, 399] on icon "Next image" at bounding box center [1411, 400] width 22 height 22
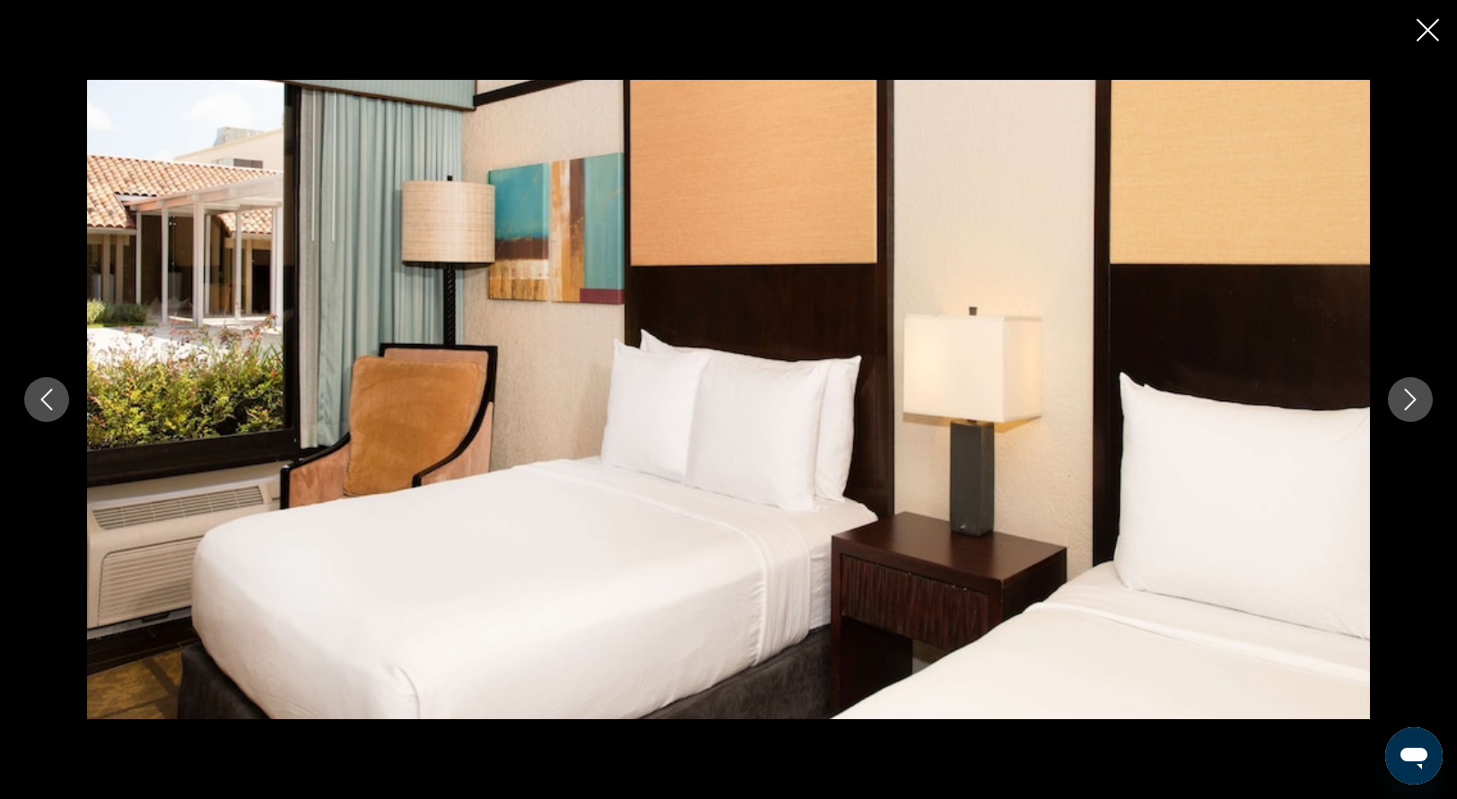
click at [1405, 399] on icon "Next image" at bounding box center [1411, 400] width 22 height 22
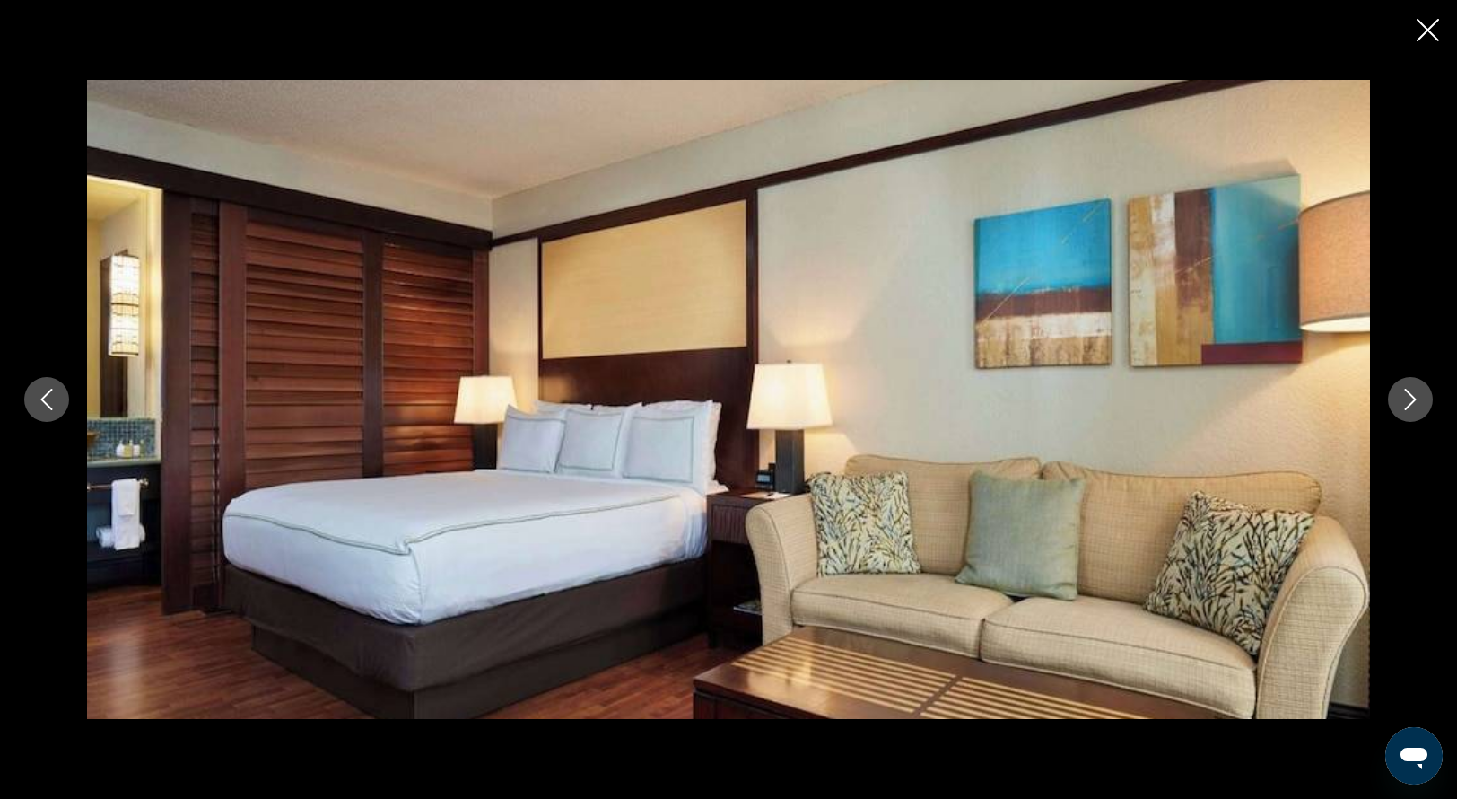
click at [1407, 399] on icon "Next image" at bounding box center [1411, 400] width 22 height 22
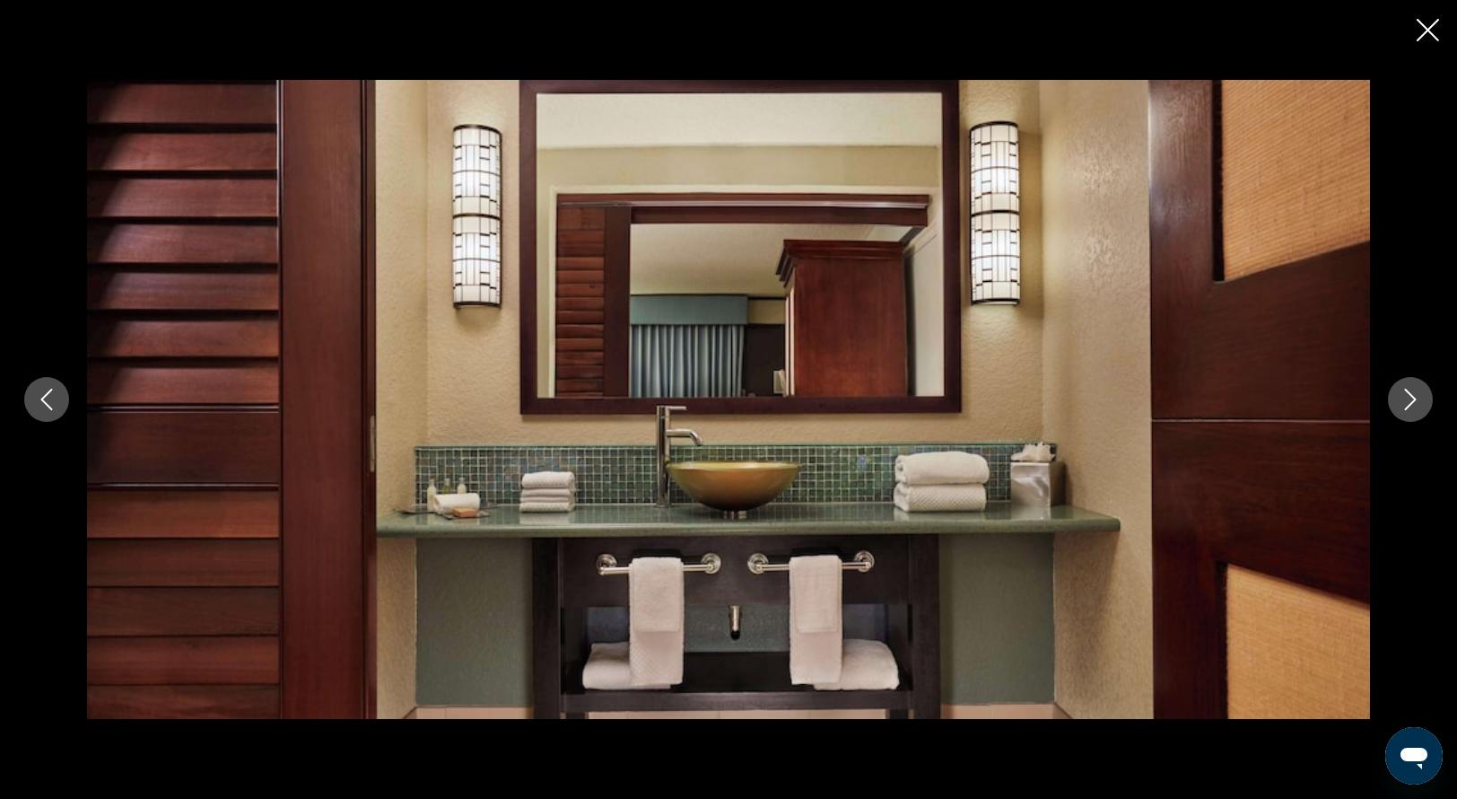
click at [38, 407] on icon "Previous image" at bounding box center [47, 400] width 22 height 22
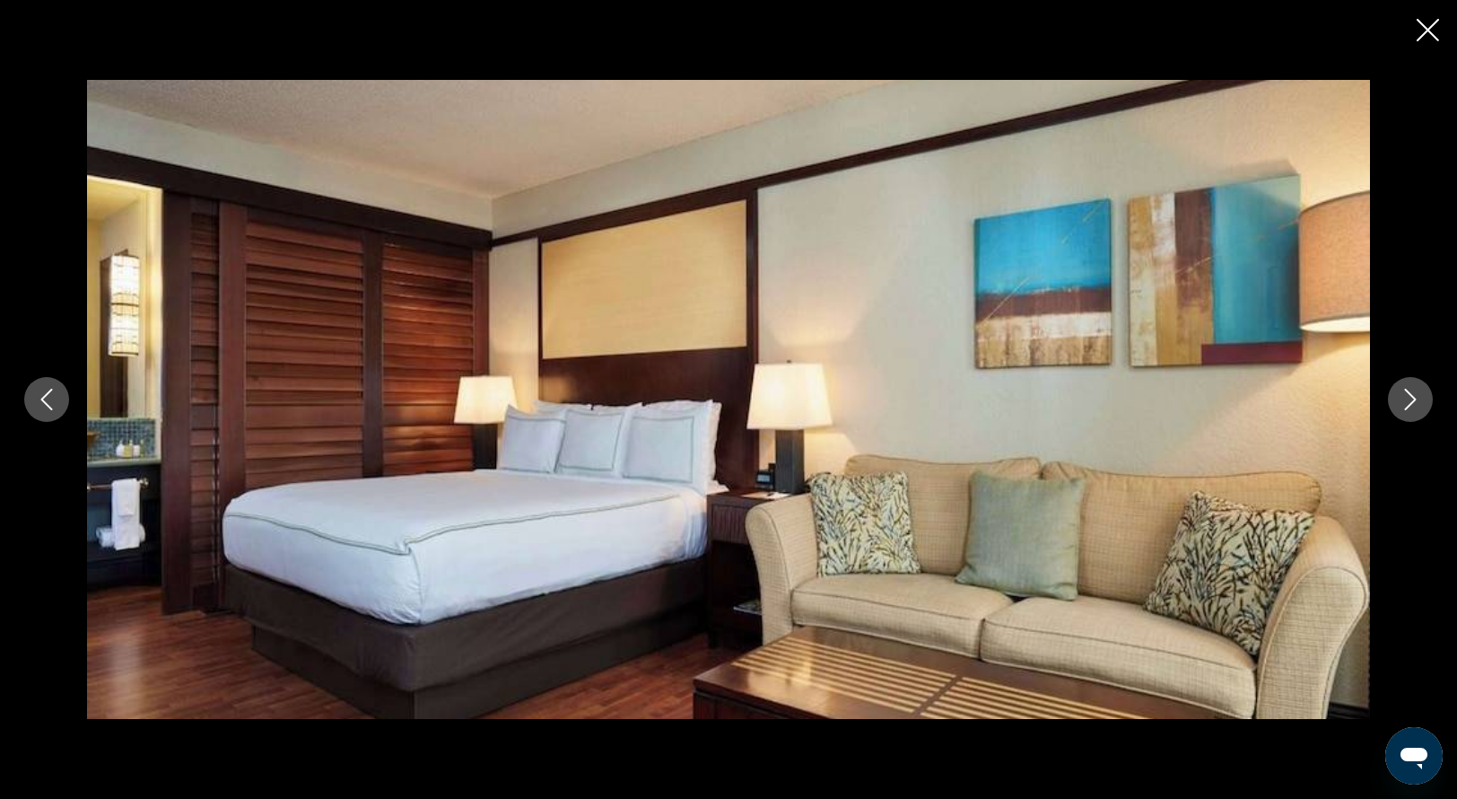
click at [1422, 34] on icon "Close slideshow" at bounding box center [1428, 30] width 22 height 22
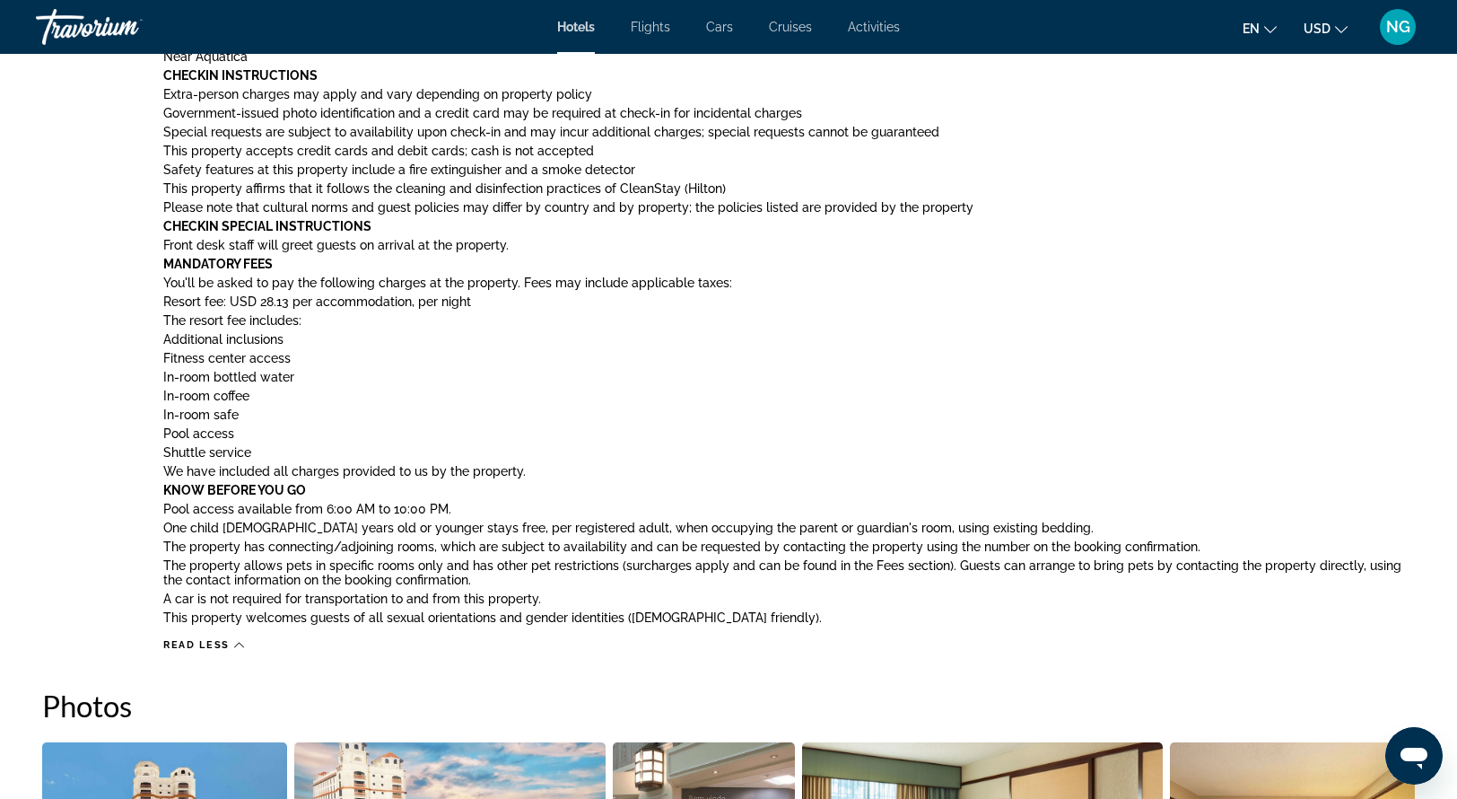
scroll to position [1435, 0]
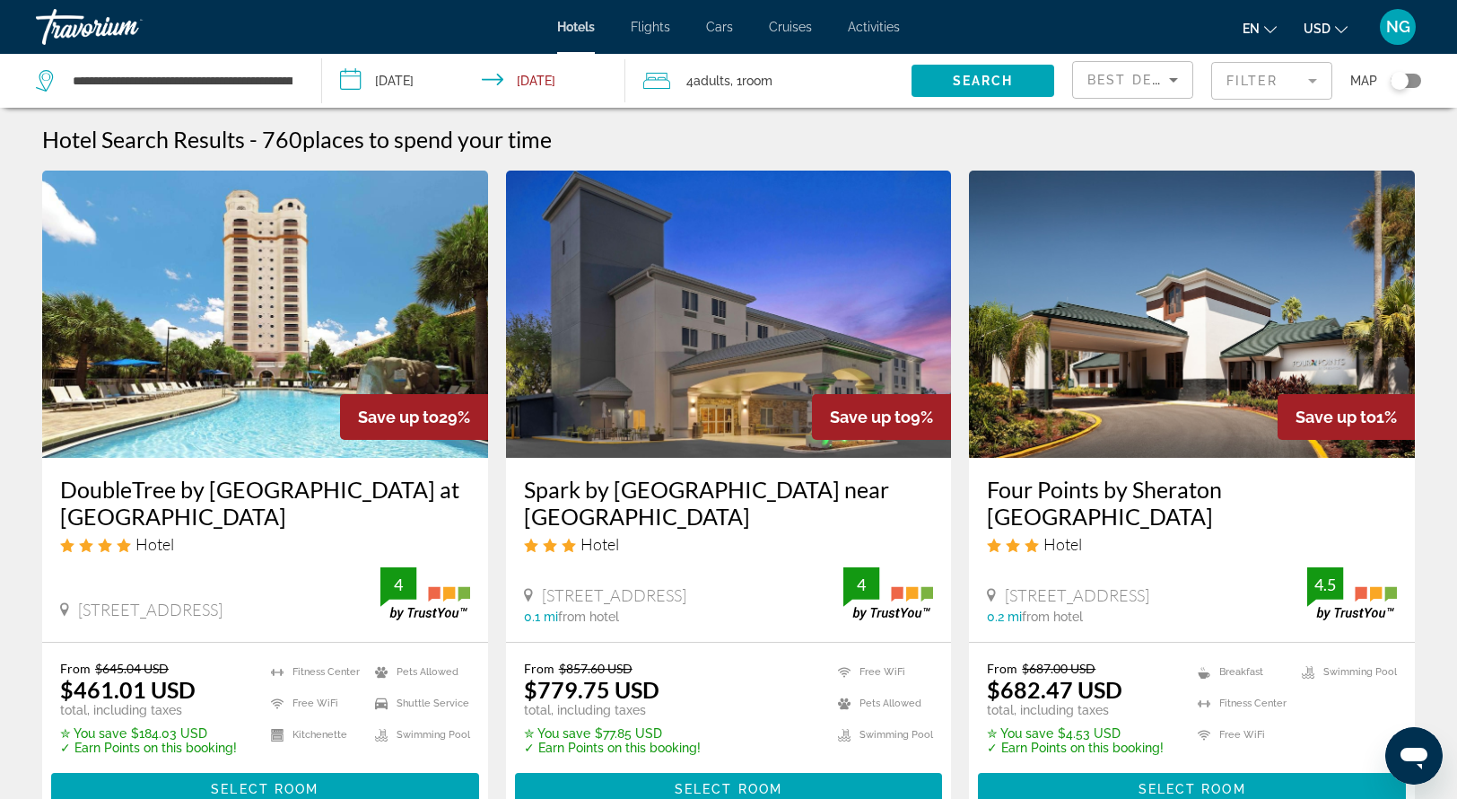
click at [706, 76] on span "Adults" at bounding box center [712, 81] width 37 height 14
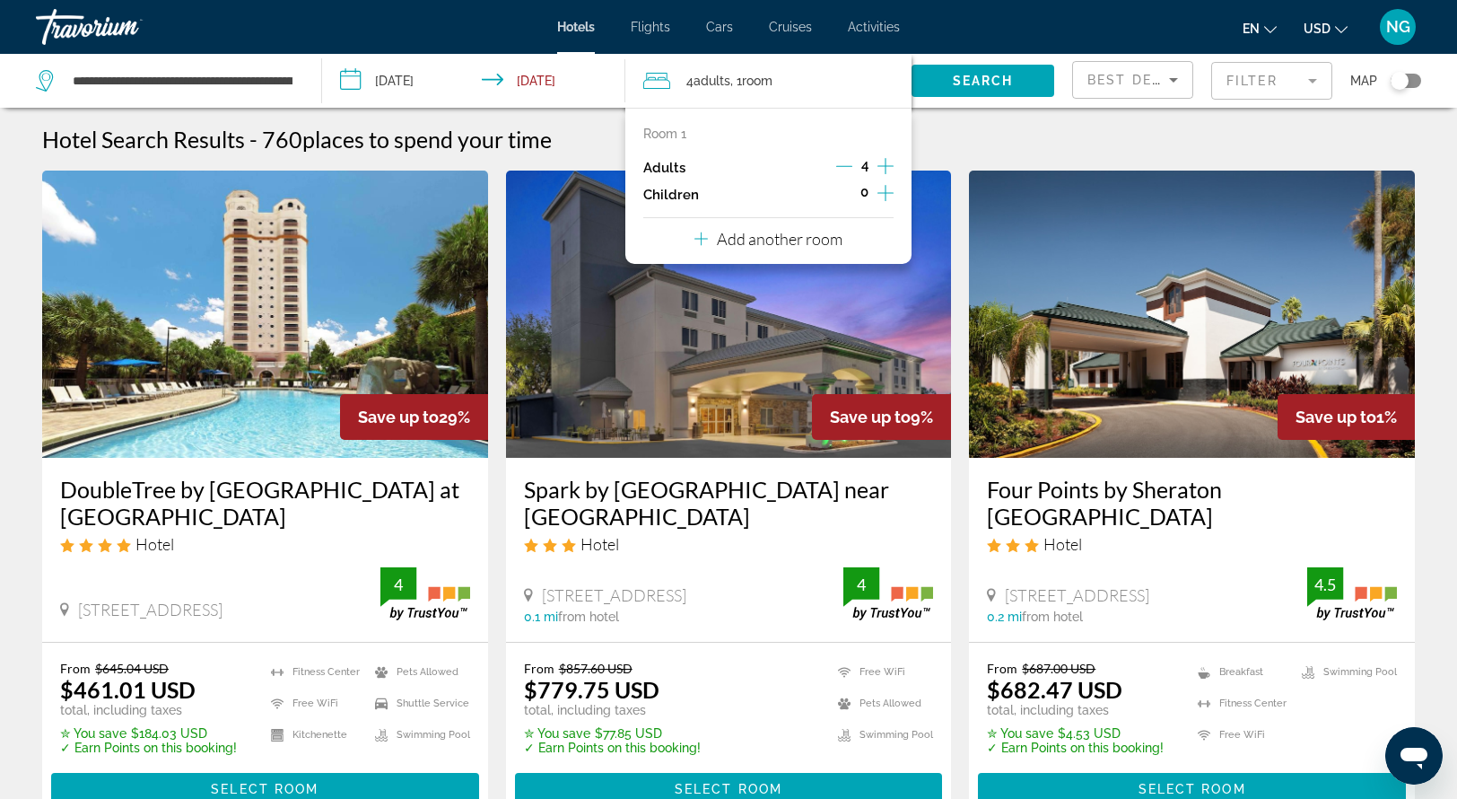
click at [839, 166] on icon "Decrement adults" at bounding box center [844, 166] width 16 height 16
click at [976, 83] on span "Search" at bounding box center [983, 81] width 61 height 14
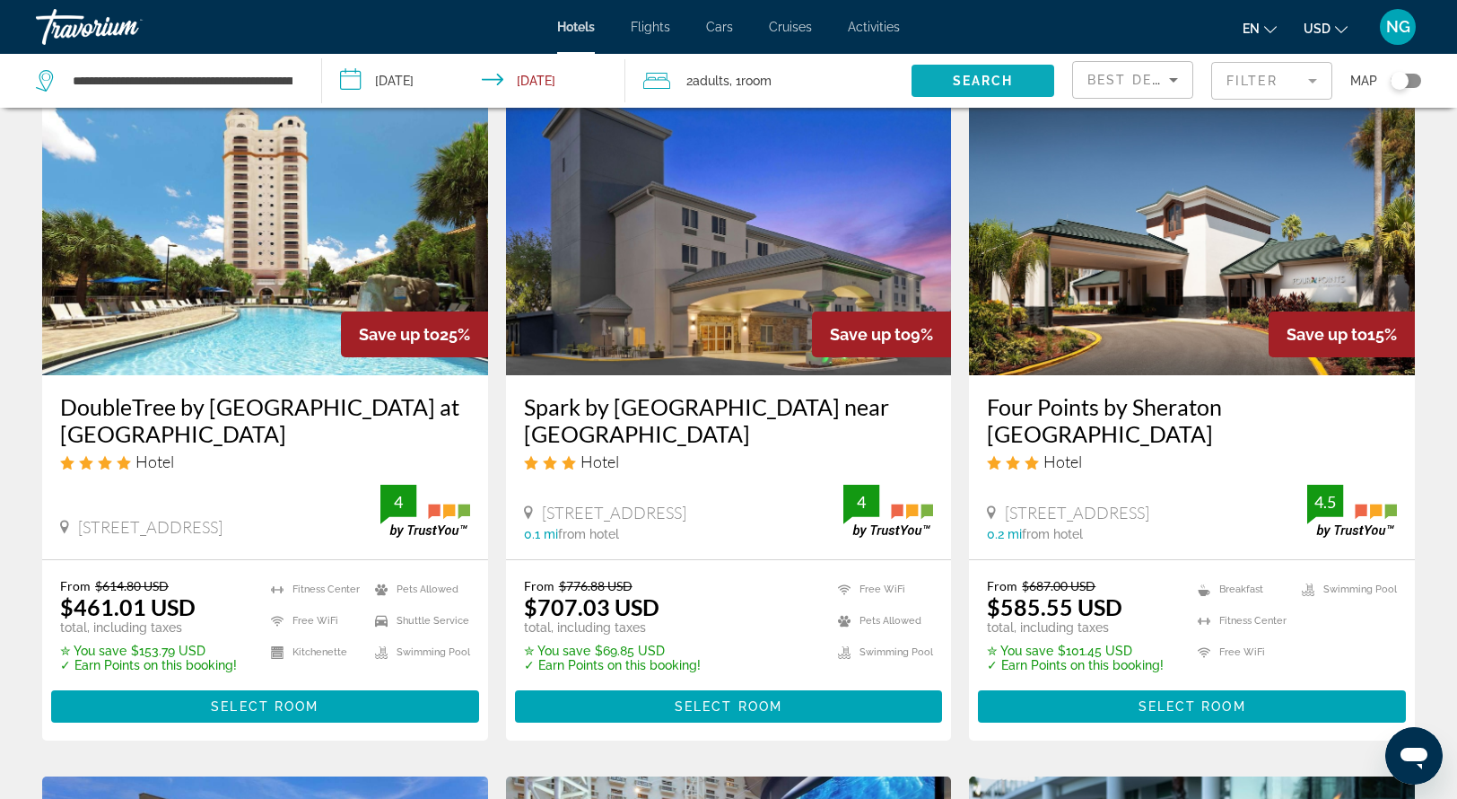
scroll to position [83, 0]
click at [280, 705] on span "Select Room" at bounding box center [265, 706] width 108 height 14
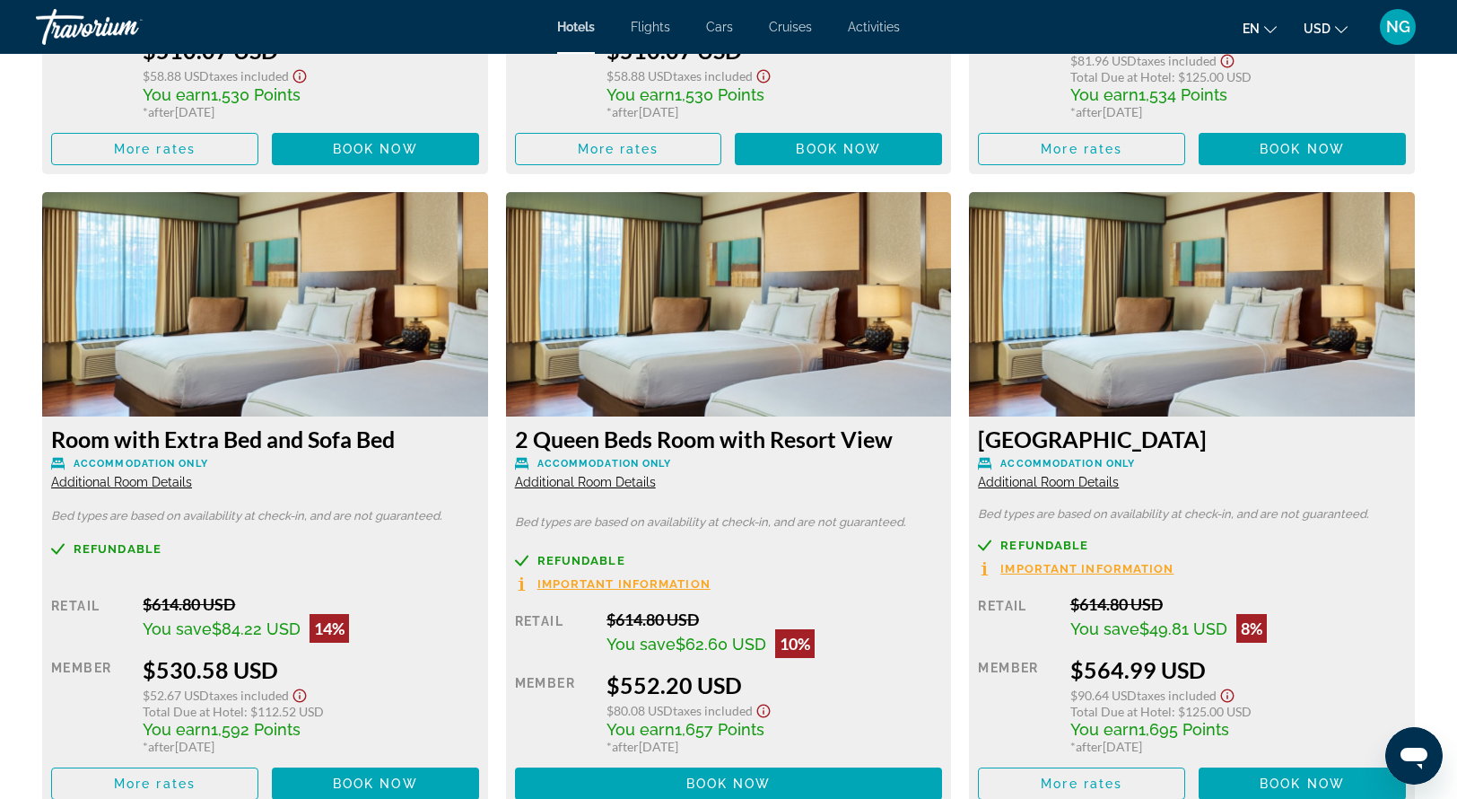
scroll to position [4244, 0]
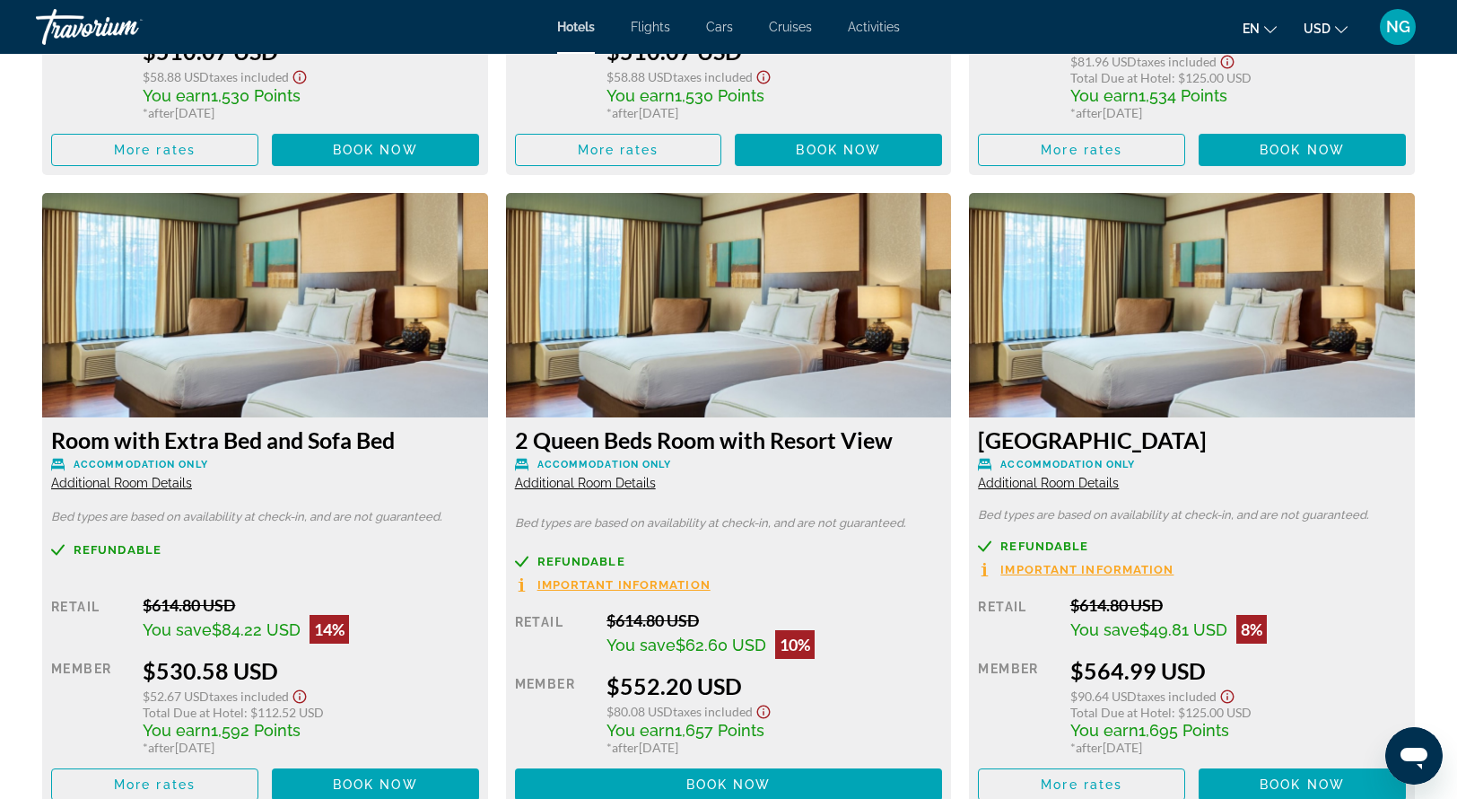
click at [280, 705] on div "Total Due at Hotel : $112.52 USD" at bounding box center [311, 712] width 336 height 15
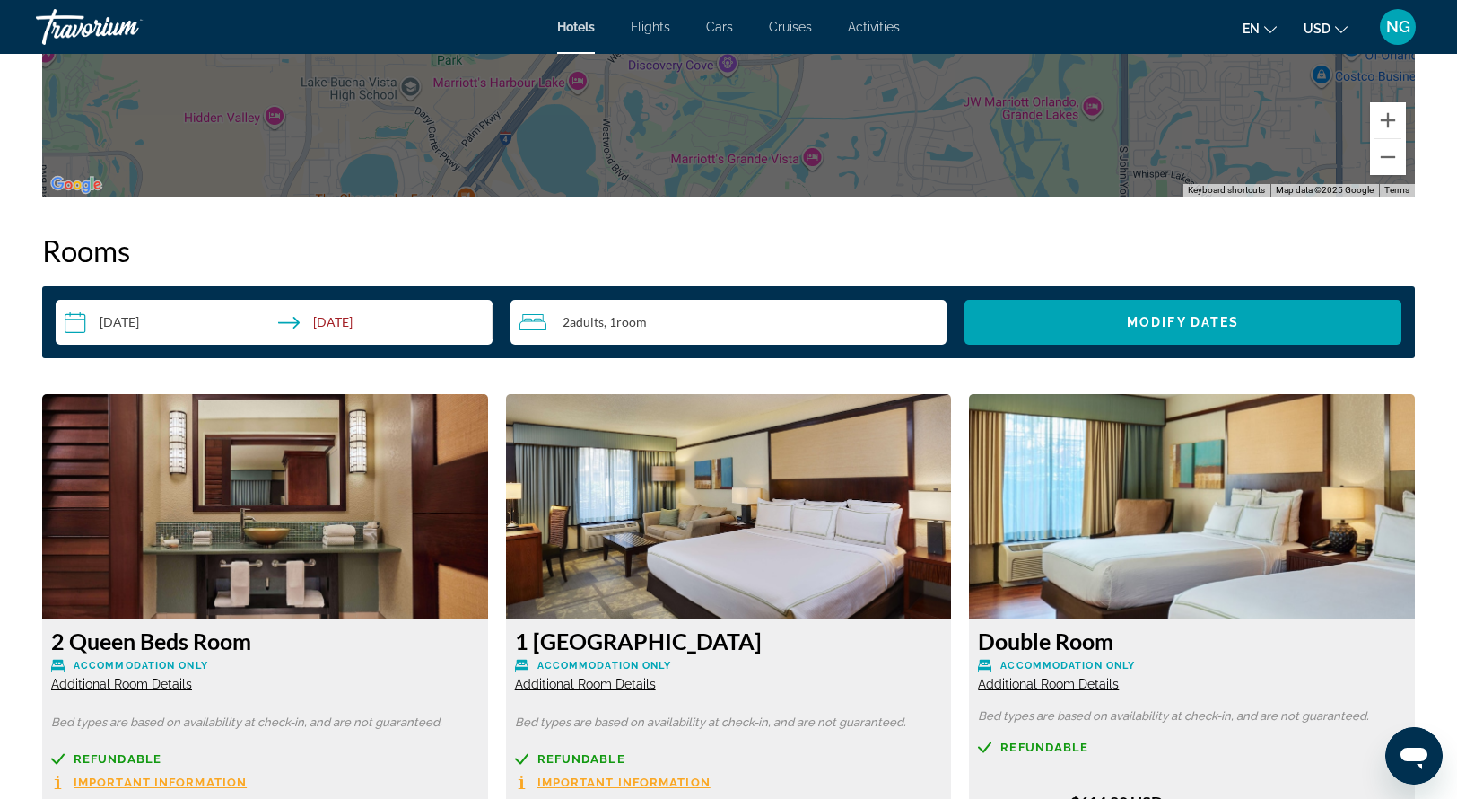
scroll to position [2160, 0]
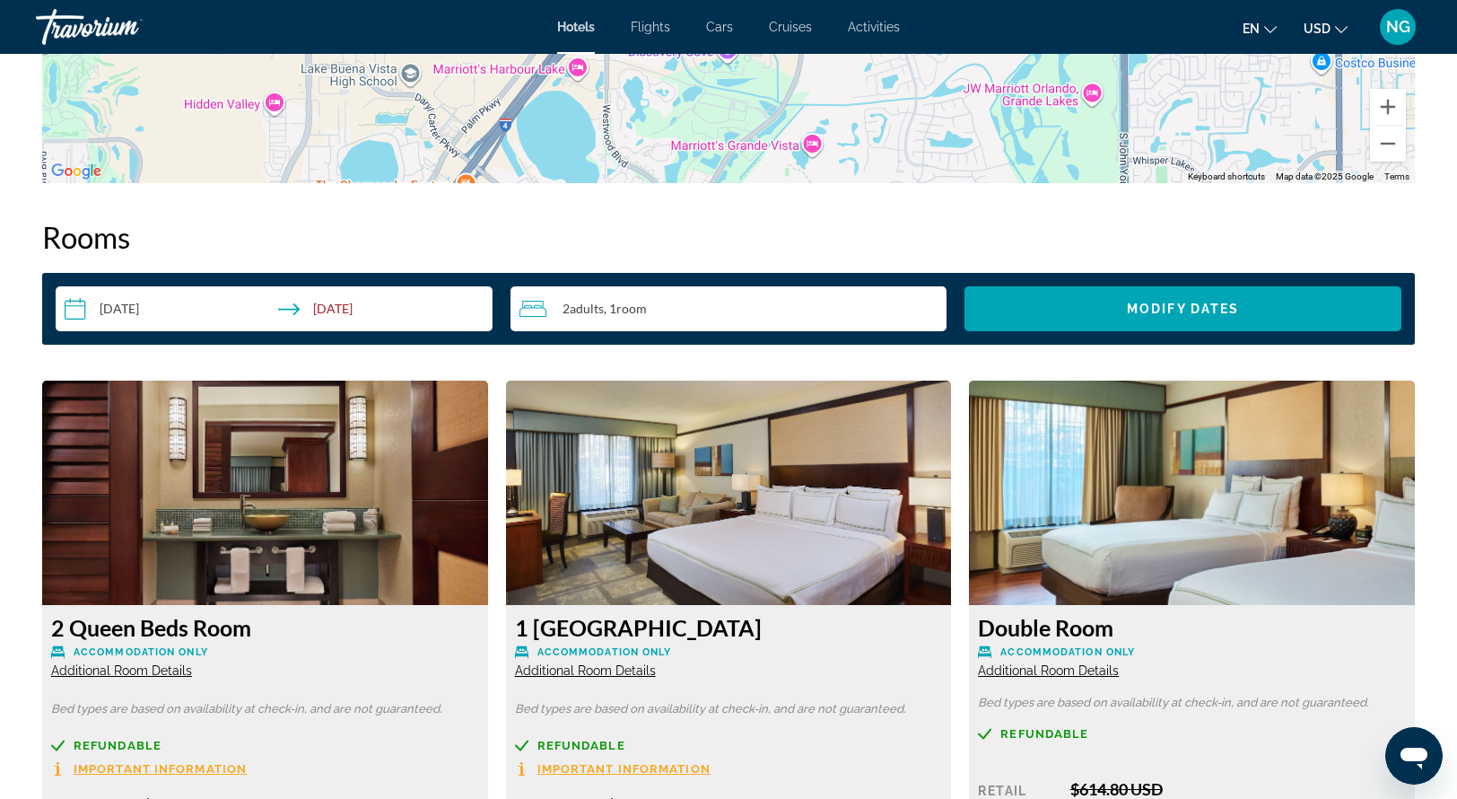
click at [79, 310] on input "**********" at bounding box center [278, 311] width 444 height 50
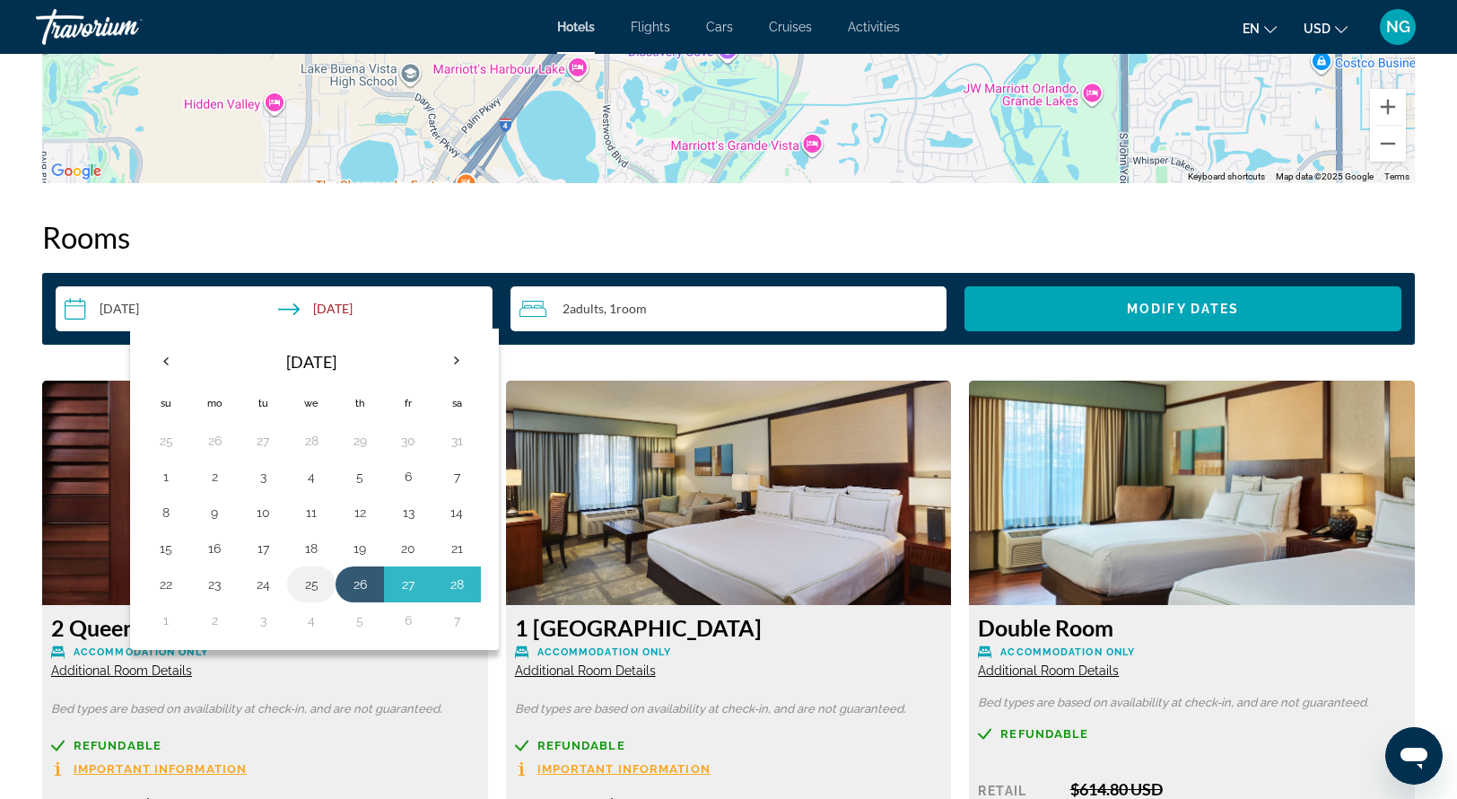
click at [308, 589] on button "25" at bounding box center [311, 584] width 29 height 25
click at [460, 360] on th "Next month" at bounding box center [457, 360] width 48 height 39
click at [212, 467] on button "2" at bounding box center [214, 476] width 29 height 25
type input "**********"
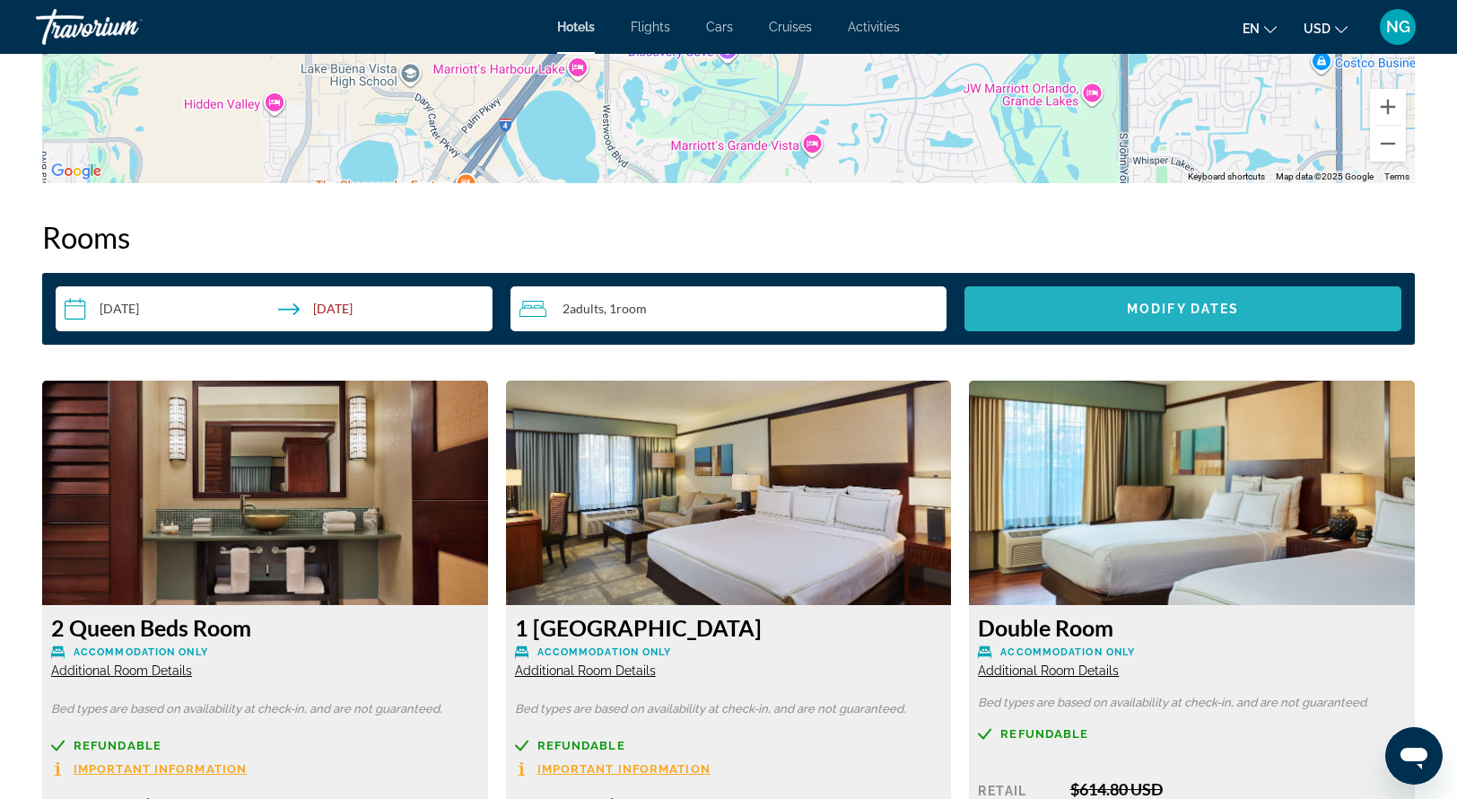
click at [1202, 310] on span "Modify Dates" at bounding box center [1183, 309] width 112 height 14
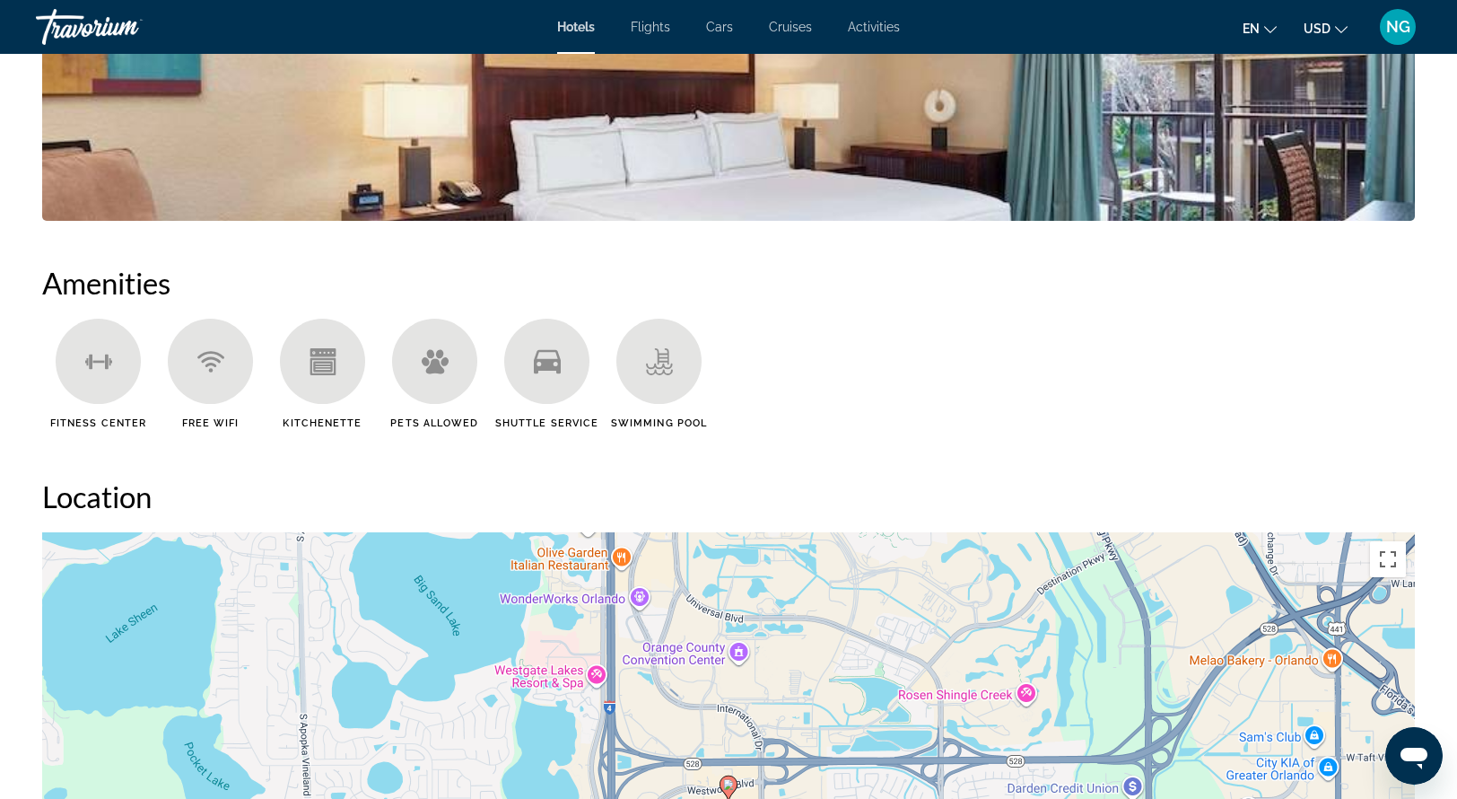
scroll to position [1266, 0]
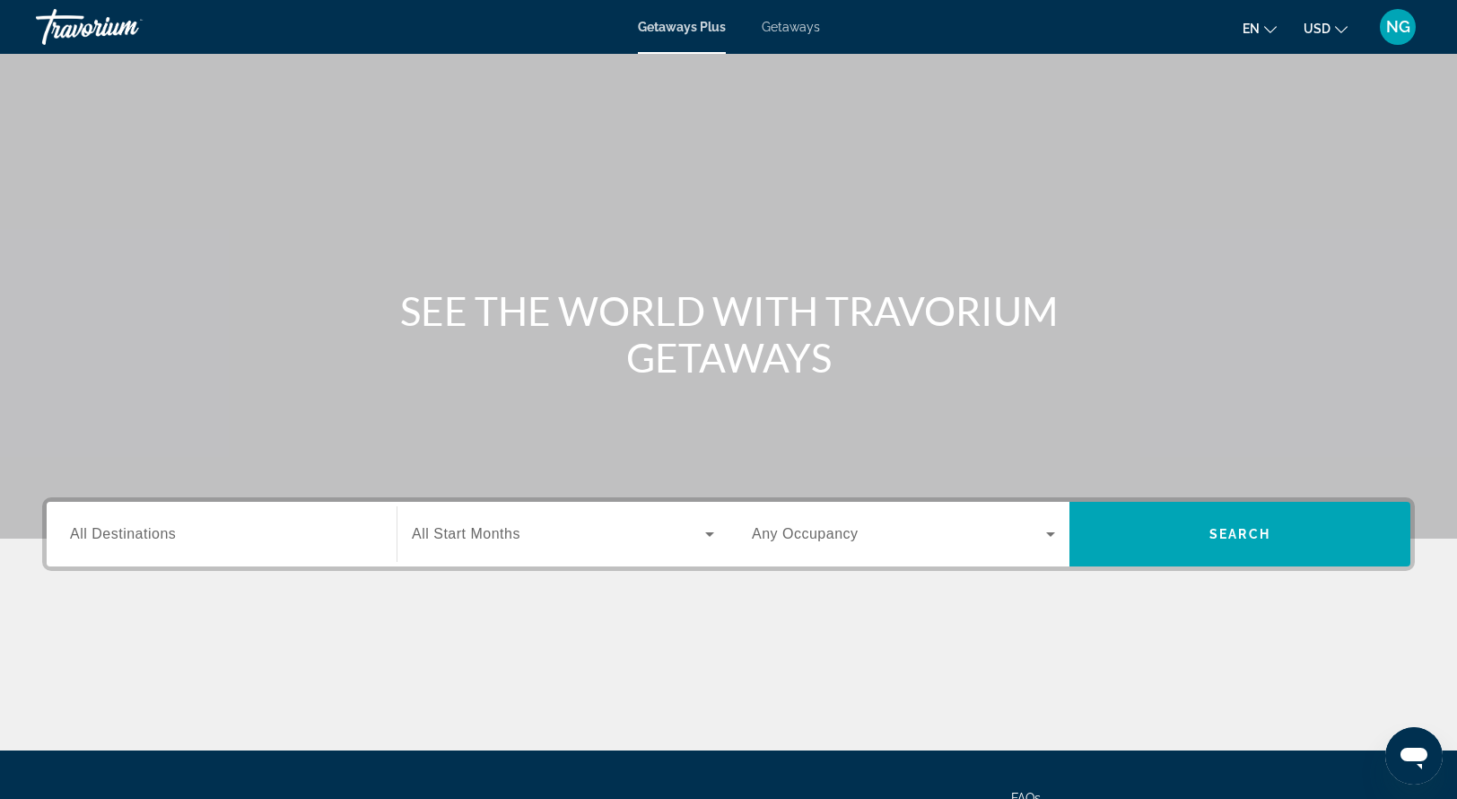
click at [792, 31] on span "Getaways" at bounding box center [791, 27] width 58 height 14
click at [111, 536] on span "All Destinations" at bounding box center [123, 533] width 106 height 15
click at [111, 536] on input "Destination All Destinations" at bounding box center [221, 535] width 303 height 22
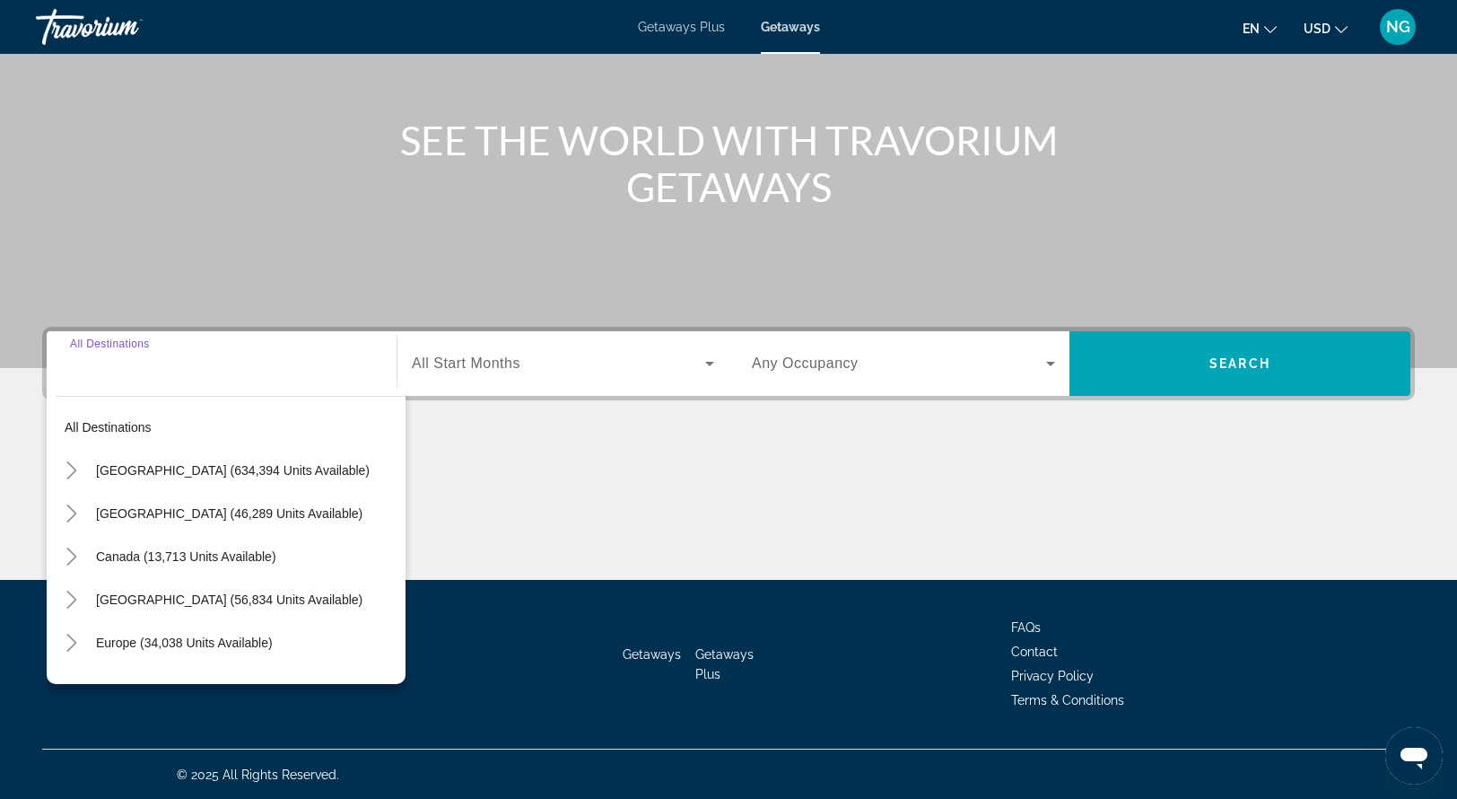
scroll to position [171, 0]
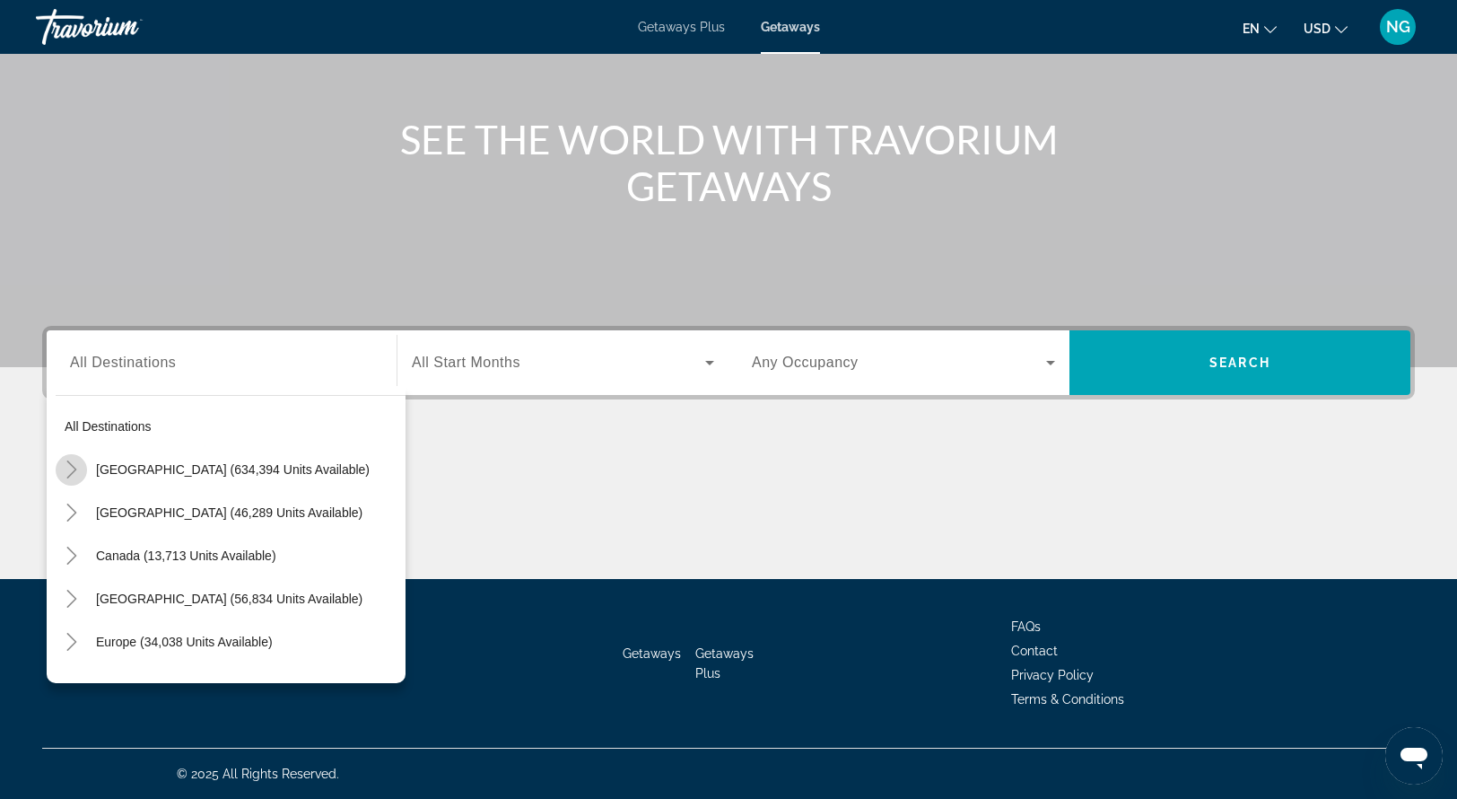
click at [74, 464] on icon "Toggle United States (634,394 units available)" at bounding box center [72, 469] width 18 height 18
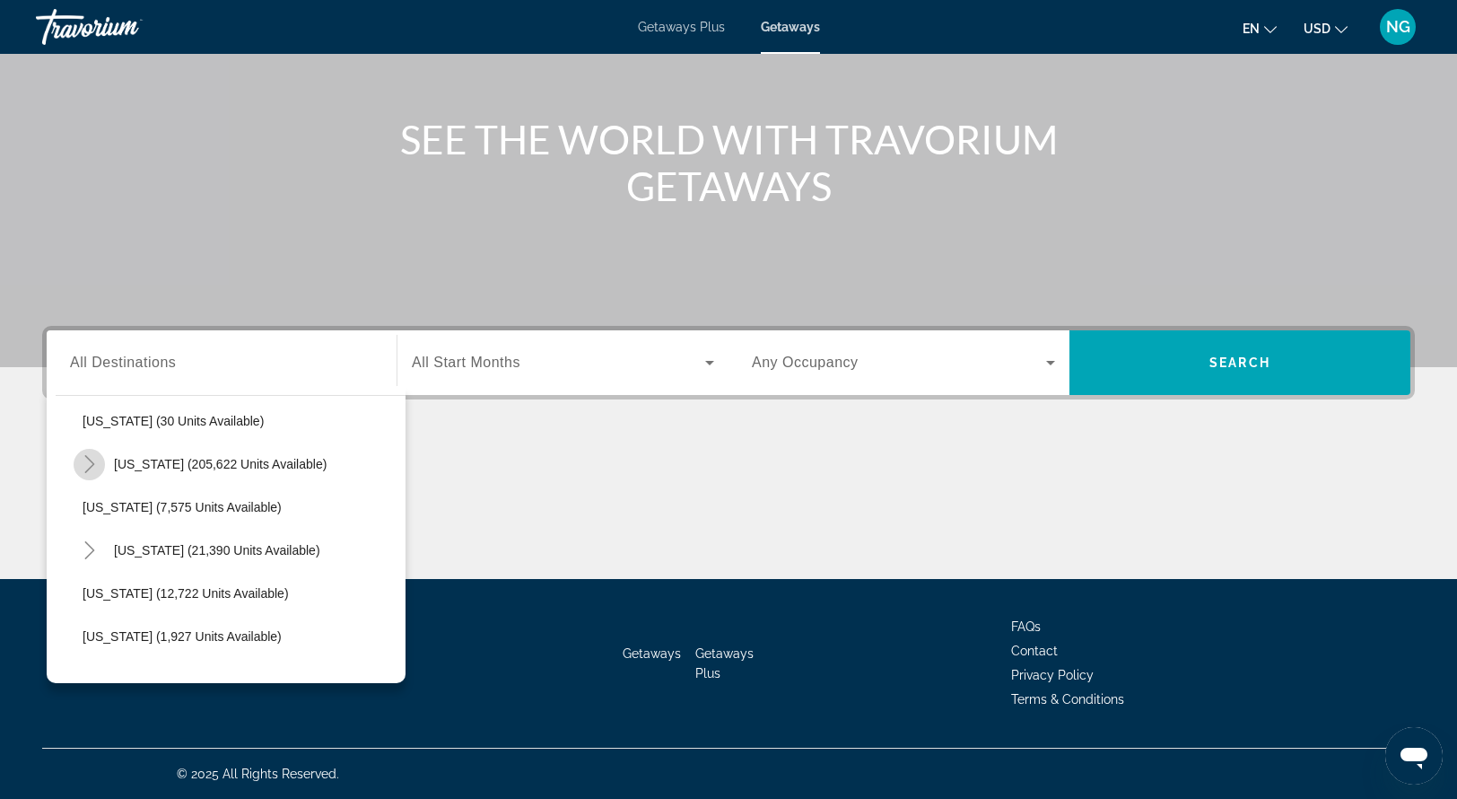
click at [92, 459] on icon "Toggle Florida (205,622 units available)" at bounding box center [90, 464] width 18 height 18
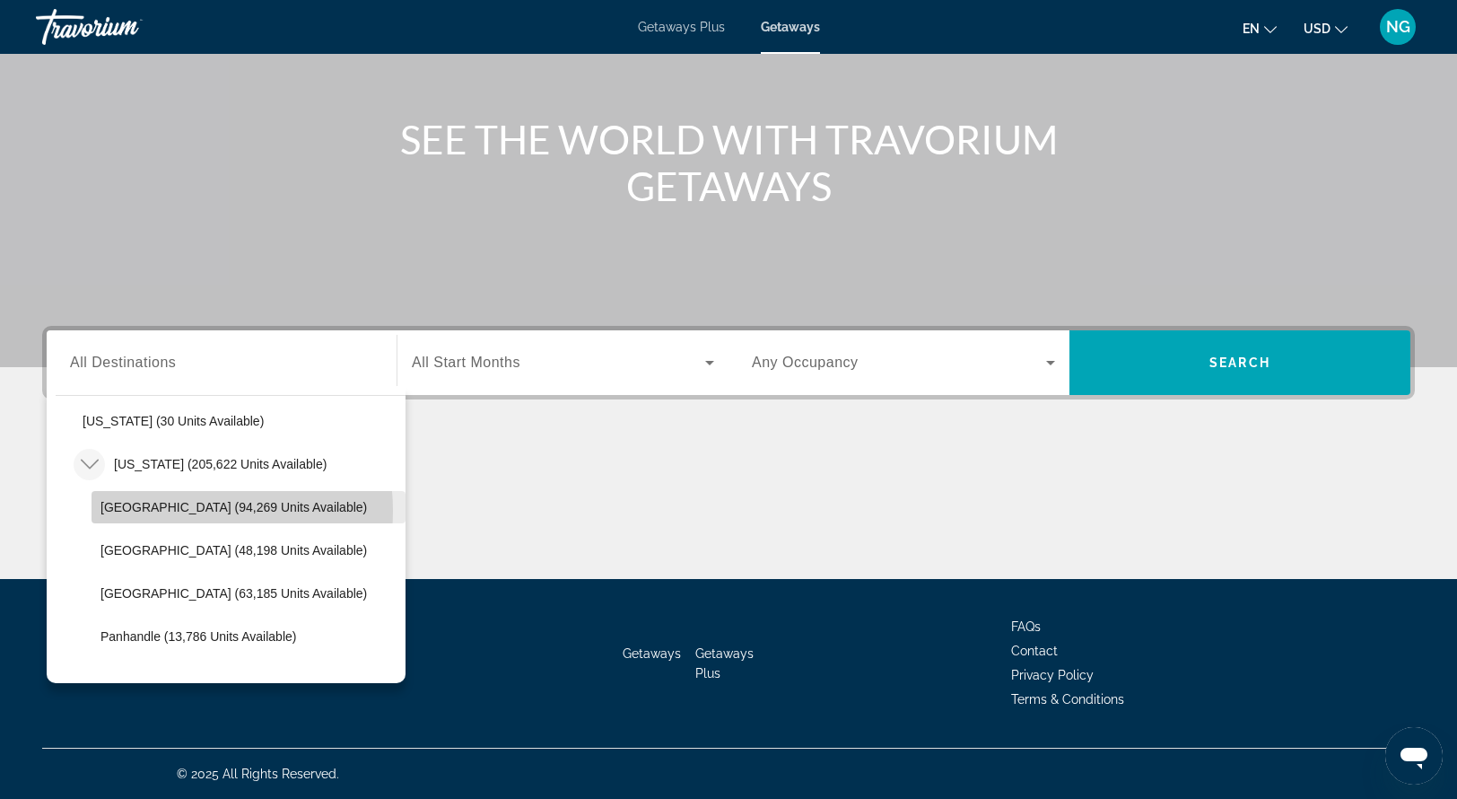
click at [184, 510] on span "[GEOGRAPHIC_DATA] (94,269 units available)" at bounding box center [234, 507] width 267 height 14
type input "**********"
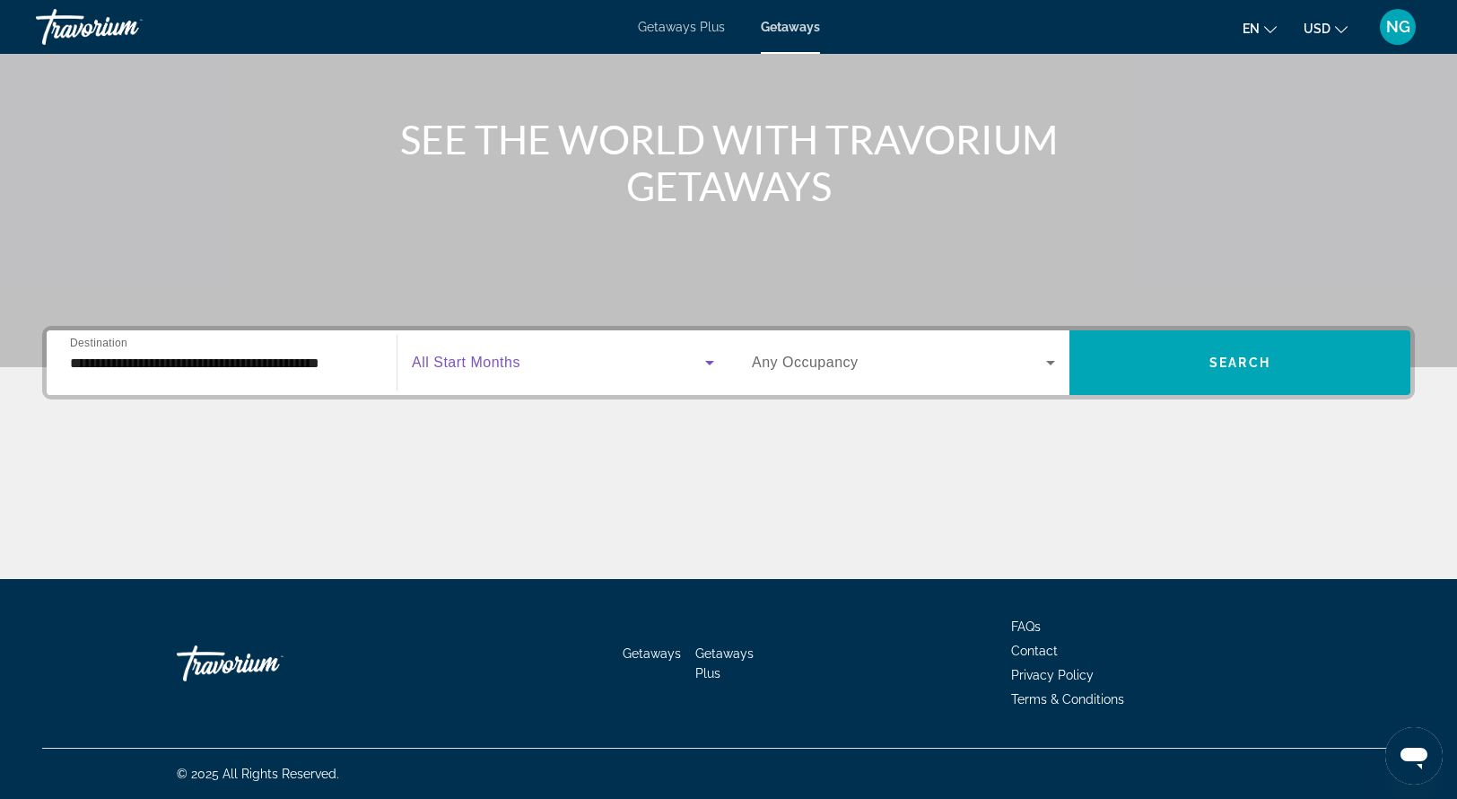
click at [705, 361] on icon "Search widget" at bounding box center [710, 363] width 22 height 22
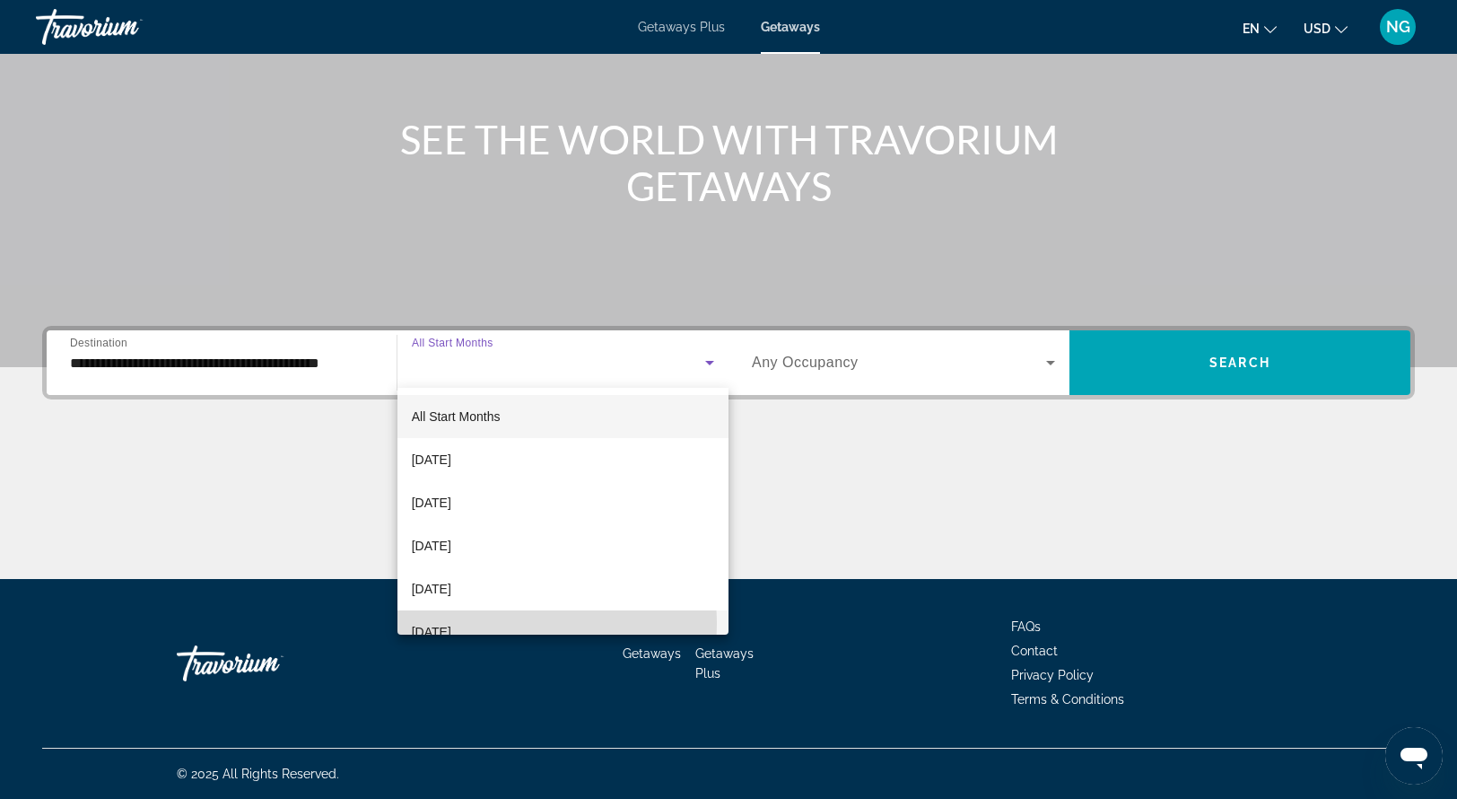
click at [451, 624] on span "[DATE]" at bounding box center [431, 632] width 39 height 22
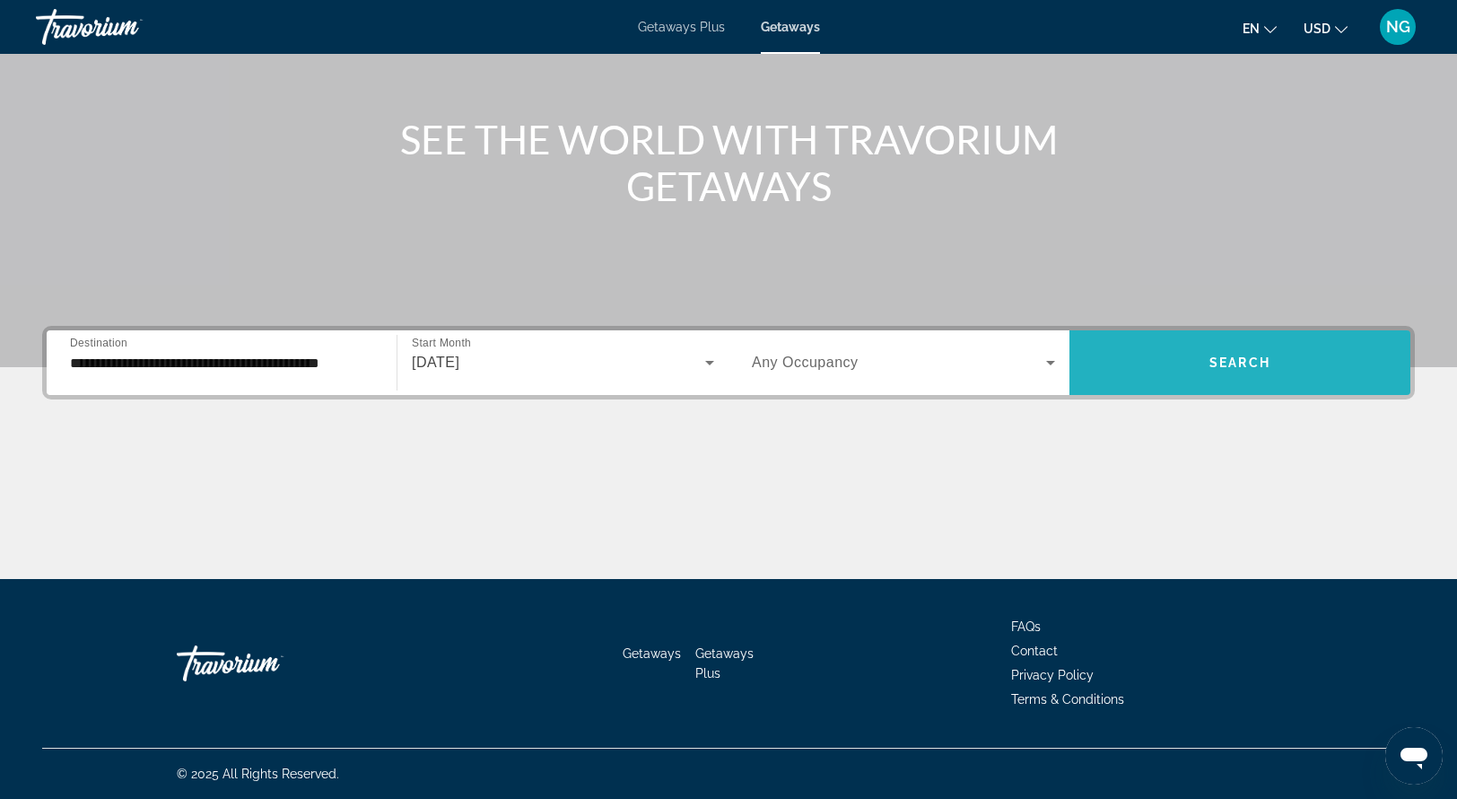
click at [1246, 358] on span "Search" at bounding box center [1240, 362] width 61 height 14
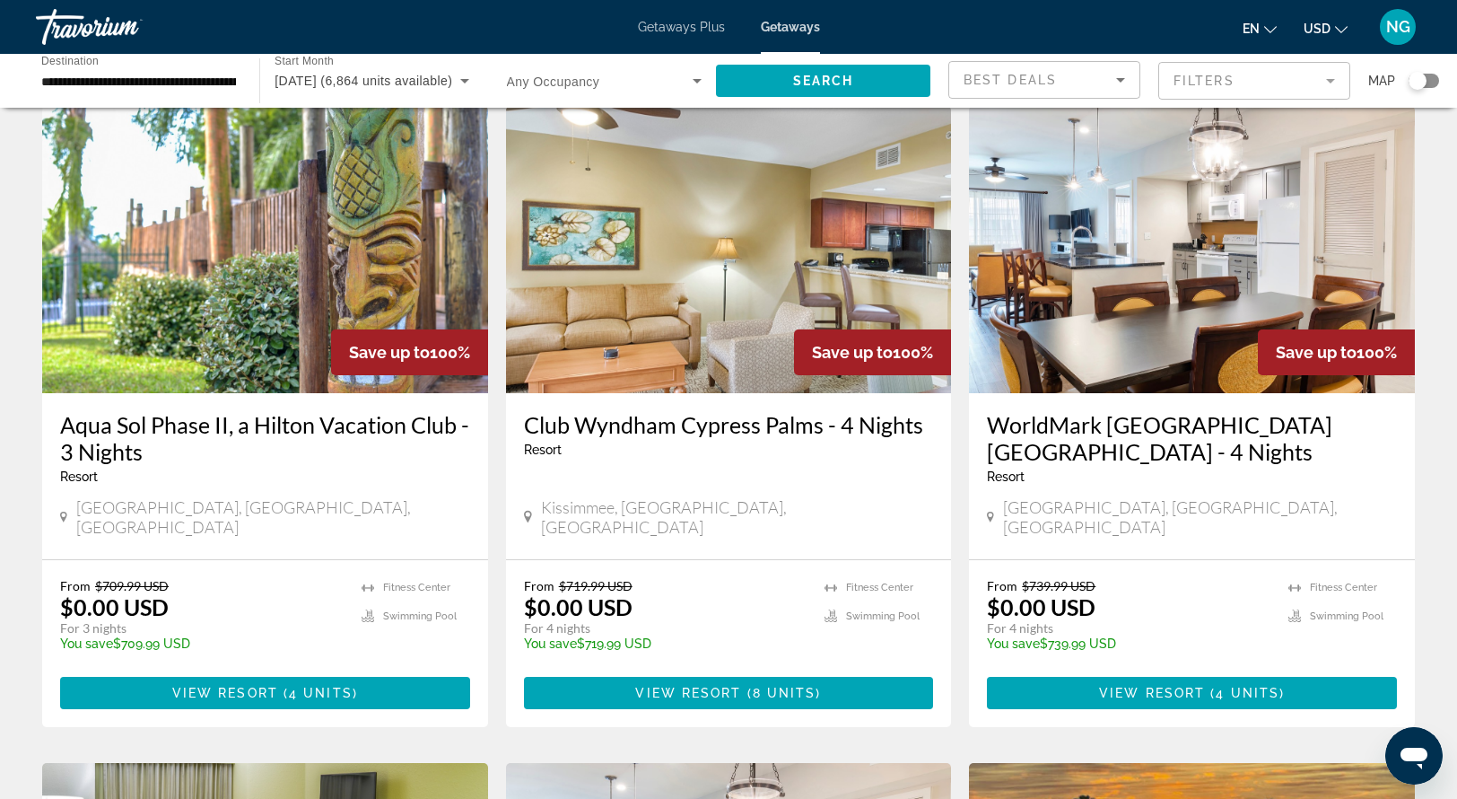
scroll to position [718, 0]
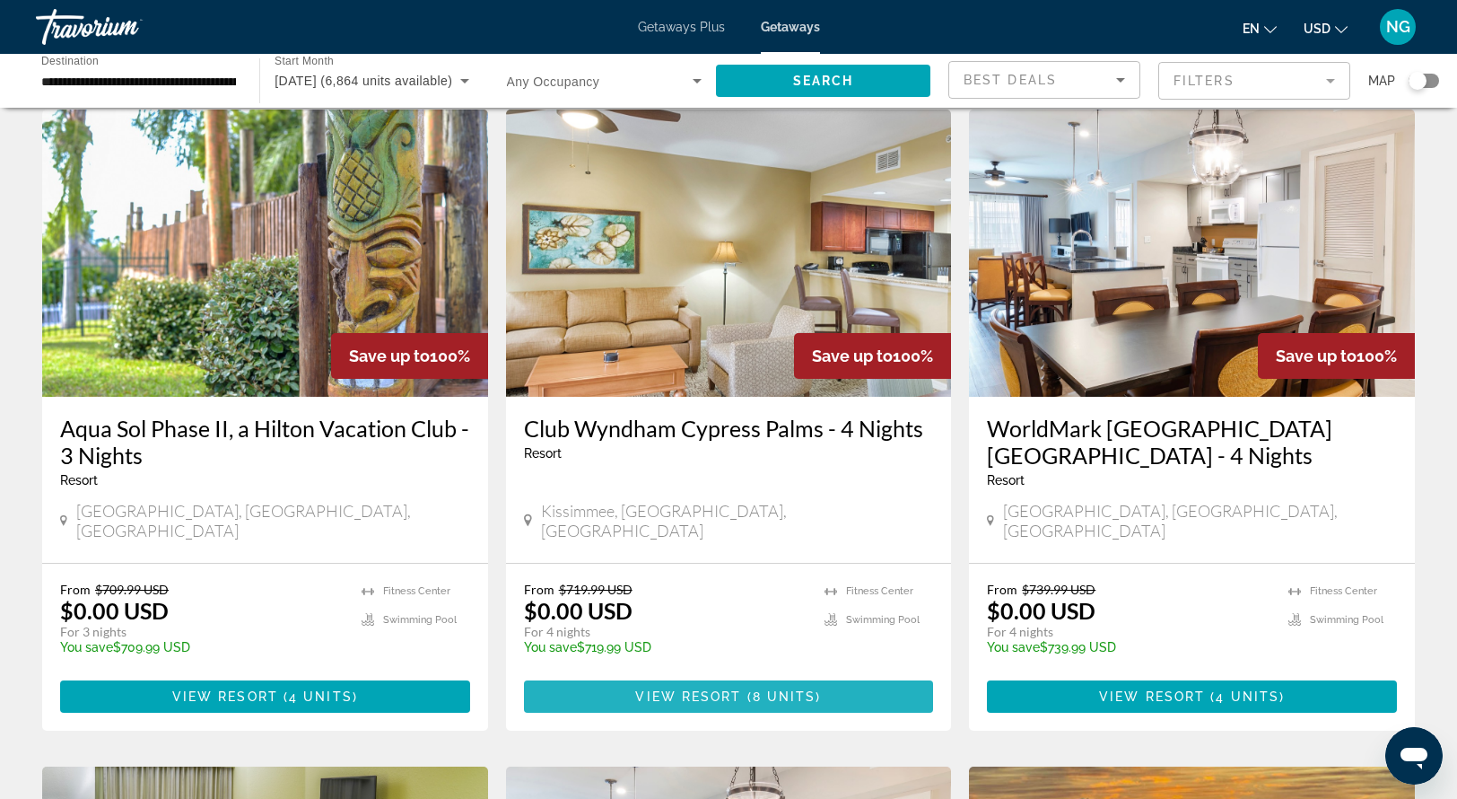
click at [776, 689] on span "8 units" at bounding box center [785, 696] width 64 height 14
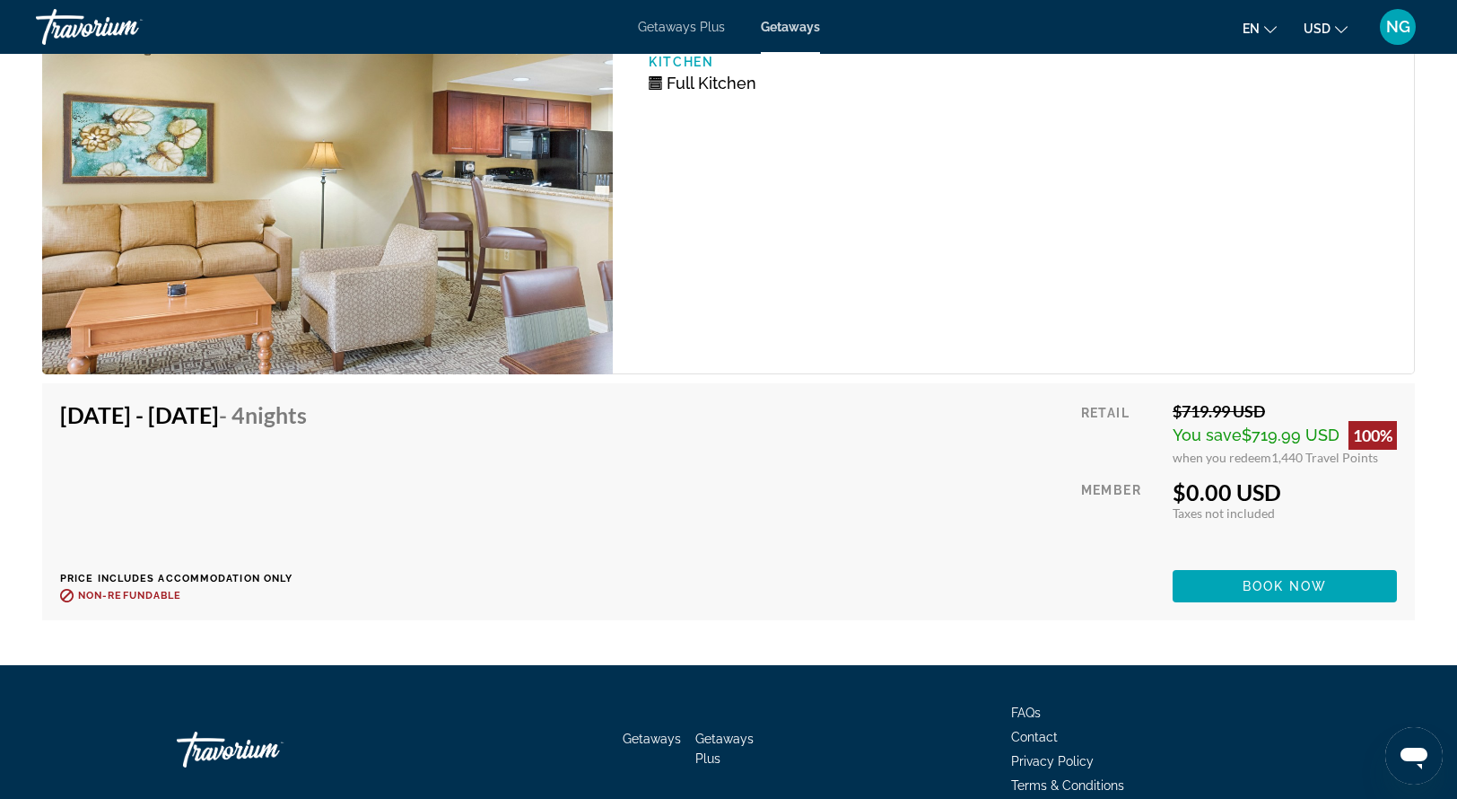
scroll to position [4270, 0]
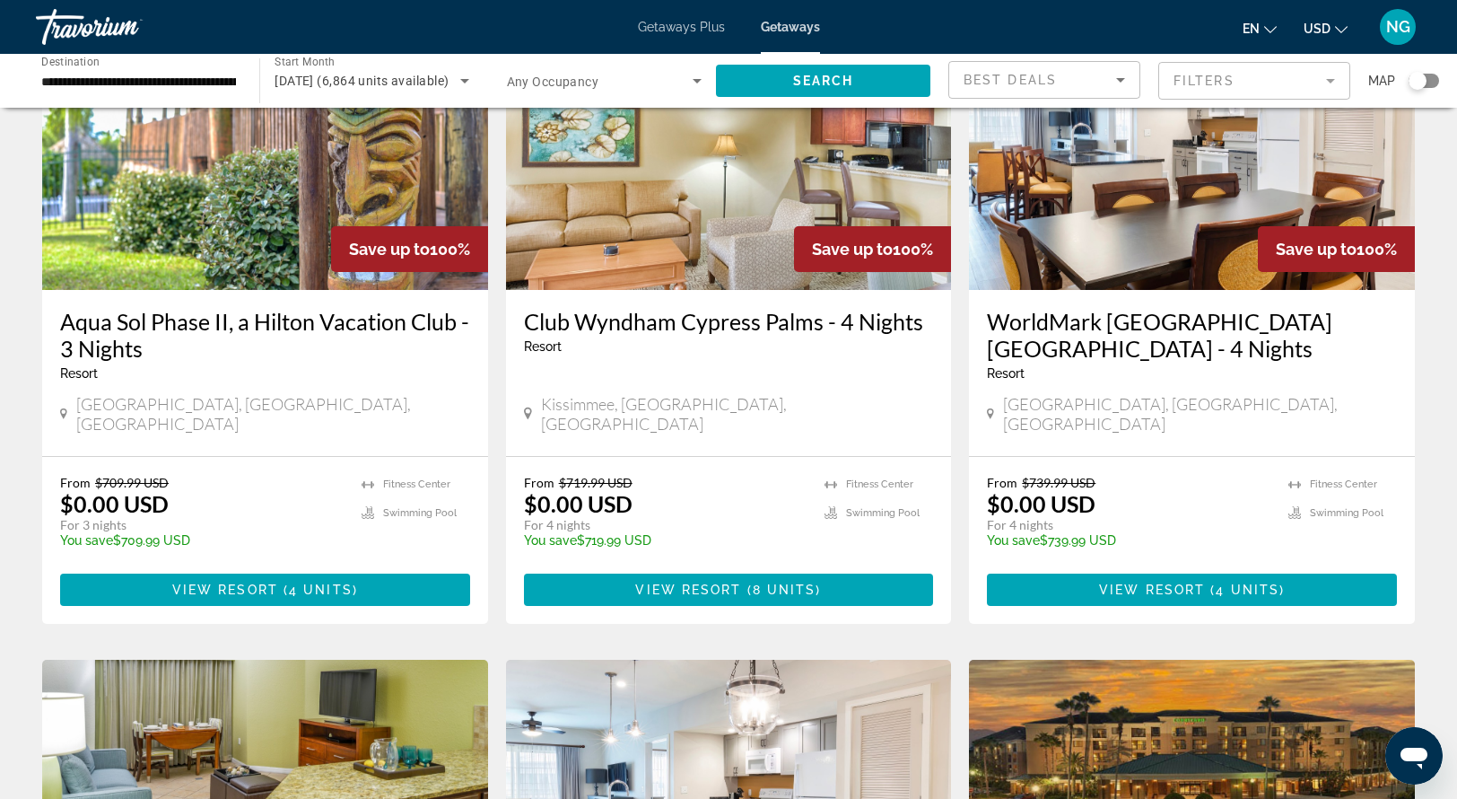
scroll to position [822, 0]
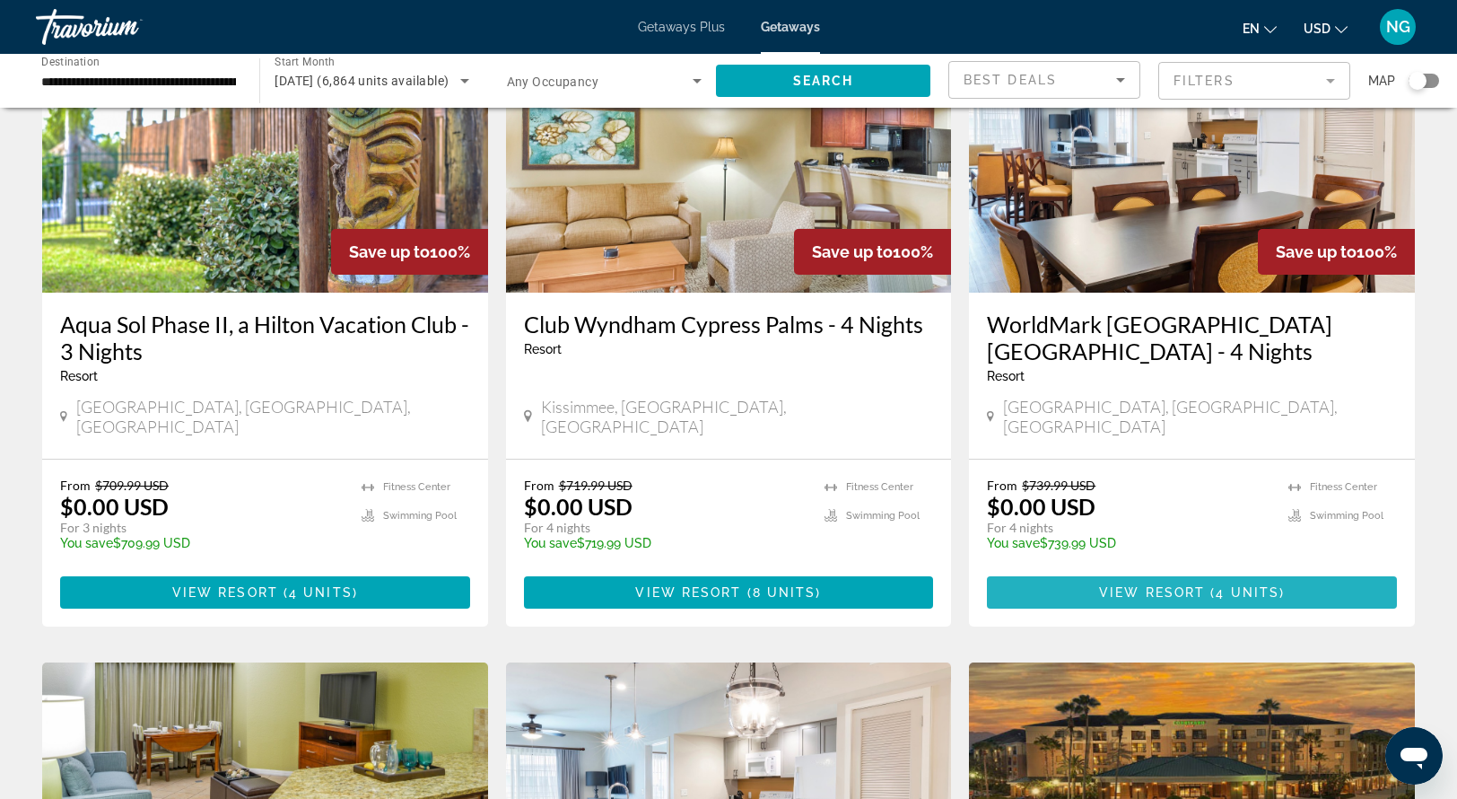
click at [1106, 585] on span "View Resort" at bounding box center [1152, 592] width 106 height 14
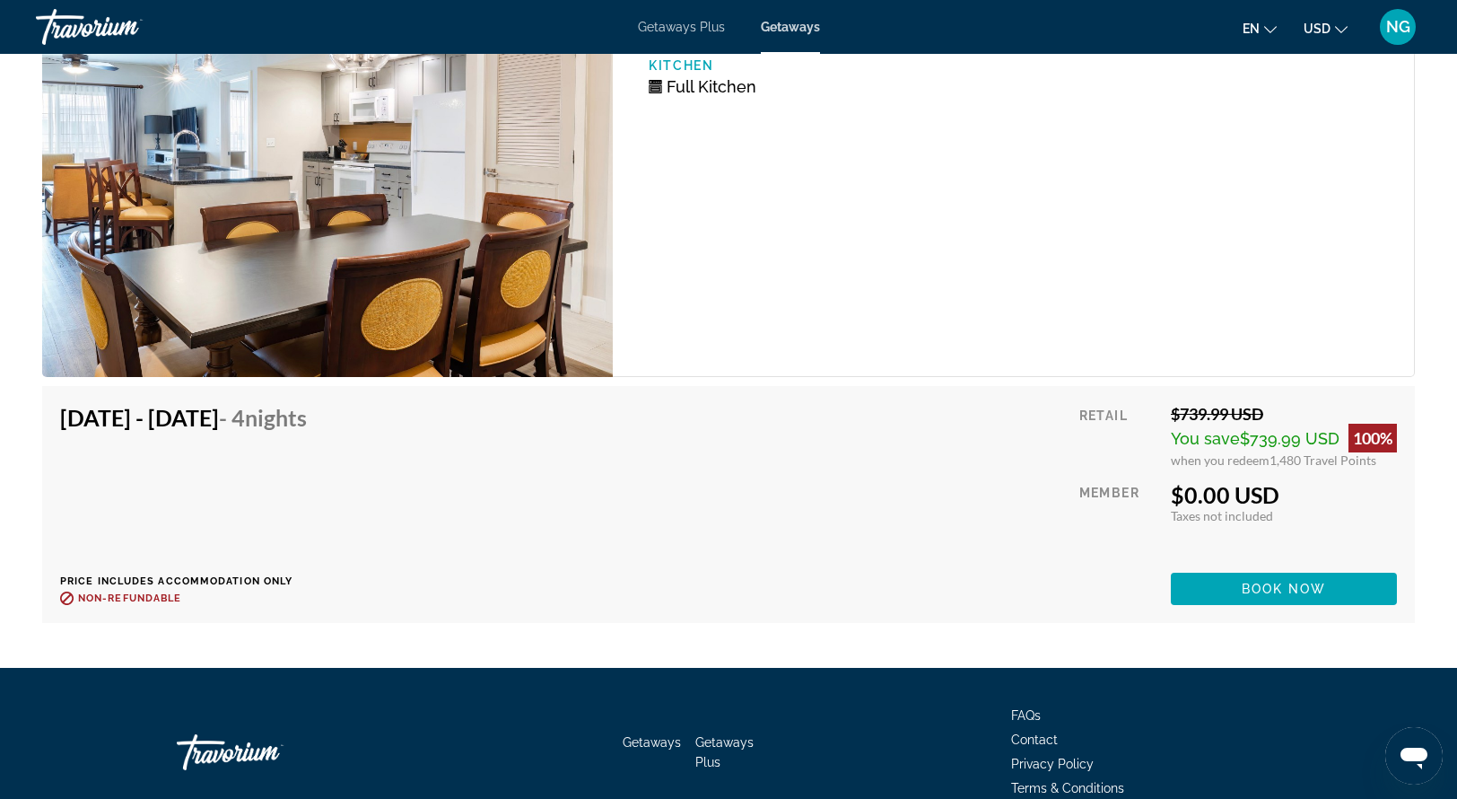
scroll to position [3604, 0]
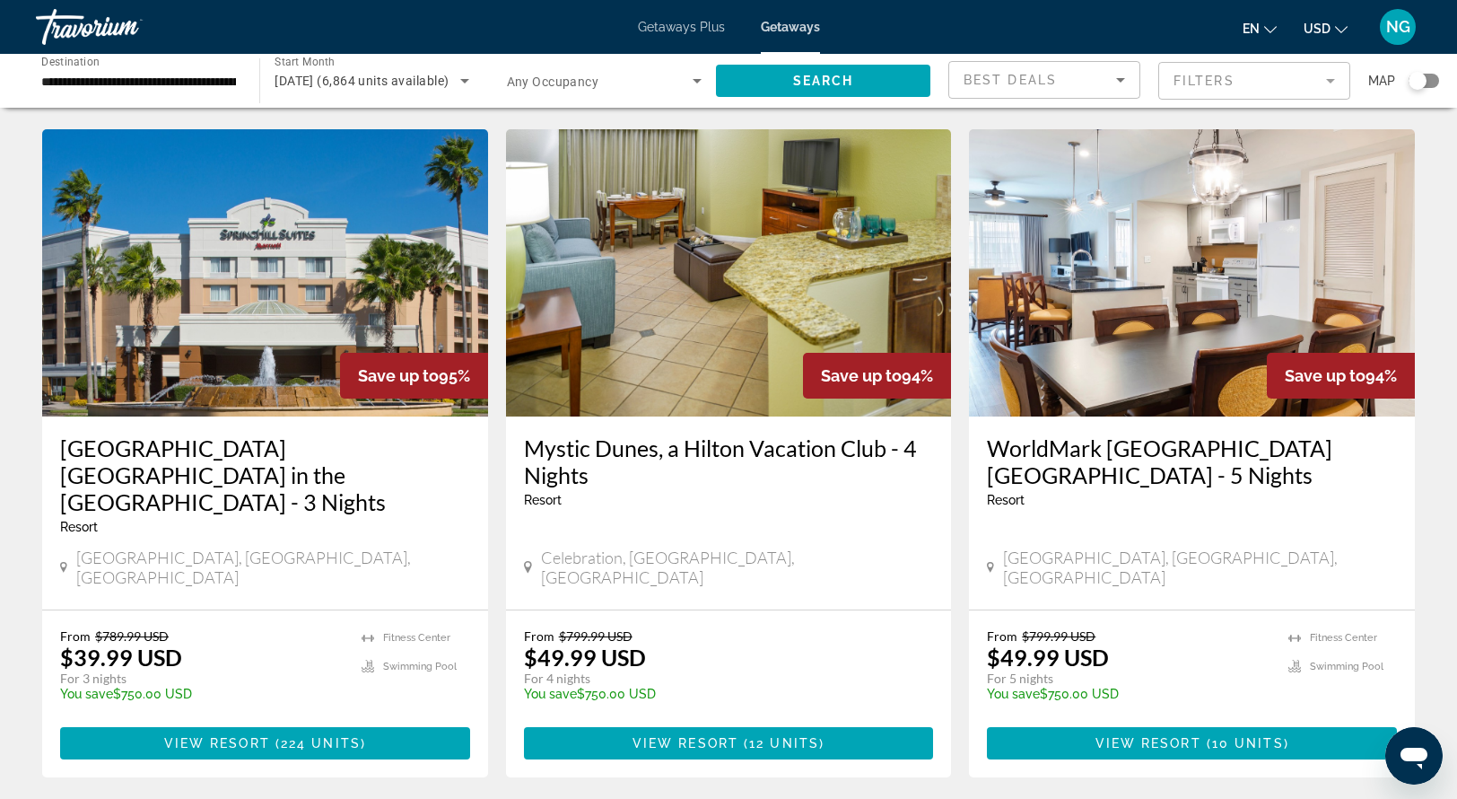
scroll to position [2013, 0]
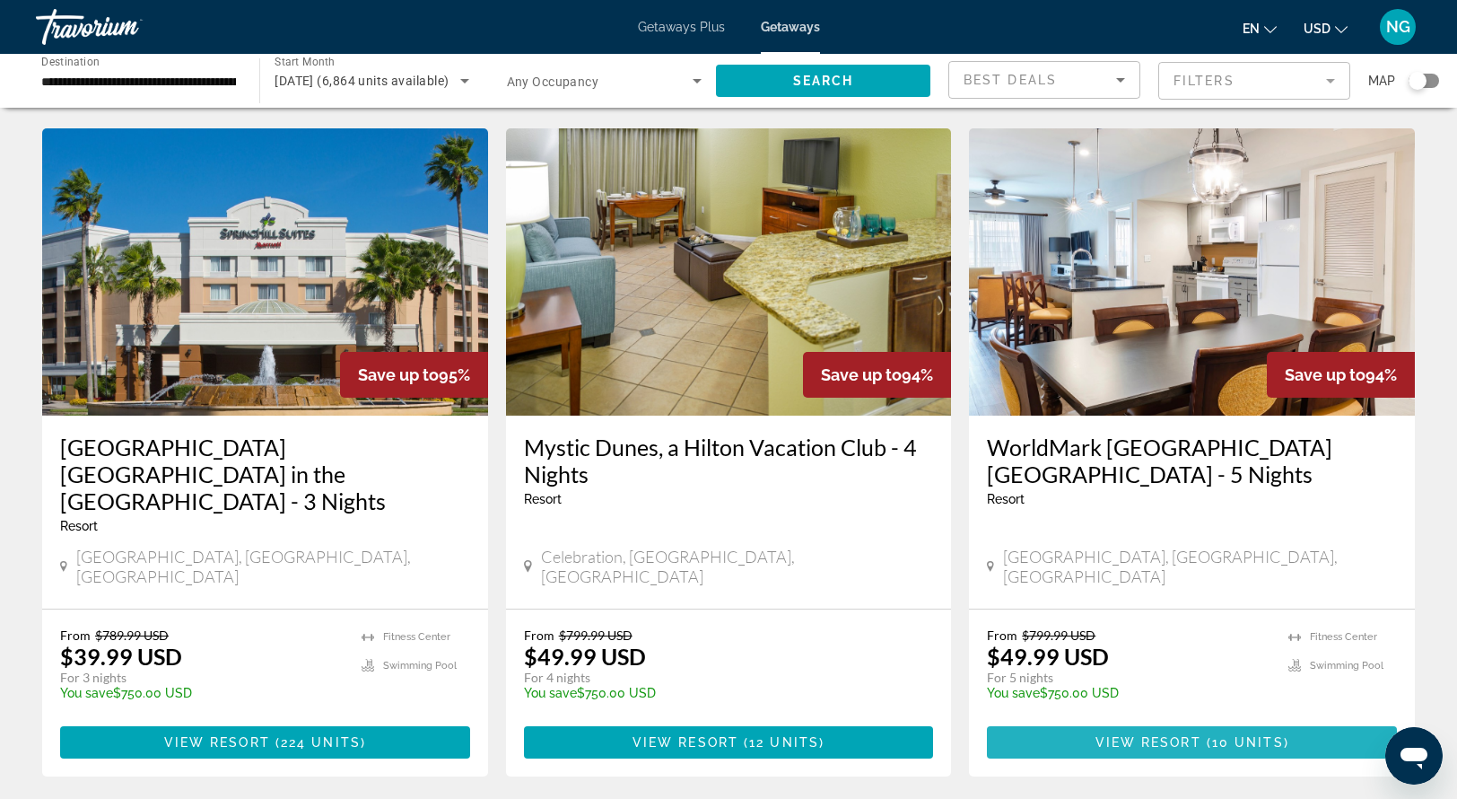
click at [1124, 735] on span "View Resort" at bounding box center [1149, 742] width 106 height 14
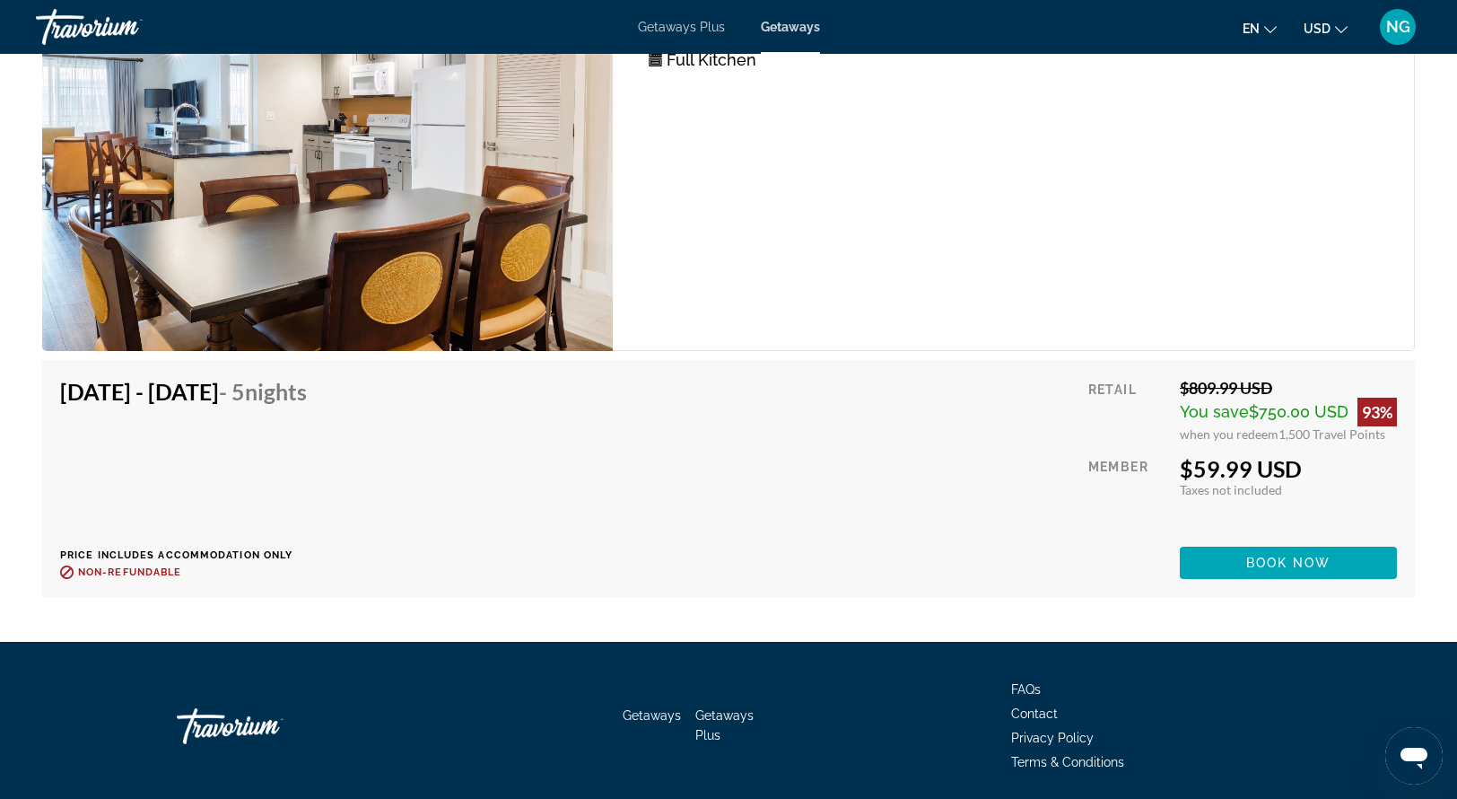
scroll to position [4642, 0]
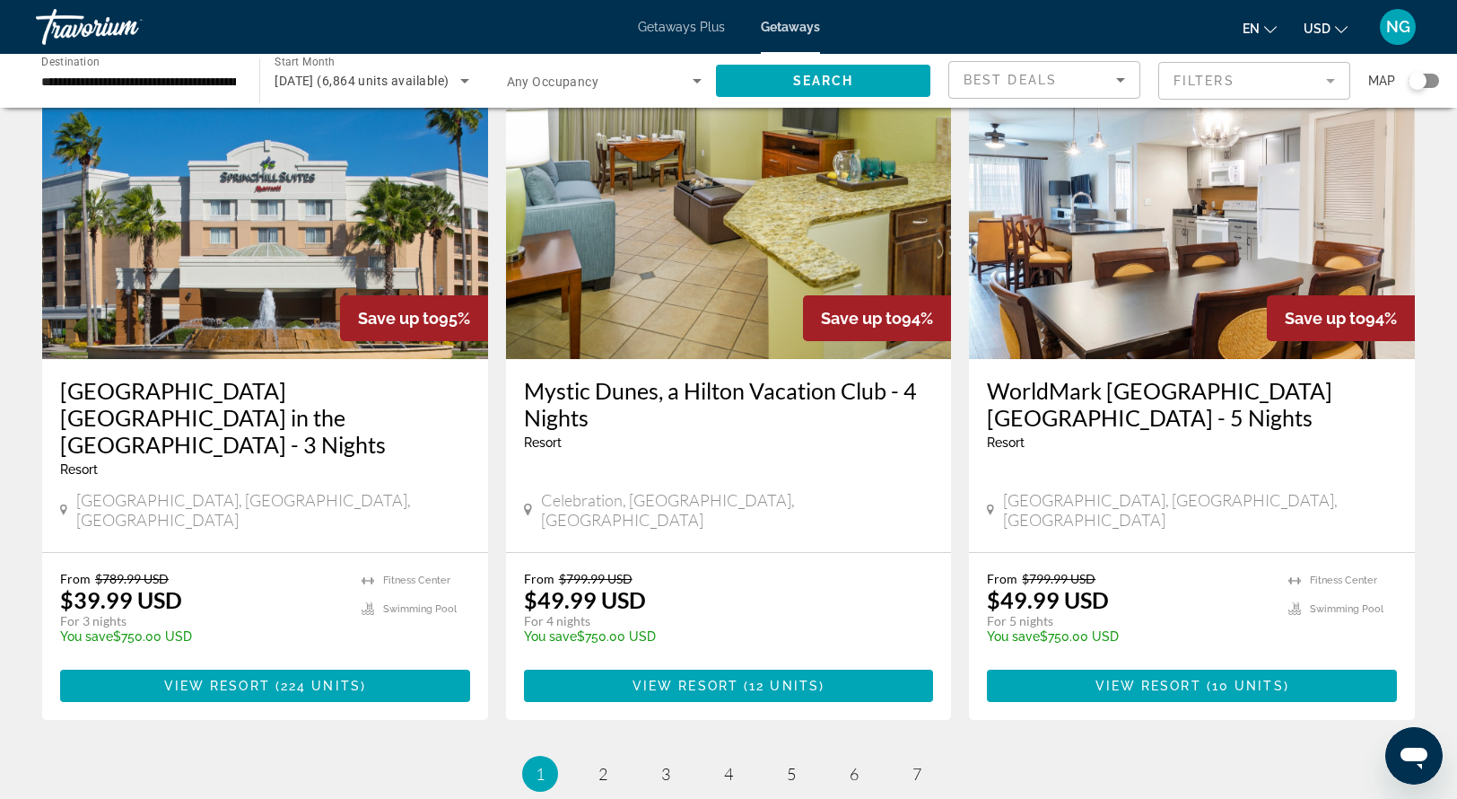
scroll to position [2070, 0]
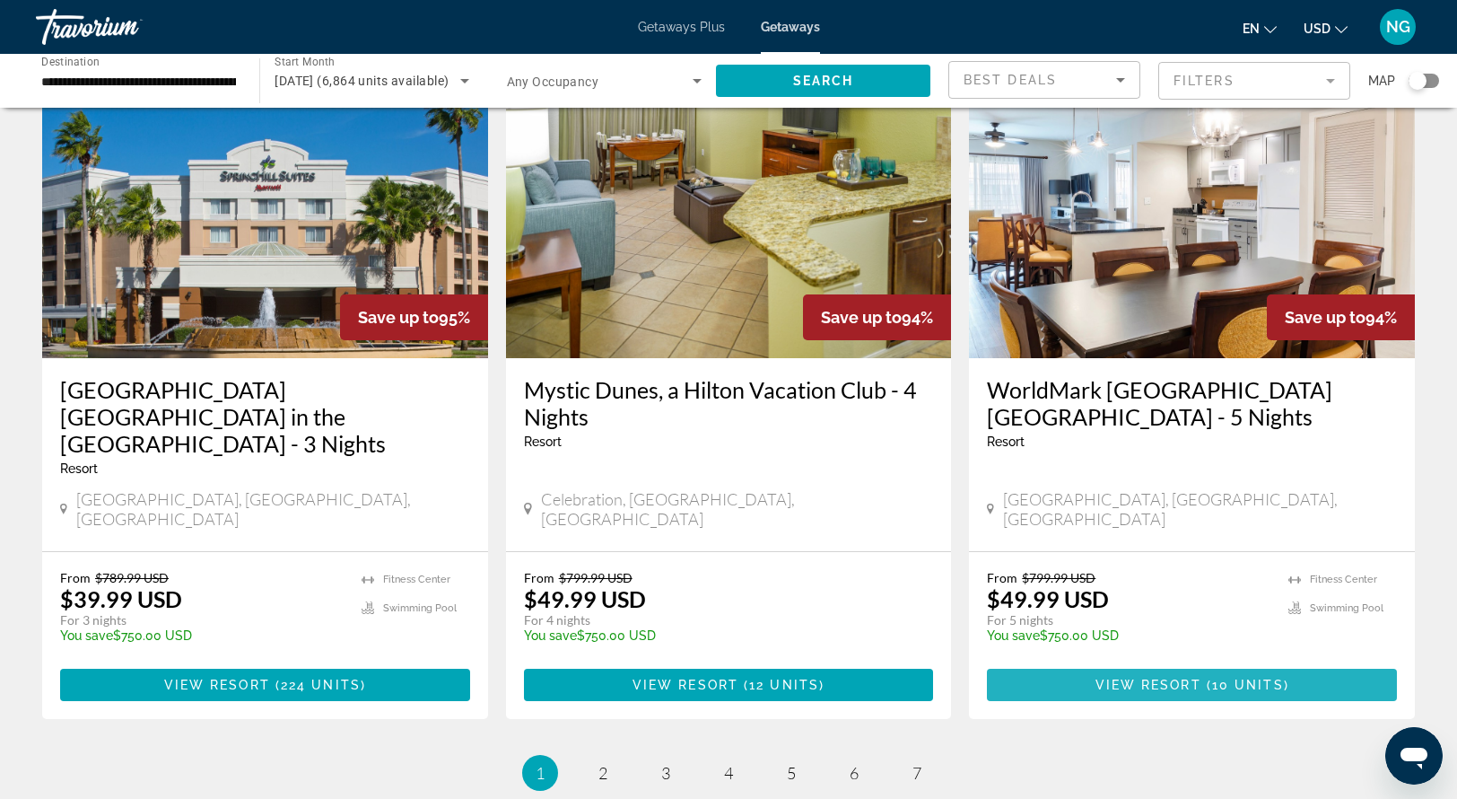
click at [1203, 678] on span "Main content" at bounding box center [1204, 685] width 5 height 14
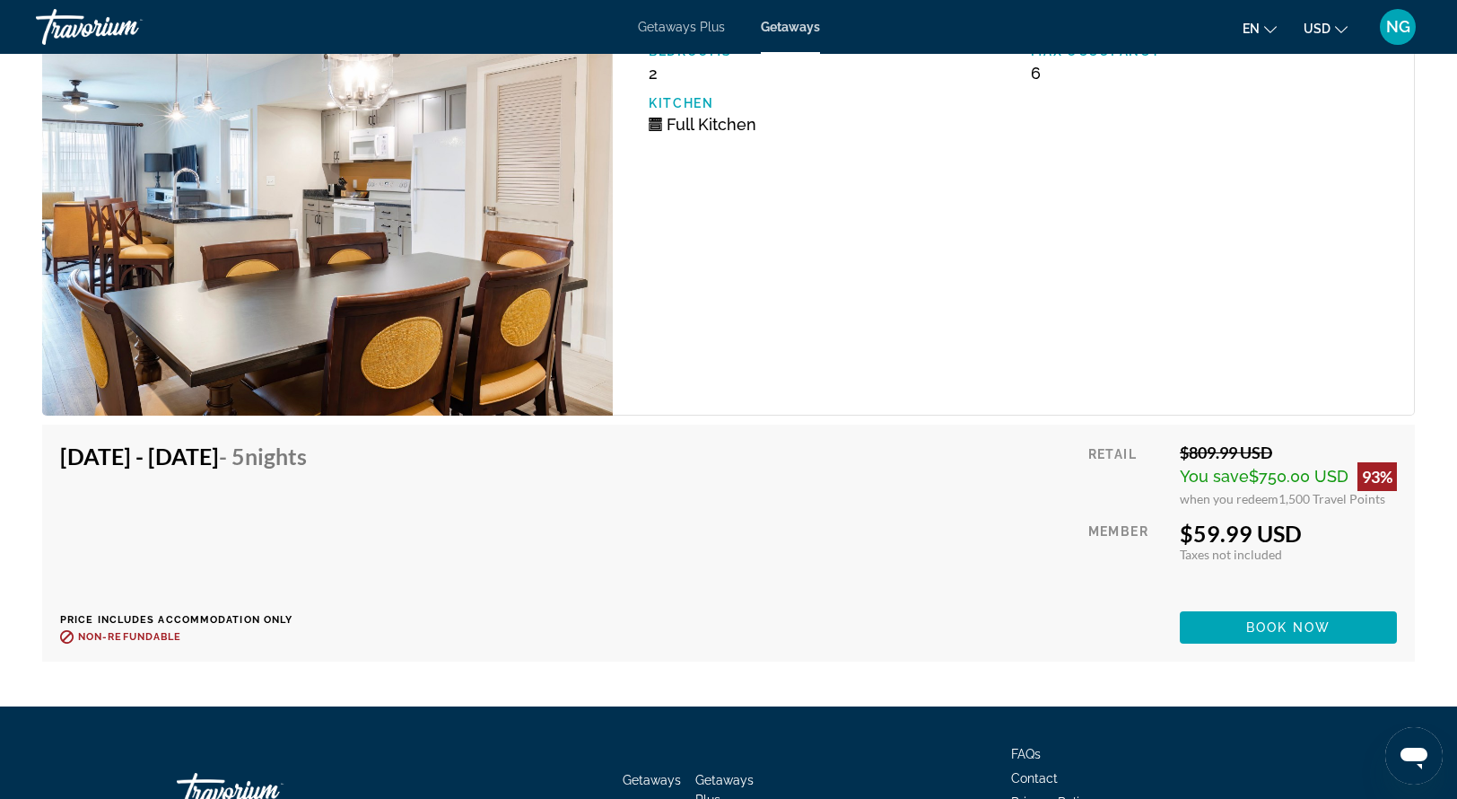
scroll to position [4579, 0]
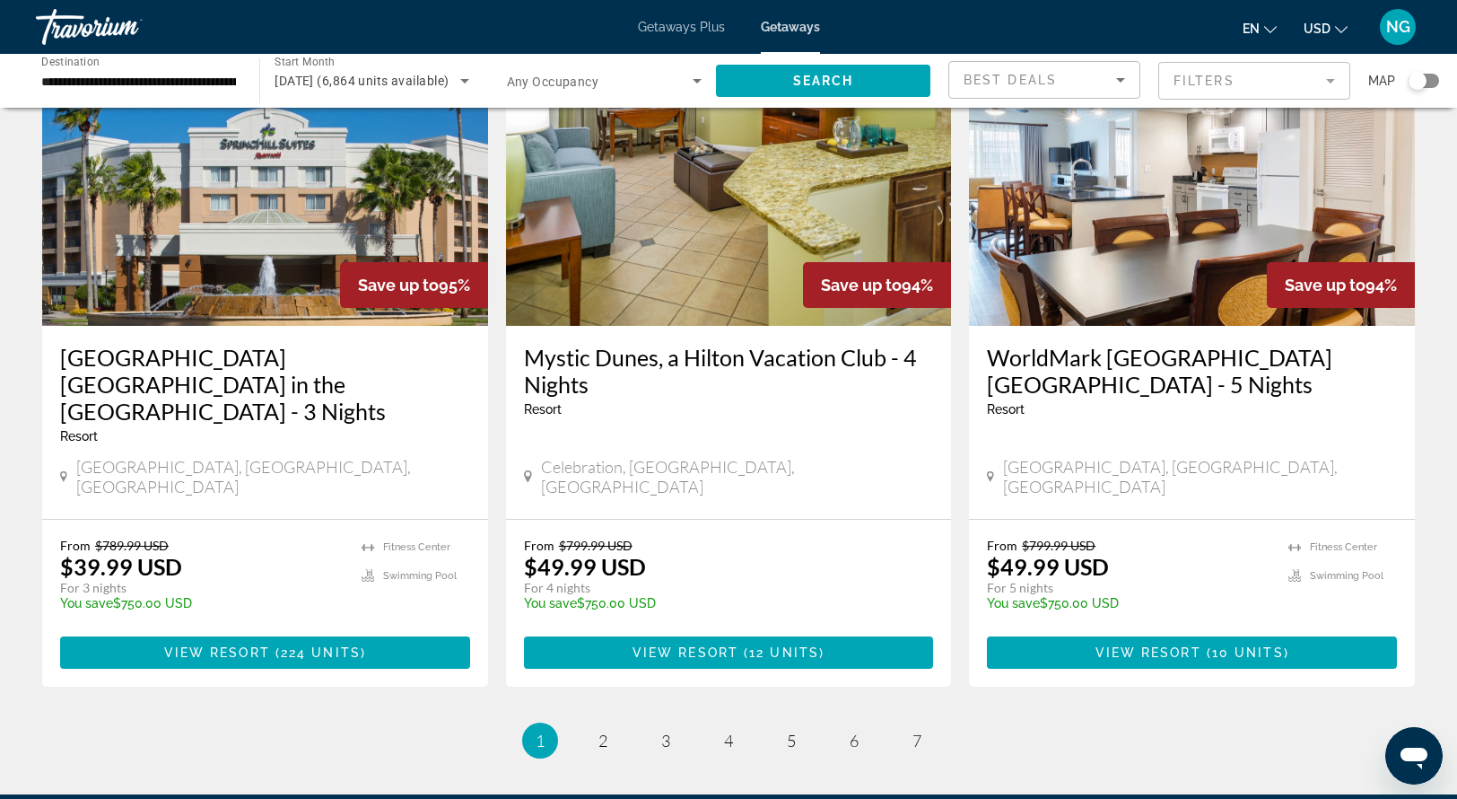
scroll to position [2104, 0]
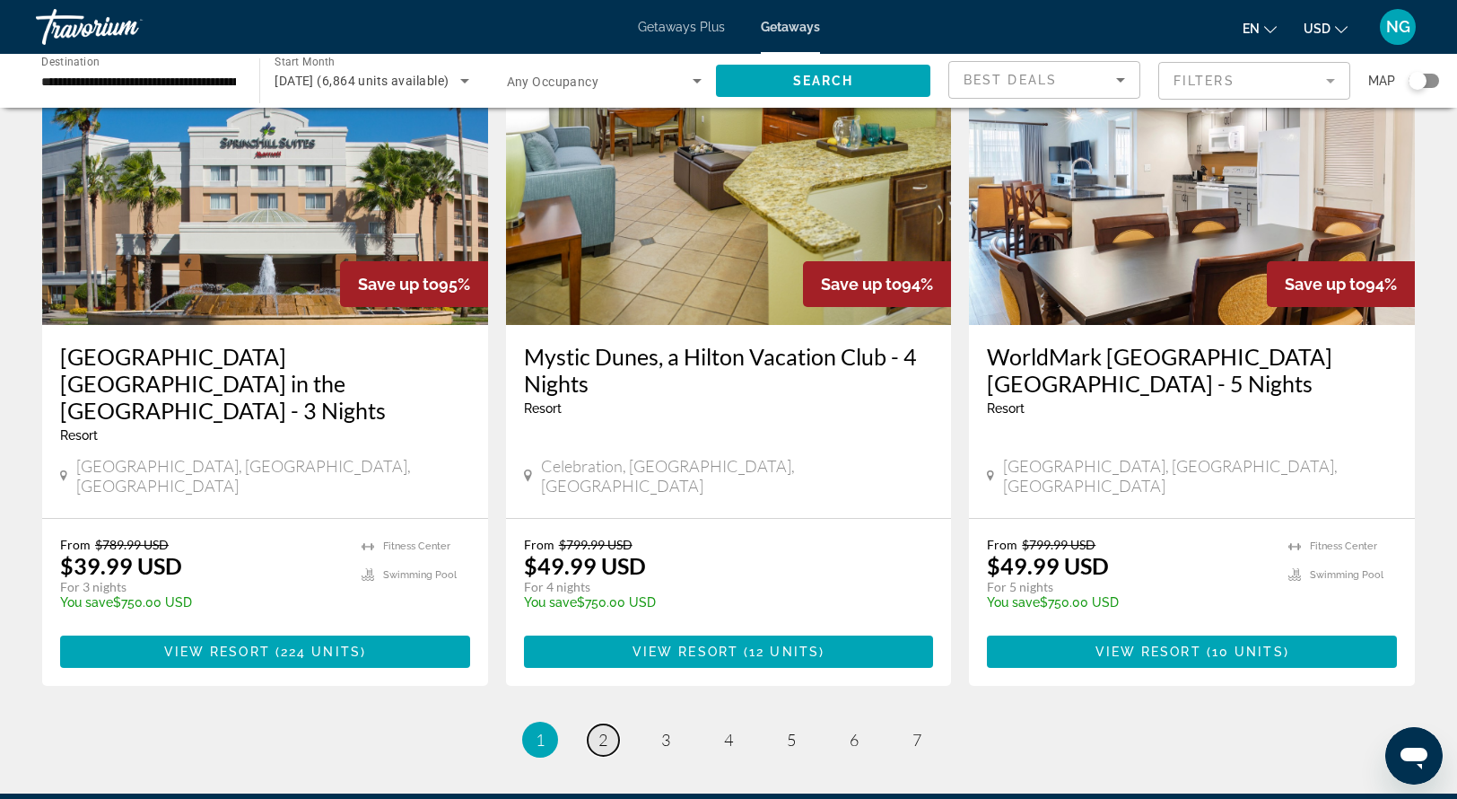
click at [605, 730] on span "2" at bounding box center [603, 740] width 9 height 20
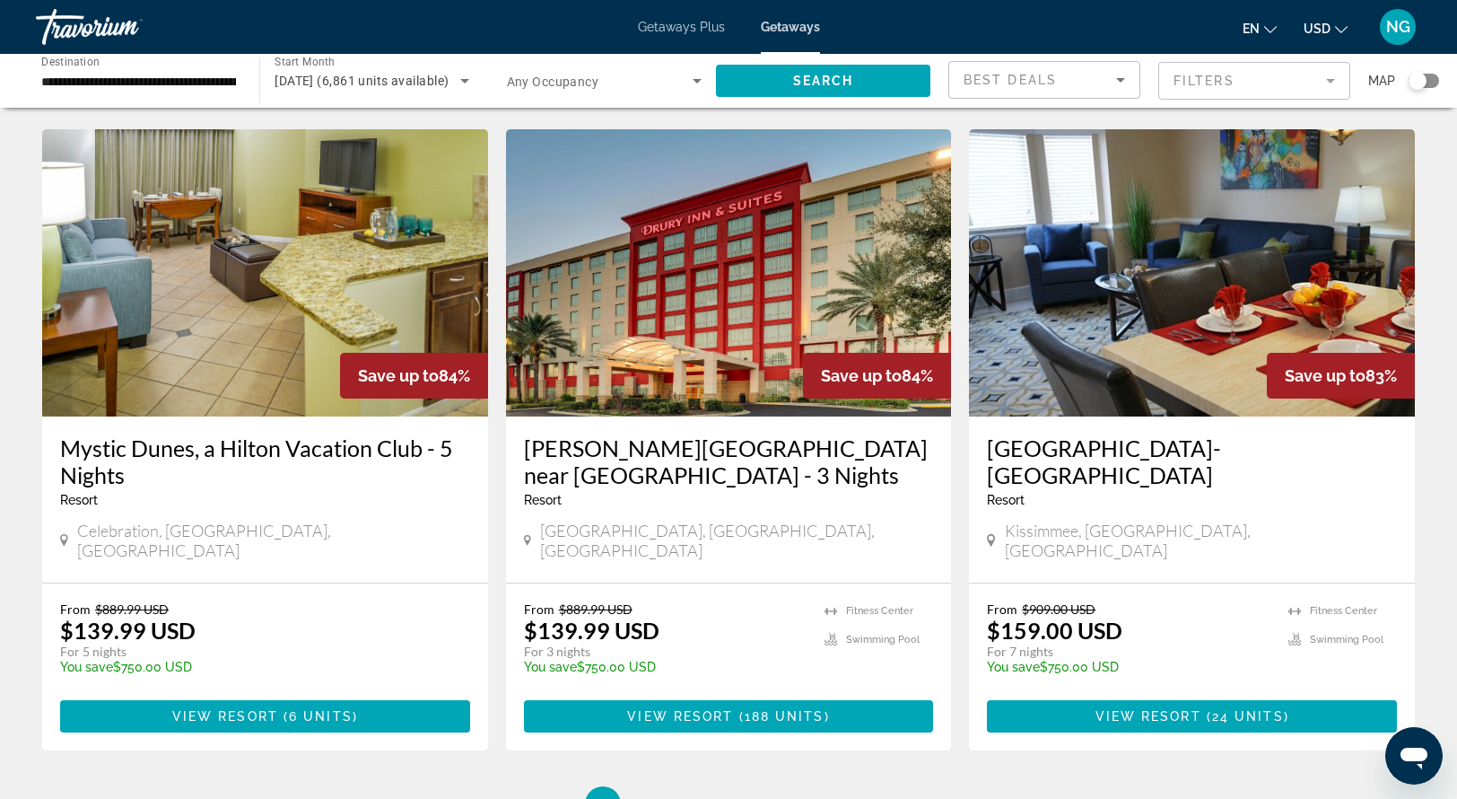
scroll to position [2043, 0]
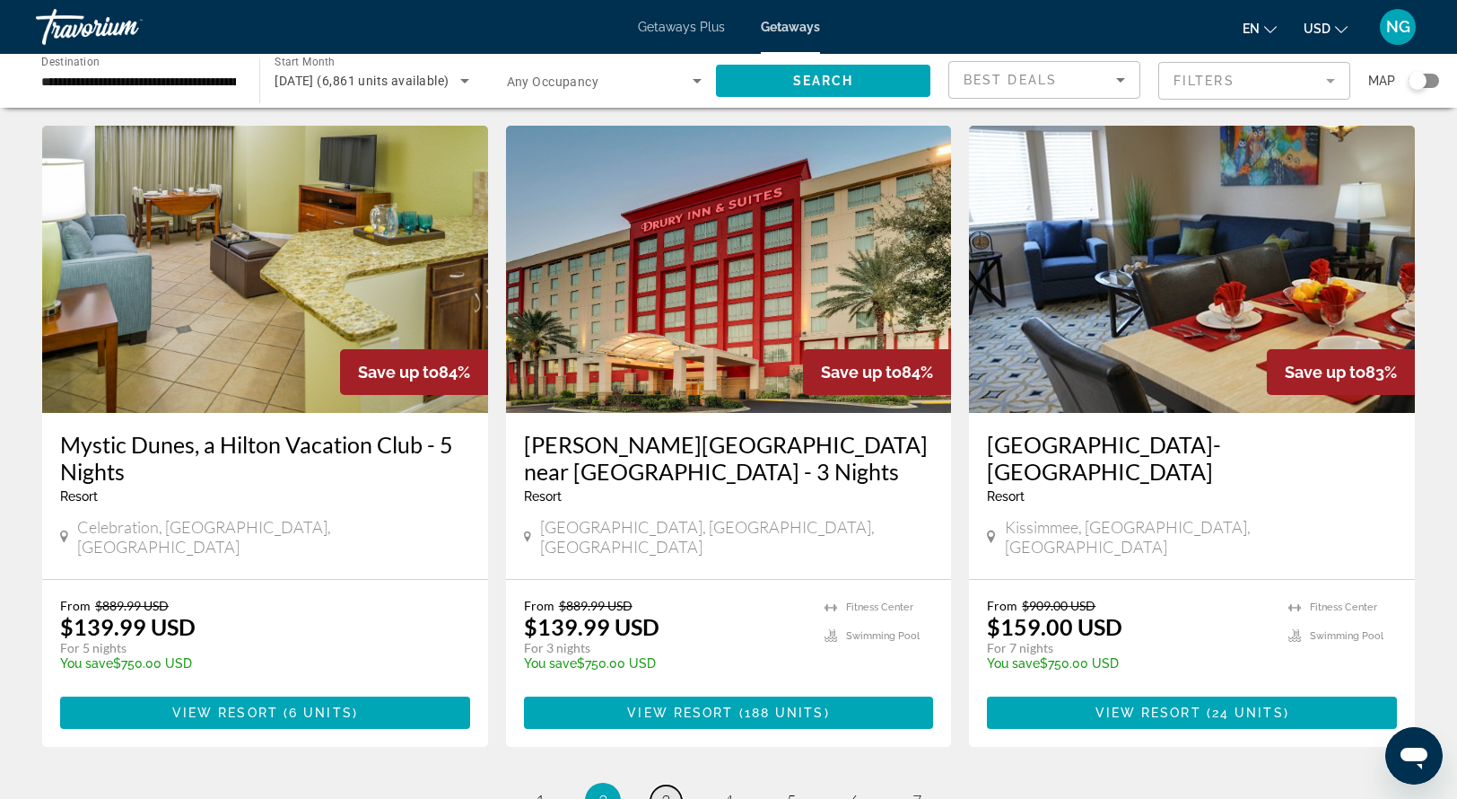
click at [669, 791] on span "3" at bounding box center [665, 801] width 9 height 20
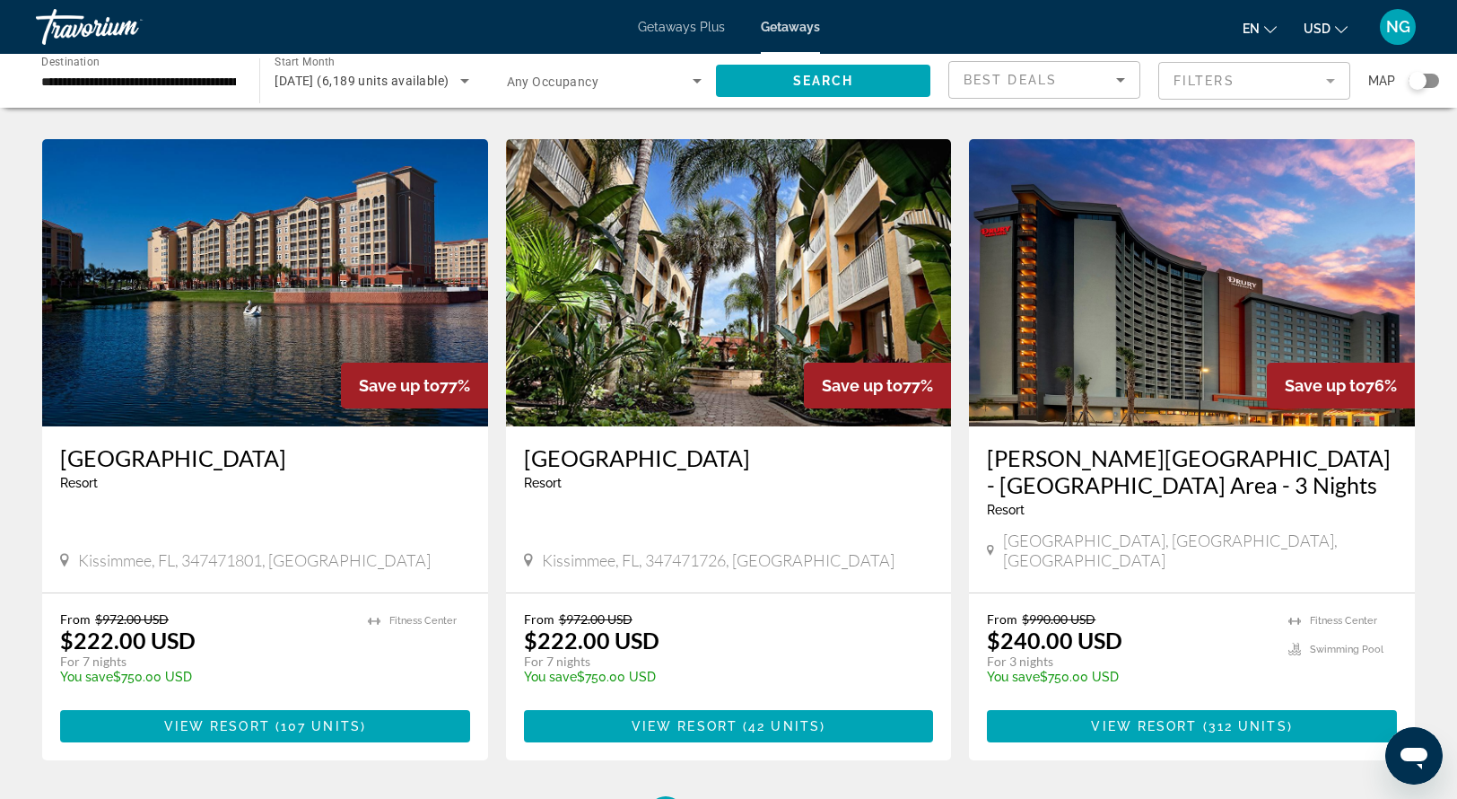
scroll to position [2131, 0]
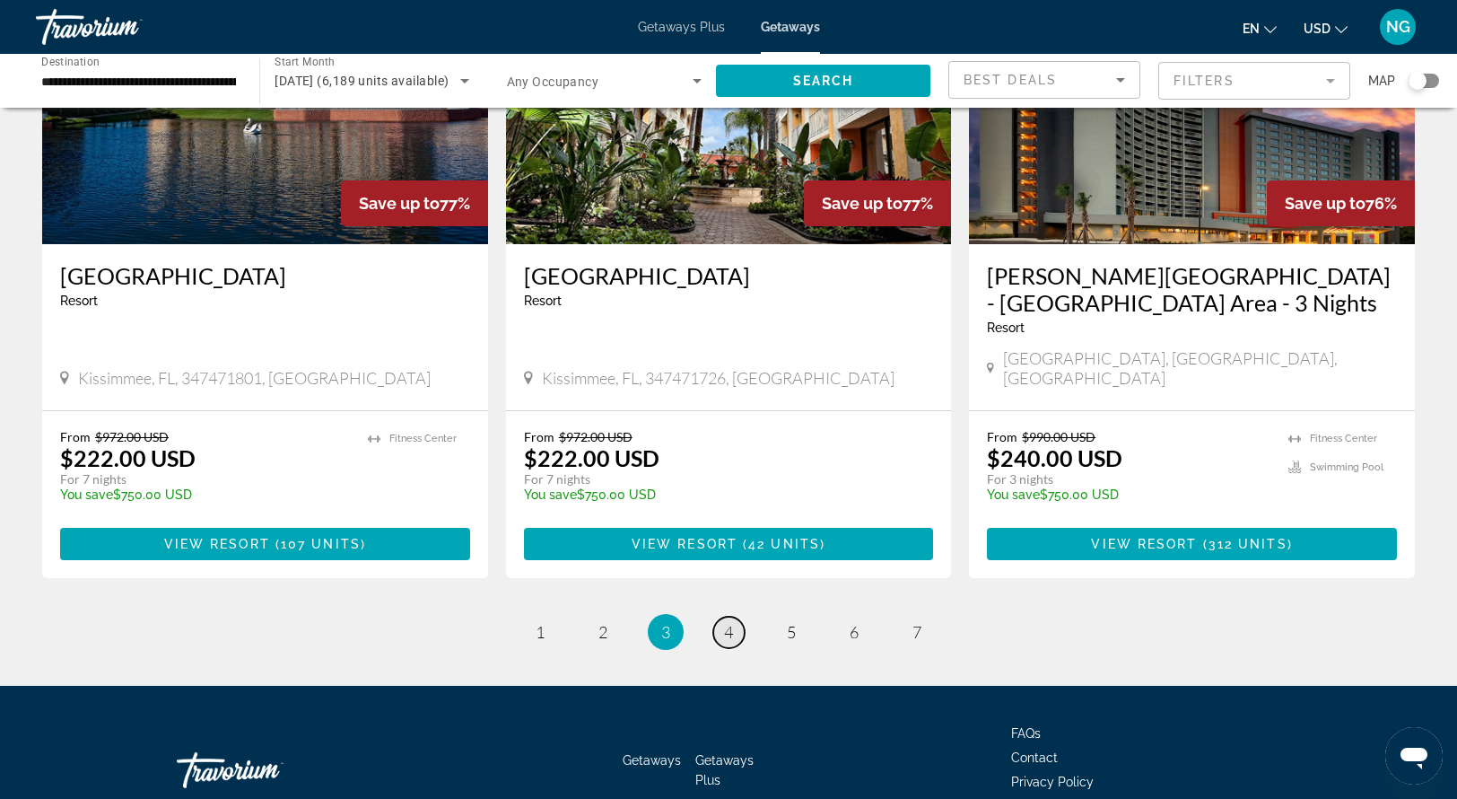
click at [726, 622] on span "4" at bounding box center [728, 632] width 9 height 20
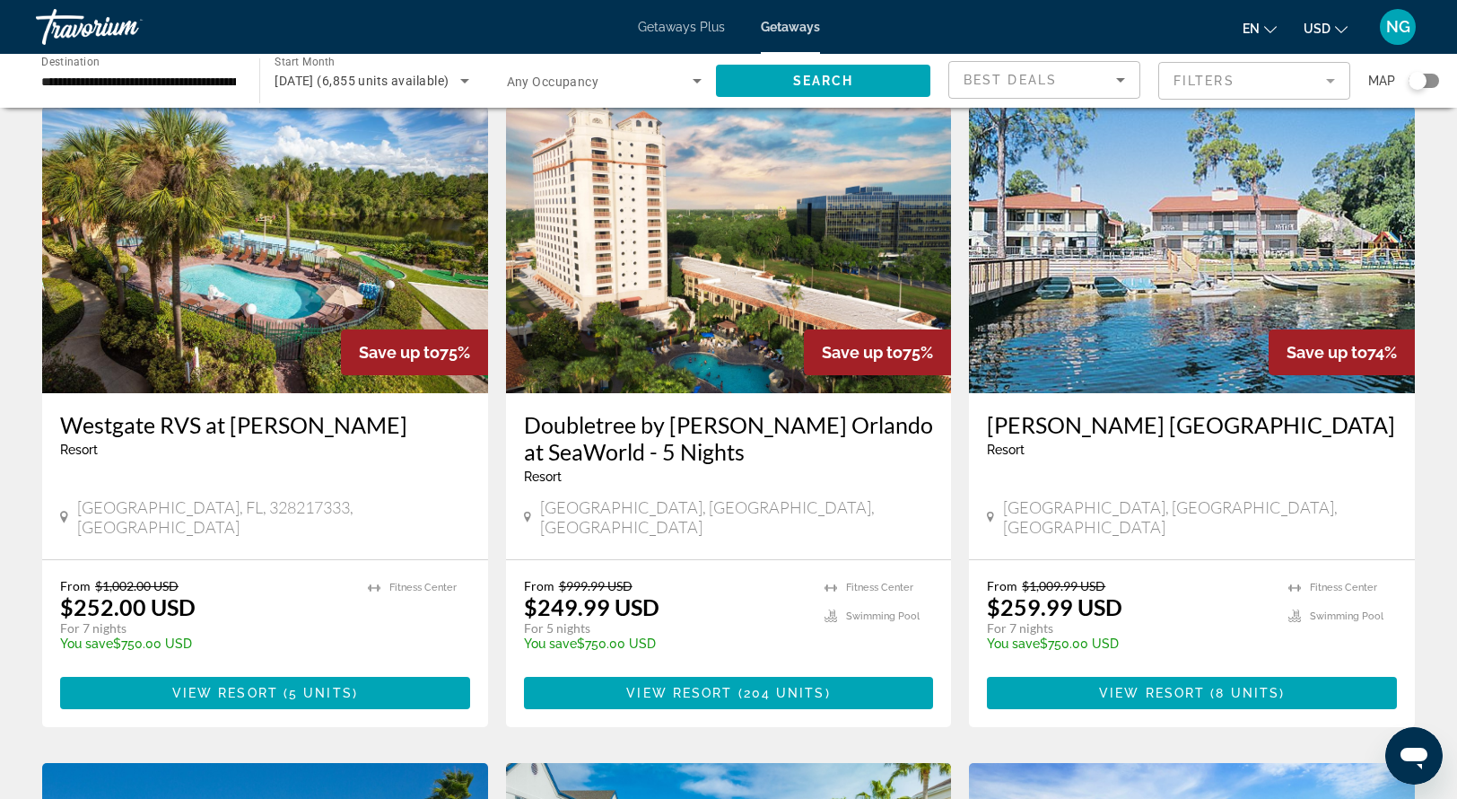
scroll to position [722, 0]
click at [734, 686] on span "Main content" at bounding box center [734, 693] width 5 height 14
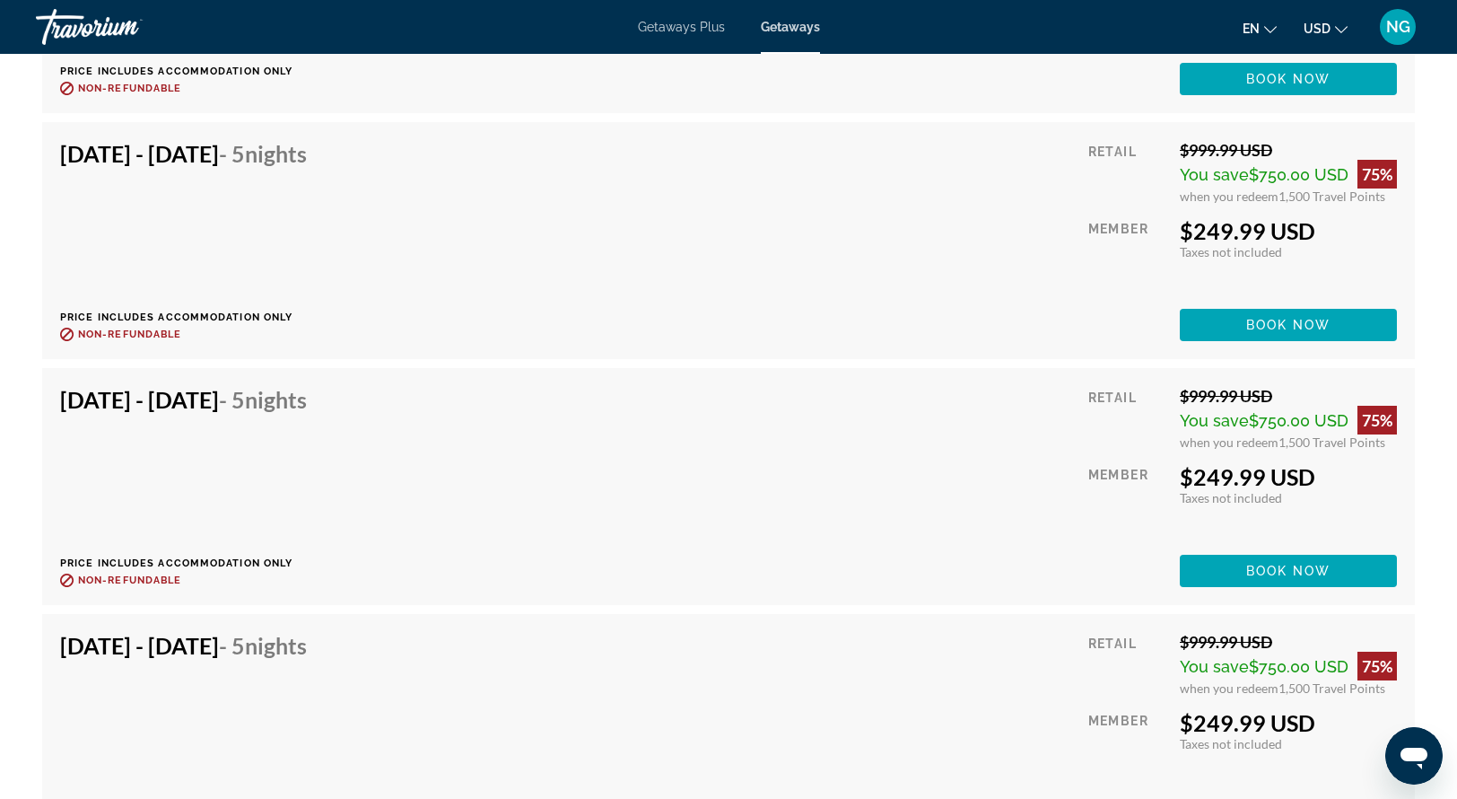
scroll to position [6099, 0]
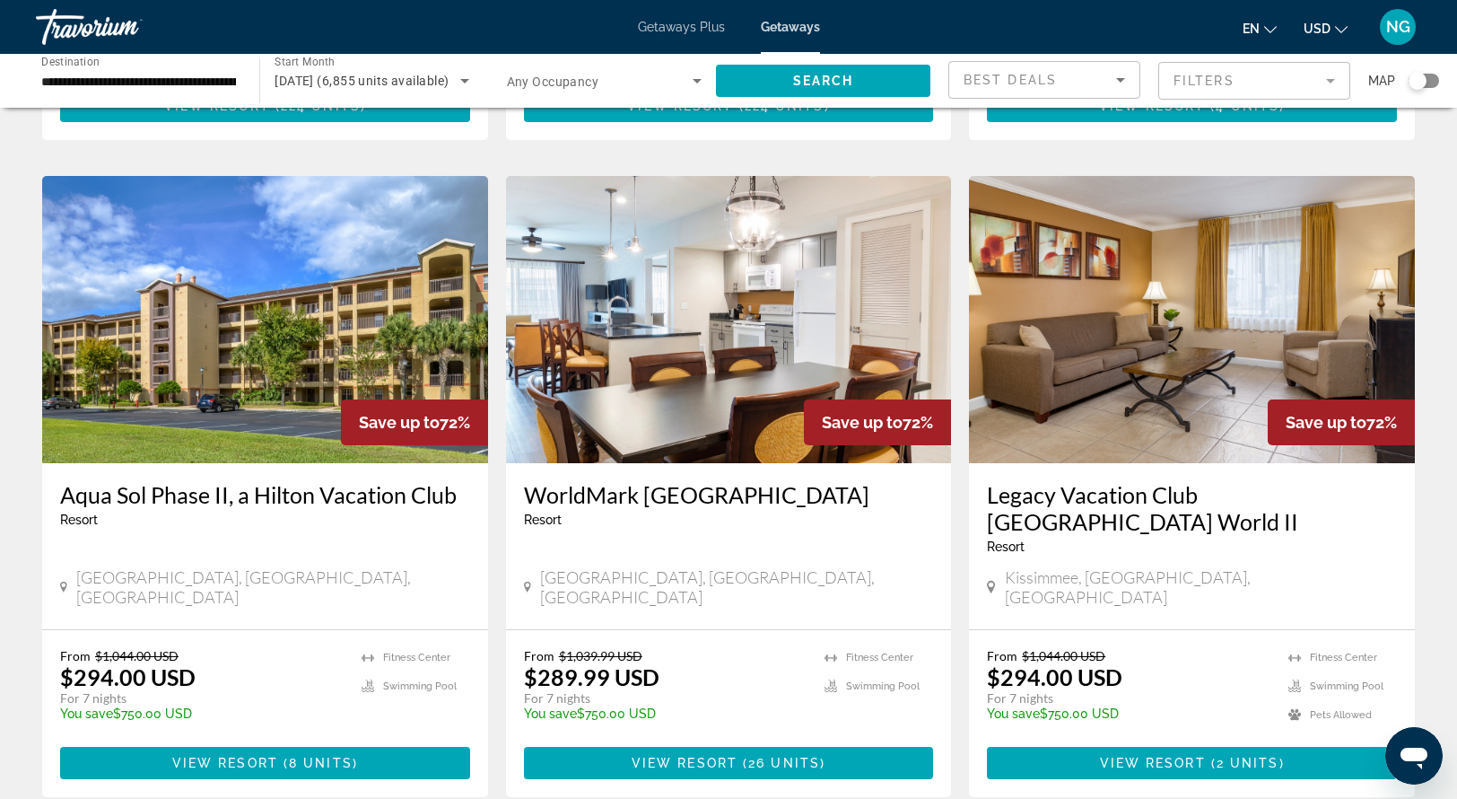
scroll to position [1994, 0]
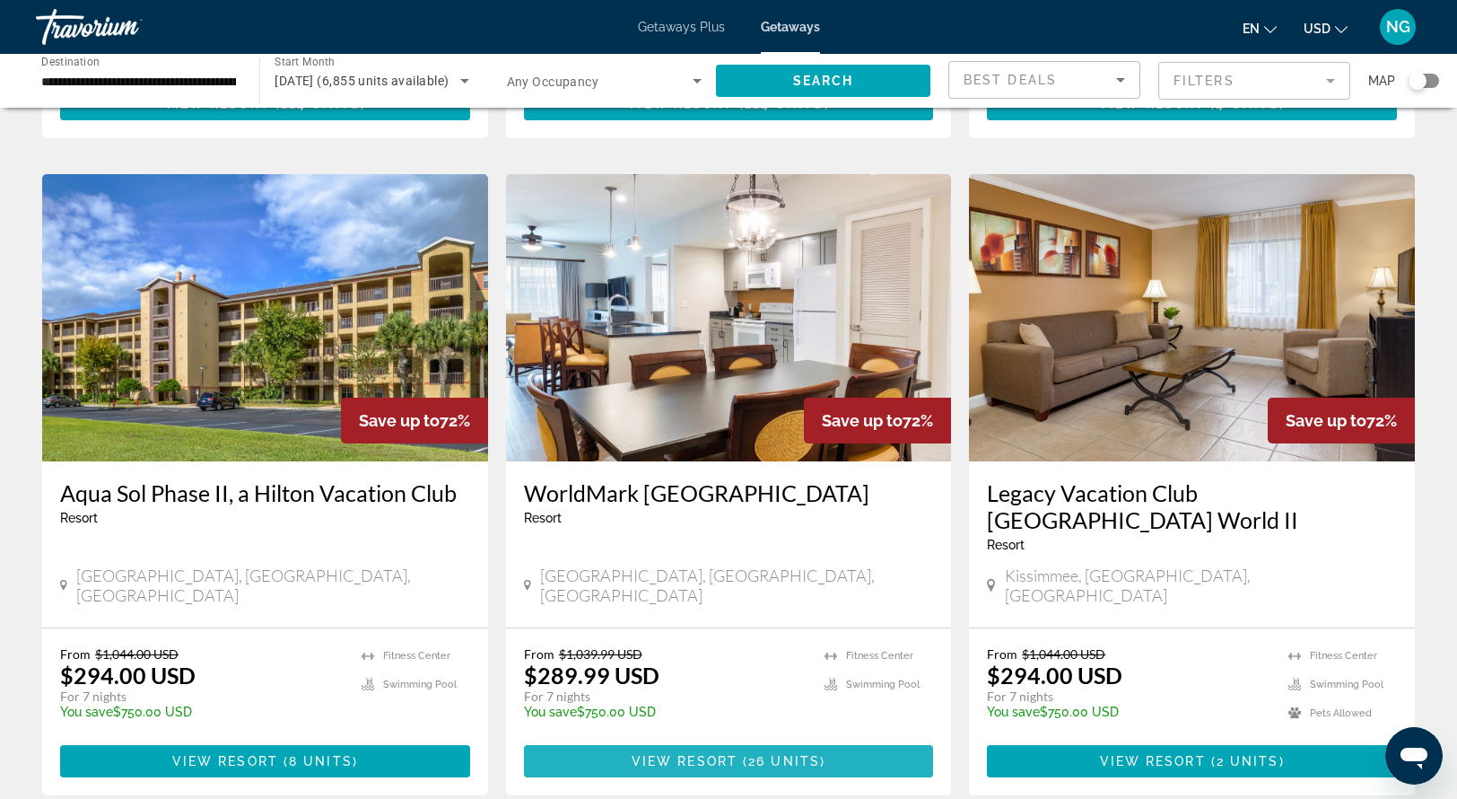
click at [599, 740] on span "Main content" at bounding box center [729, 761] width 410 height 43
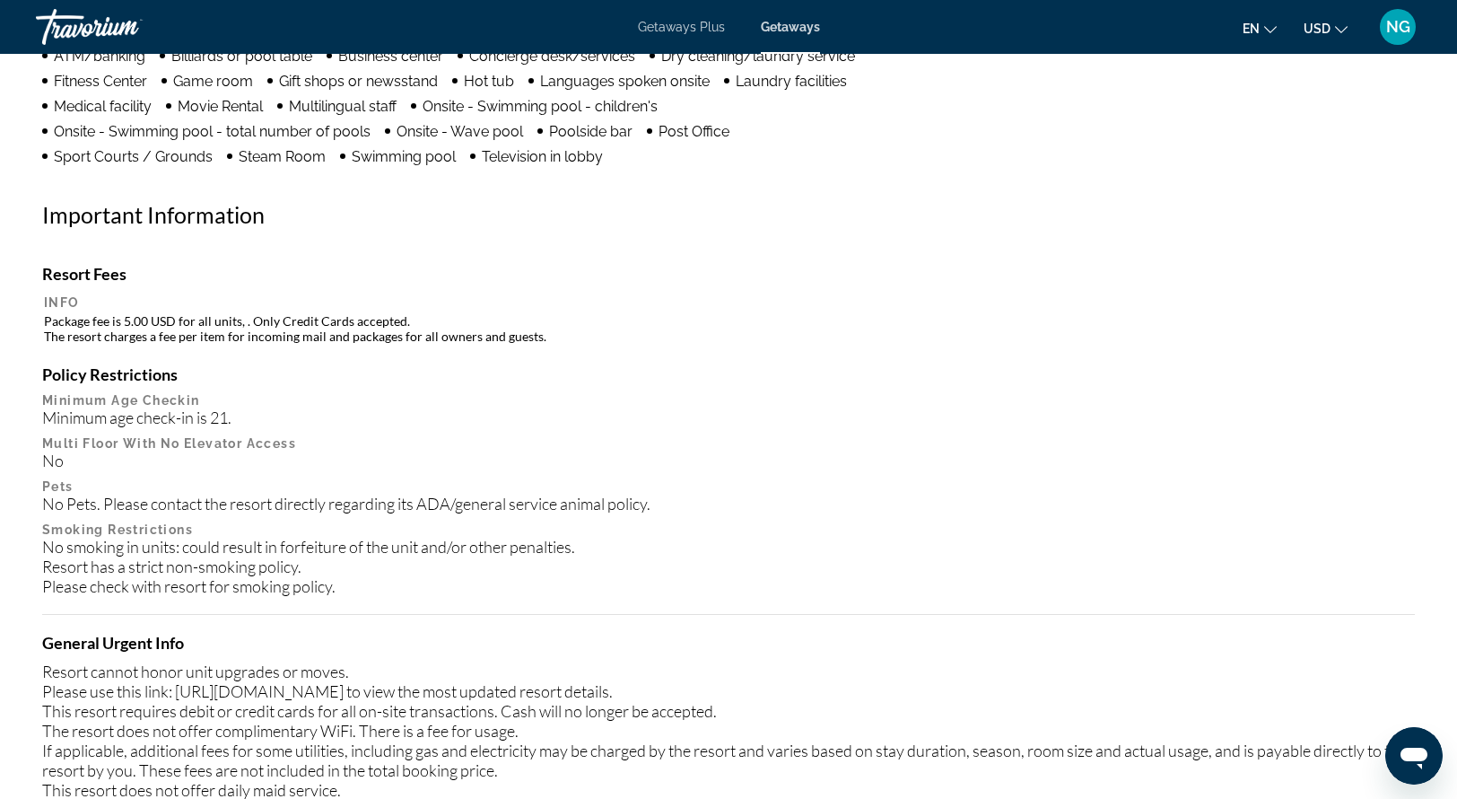
scroll to position [1585, 0]
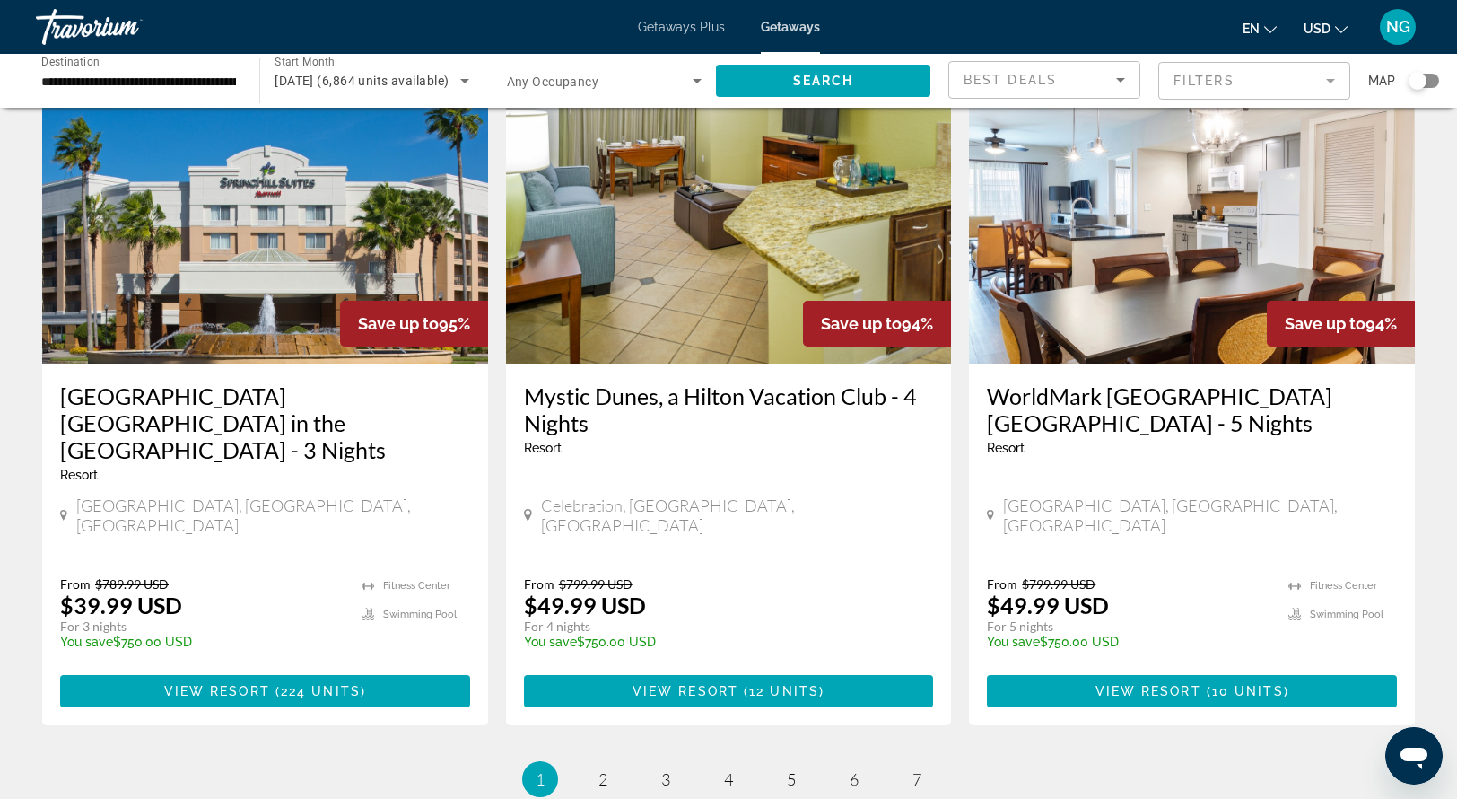
scroll to position [2211, 0]
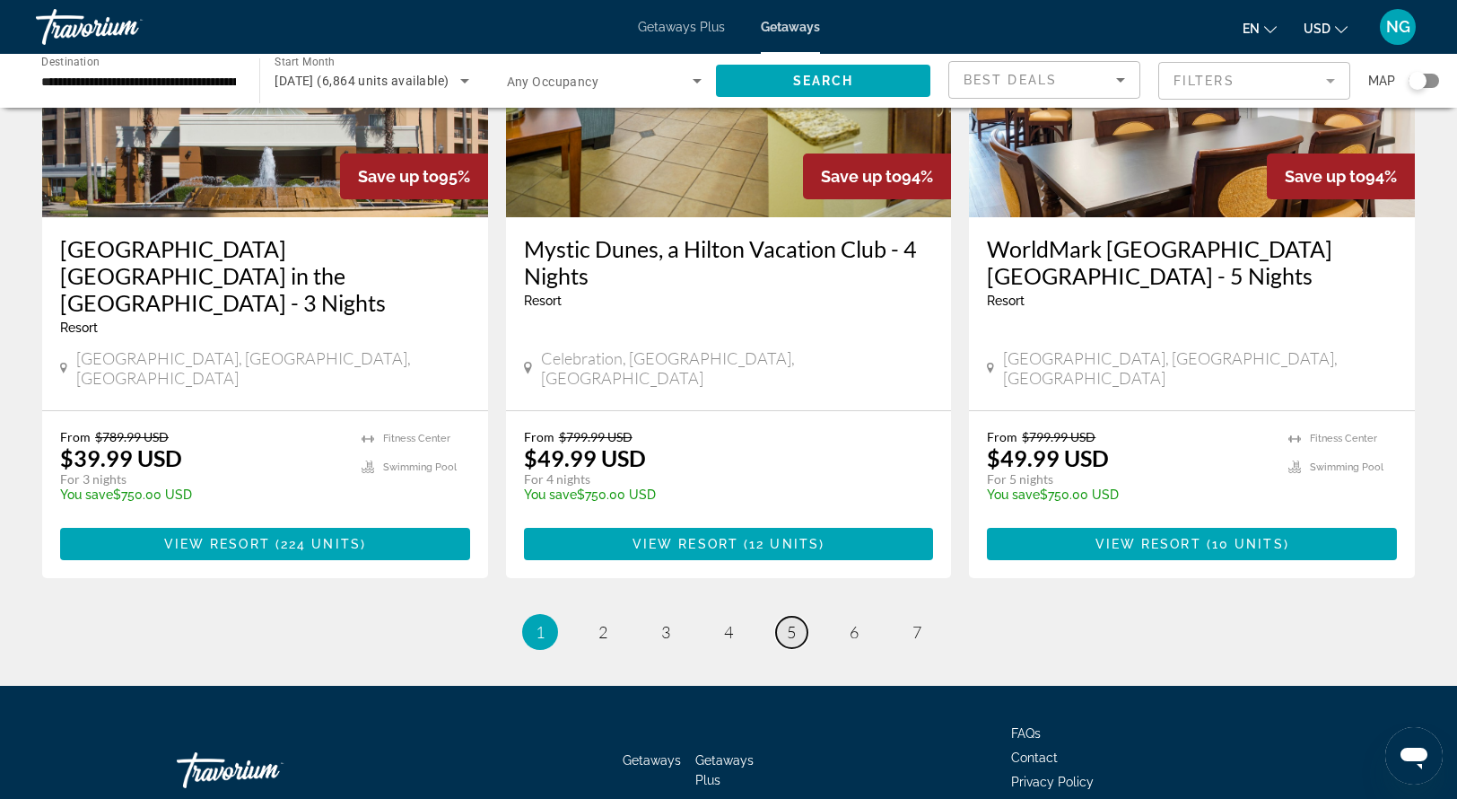
click at [787, 622] on span "5" at bounding box center [791, 632] width 9 height 20
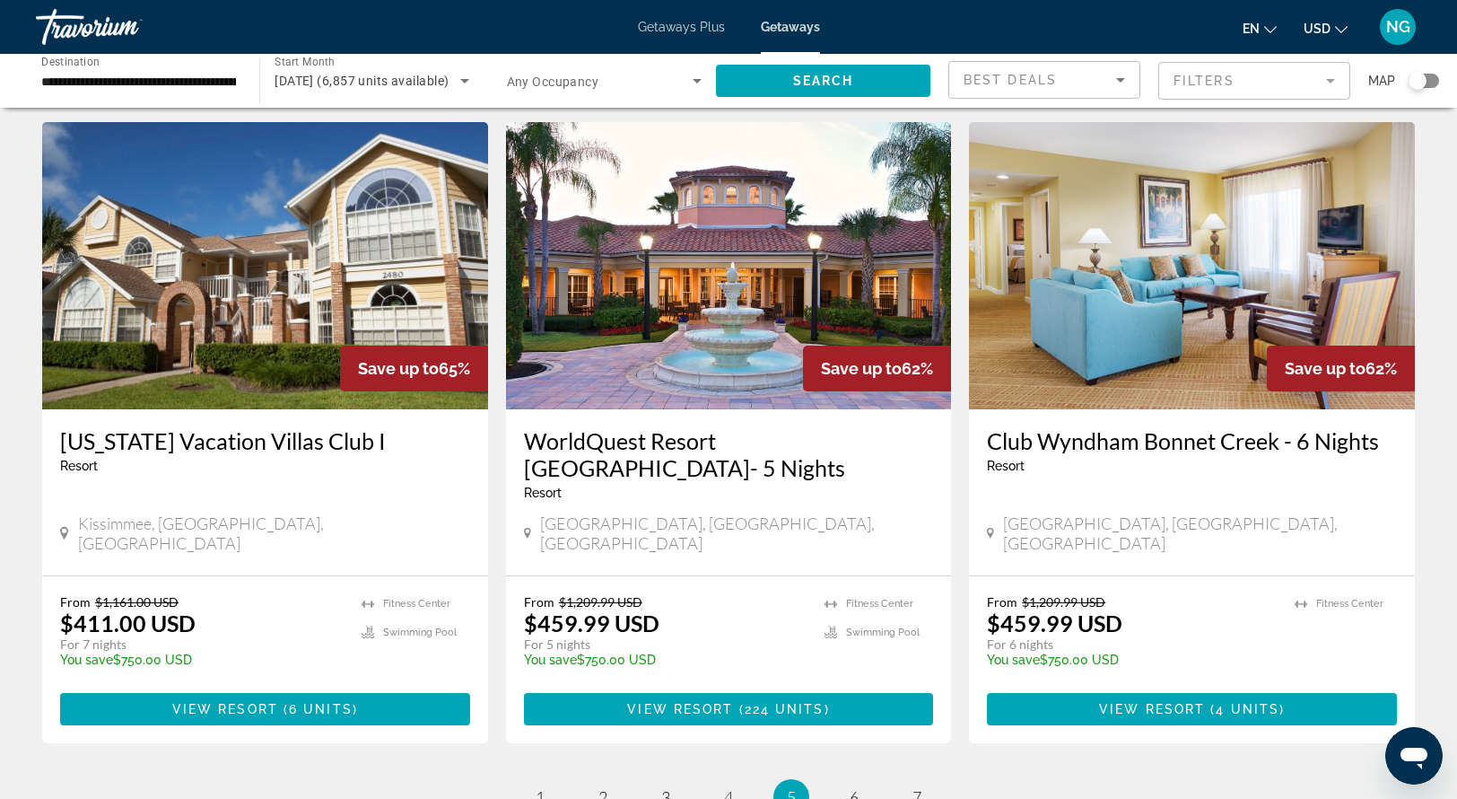
scroll to position [2046, 0]
click at [668, 787] on span "3" at bounding box center [665, 797] width 9 height 20
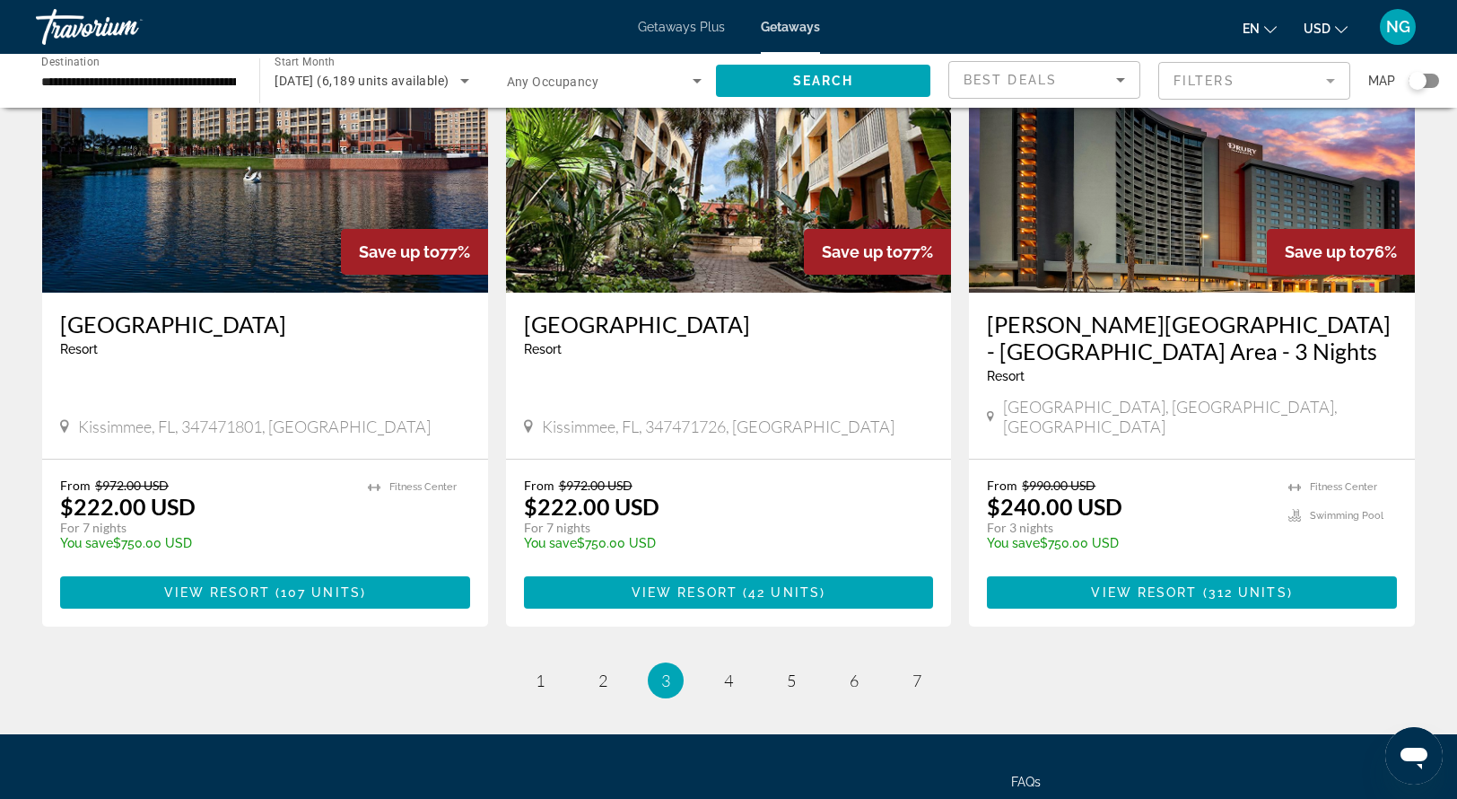
scroll to position [2084, 0]
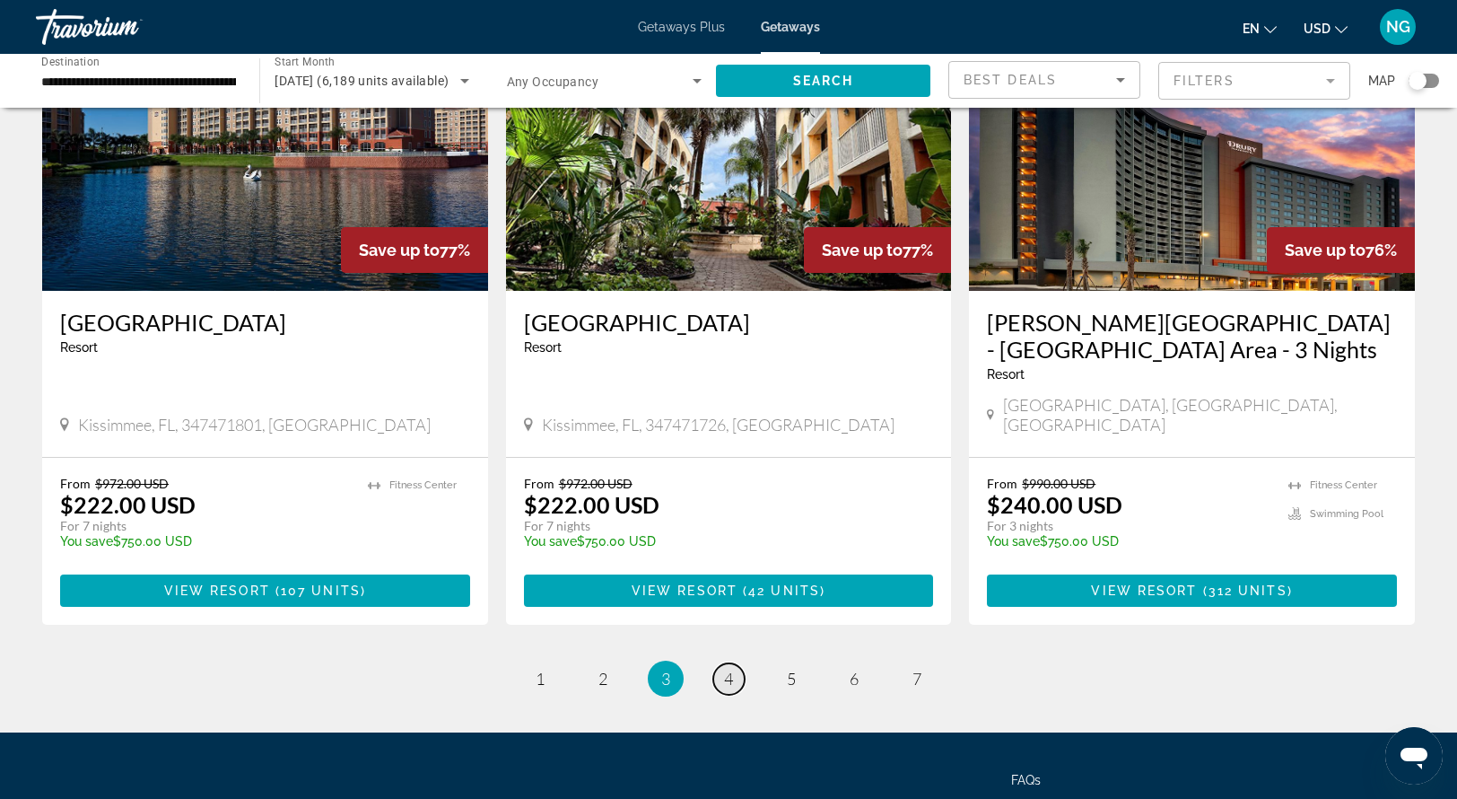
click at [736, 663] on link "page 4" at bounding box center [728, 678] width 31 height 31
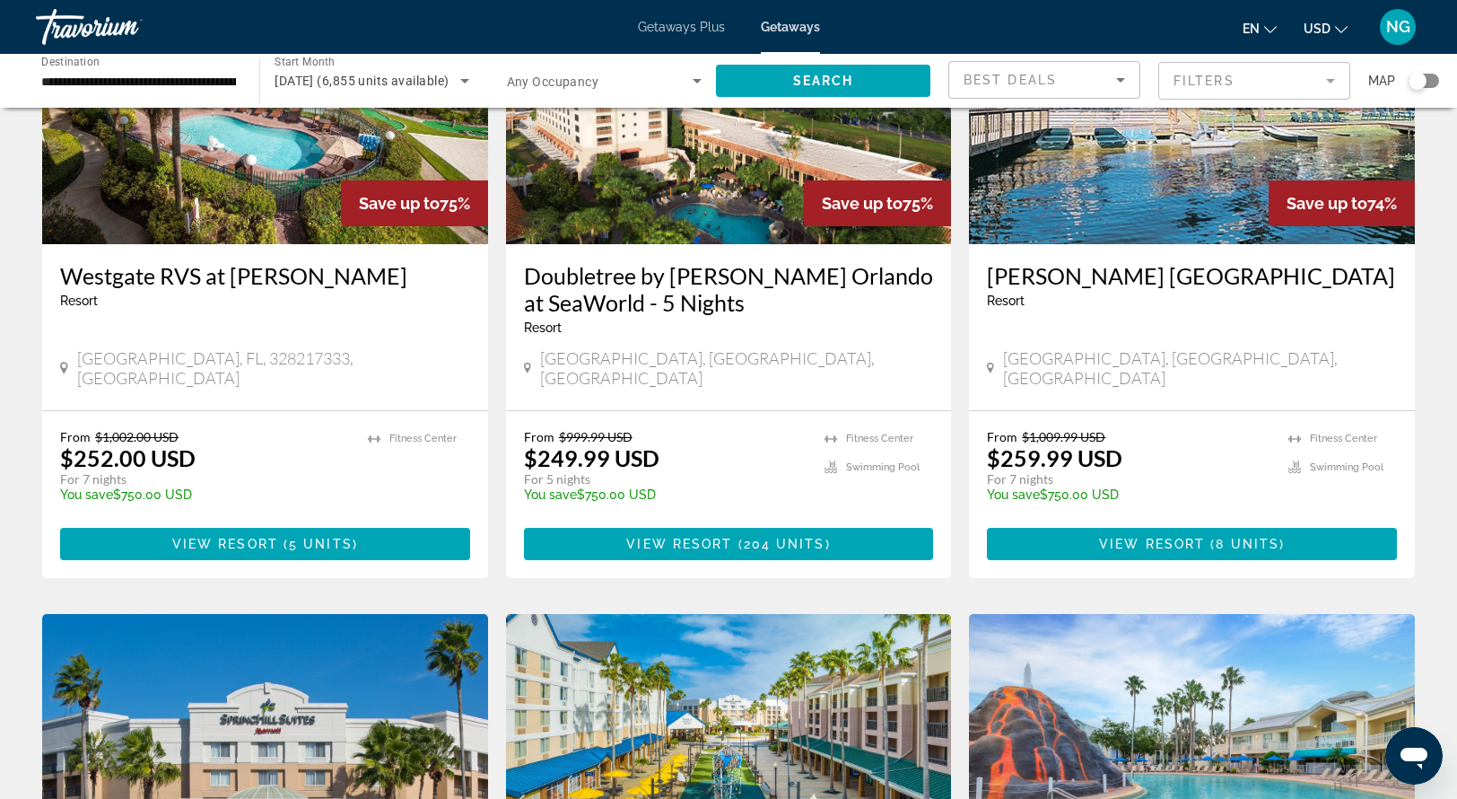
scroll to position [871, 0]
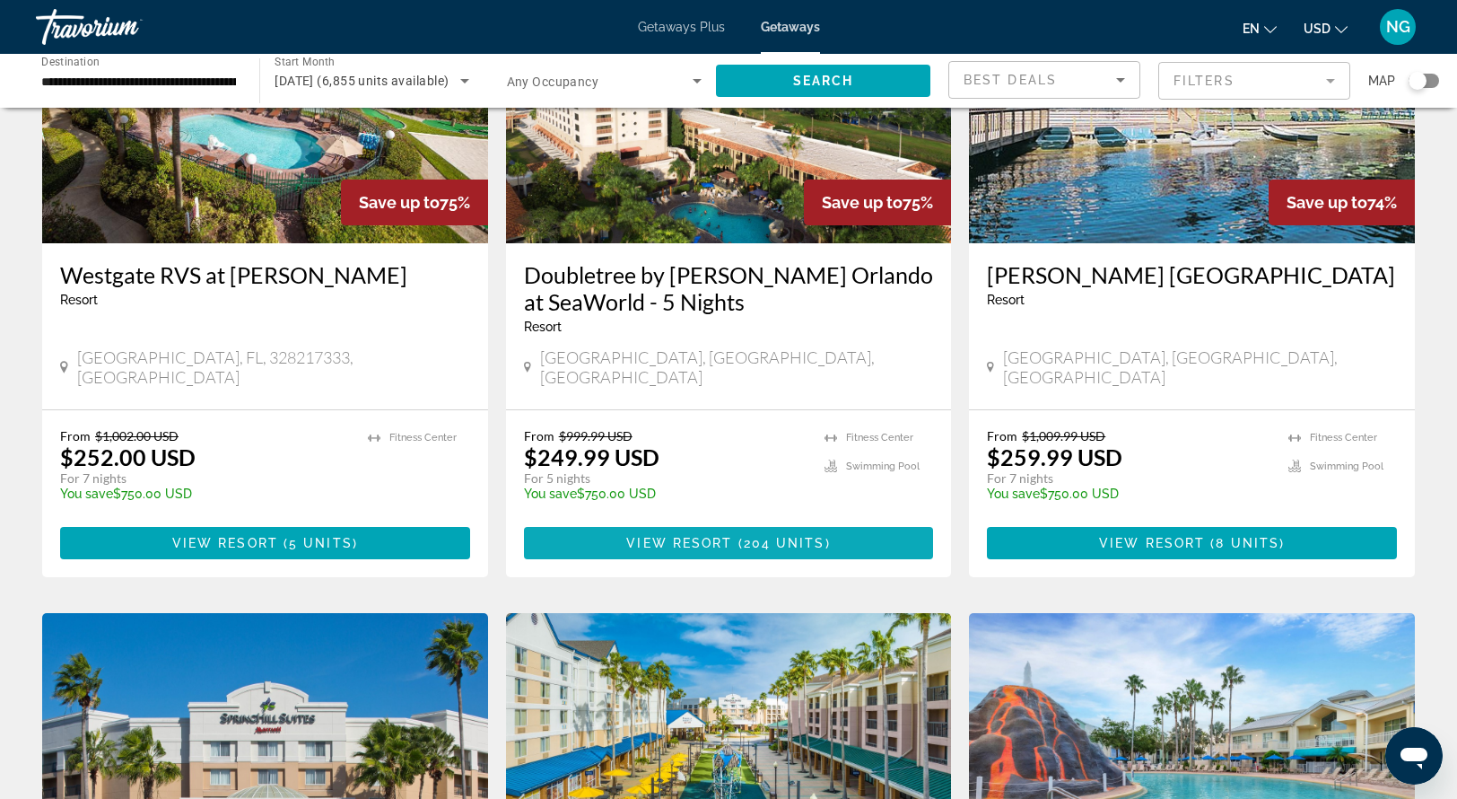
click at [724, 536] on span "View Resort" at bounding box center [679, 543] width 106 height 14
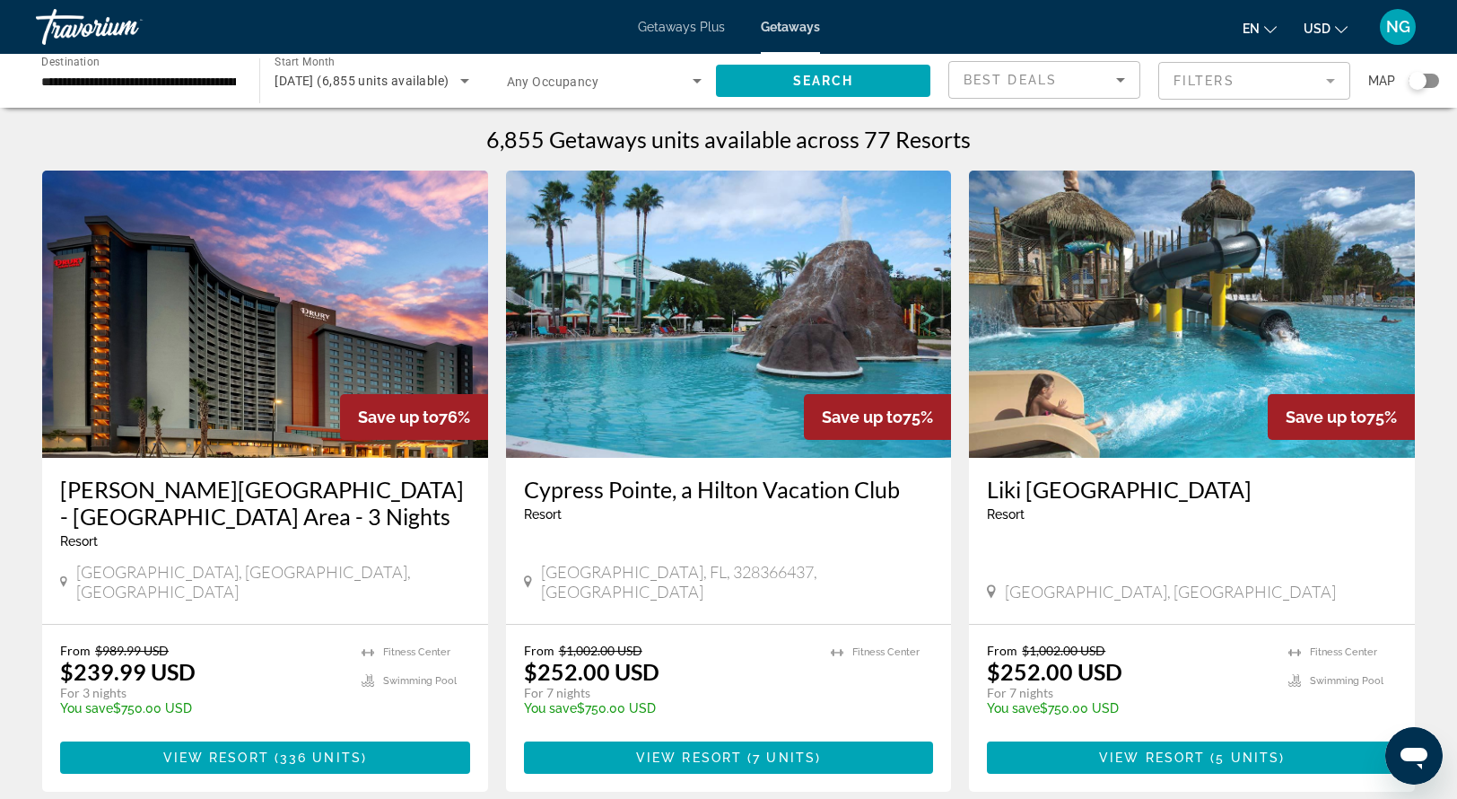
click at [692, 79] on icon "Search widget" at bounding box center [698, 81] width 22 height 22
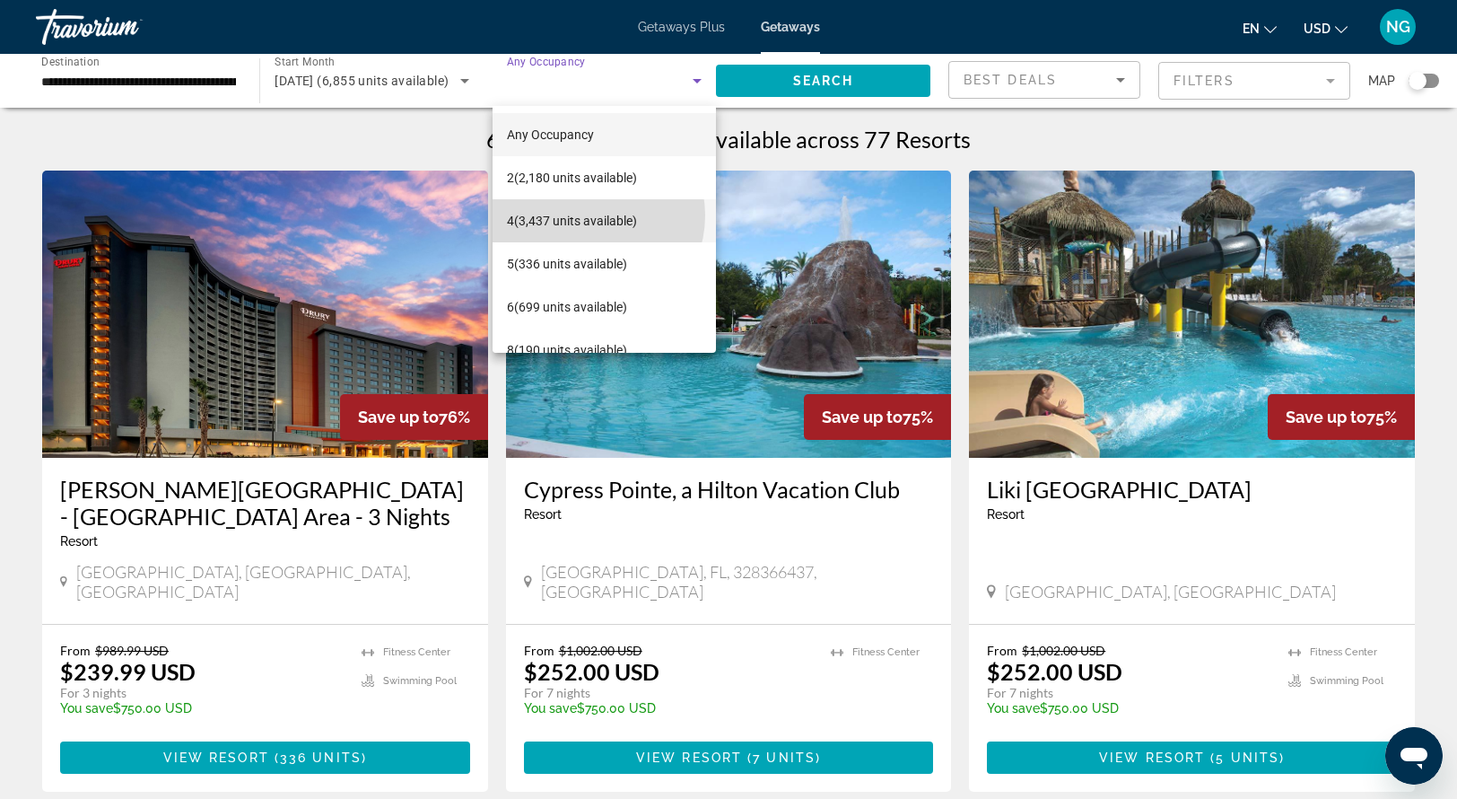
click at [587, 215] on span "4 (3,437 units available)" at bounding box center [572, 221] width 130 height 22
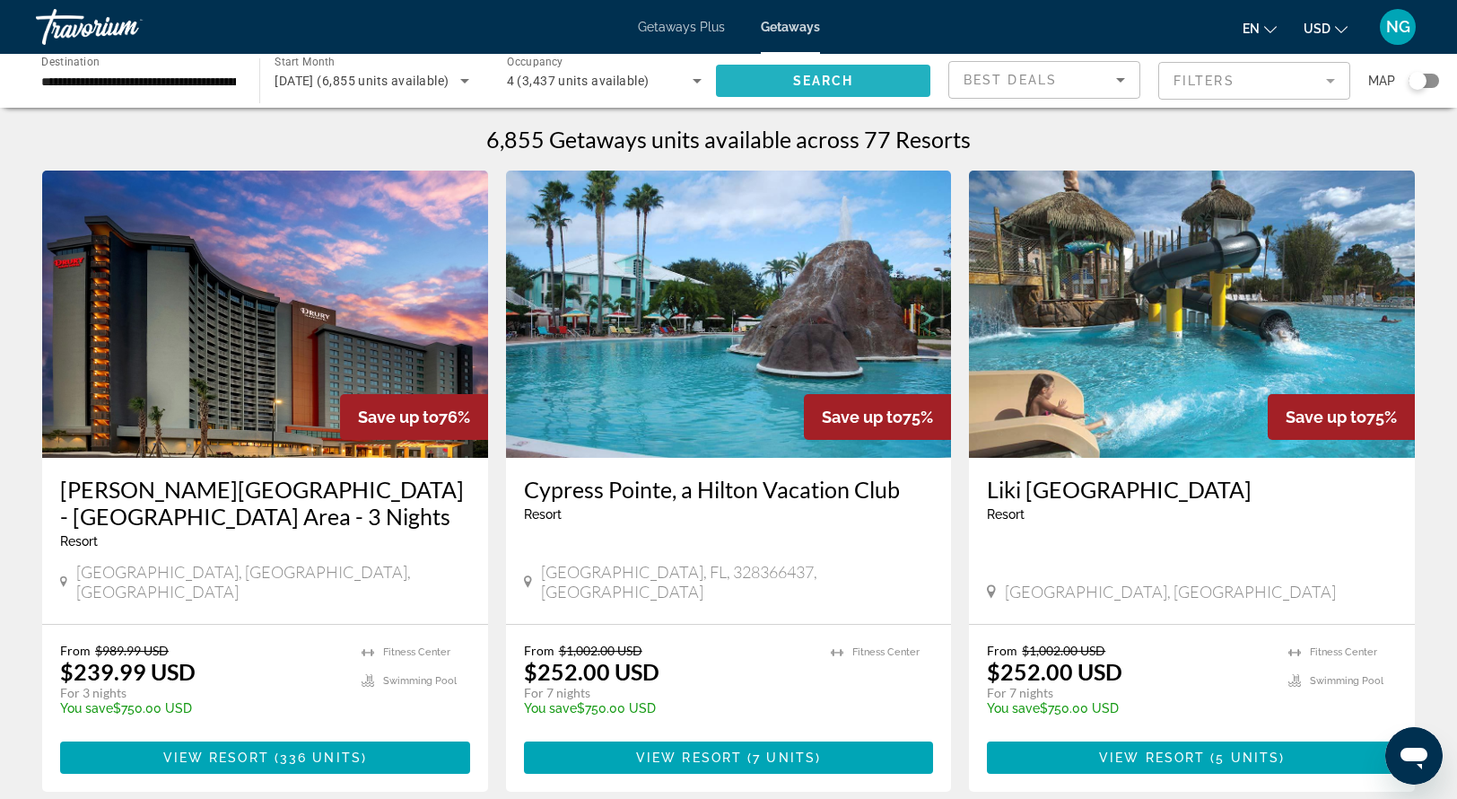
click at [757, 76] on span "Search widget" at bounding box center [823, 80] width 214 height 43
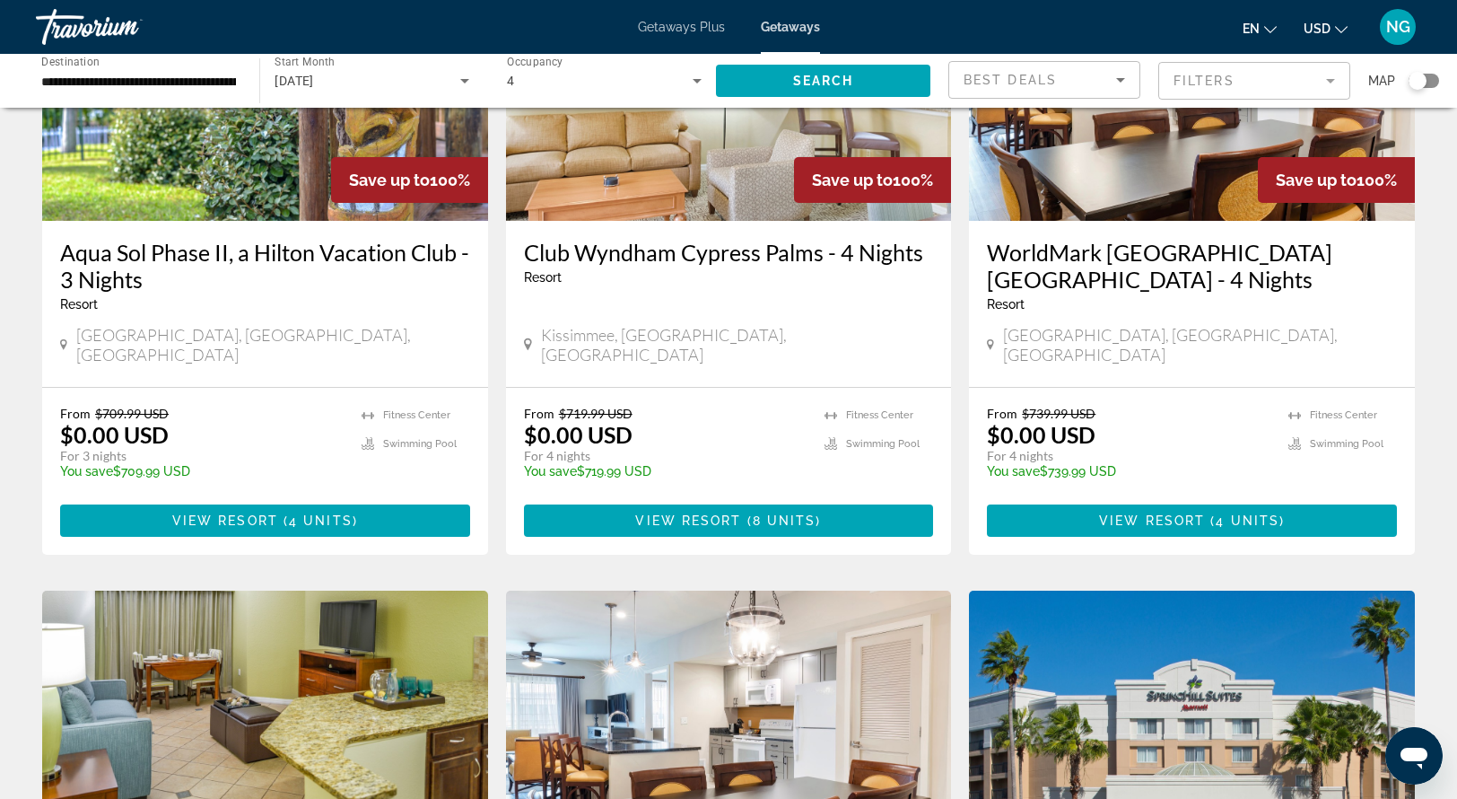
scroll to position [894, 0]
click at [1233, 513] on span "4 units" at bounding box center [1248, 520] width 64 height 14
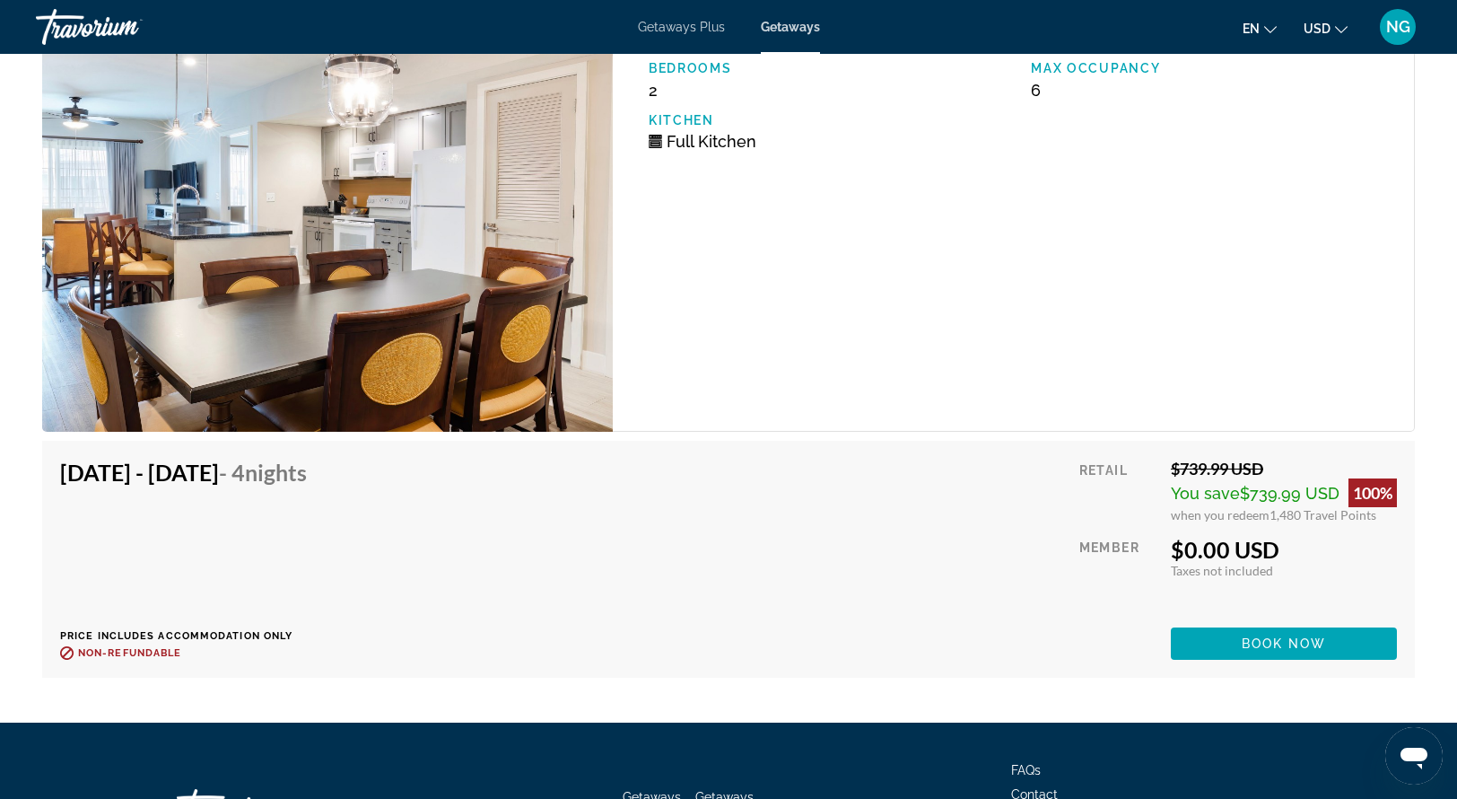
scroll to position [3471, 0]
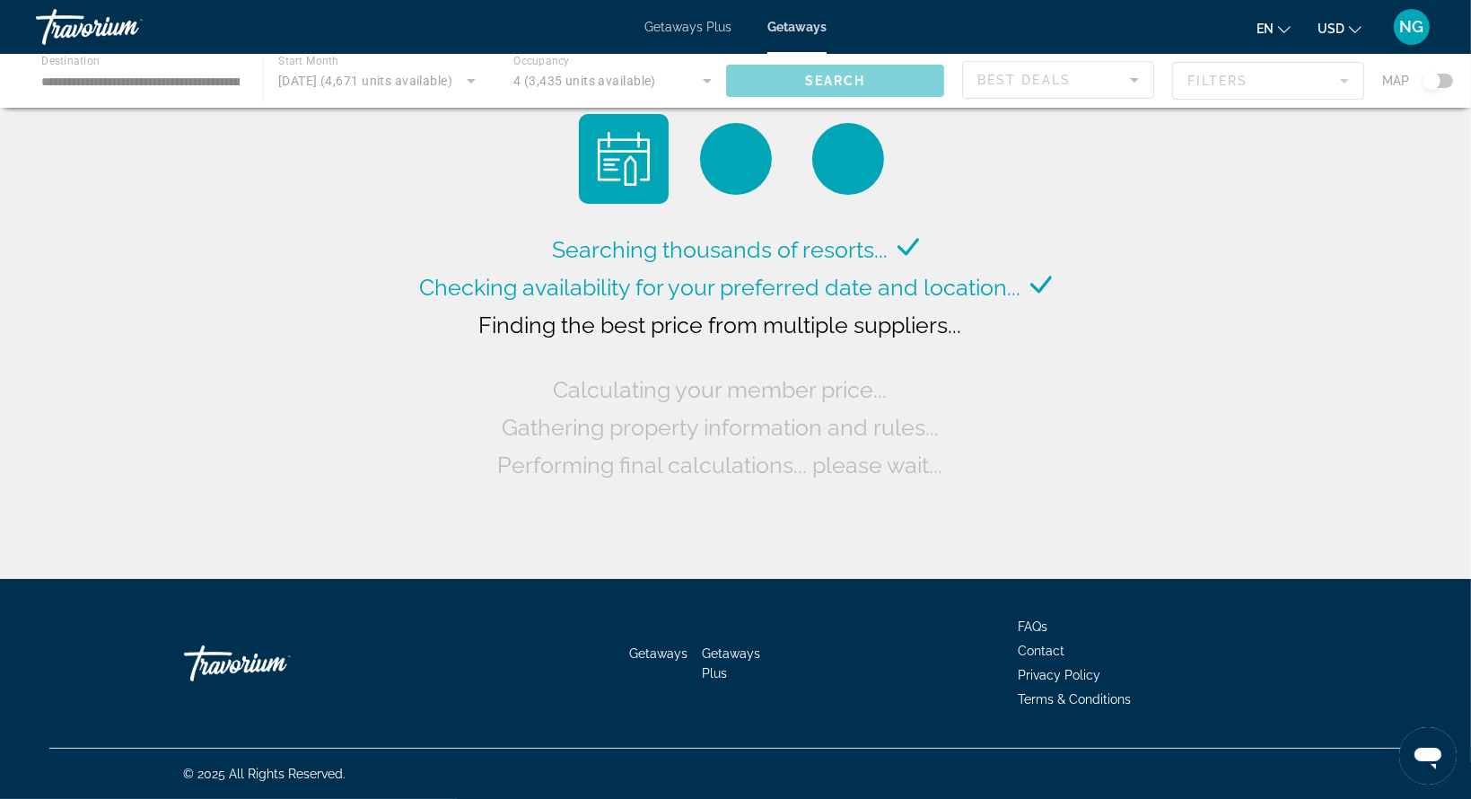
click at [579, 405] on div "Calculating your member price..." at bounding box center [736, 390] width 364 height 38
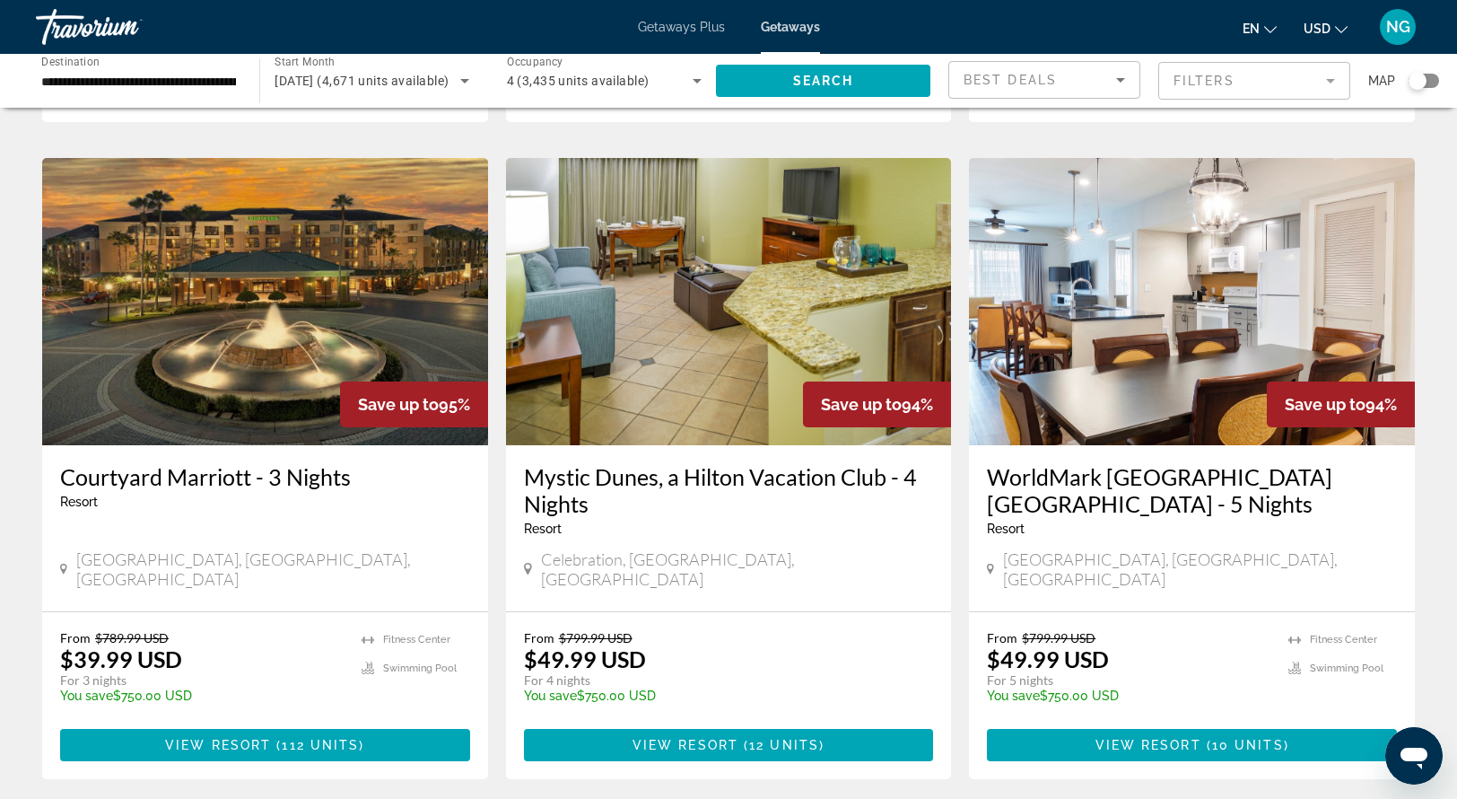
scroll to position [2070, 0]
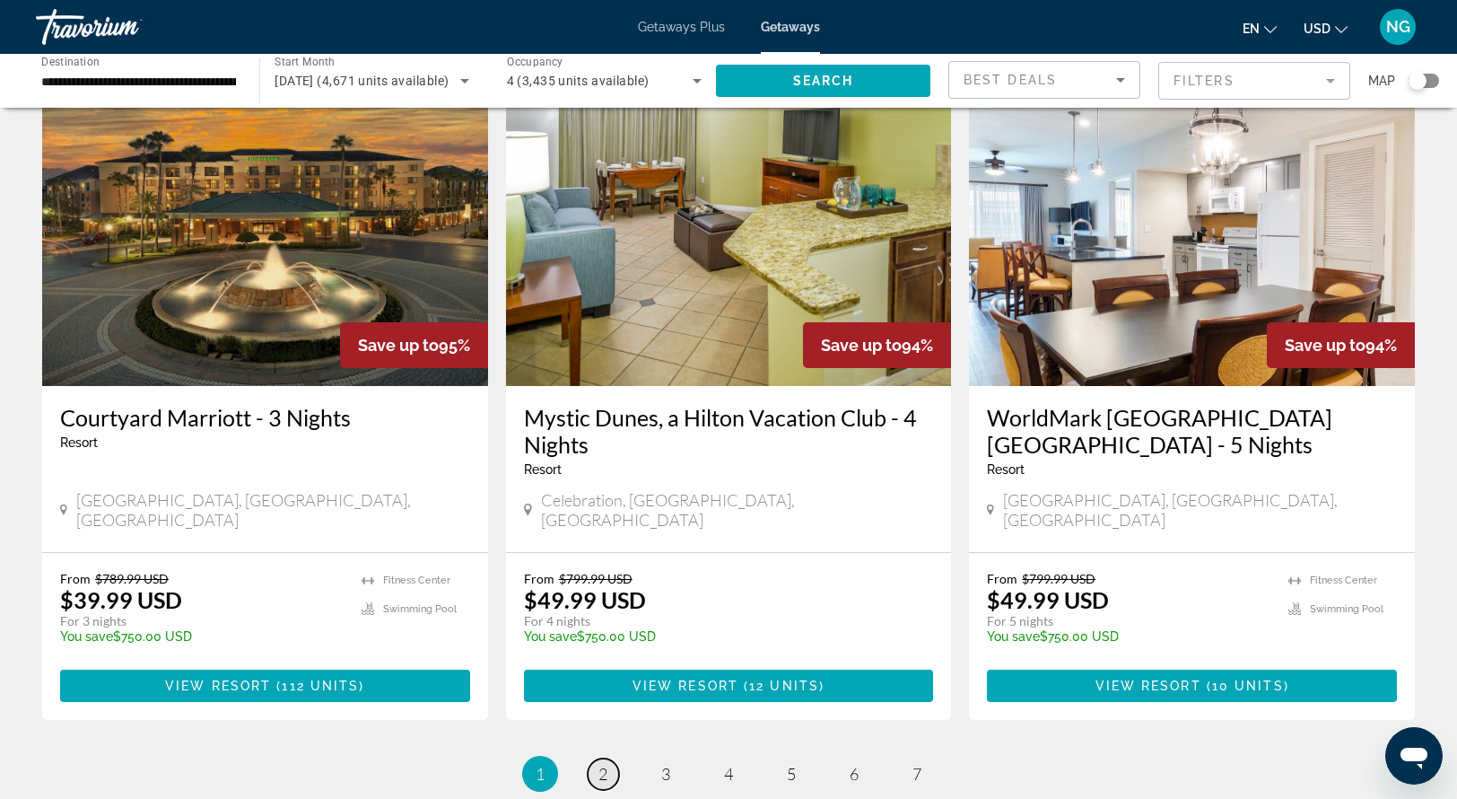
click at [604, 764] on span "2" at bounding box center [603, 774] width 9 height 20
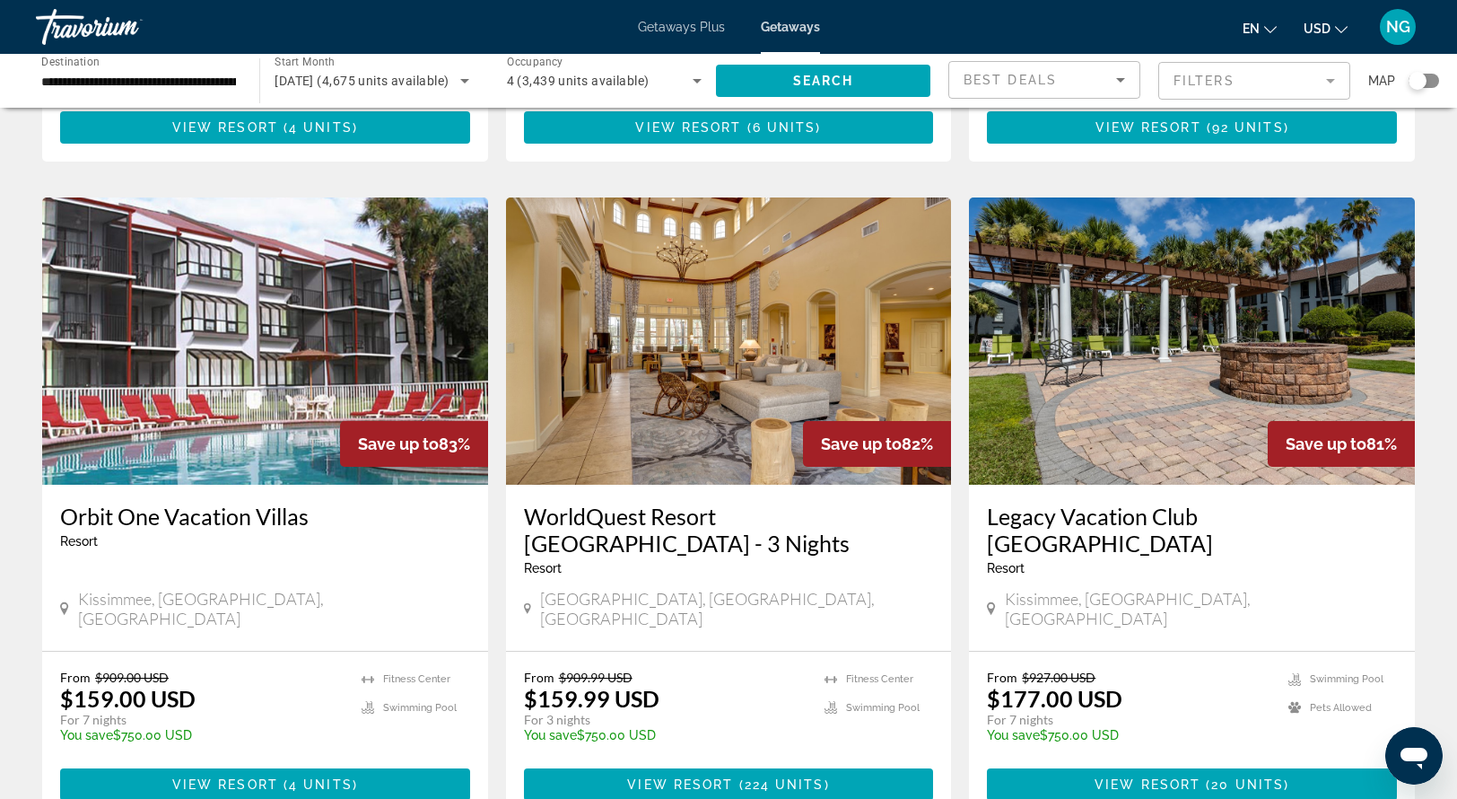
scroll to position [2037, 0]
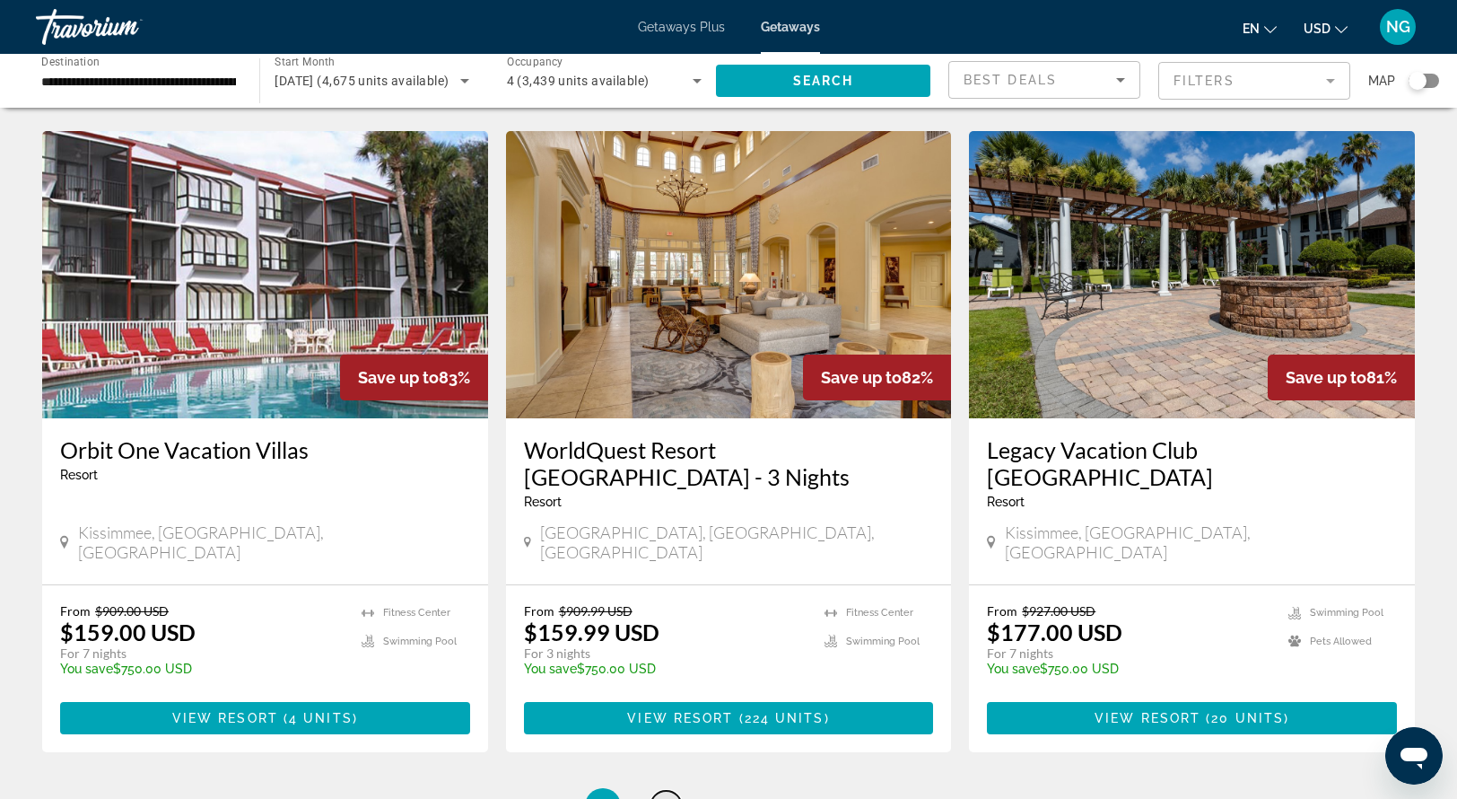
click at [668, 796] on span "3" at bounding box center [665, 806] width 9 height 20
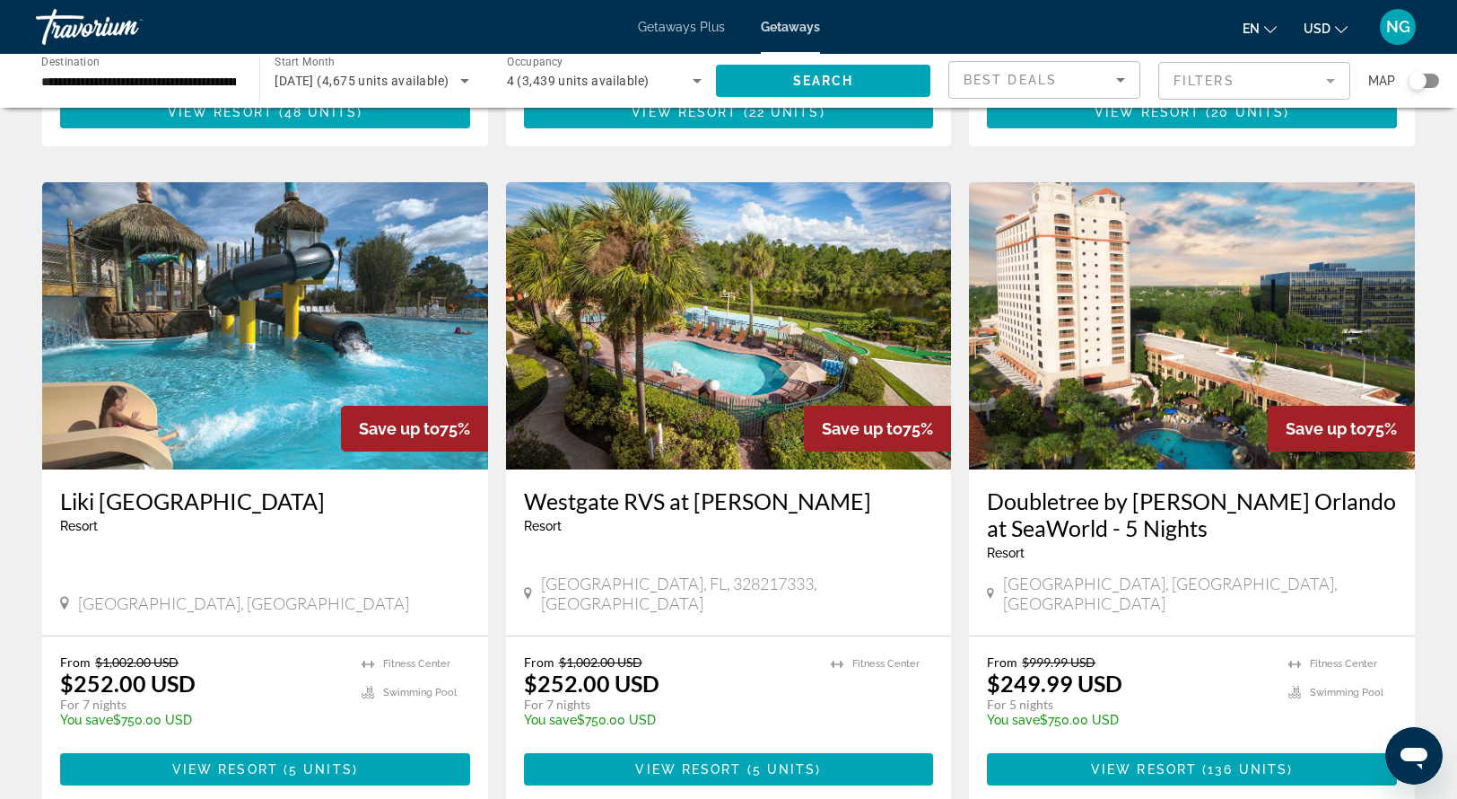
scroll to position [1906, 0]
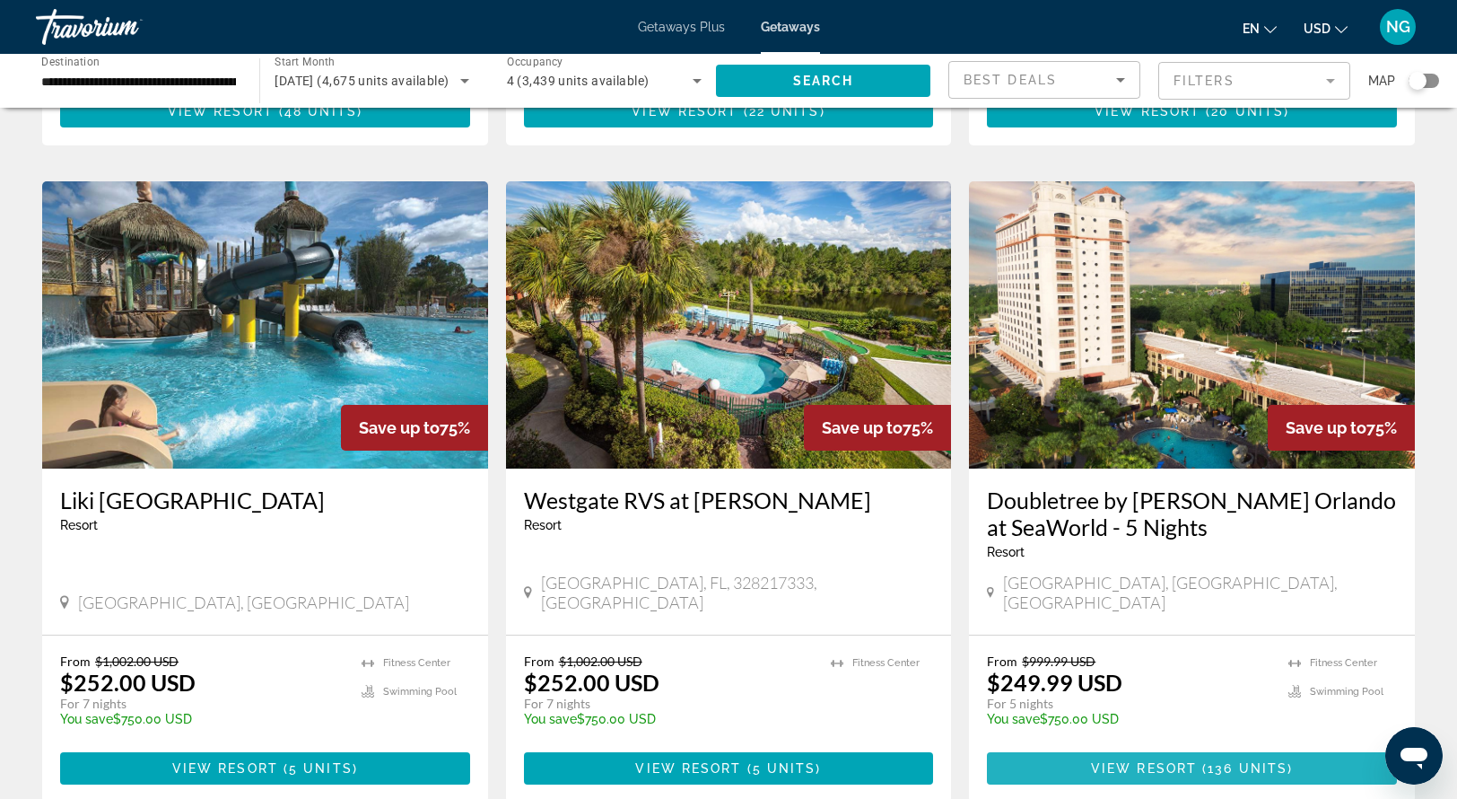
click at [1123, 761] on span "View Resort" at bounding box center [1144, 768] width 106 height 14
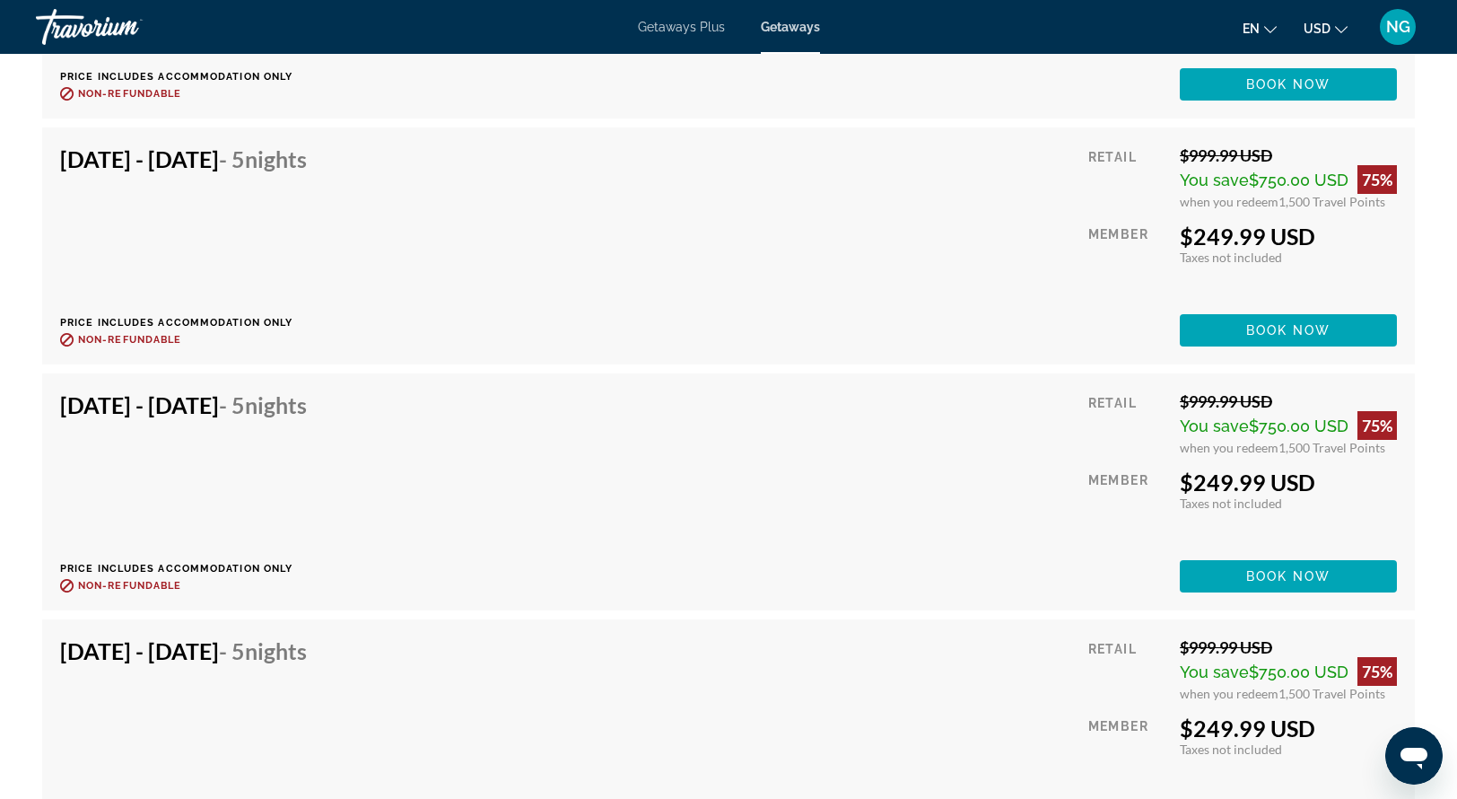
scroll to position [6102, 0]
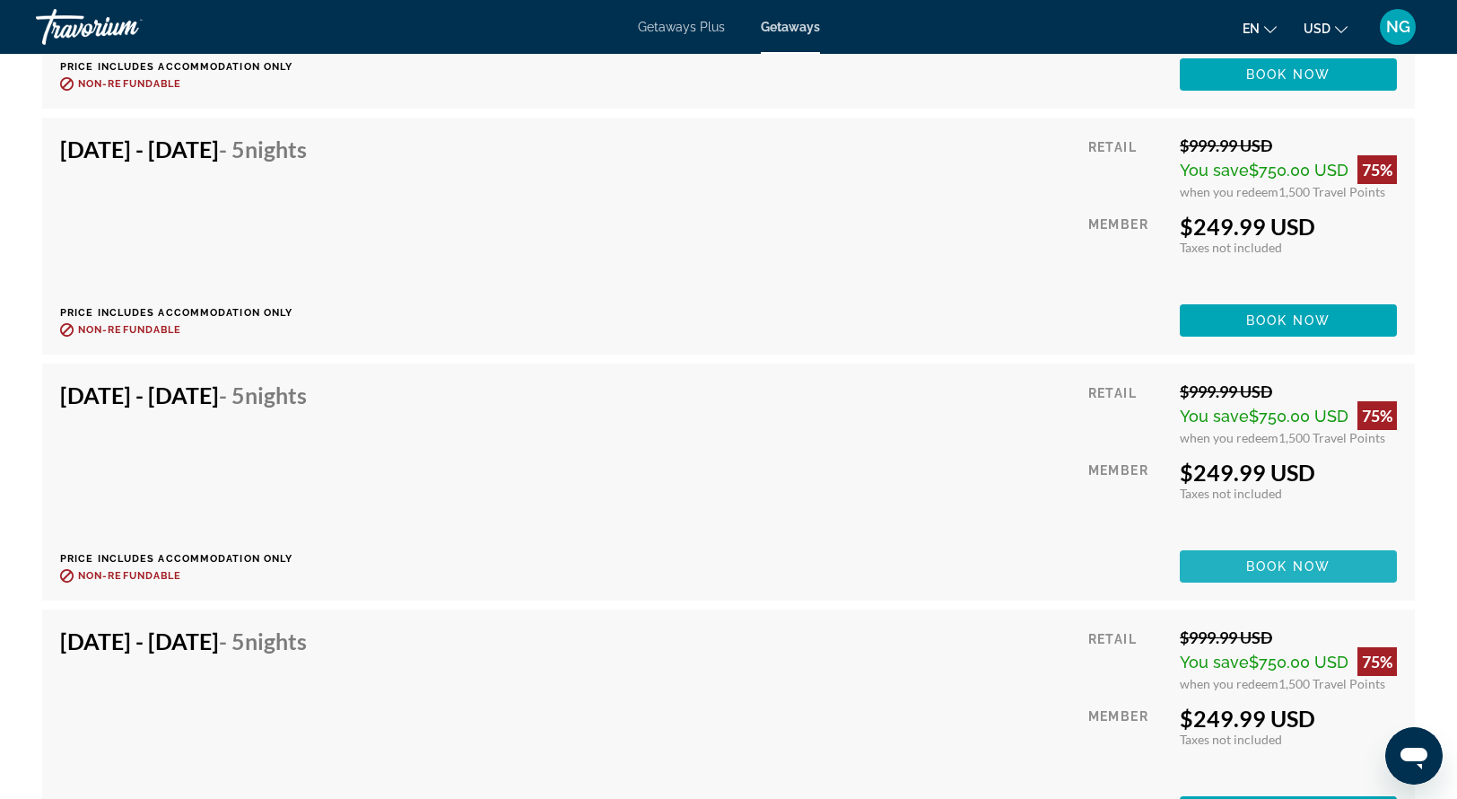
click at [1250, 562] on span "Book now" at bounding box center [1289, 566] width 85 height 14
